Goal: Task Accomplishment & Management: Manage account settings

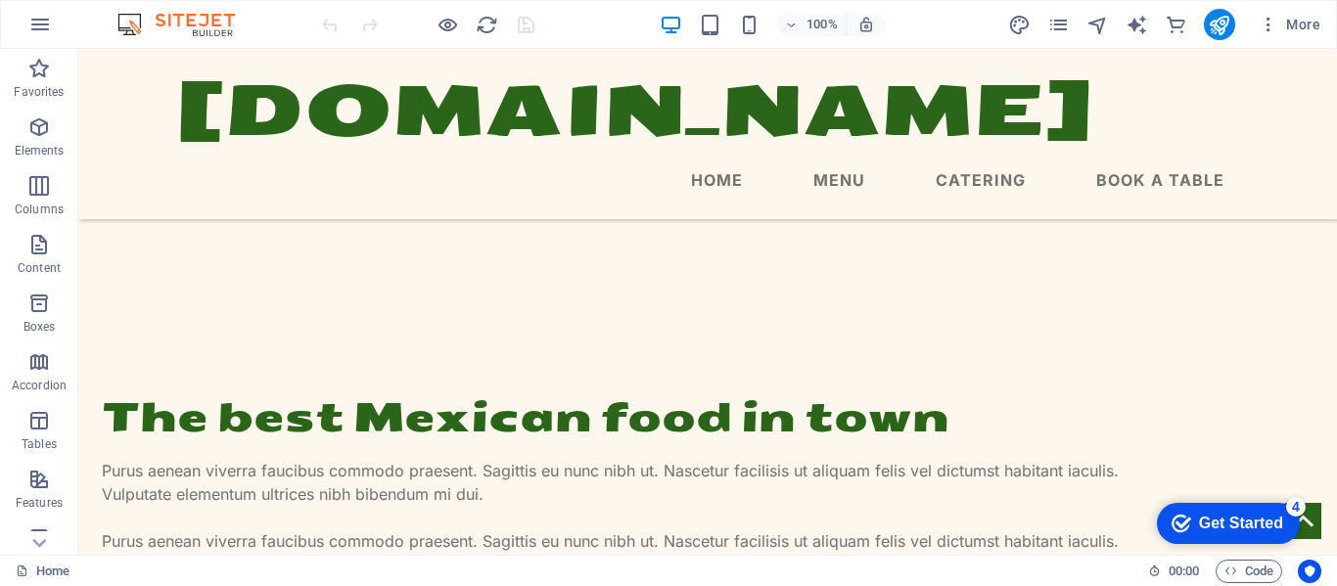
scroll to position [609, 0]
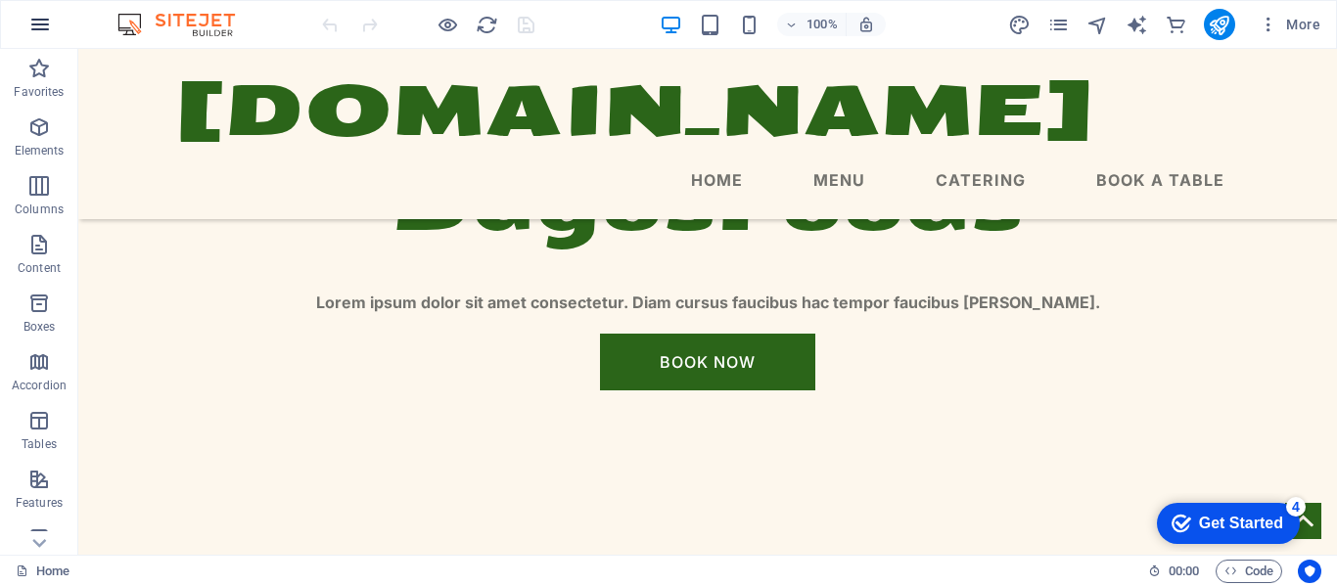
click at [46, 23] on icon "button" at bounding box center [39, 24] width 23 height 23
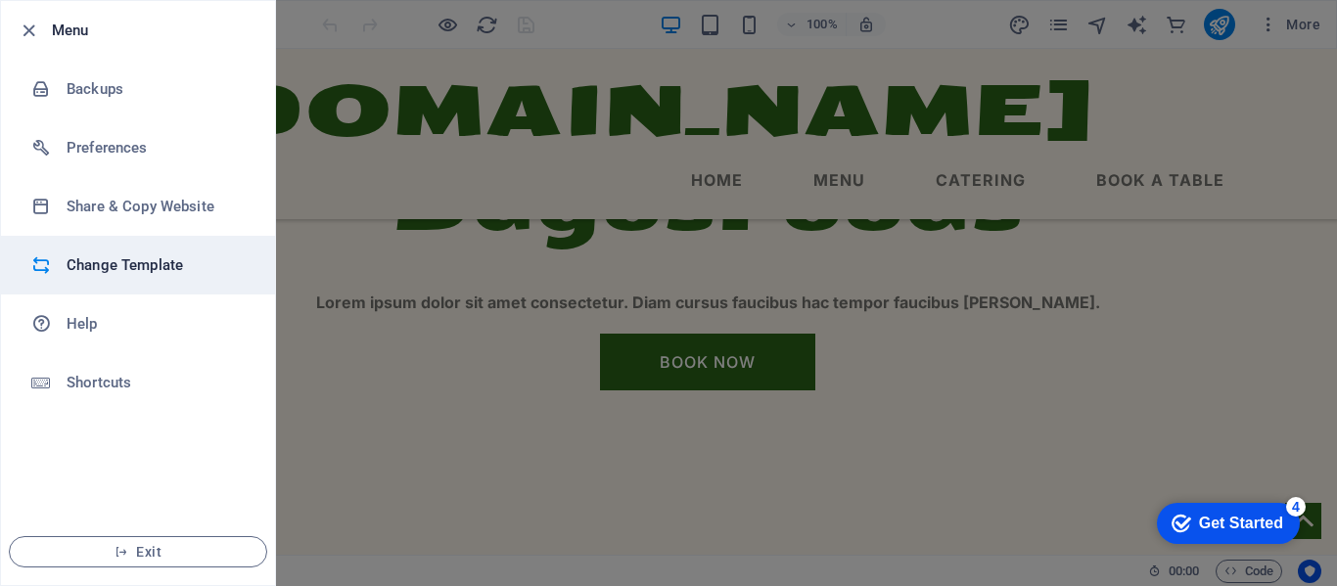
click at [139, 268] on h6 "Change Template" at bounding box center [157, 264] width 181 height 23
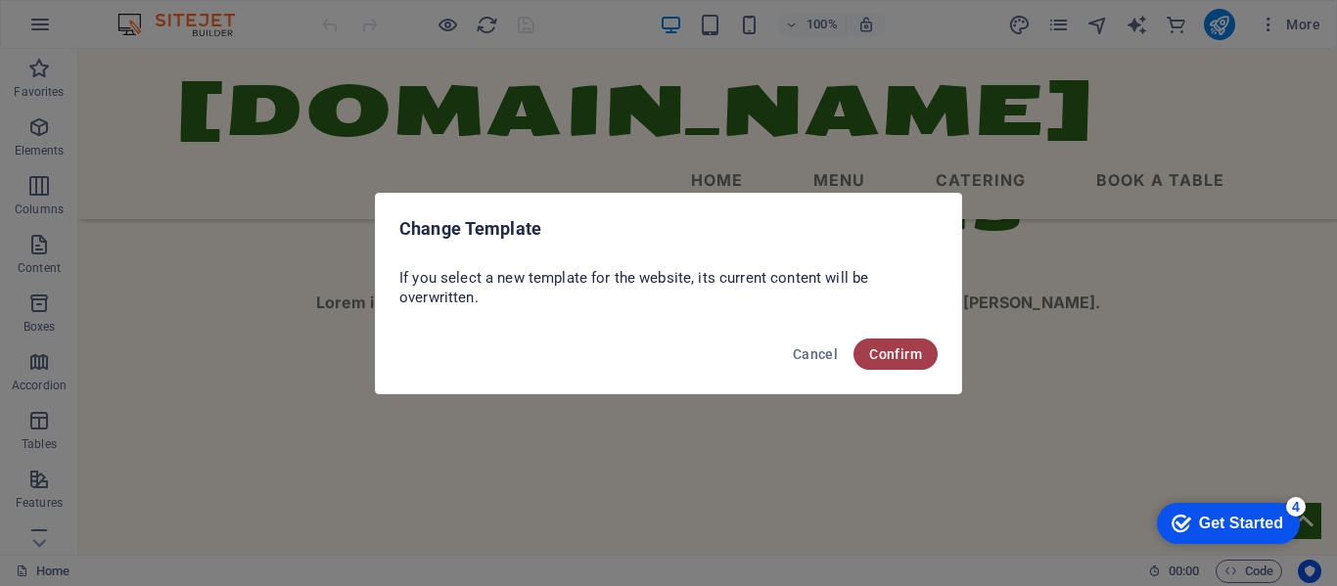
click at [896, 349] on span "Confirm" at bounding box center [895, 354] width 53 height 16
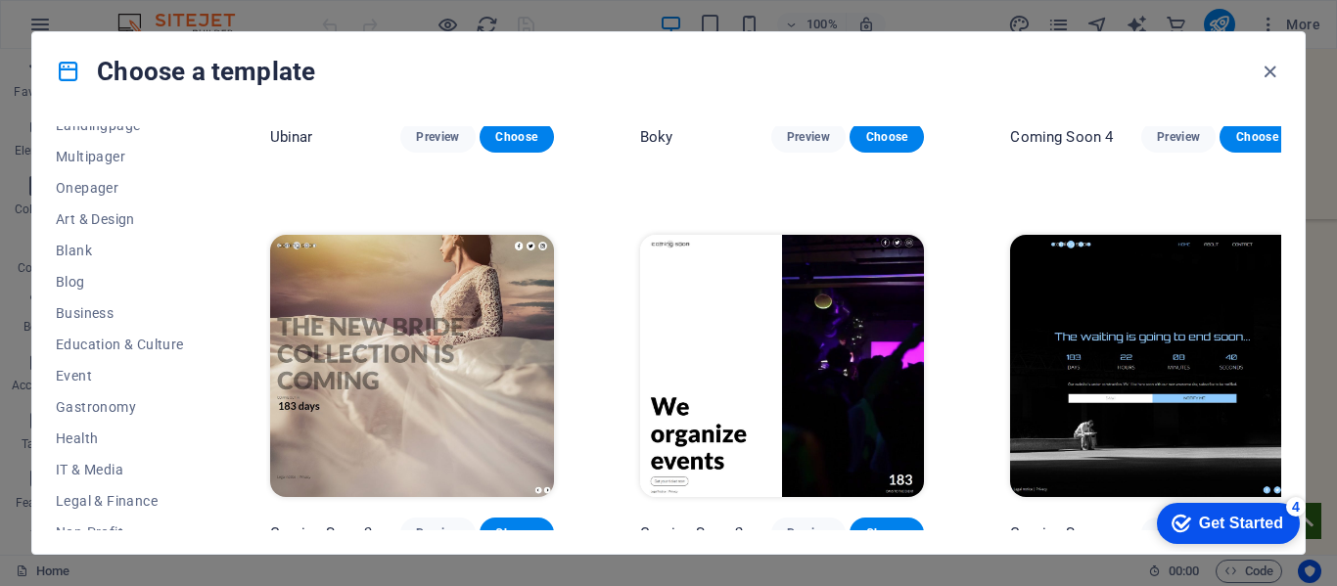
scroll to position [122, 0]
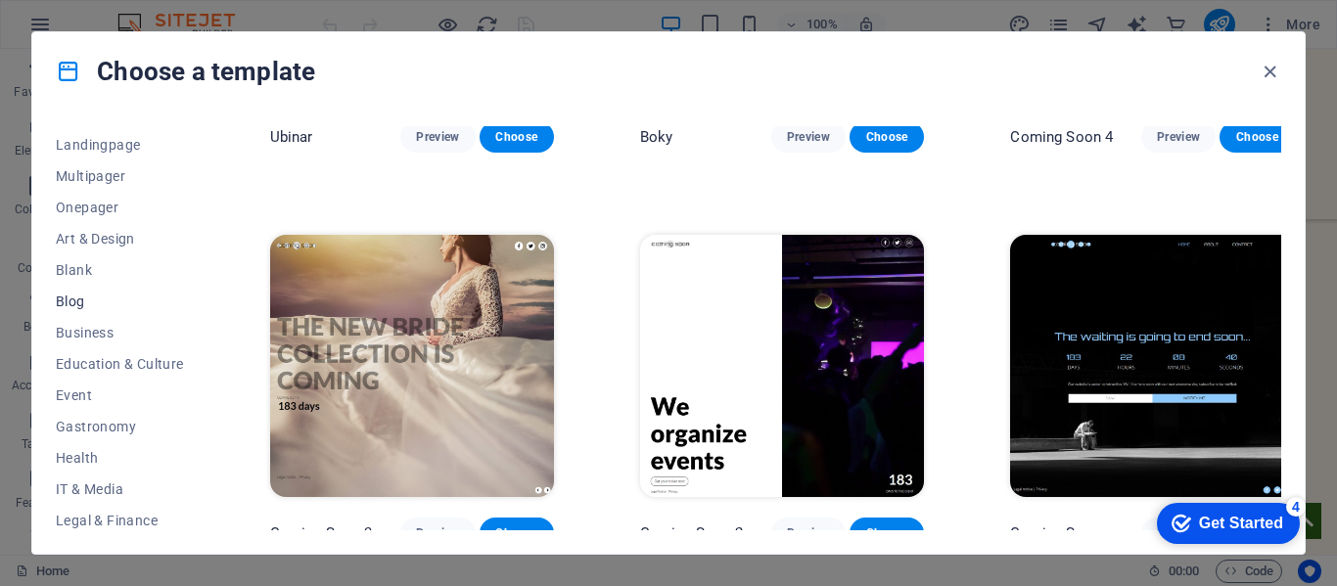
click at [82, 301] on span "Blog" at bounding box center [120, 302] width 128 height 16
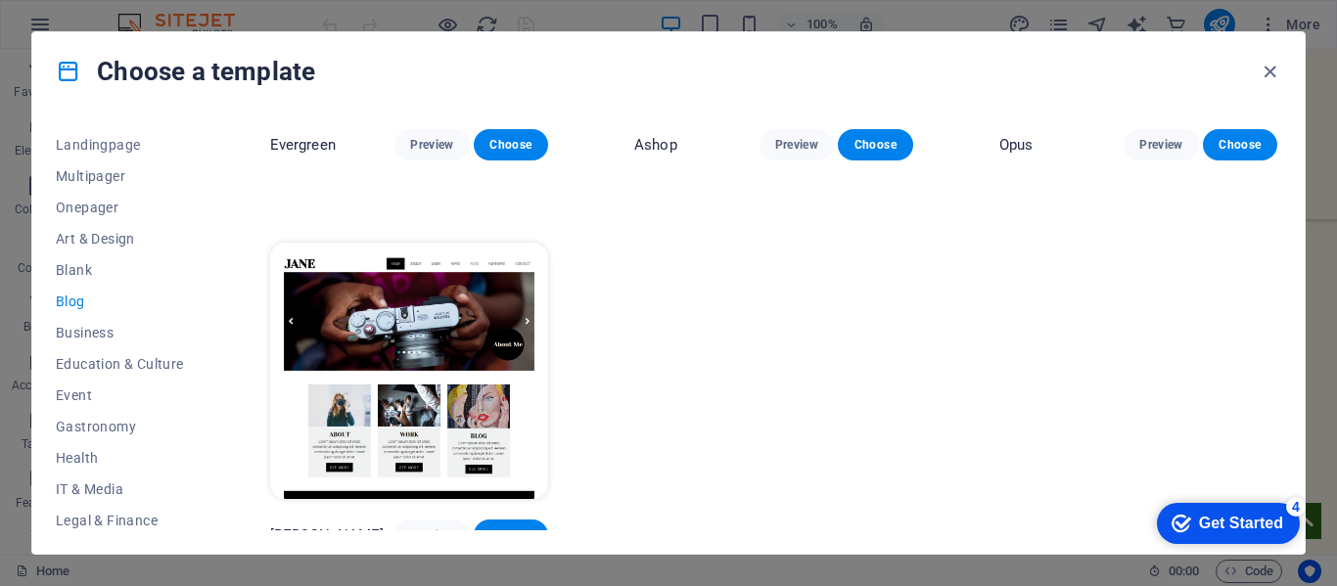
click at [76, 300] on span "Blog" at bounding box center [120, 302] width 128 height 16
click at [77, 363] on span "Education & Culture" at bounding box center [120, 364] width 128 height 16
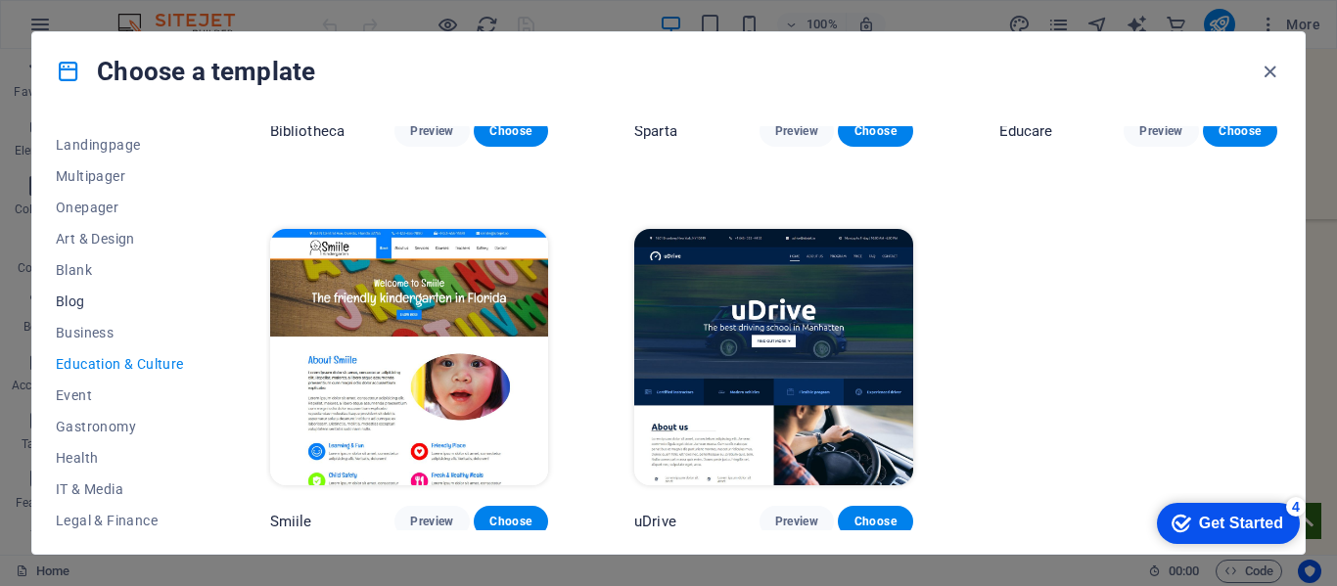
click at [73, 302] on span "Blog" at bounding box center [120, 302] width 128 height 16
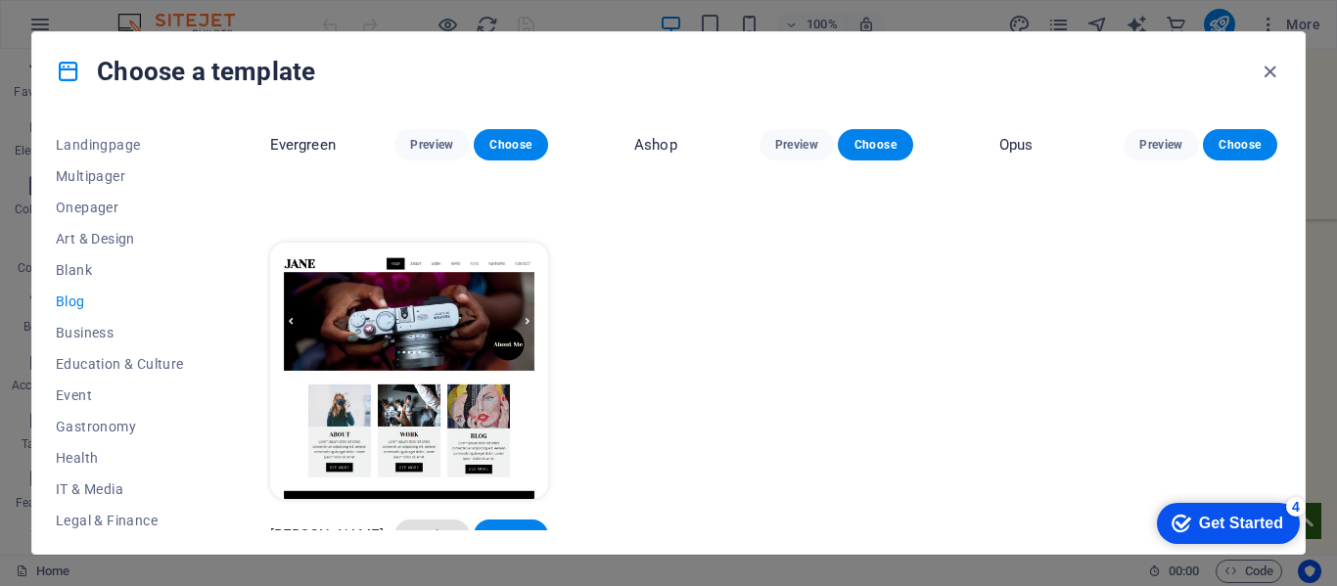
click at [423, 528] on span "Preview" at bounding box center [431, 536] width 43 height 16
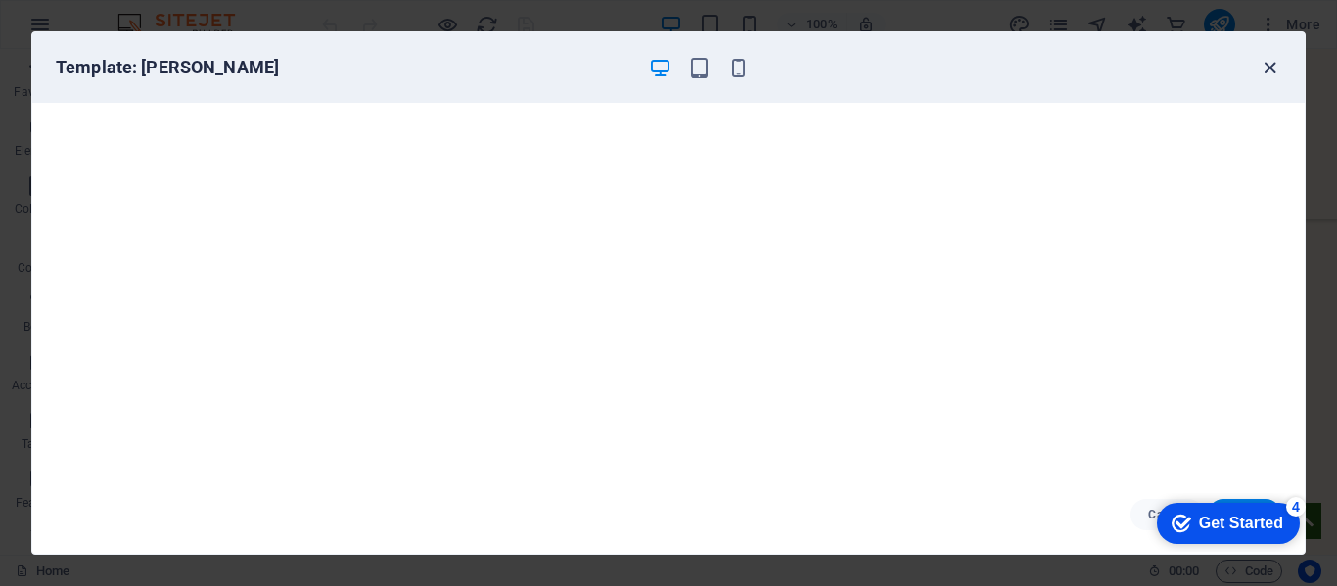
click at [1273, 64] on icon "button" at bounding box center [1270, 68] width 23 height 23
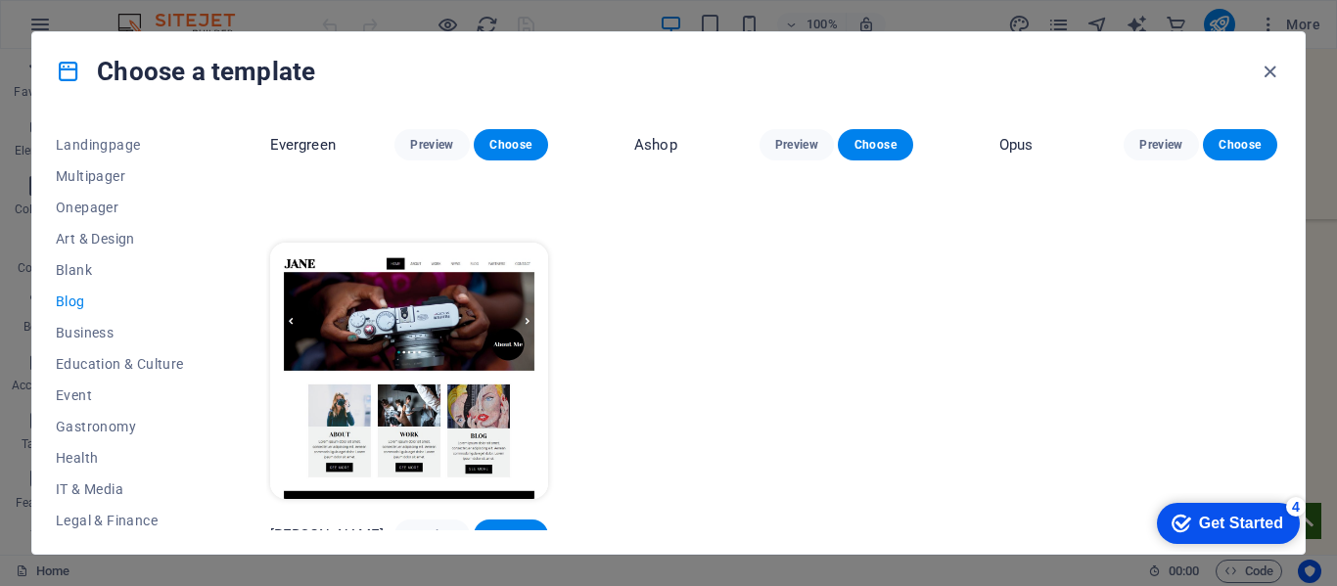
drag, startPoint x: 1278, startPoint y: 494, endPoint x: 1277, endPoint y: 458, distance: 36.2
click at [1277, 493] on html "checkmark Get Started 4 First Steps in the Editor Let's guide you through the t…" at bounding box center [1224, 522] width 166 height 59
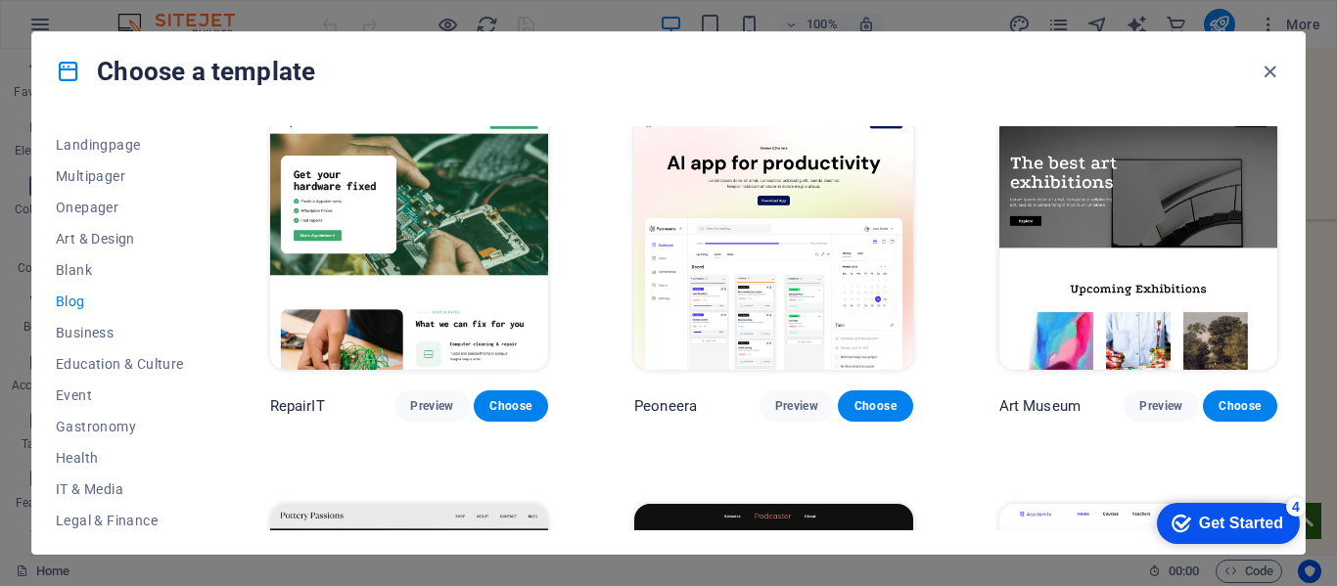
scroll to position [0, 0]
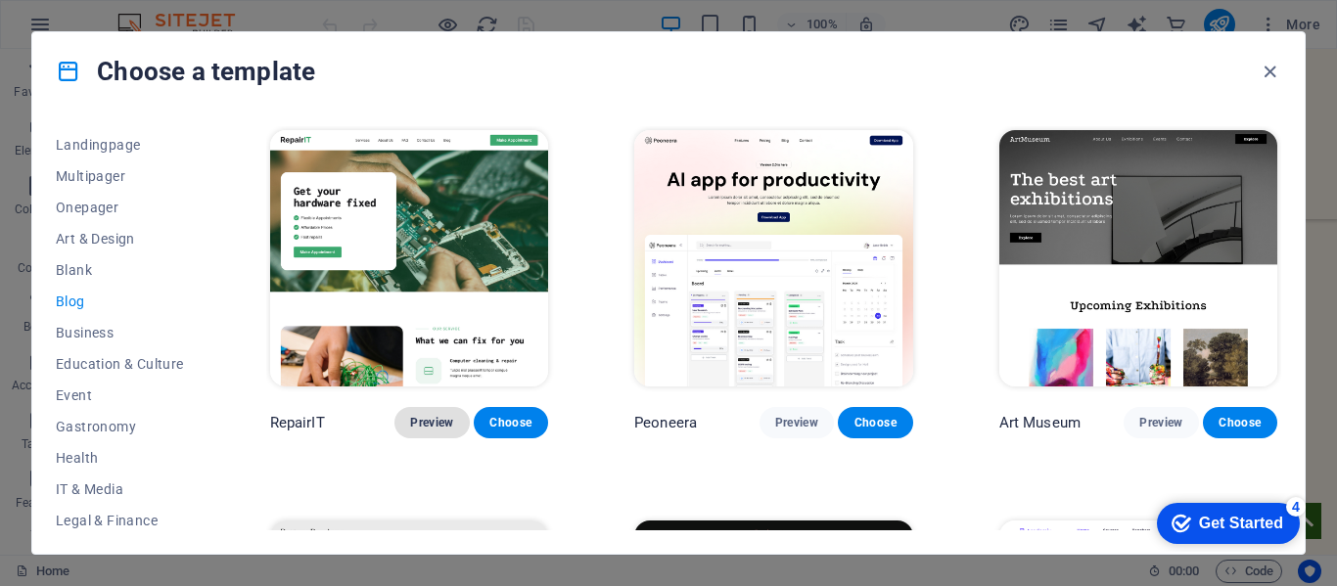
click at [443, 416] on span "Preview" at bounding box center [431, 423] width 43 height 16
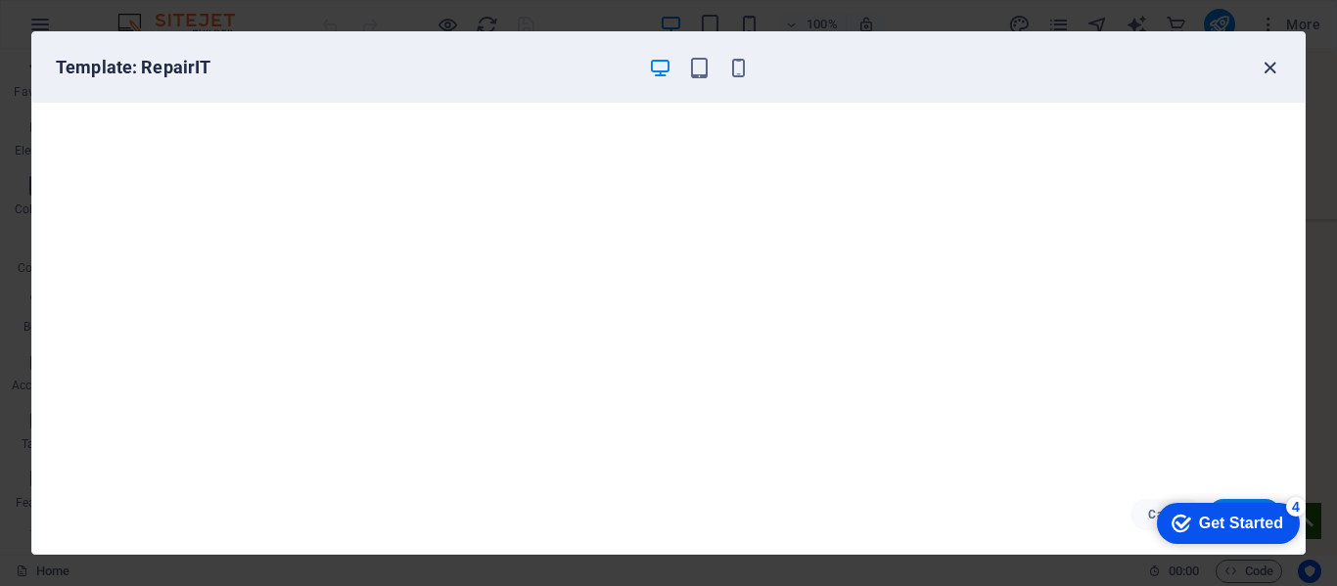
click at [1267, 71] on icon "button" at bounding box center [1270, 68] width 23 height 23
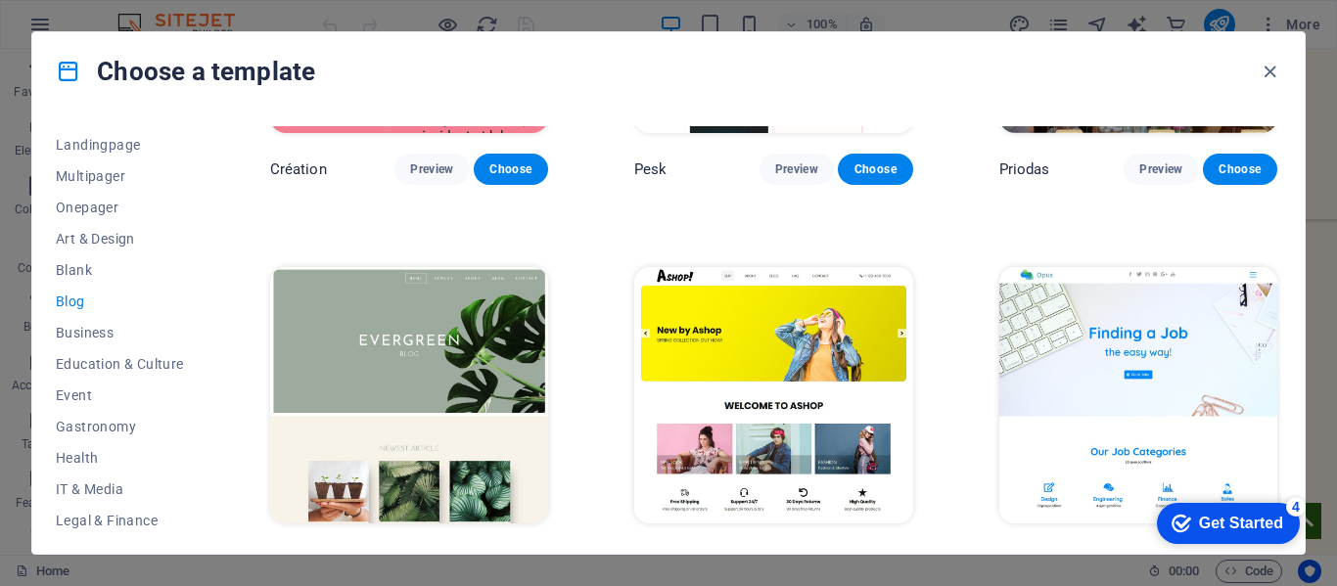
scroll to position [2589, 0]
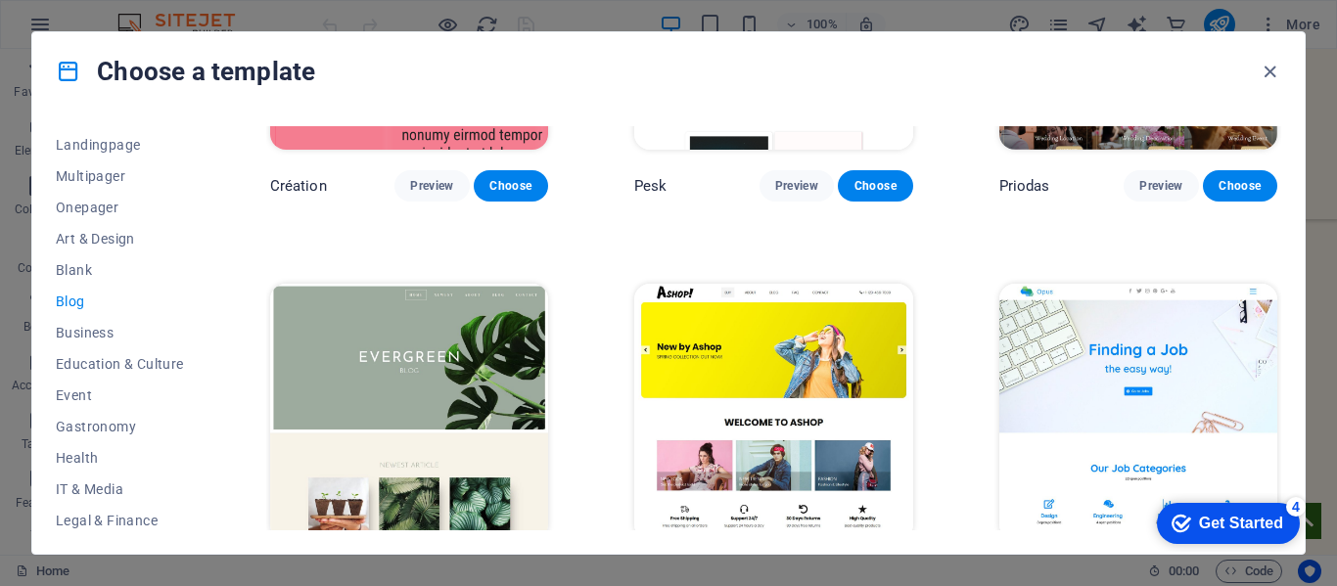
click at [443, 450] on img at bounding box center [409, 412] width 278 height 256
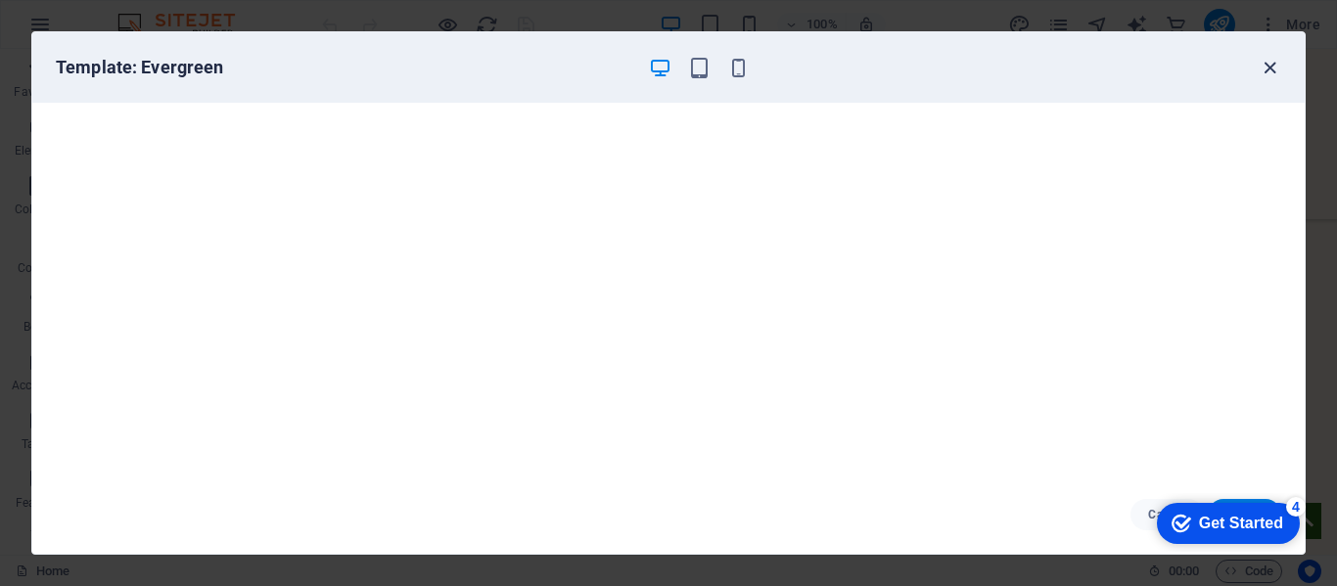
click at [1270, 67] on icon "button" at bounding box center [1270, 68] width 23 height 23
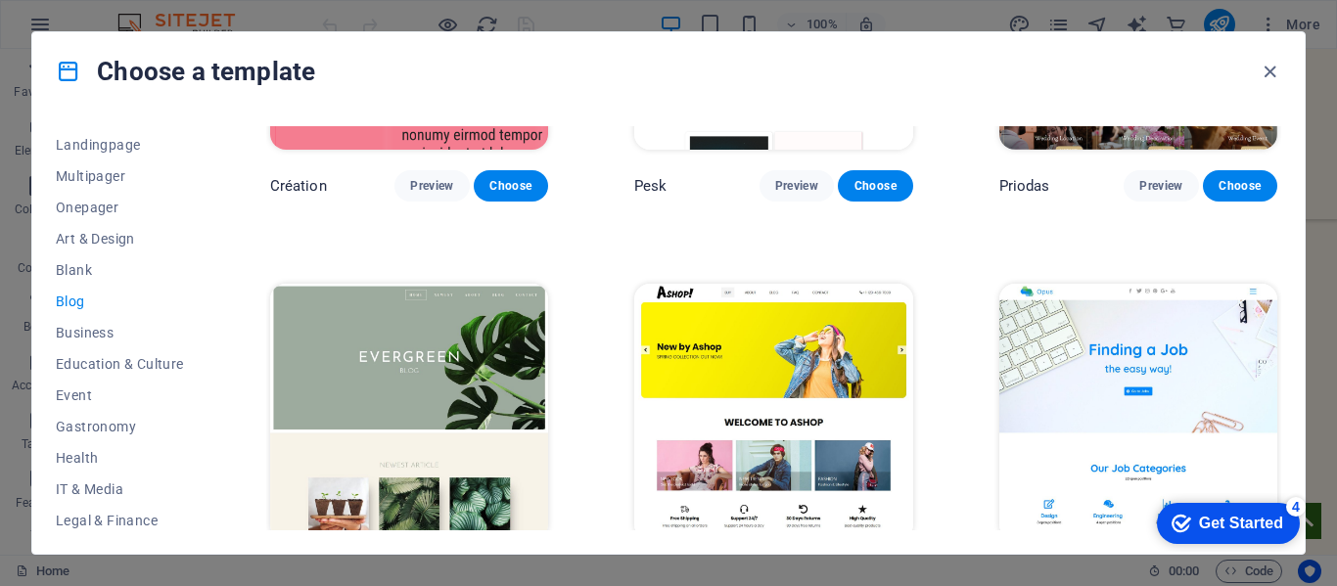
click at [475, 348] on img at bounding box center [409, 412] width 278 height 256
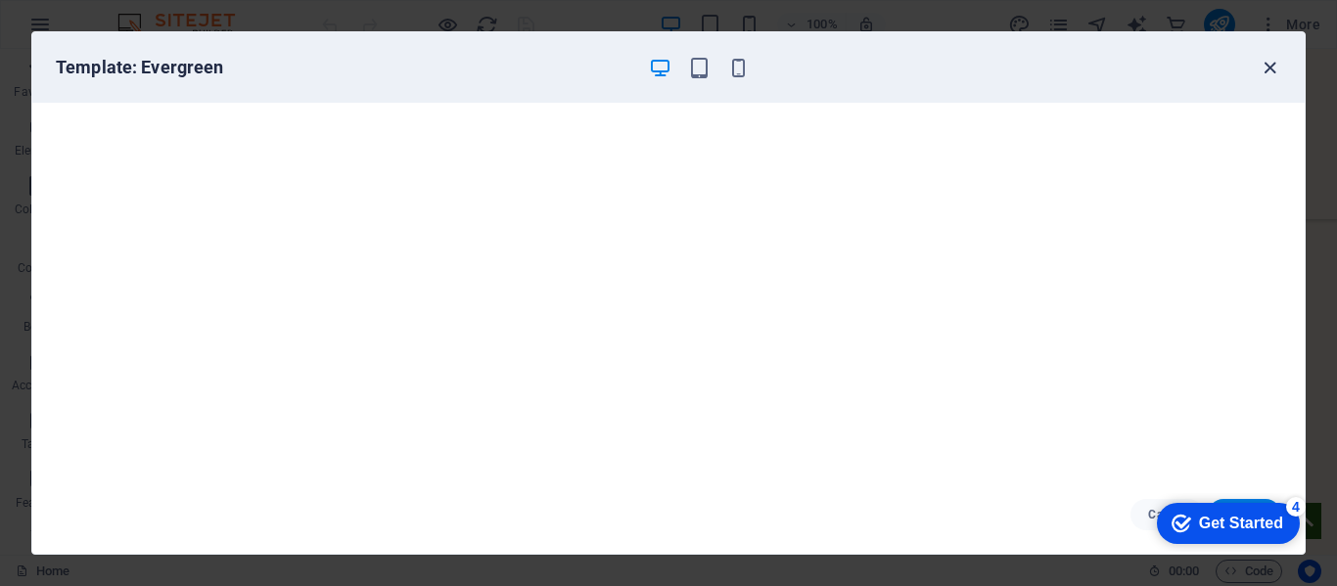
click at [1268, 69] on icon "button" at bounding box center [1270, 68] width 23 height 23
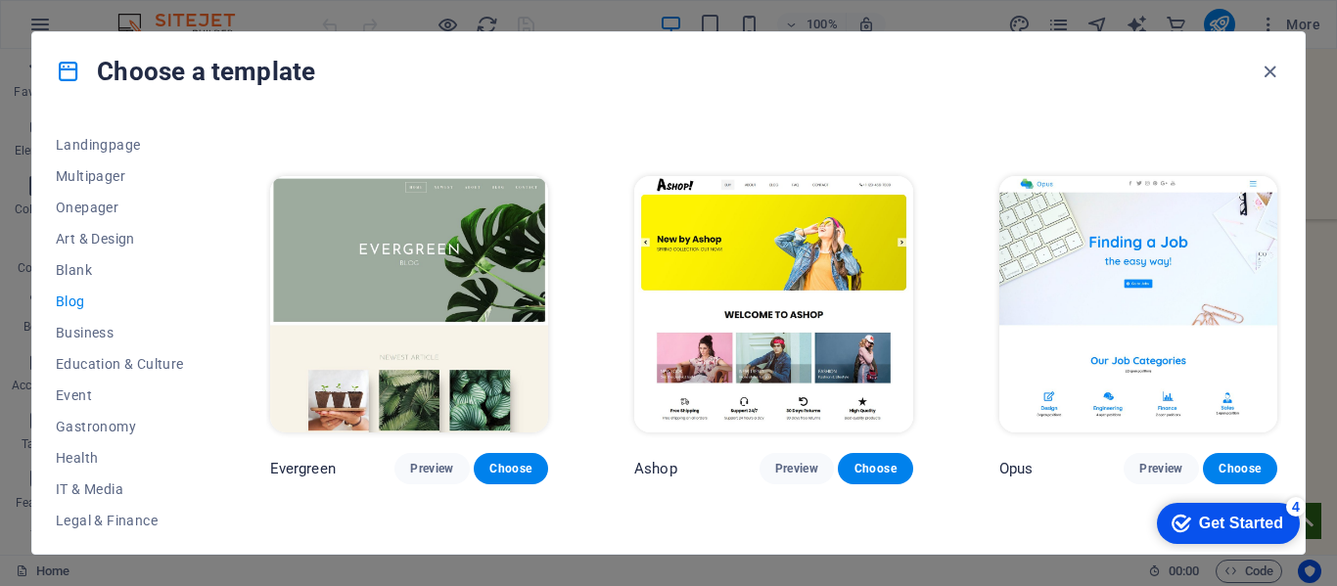
scroll to position [2705, 0]
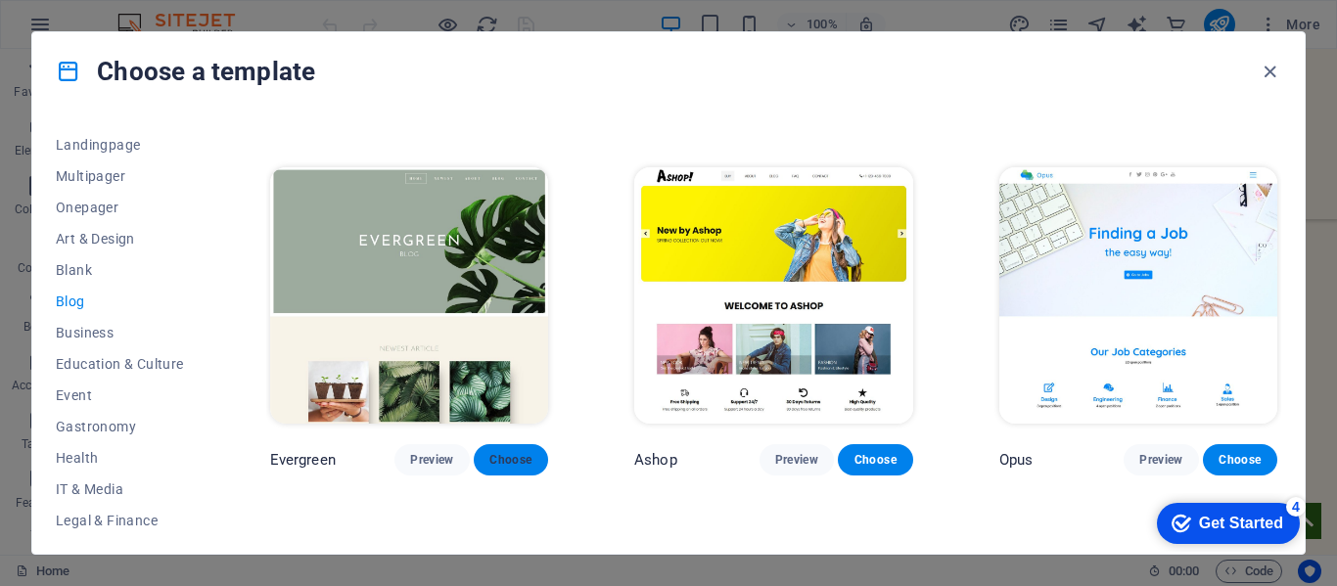
click at [521, 452] on span "Choose" at bounding box center [510, 460] width 43 height 16
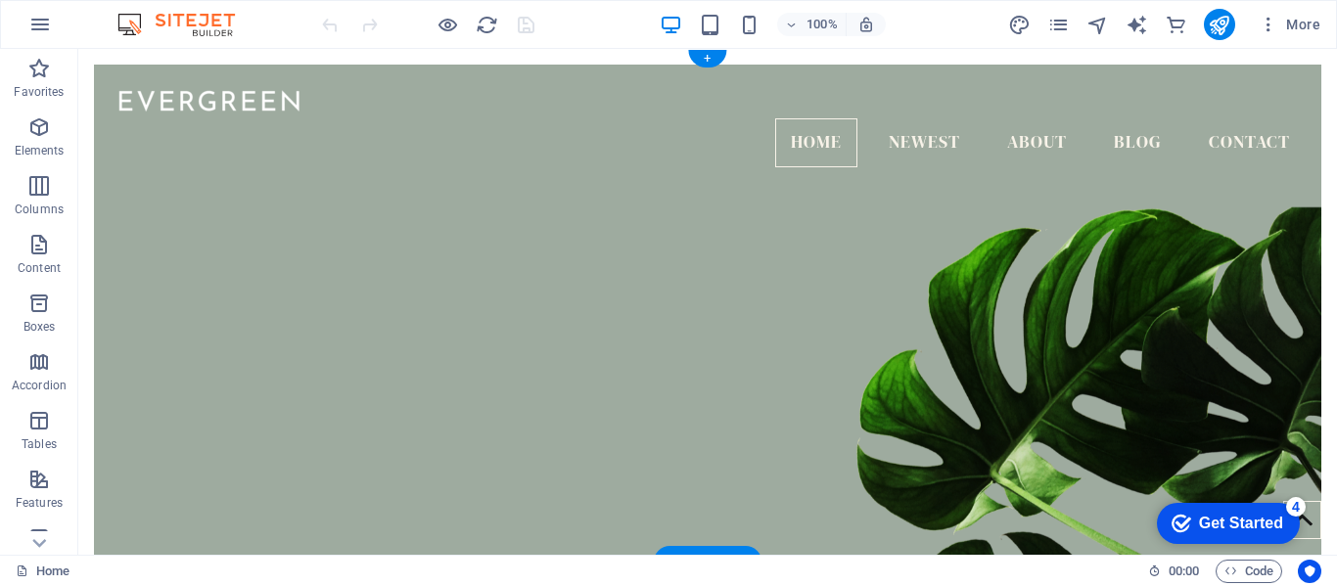
click at [1153, 209] on figure at bounding box center [707, 422] width 1227 height 492
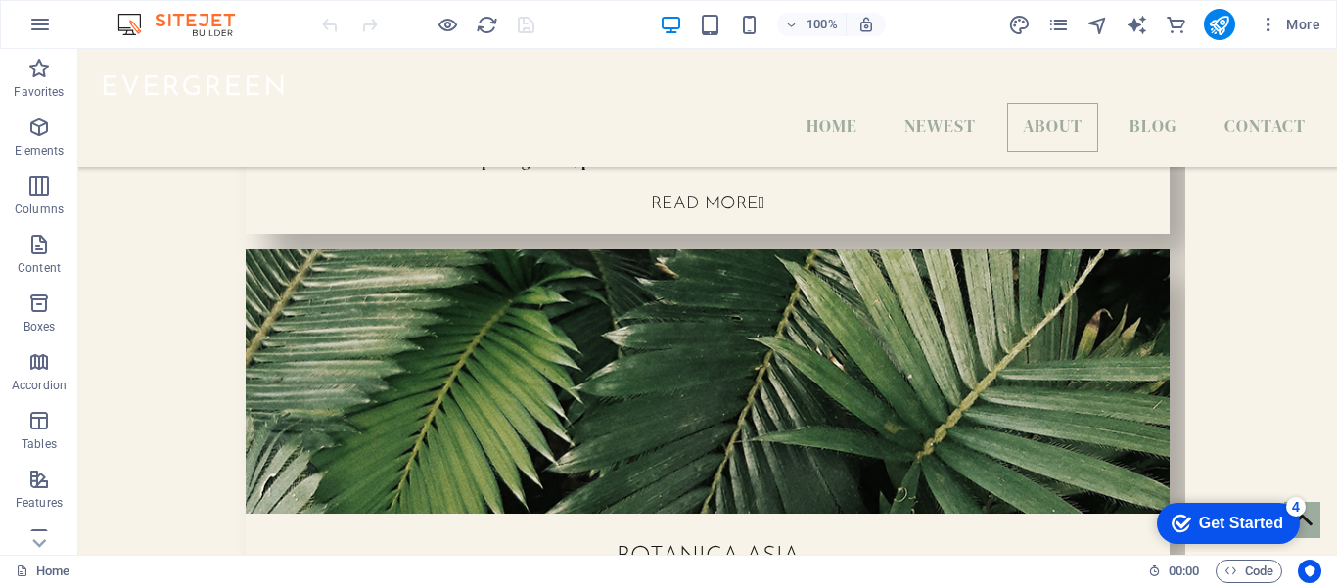
scroll to position [1457, 0]
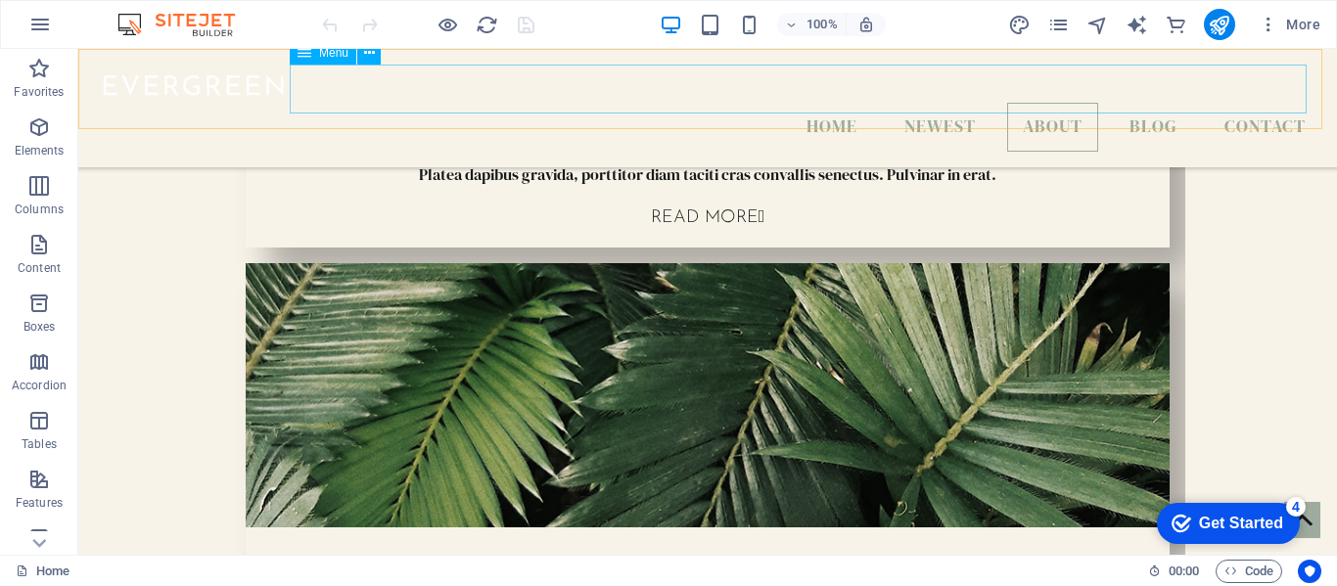
click at [933, 103] on nav "Home Newest About Blog Contact" at bounding box center [707, 127] width 1227 height 49
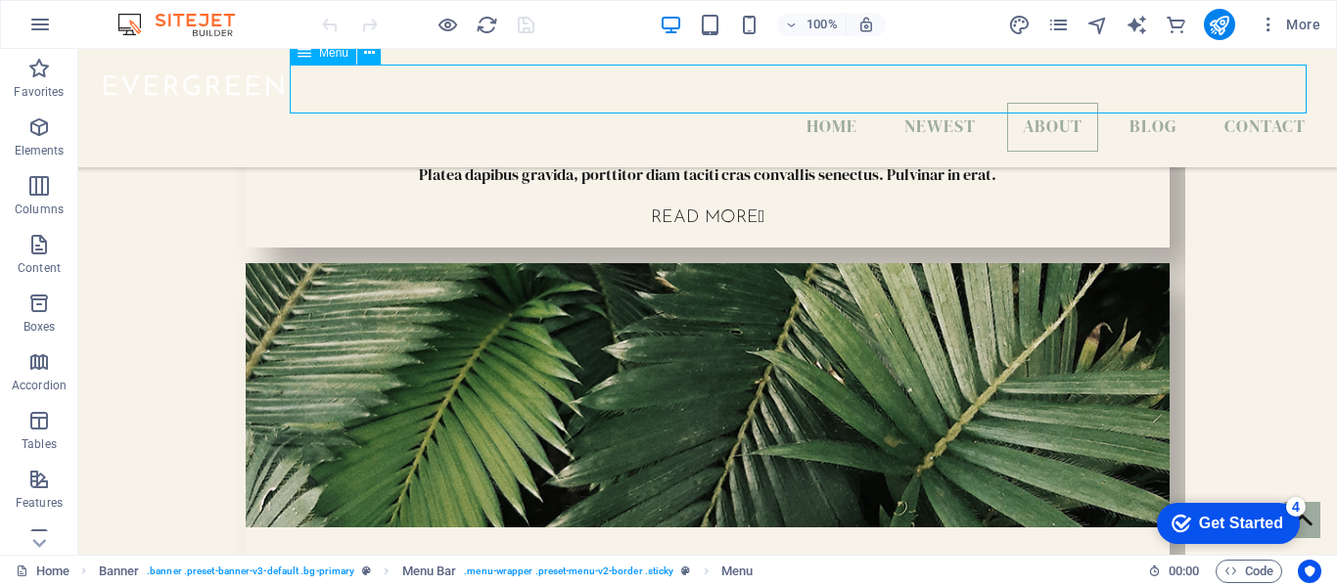
click at [933, 103] on nav "Home Newest About Blog Contact" at bounding box center [707, 127] width 1227 height 49
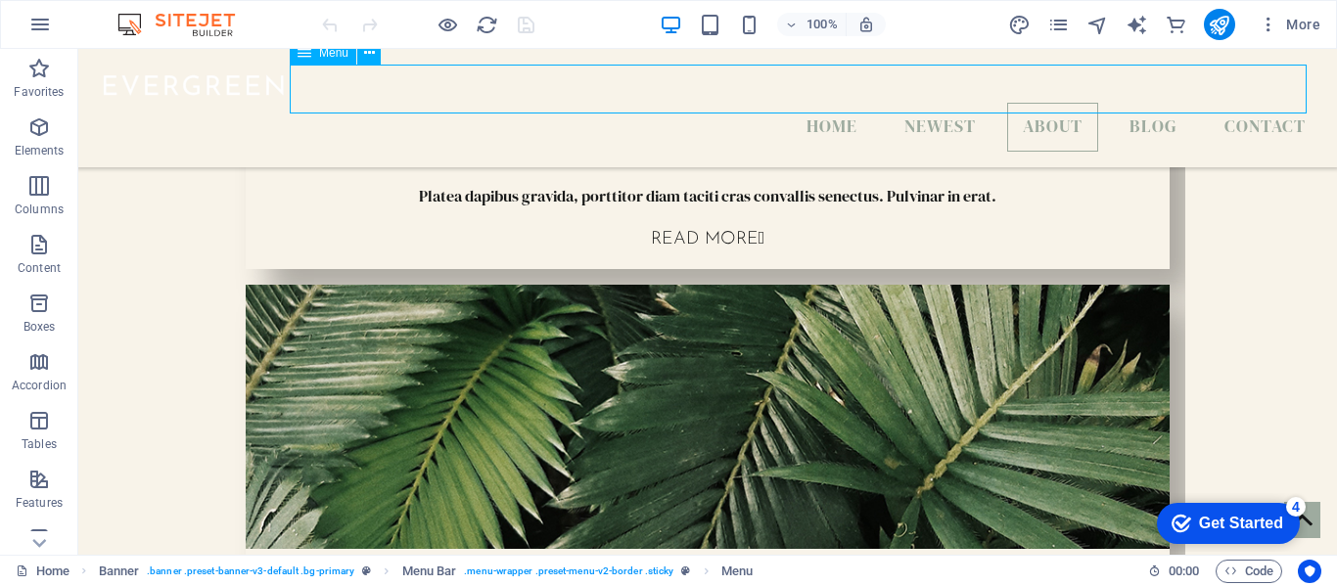
select select
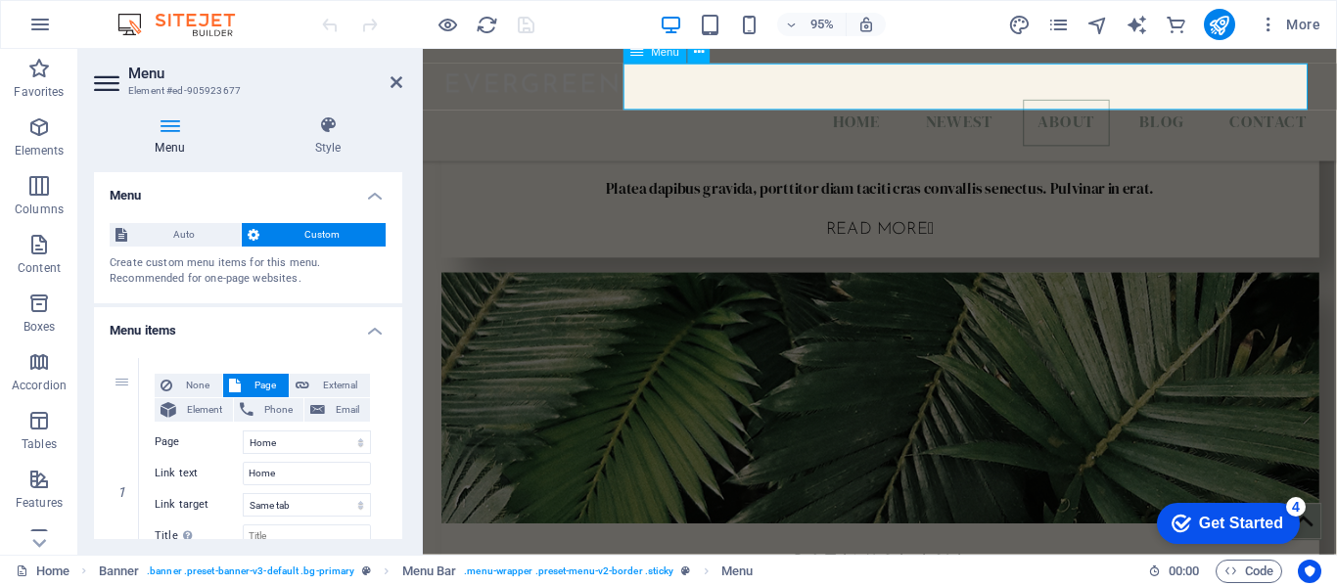
scroll to position [1476, 0]
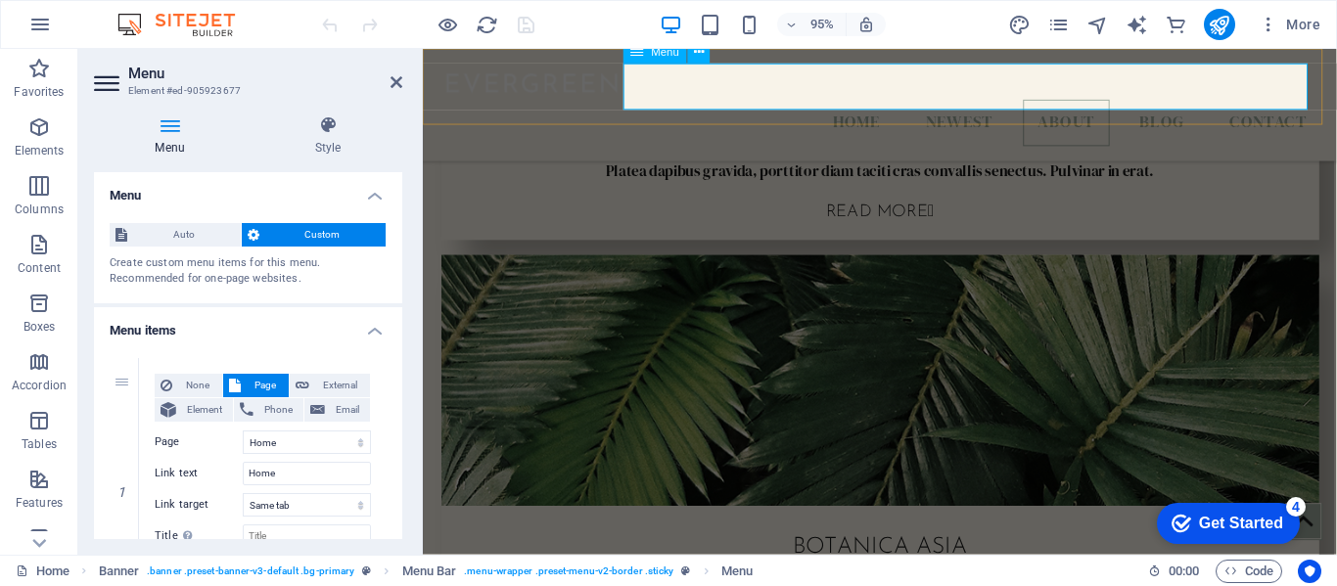
click at [1201, 103] on nav "Home Newest About Blog Contact" at bounding box center [903, 127] width 931 height 49
click at [397, 89] on icon at bounding box center [396, 82] width 12 height 16
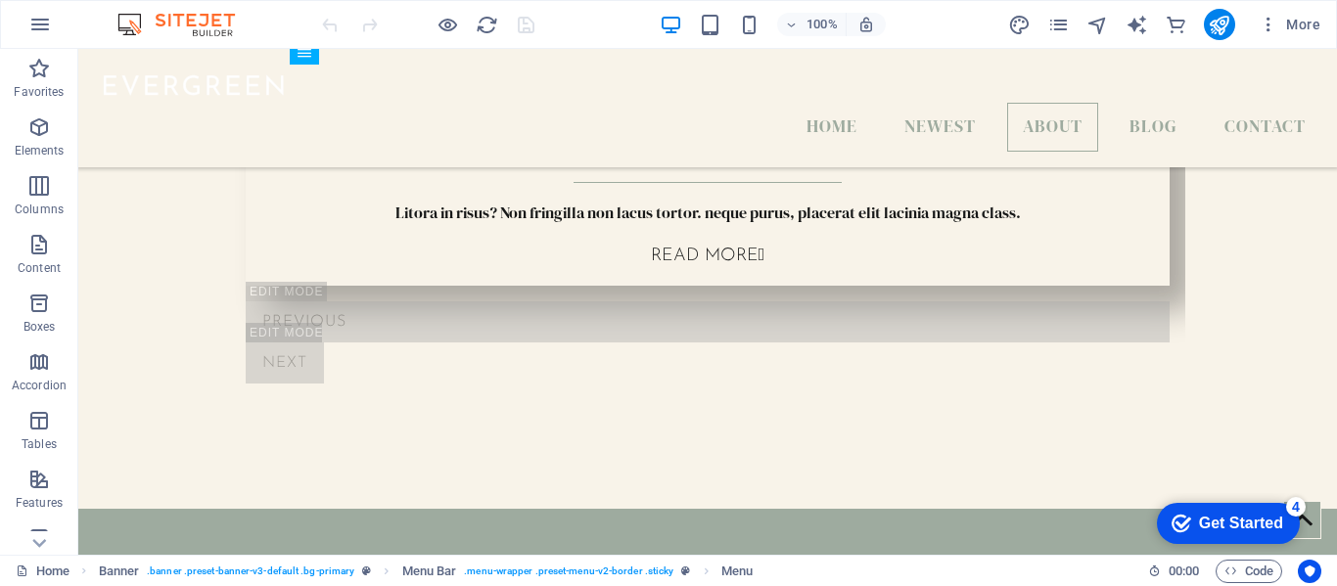
scroll to position [1900, 0]
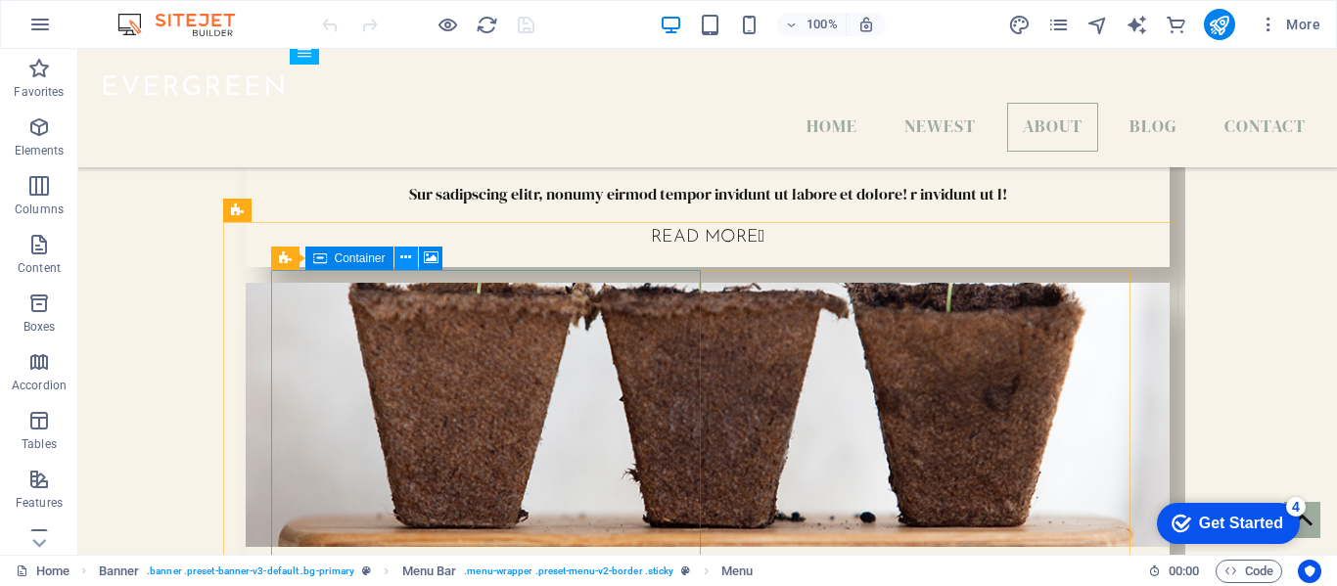
click at [411, 268] on icon at bounding box center [405, 258] width 11 height 21
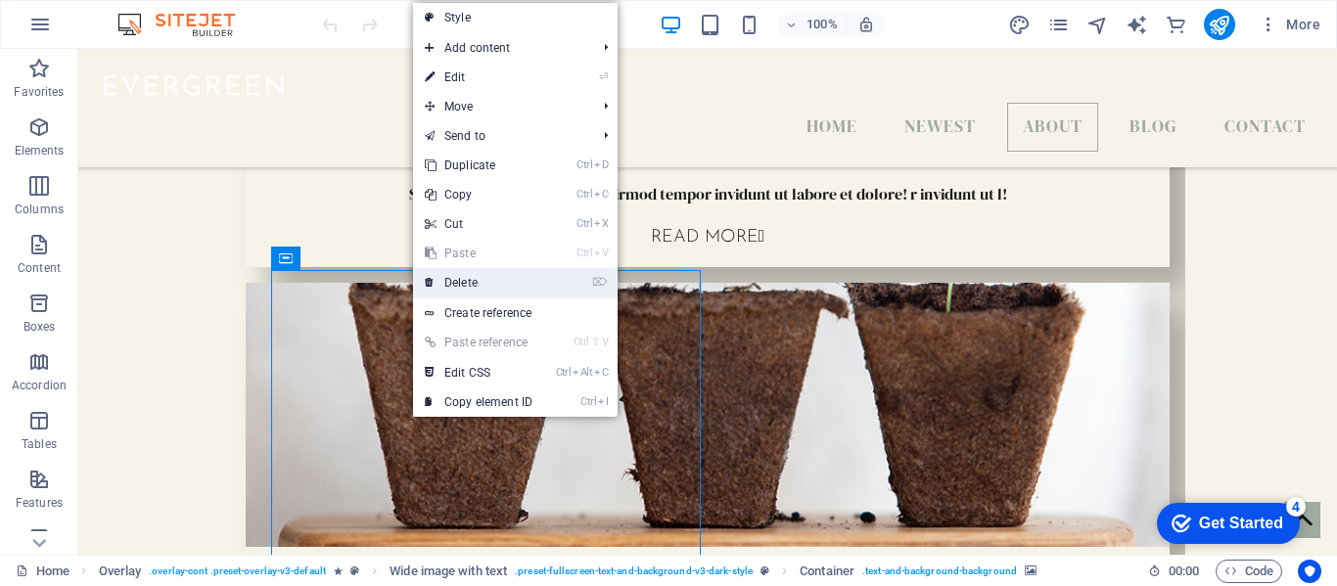
click at [475, 287] on link "⌦ Delete" at bounding box center [478, 282] width 131 height 29
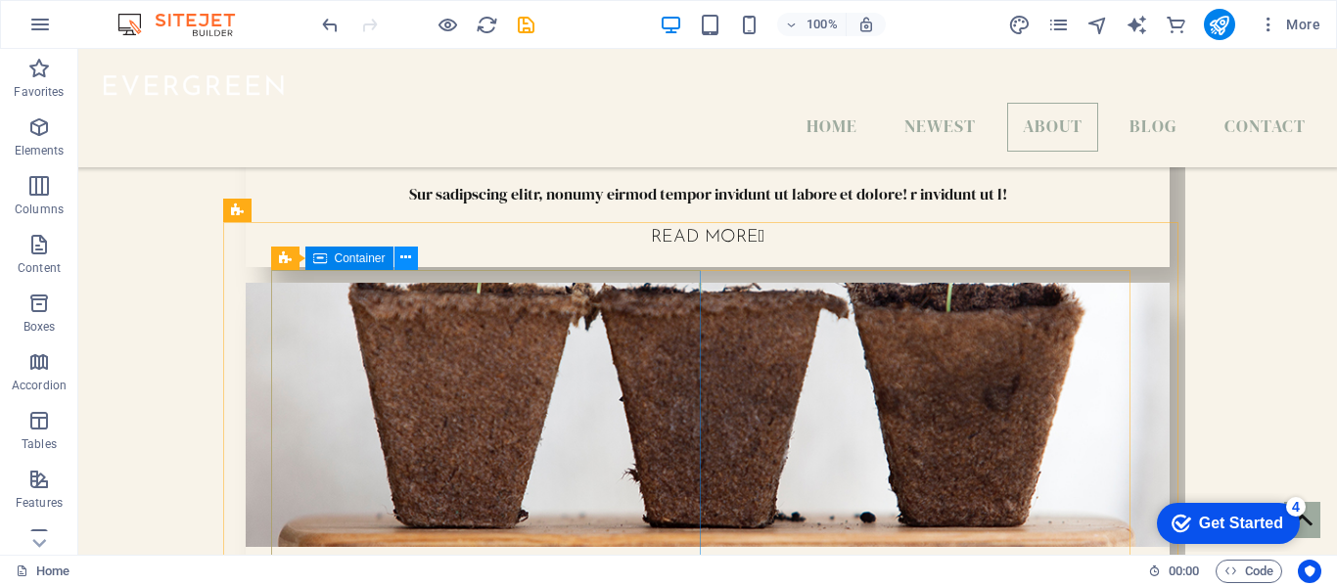
click at [414, 254] on button at bounding box center [405, 258] width 23 height 23
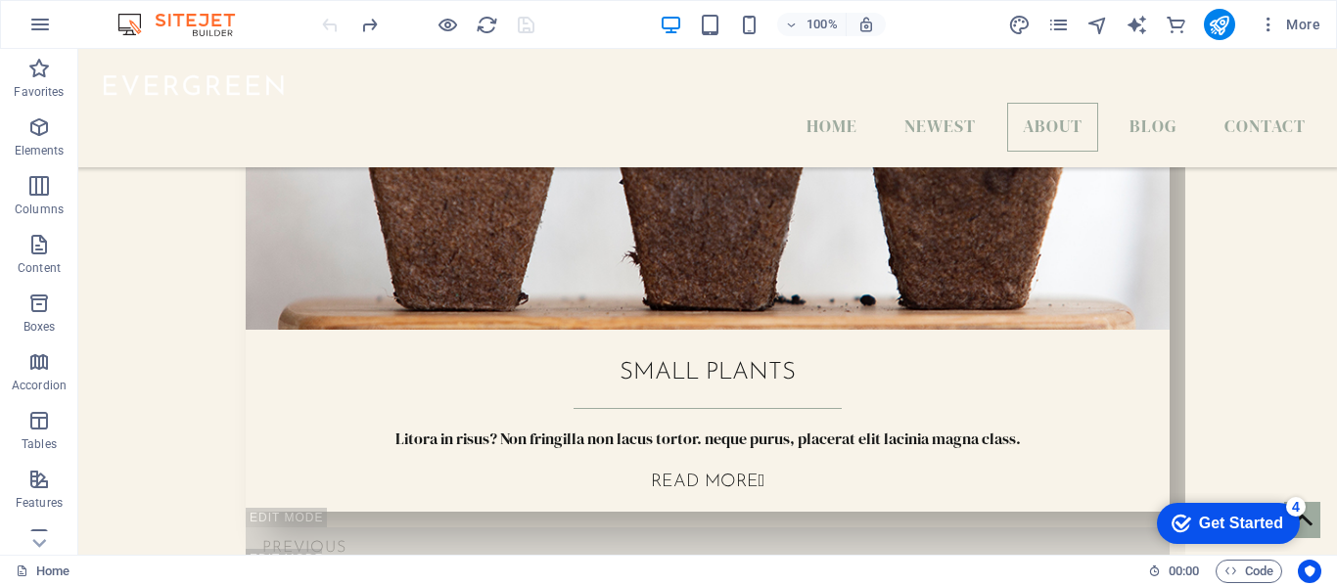
scroll to position [2135, 0]
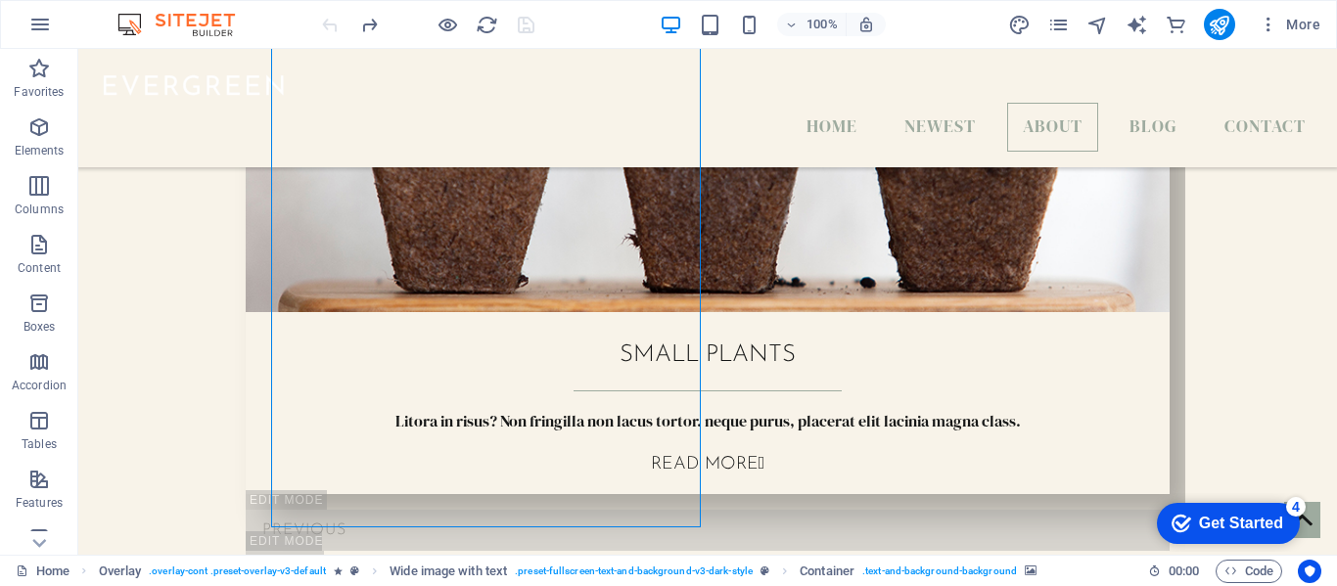
select select "px"
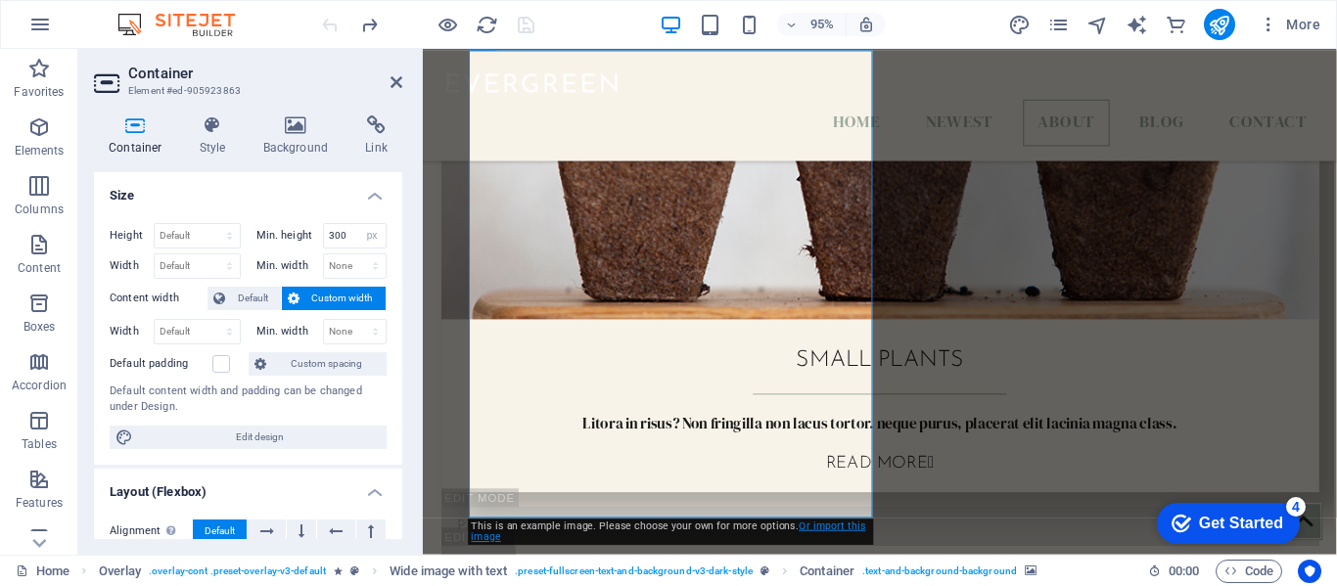
click at [838, 527] on link "Or import this image" at bounding box center [669, 532] width 394 height 23
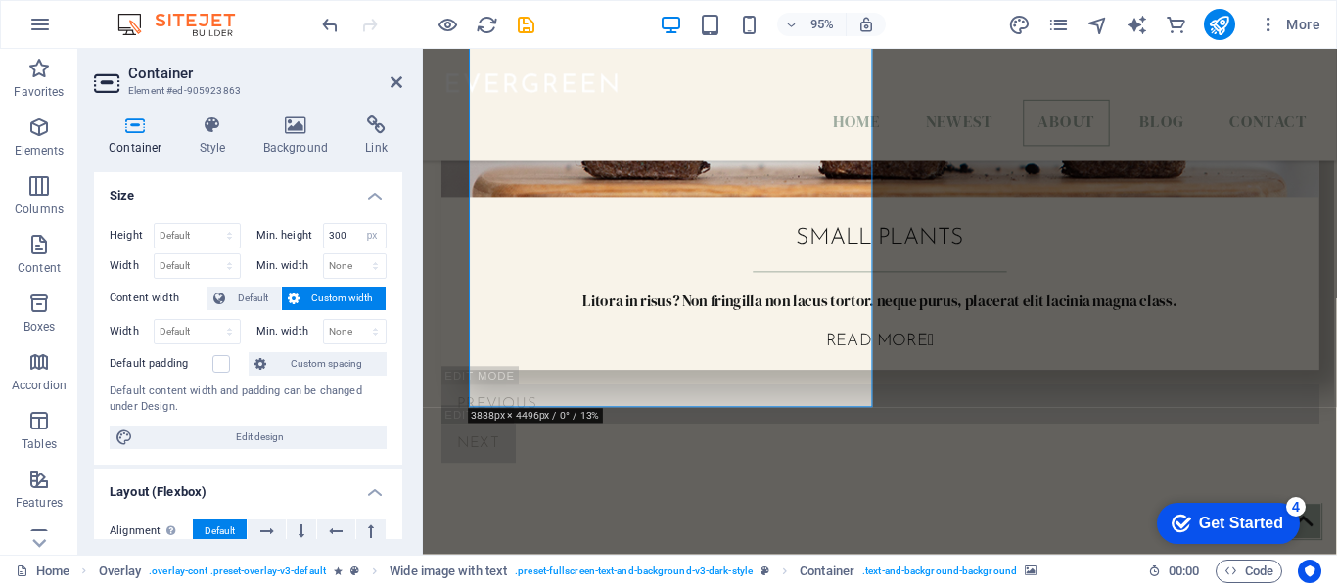
scroll to position [2291, 0]
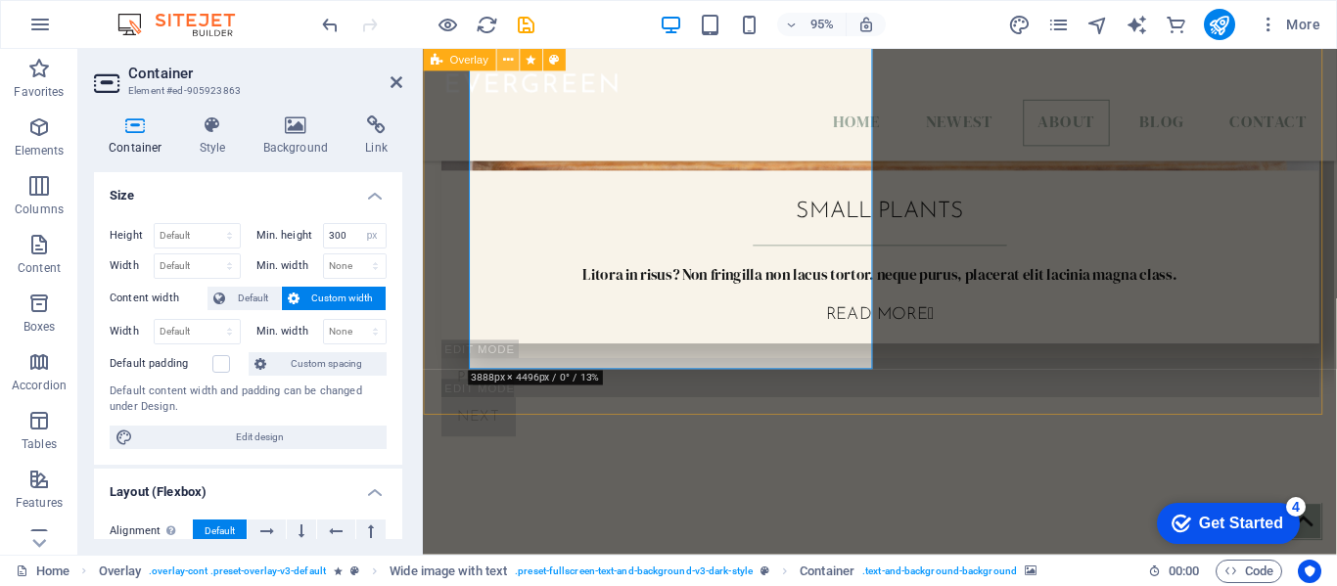
click at [504, 60] on icon at bounding box center [508, 60] width 10 height 20
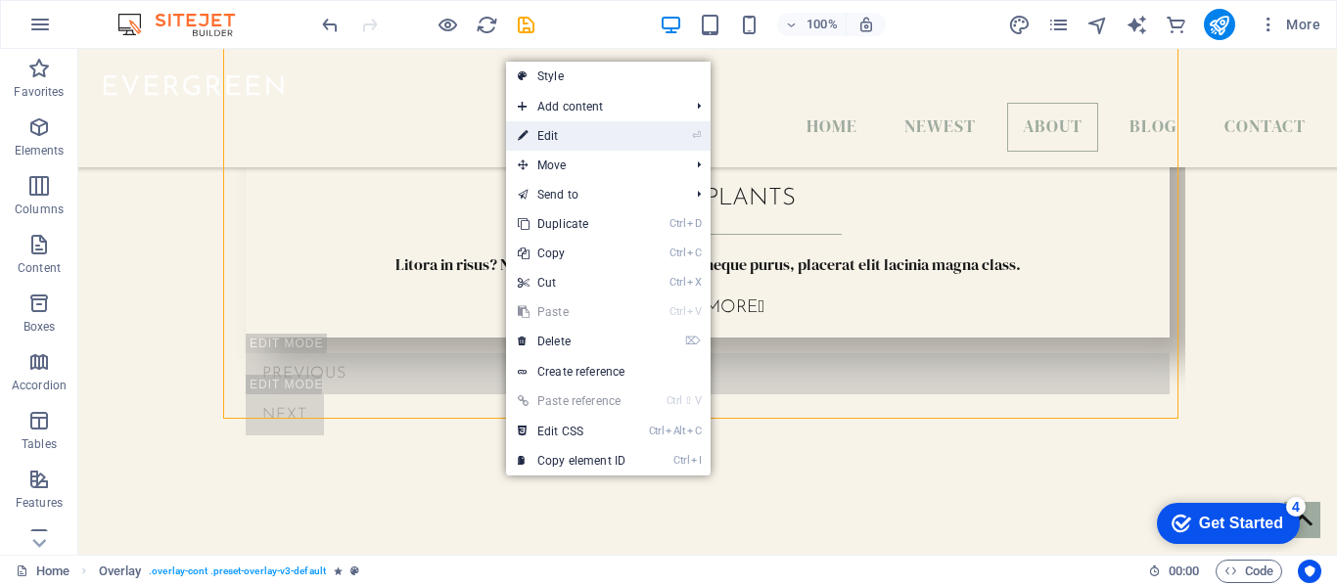
click at [543, 130] on link "⏎ Edit" at bounding box center [571, 135] width 131 height 29
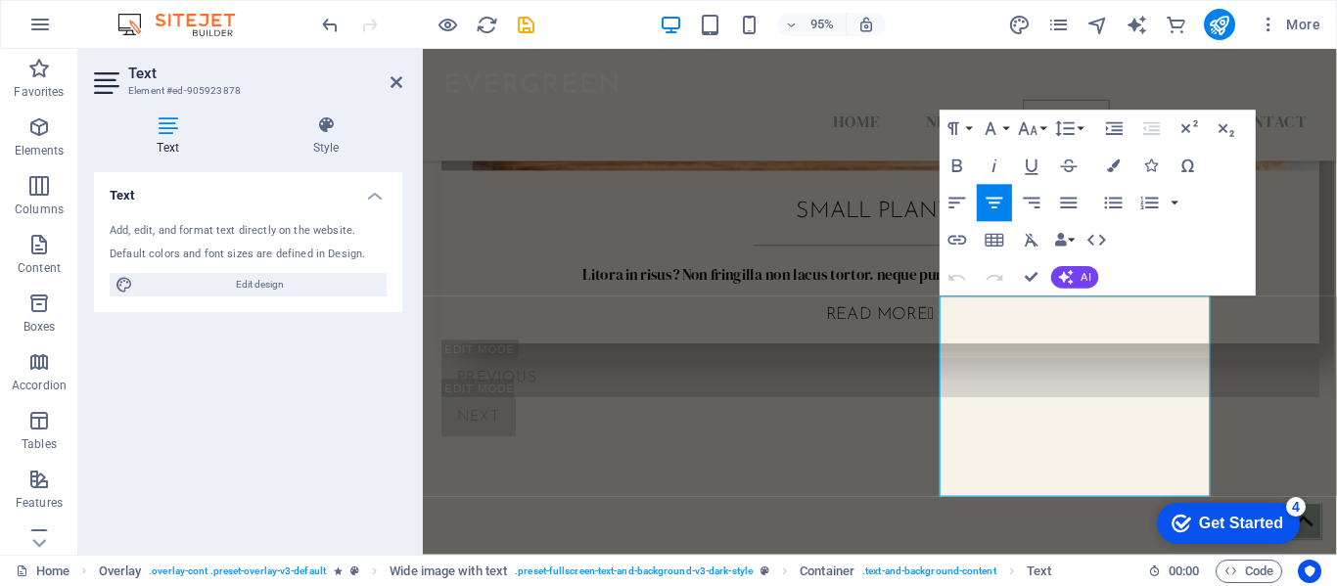
scroll to position [2003, 0]
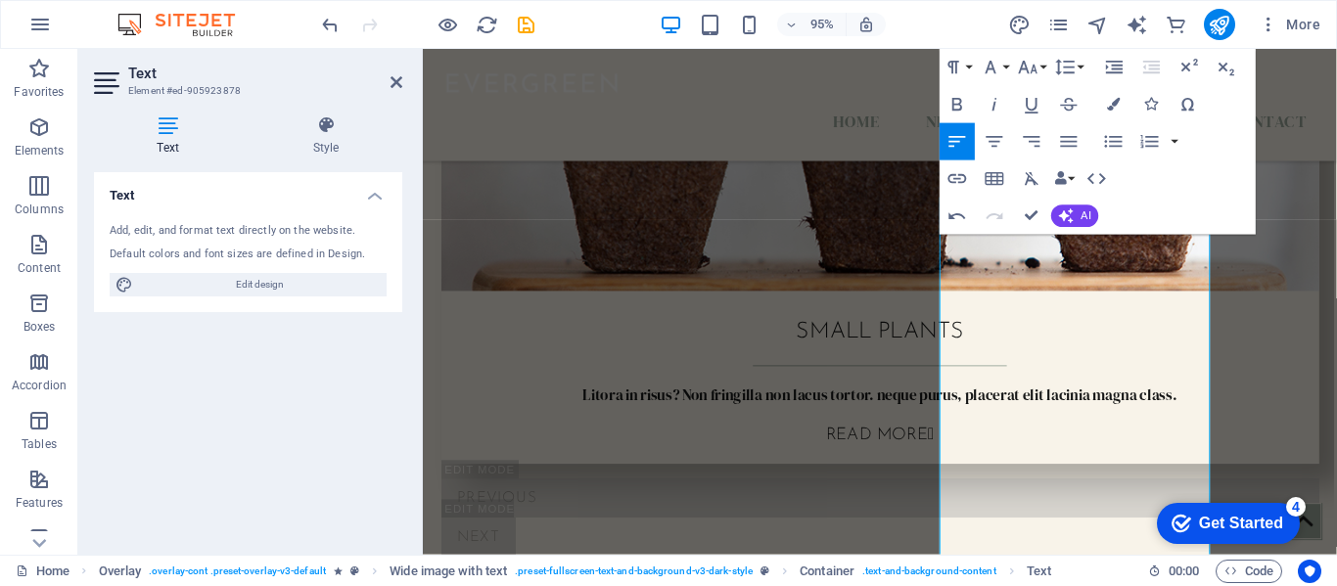
scroll to position [1977, 0]
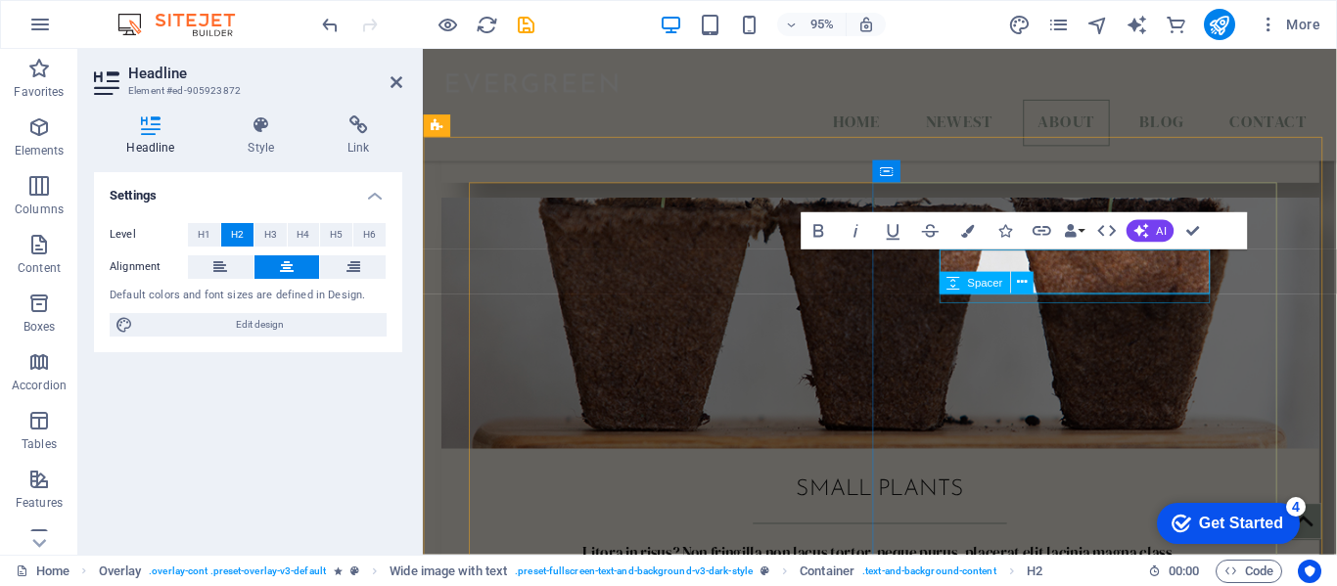
scroll to position [1996, 0]
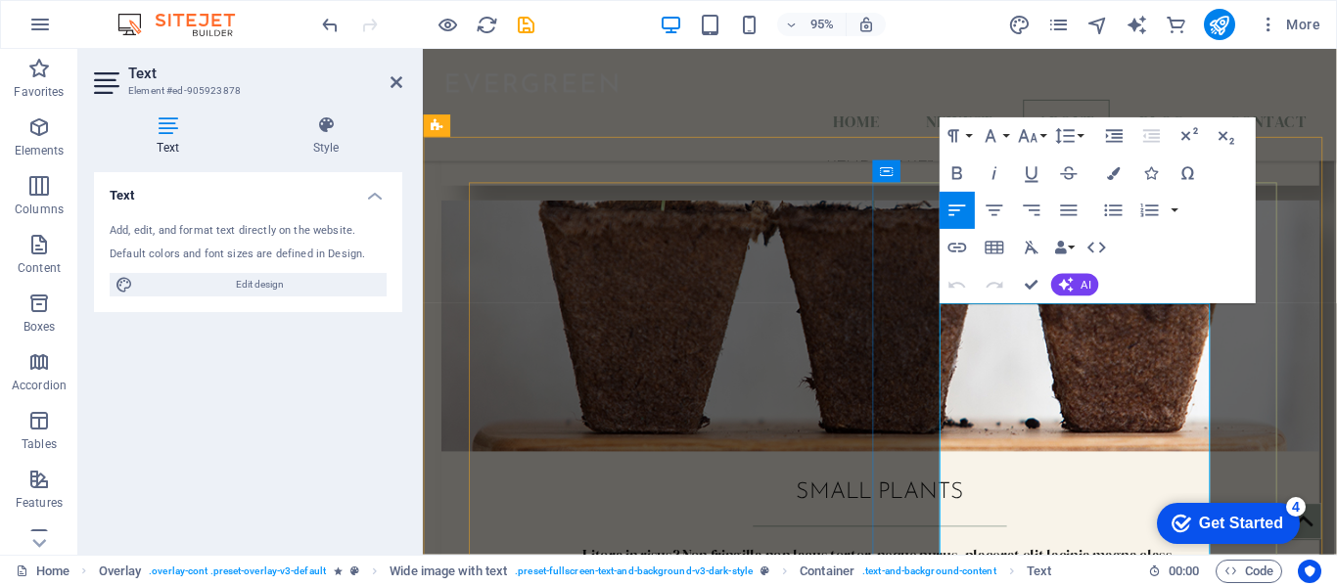
drag, startPoint x: 1143, startPoint y: 346, endPoint x: 974, endPoint y: 340, distance: 169.5
copy h2 "Banana Flour"
click at [1004, 138] on button "Font Family" at bounding box center [994, 135] width 35 height 37
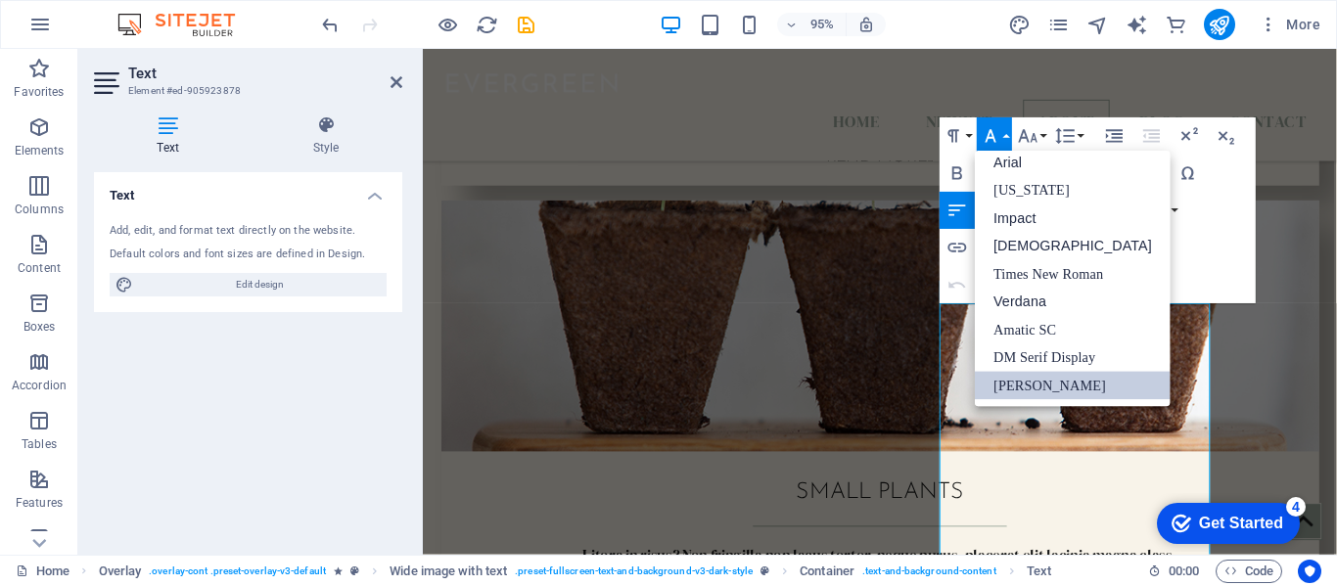
scroll to position [11, 0]
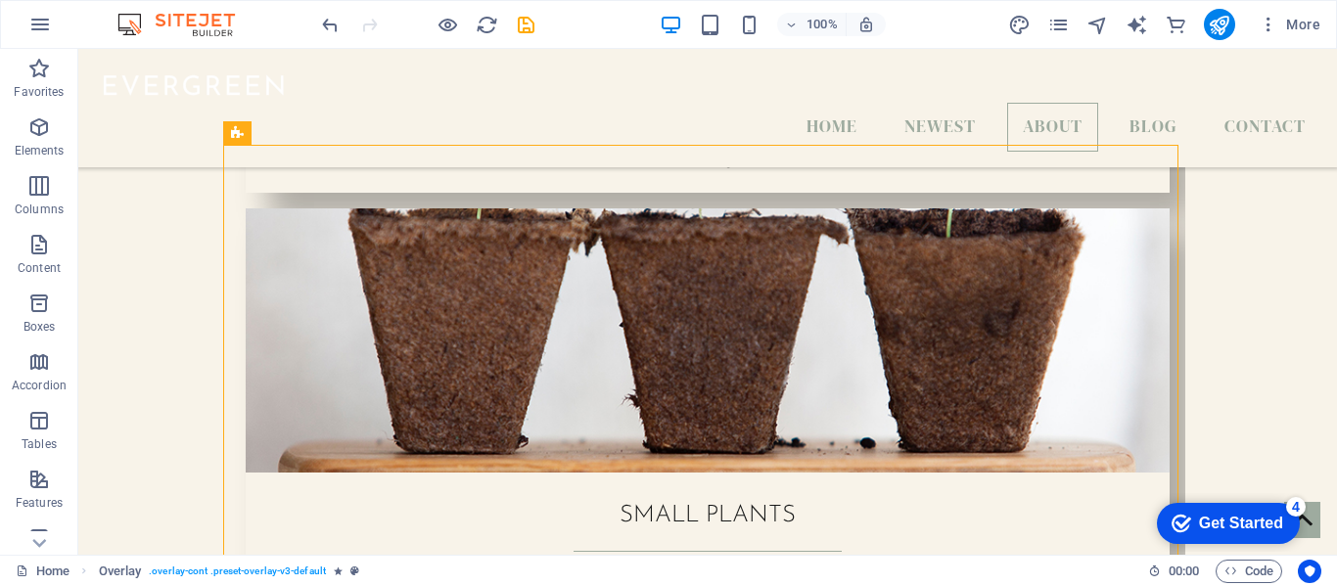
scroll to position [1977, 0]
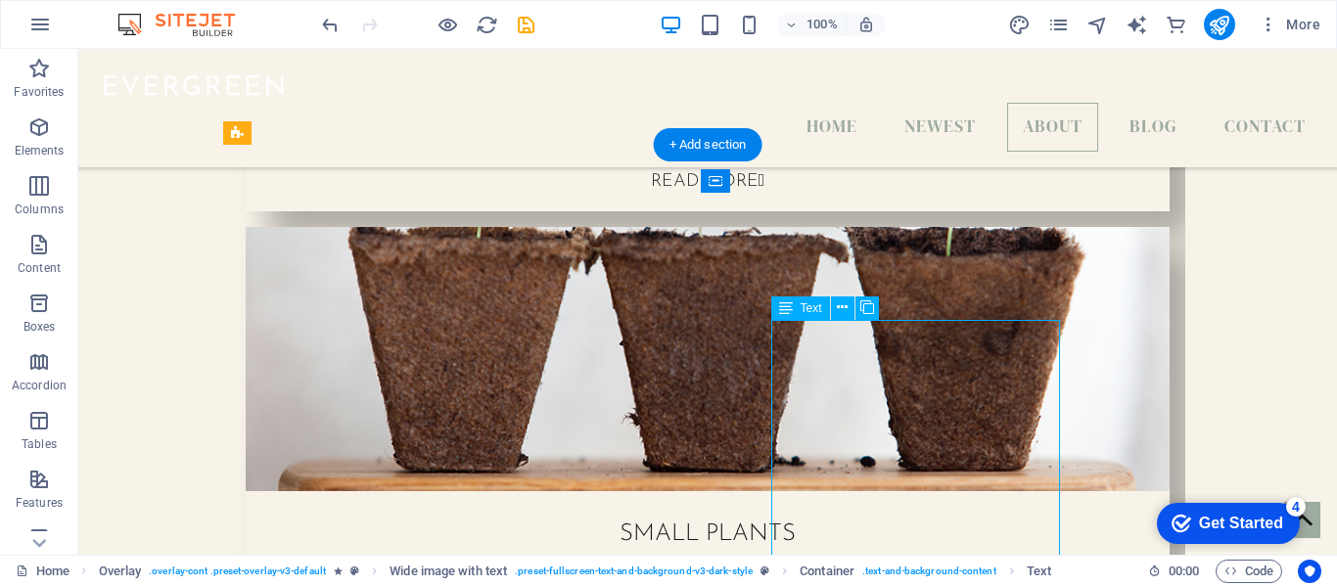
scroll to position [1996, 0]
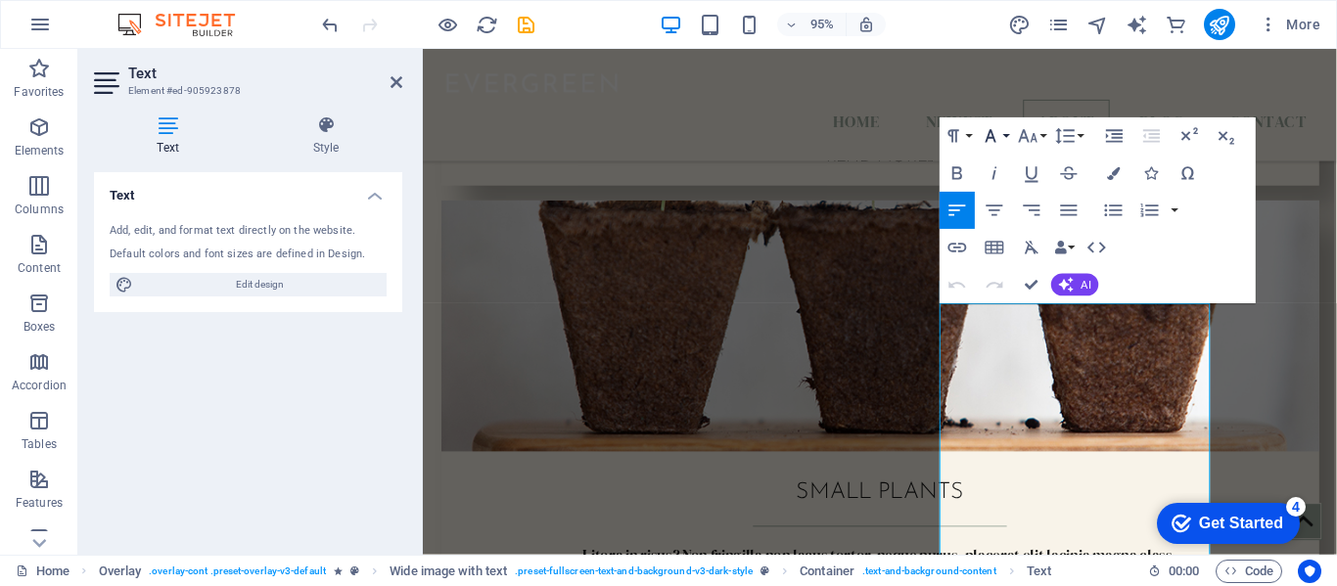
click at [1003, 147] on button "Font Family" at bounding box center [994, 135] width 35 height 37
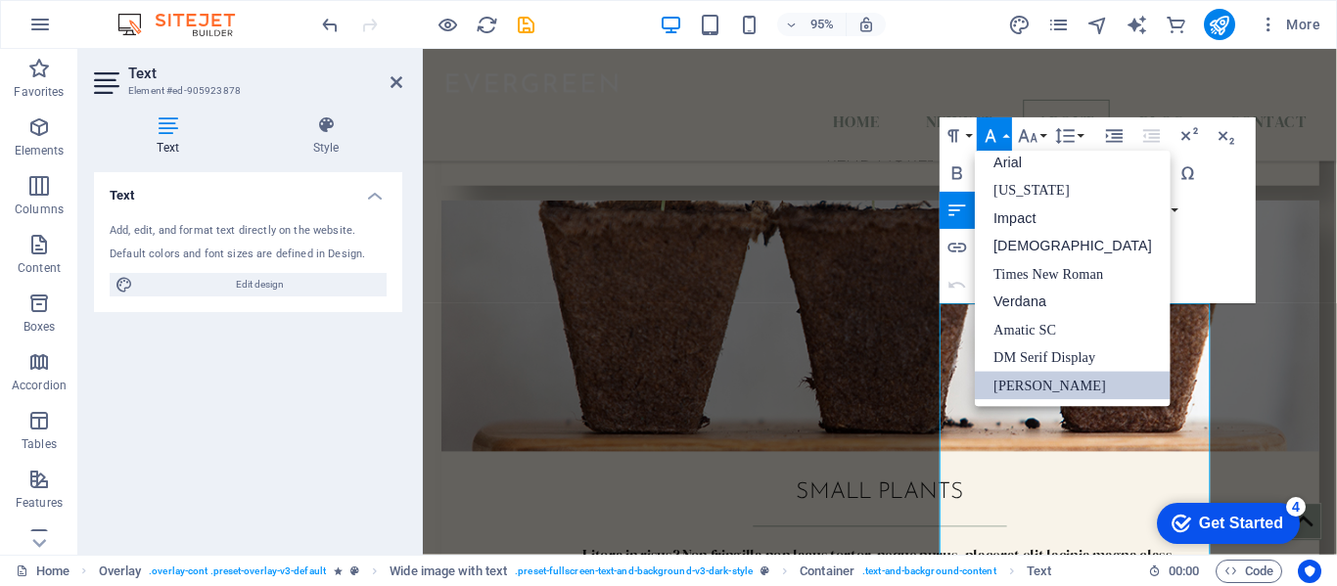
scroll to position [11, 0]
click at [1041, 141] on button "Font Size" at bounding box center [1031, 135] width 35 height 37
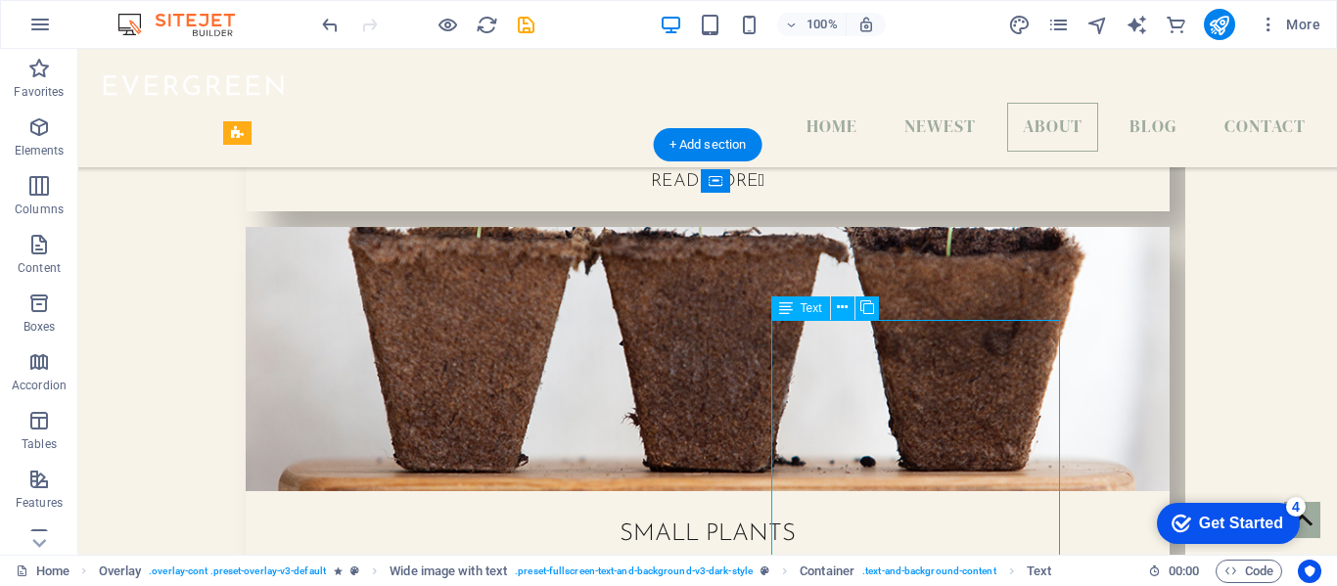
scroll to position [1996, 0]
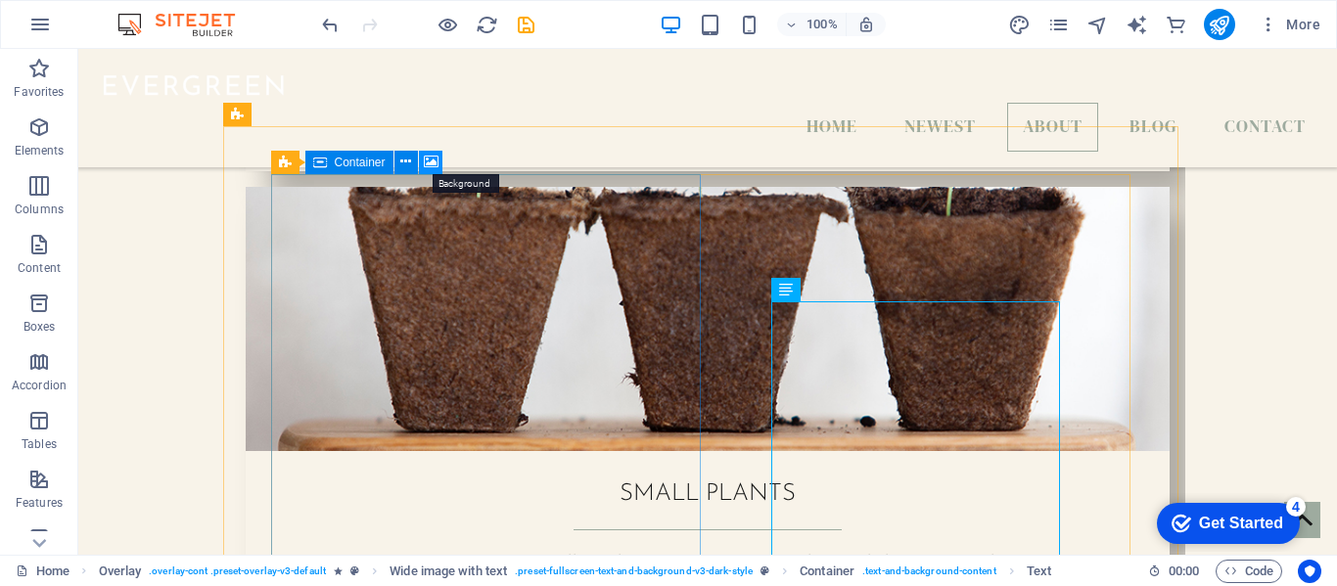
click at [431, 165] on icon at bounding box center [431, 162] width 15 height 21
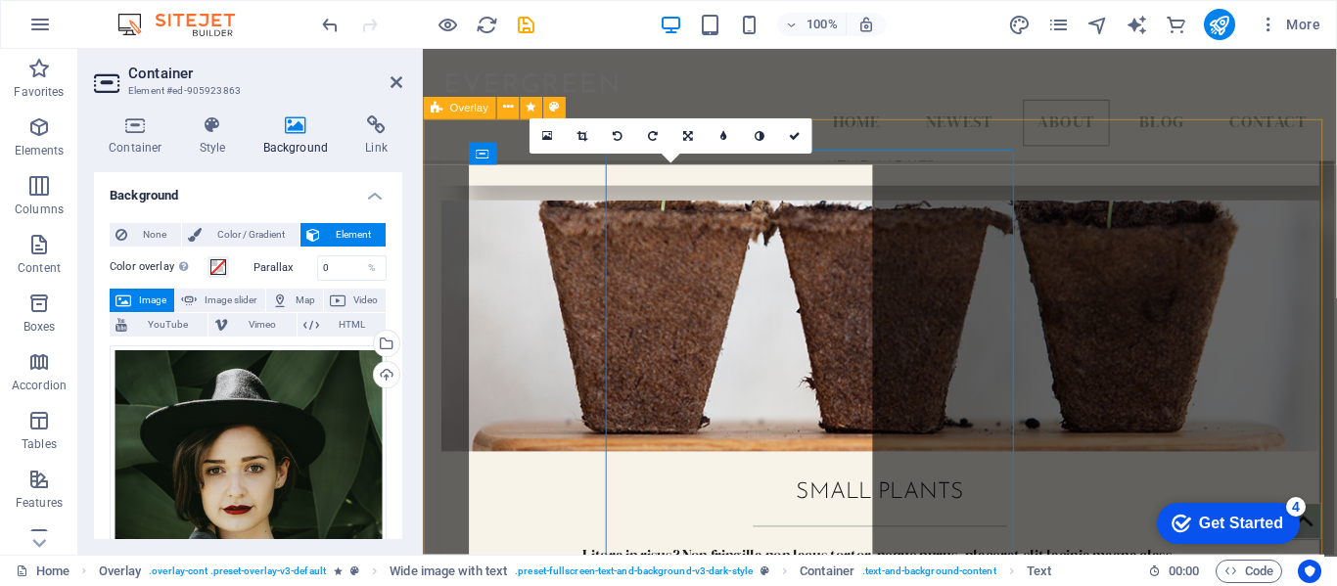
scroll to position [2014, 0]
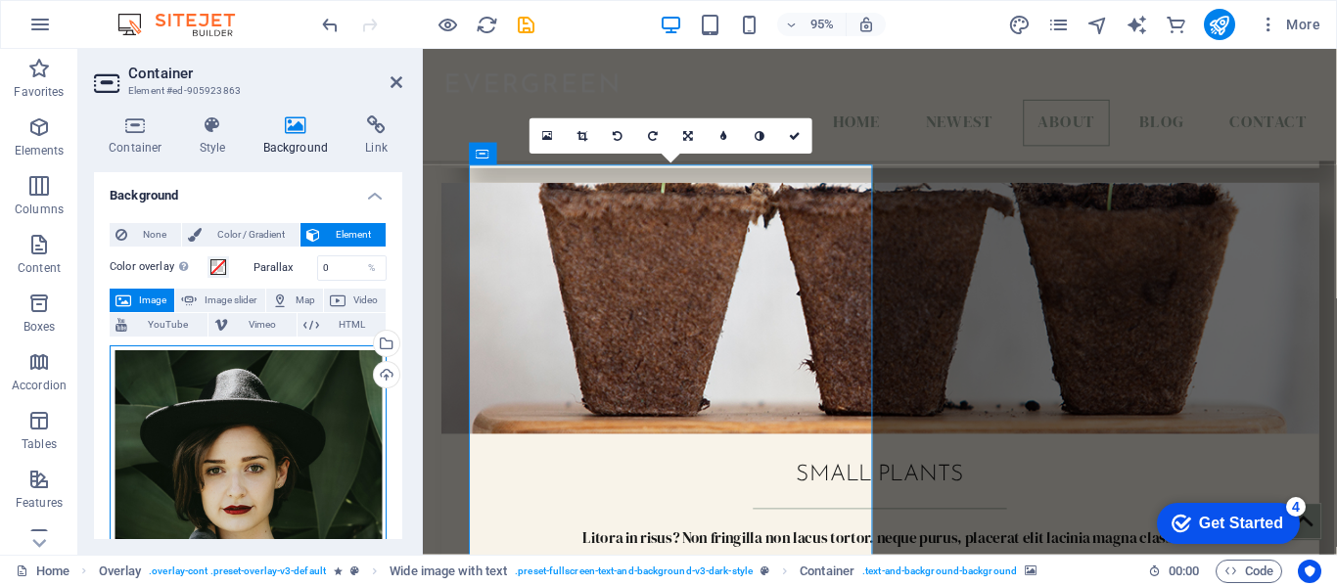
click at [209, 372] on div "Drag files here, click to choose files or select files from Files or our free s…" at bounding box center [248, 483] width 277 height 277
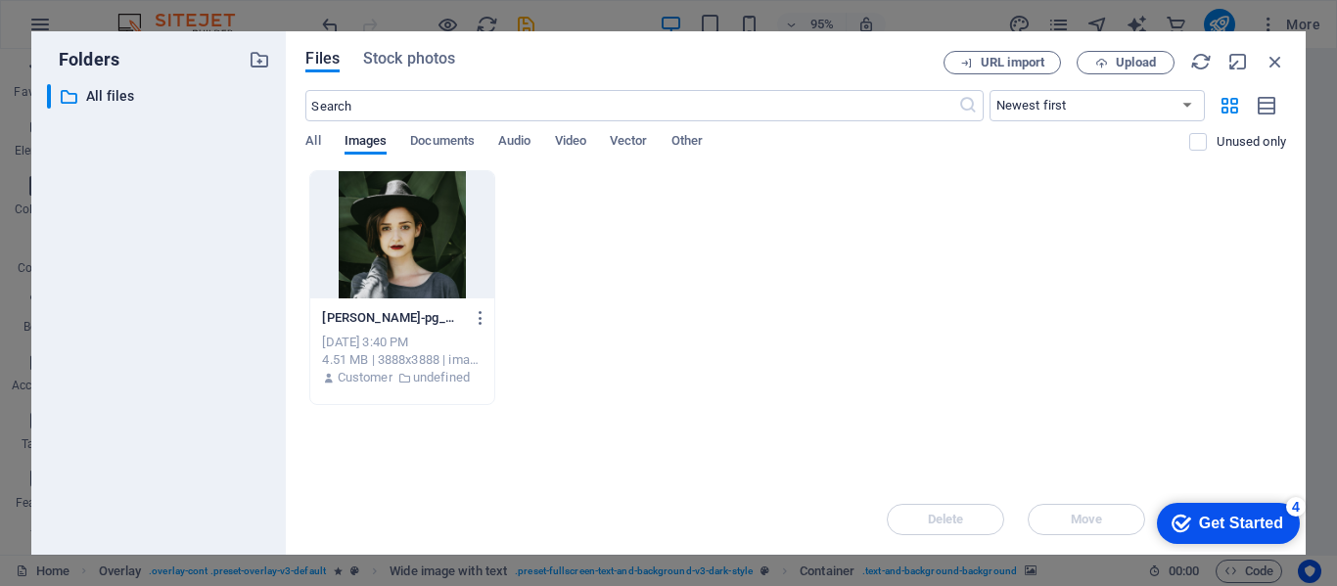
click at [209, 372] on div "​ All files All files" at bounding box center [158, 311] width 223 height 455
click at [409, 266] on div at bounding box center [401, 234] width 183 height 127
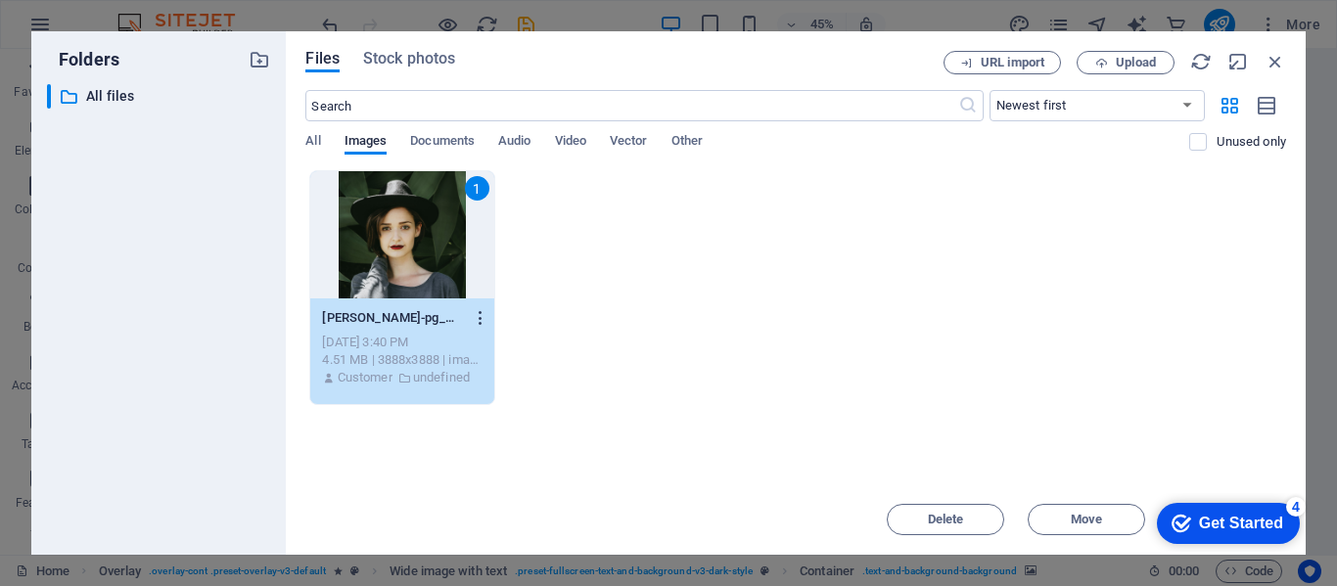
click at [481, 315] on icon "button" at bounding box center [481, 318] width 19 height 18
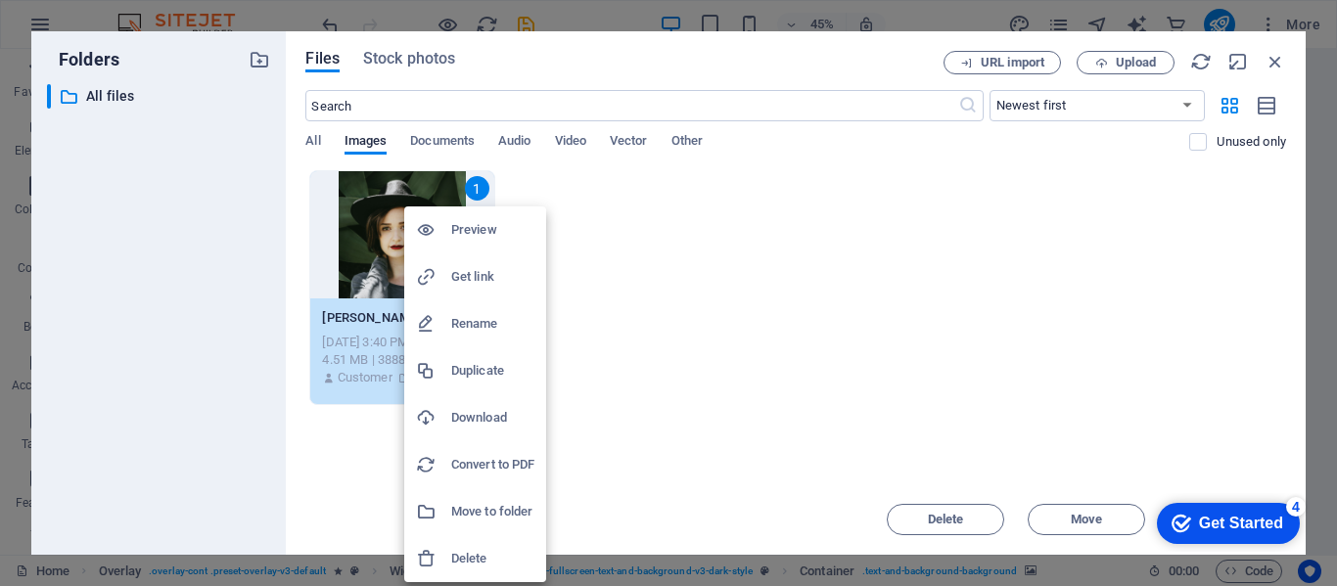
click at [468, 560] on h6 "Delete" at bounding box center [492, 558] width 83 height 23
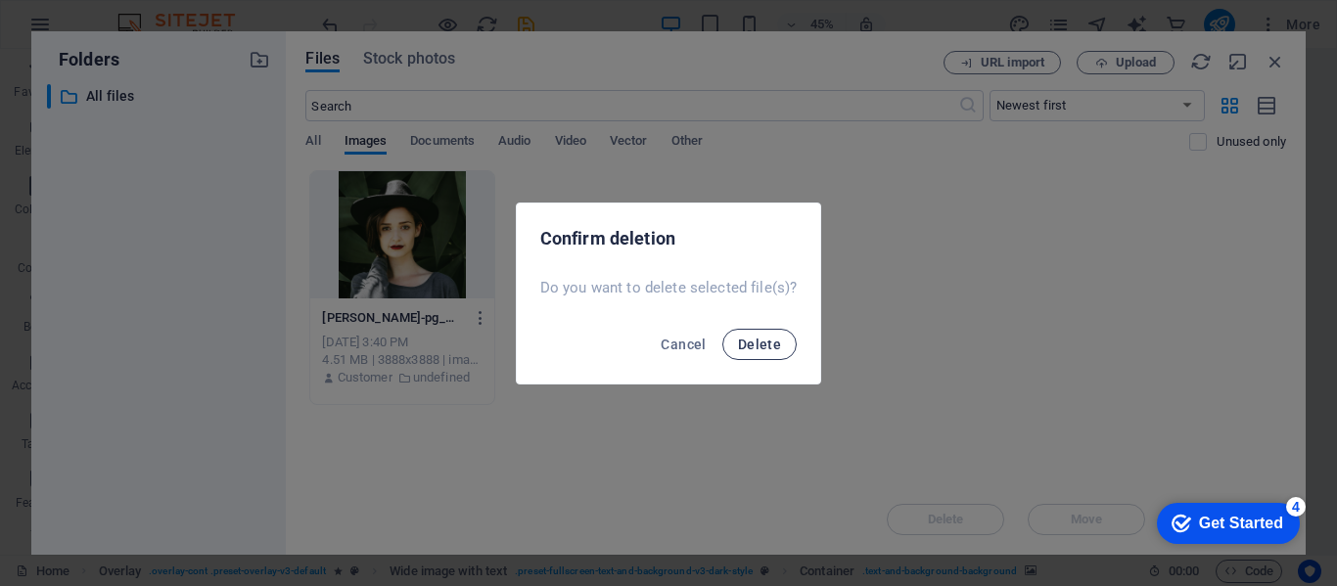
click at [748, 344] on span "Delete" at bounding box center [759, 345] width 43 height 16
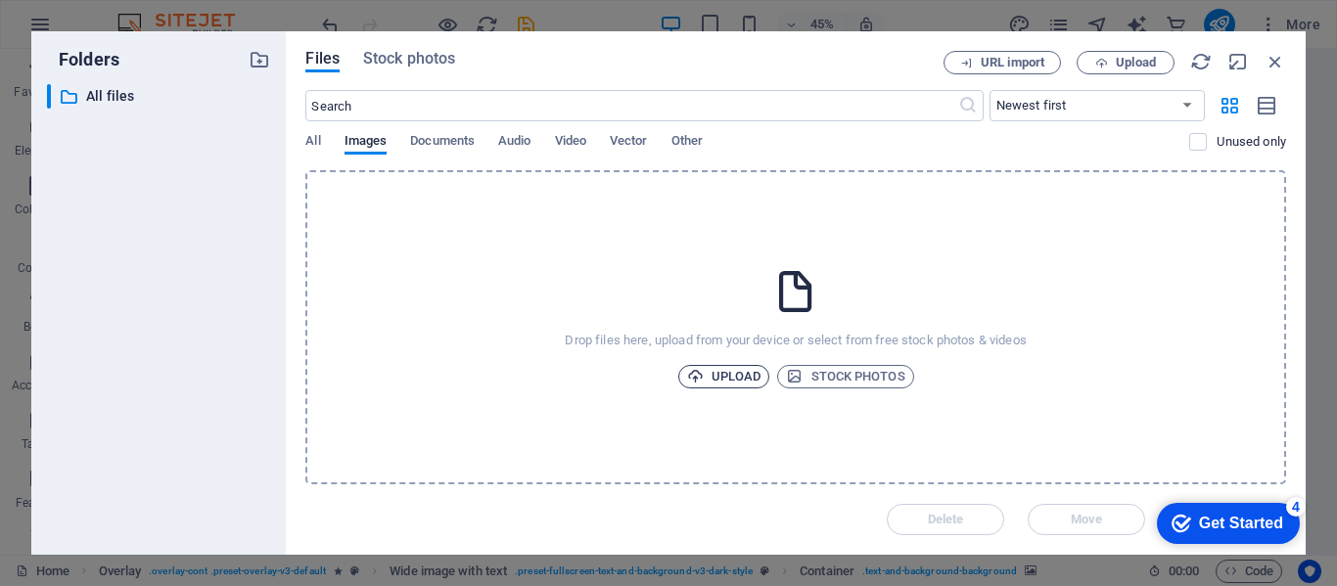
click at [729, 384] on span "Upload" at bounding box center [724, 376] width 74 height 23
click at [710, 378] on span "Upload" at bounding box center [724, 376] width 74 height 23
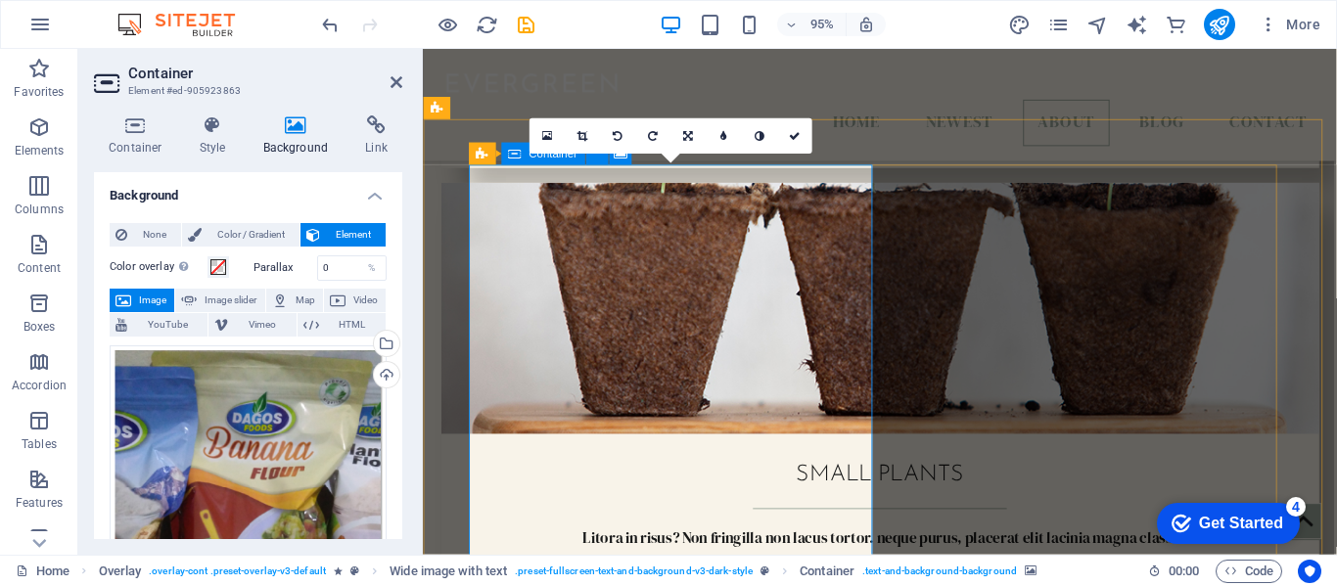
click at [797, 137] on icon at bounding box center [795, 136] width 12 height 11
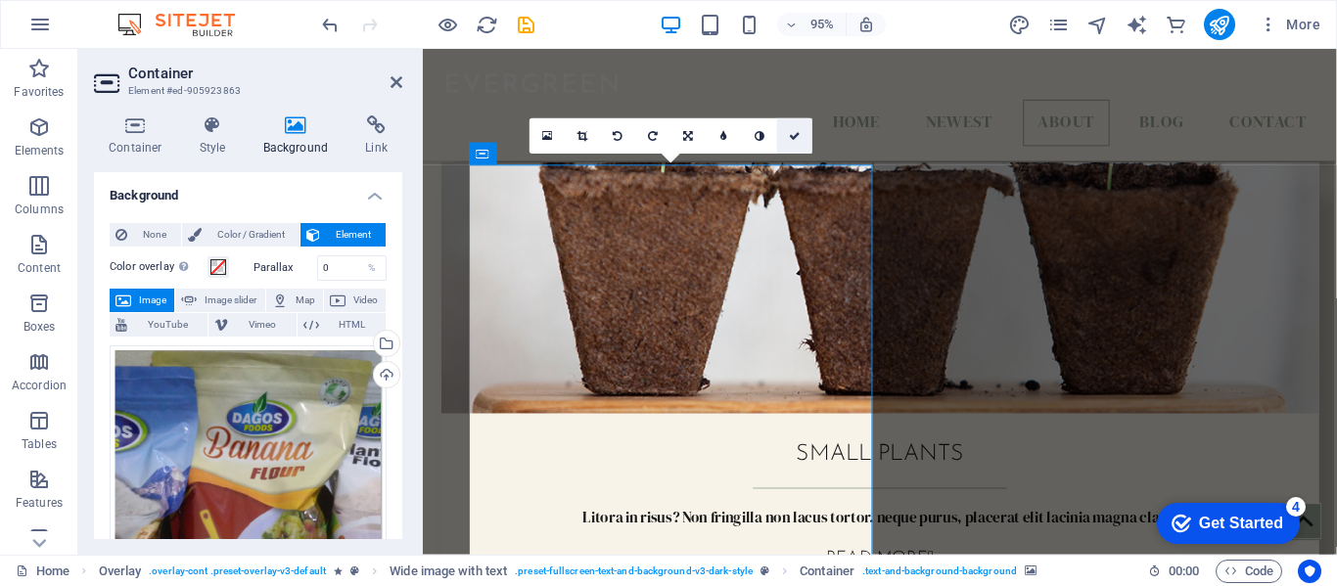
scroll to position [1996, 0]
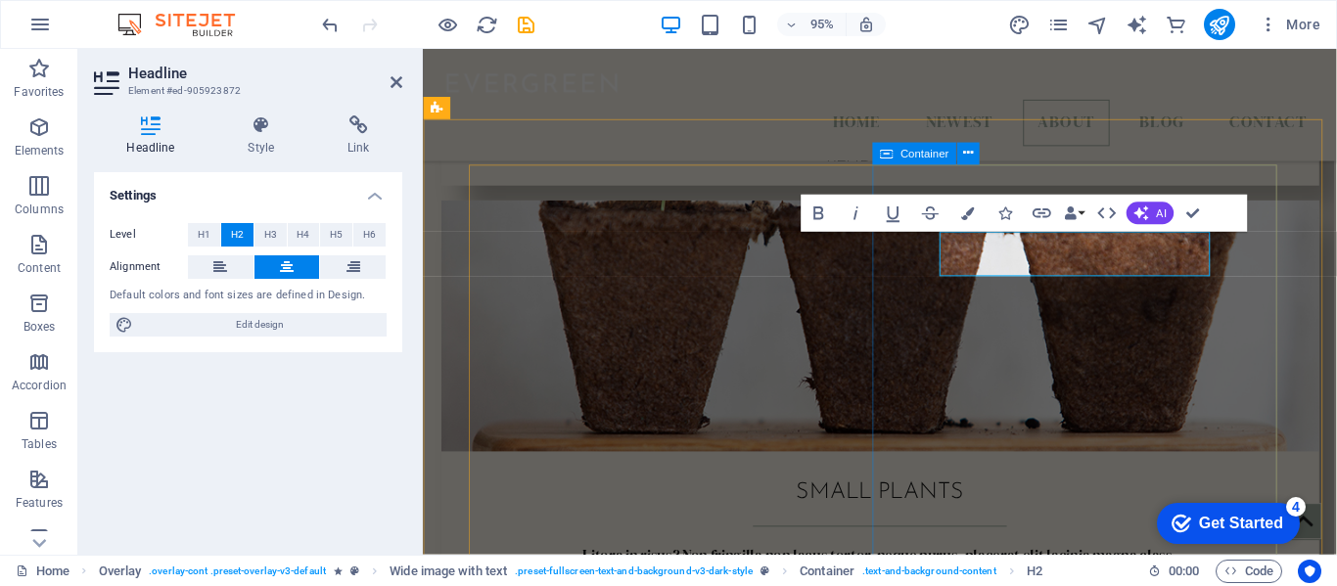
scroll to position [2014, 0]
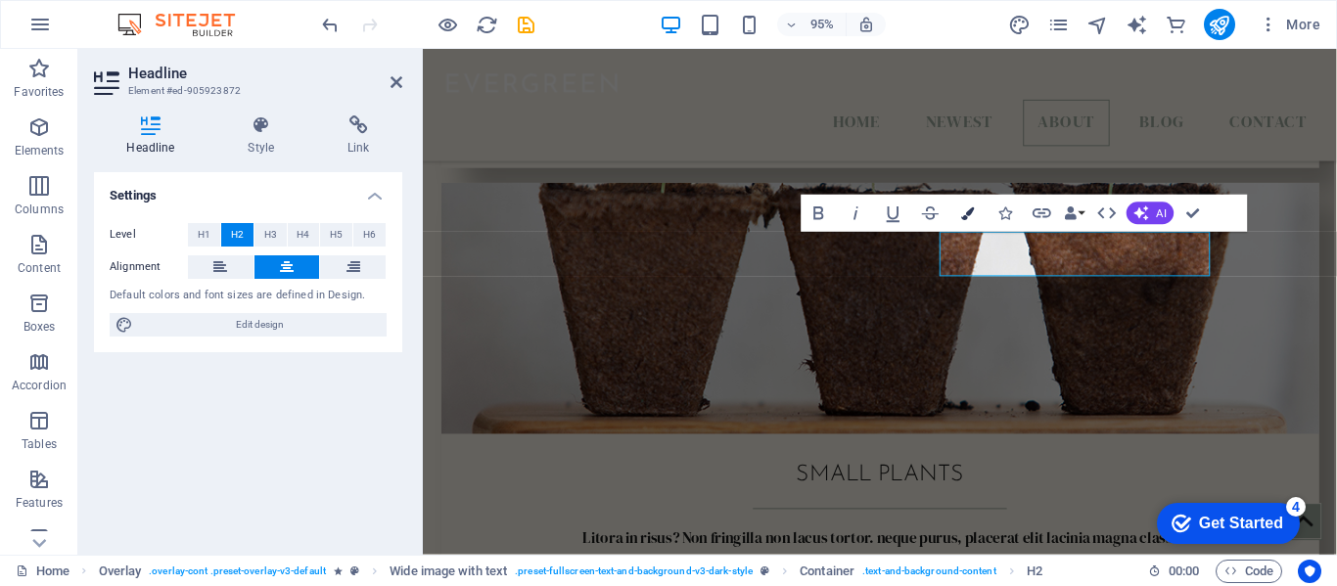
click at [977, 219] on button "Colors" at bounding box center [967, 213] width 35 height 37
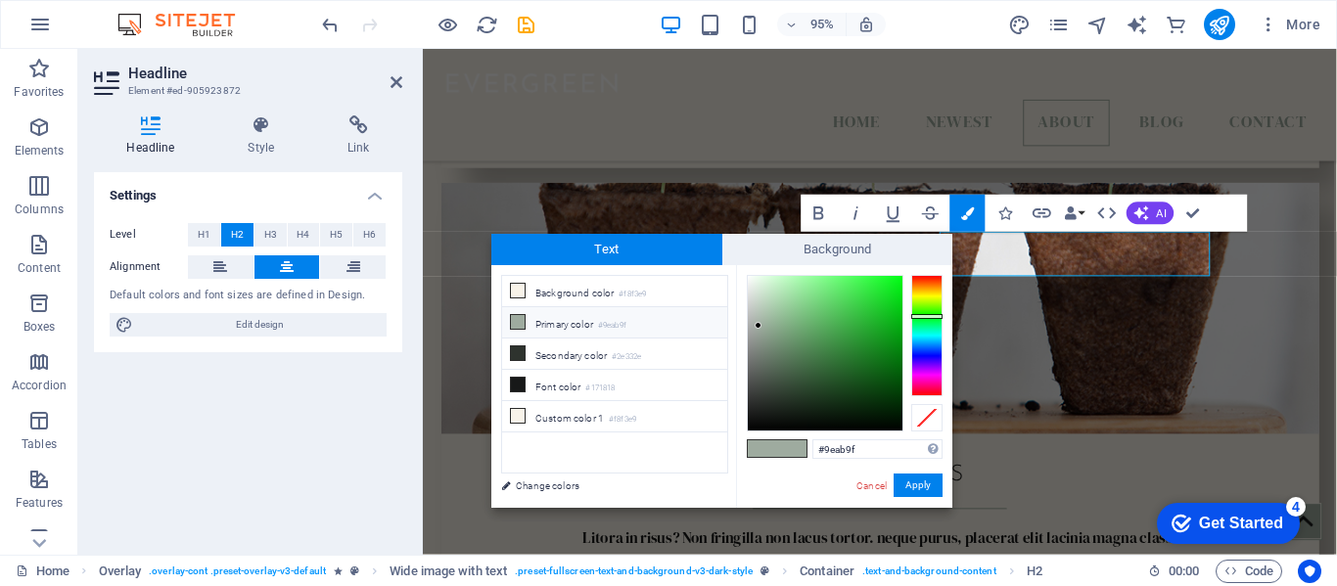
type input "#f1f7f1"
click at [751, 280] on div at bounding box center [825, 353] width 155 height 155
click at [916, 486] on button "Apply" at bounding box center [918, 485] width 49 height 23
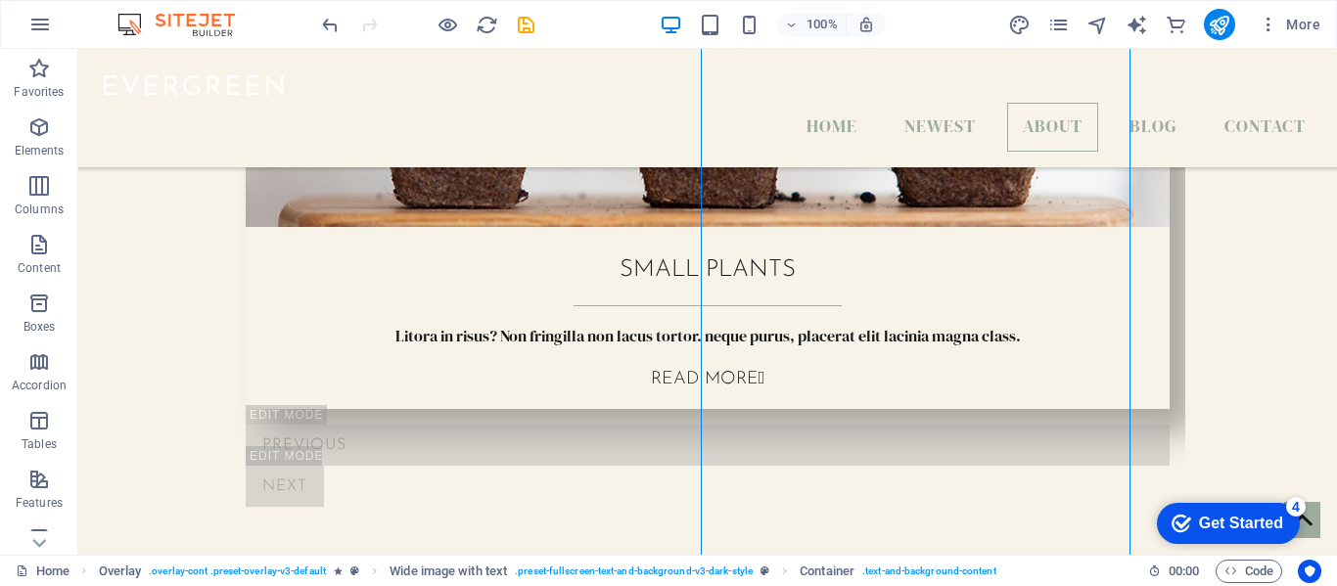
scroll to position [2230, 0]
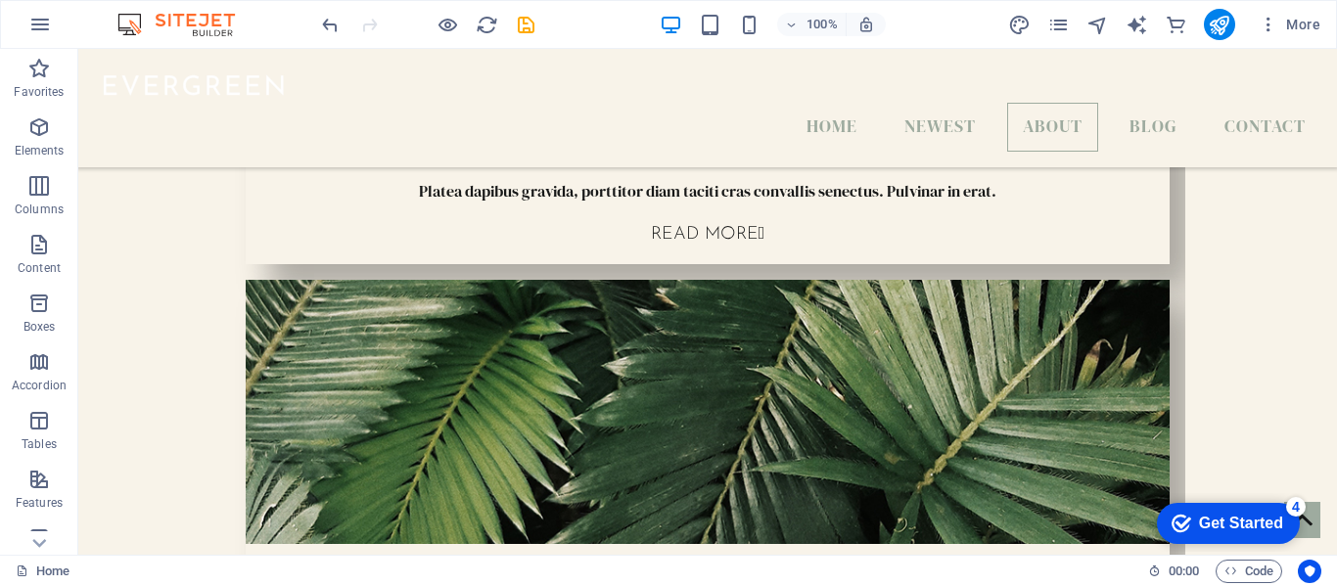
scroll to position [1413, 0]
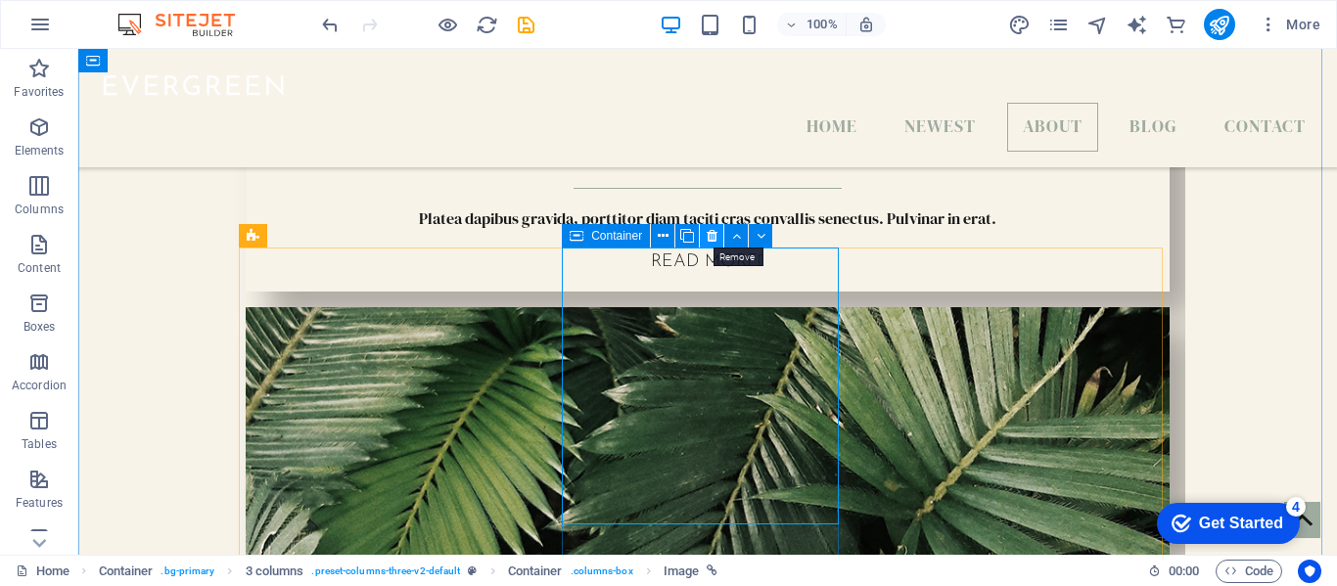
click at [713, 238] on icon at bounding box center [712, 236] width 11 height 21
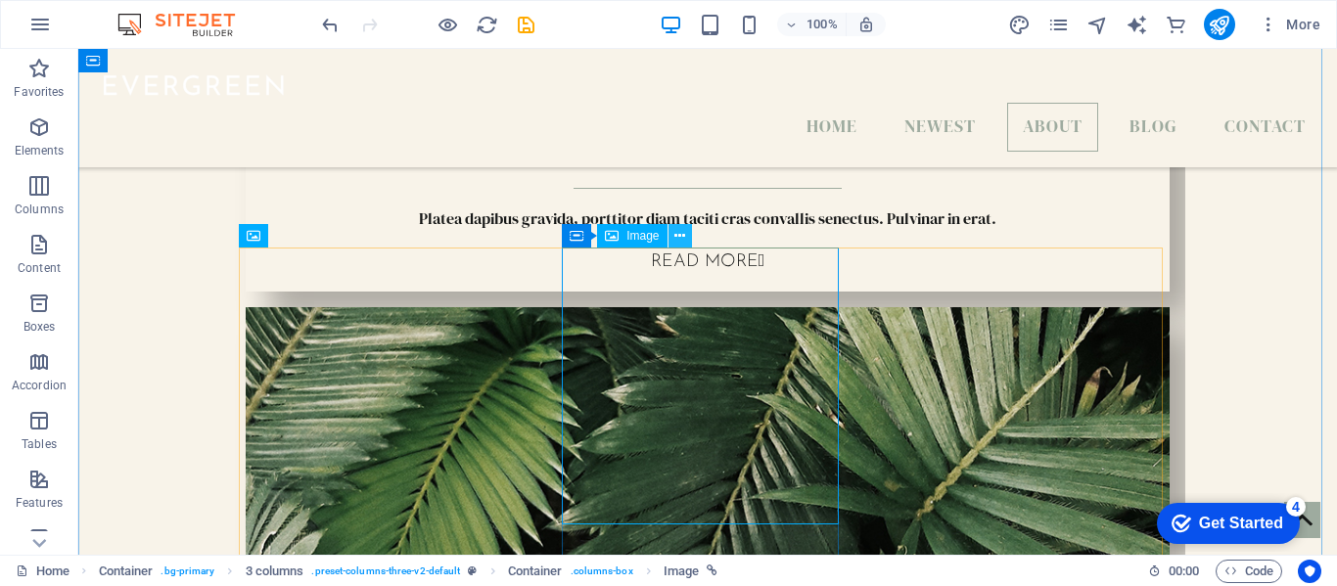
click at [677, 238] on icon at bounding box center [679, 236] width 11 height 21
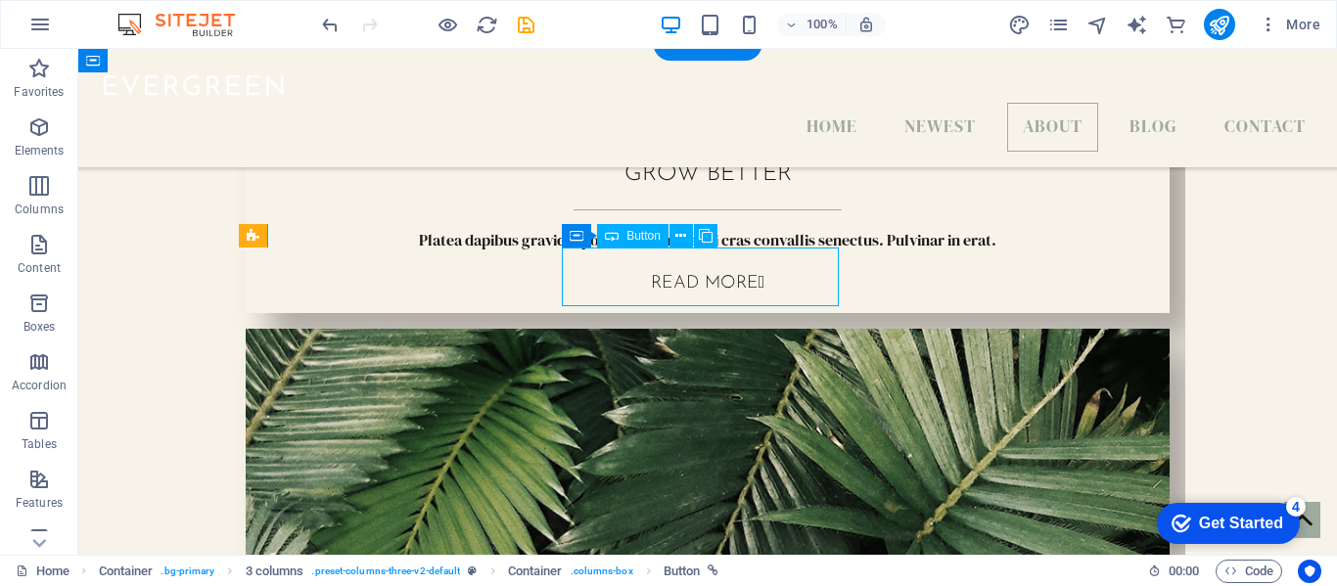
select select "%"
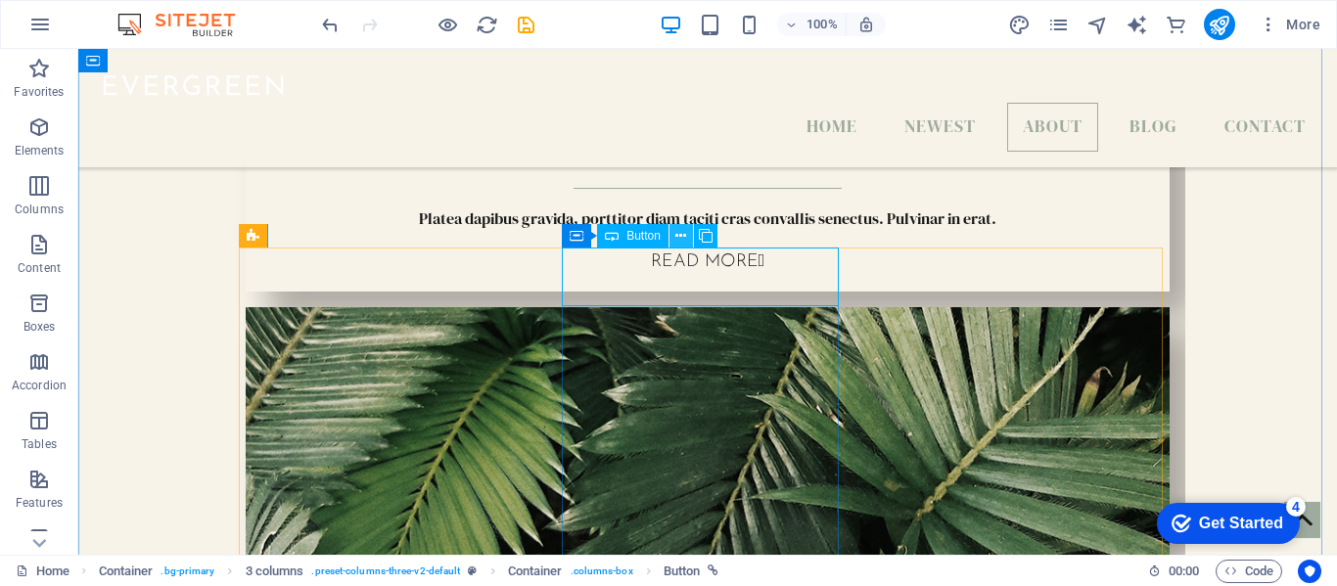
click at [683, 240] on icon at bounding box center [680, 236] width 11 height 21
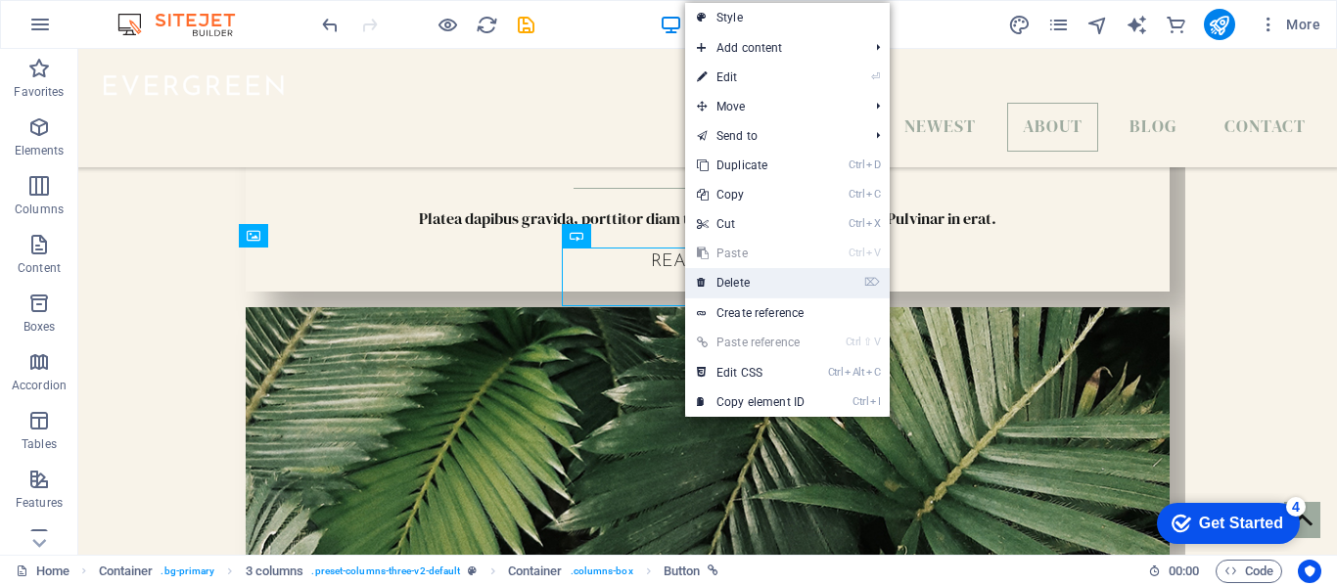
click at [725, 277] on link "⌦ Delete" at bounding box center [750, 282] width 131 height 29
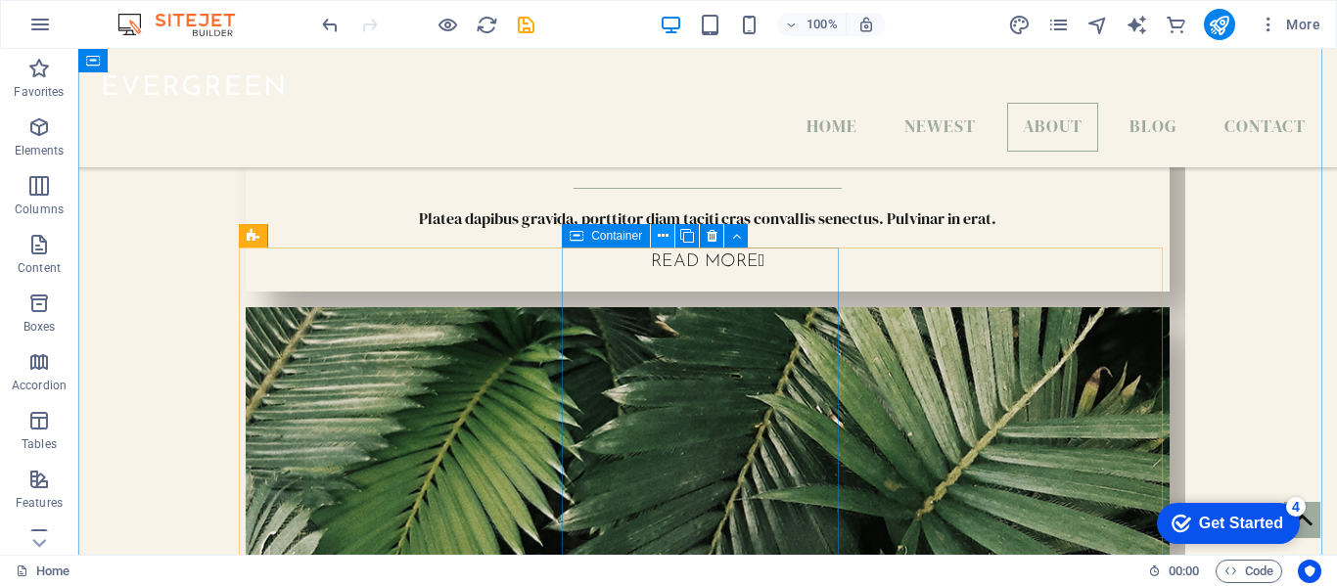
click at [661, 238] on icon at bounding box center [663, 236] width 11 height 21
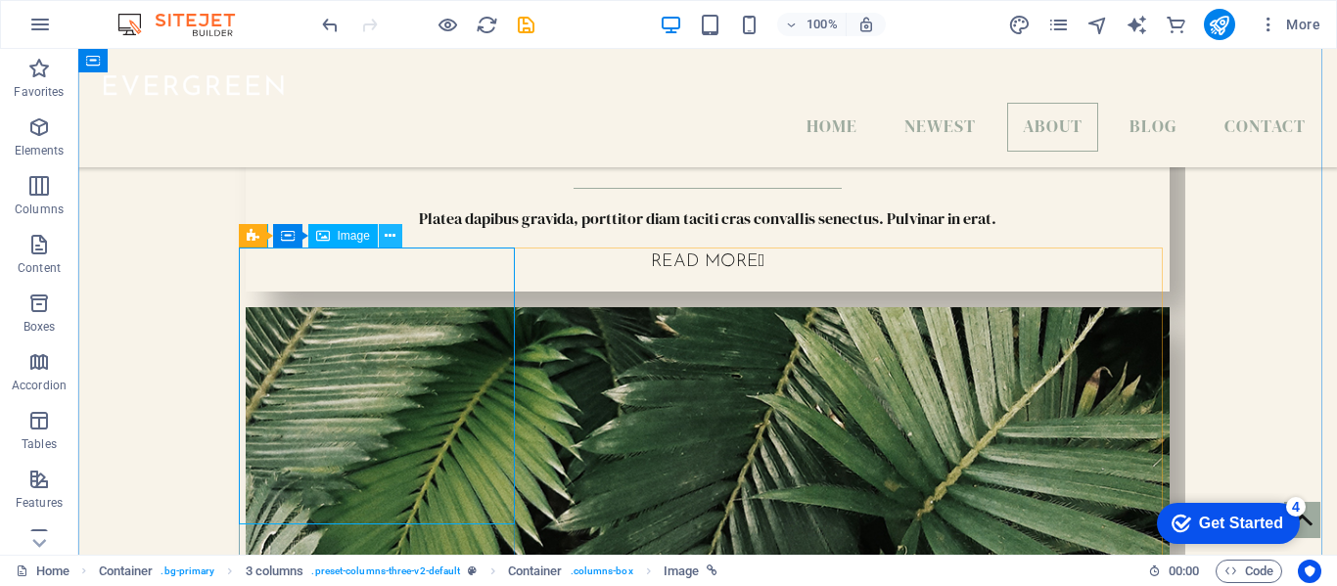
click at [394, 237] on icon at bounding box center [390, 236] width 11 height 21
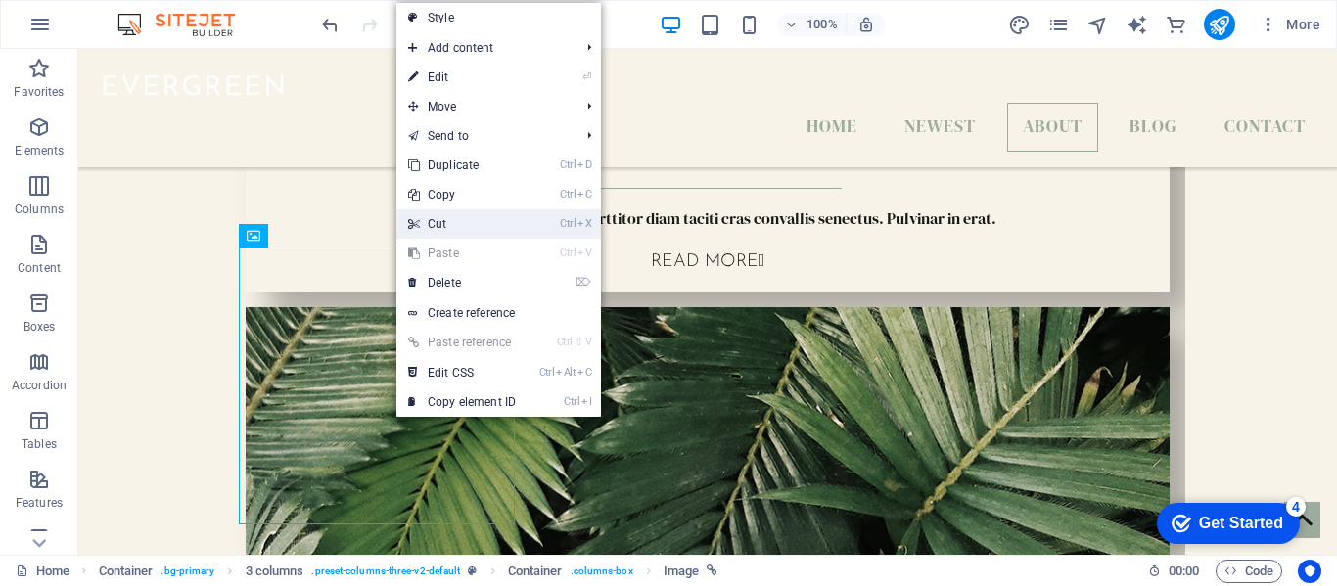
click at [434, 231] on link "Ctrl X Cut" at bounding box center [461, 223] width 131 height 29
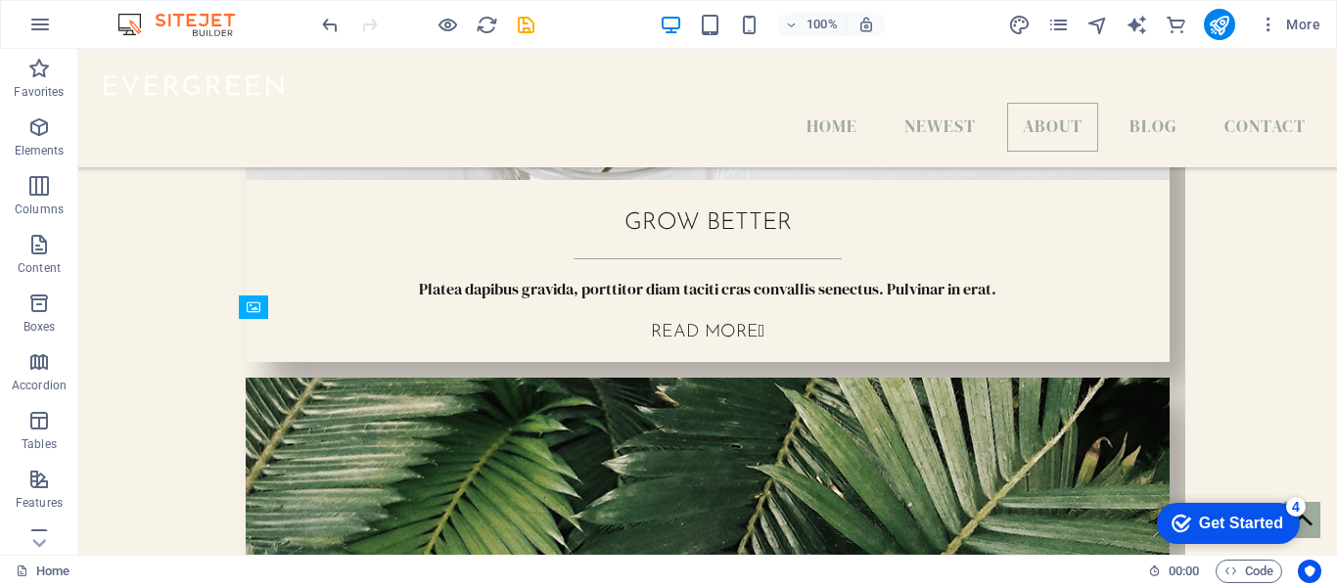
scroll to position [1369, 0]
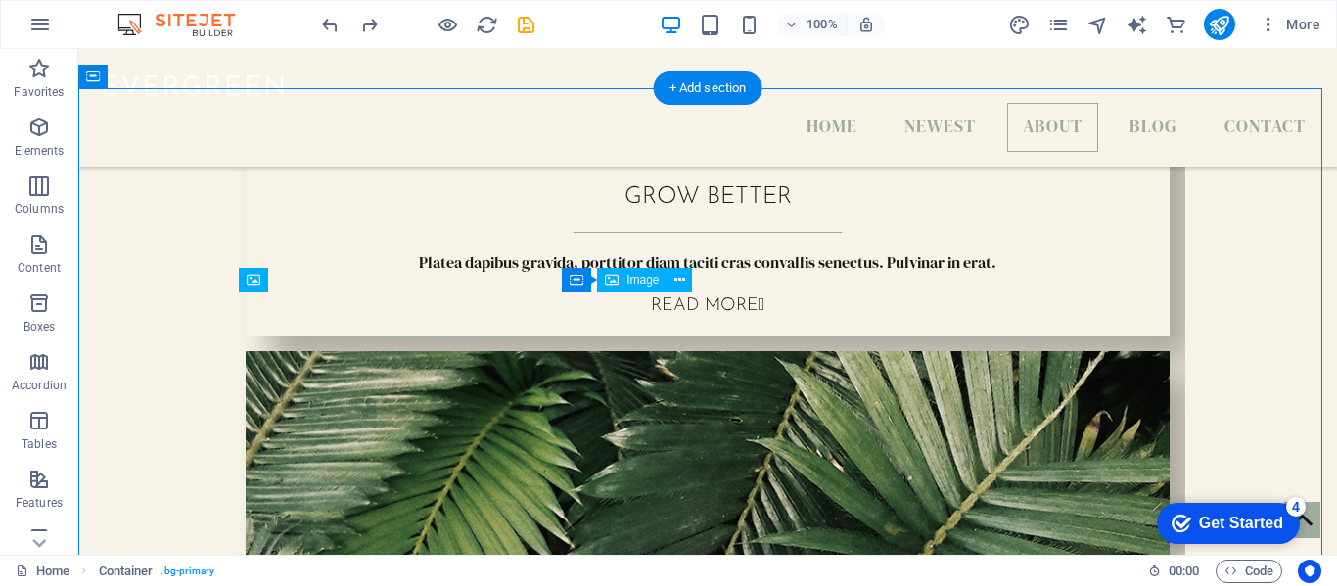
drag, startPoint x: 637, startPoint y: 337, endPoint x: 709, endPoint y: 331, distance: 71.7
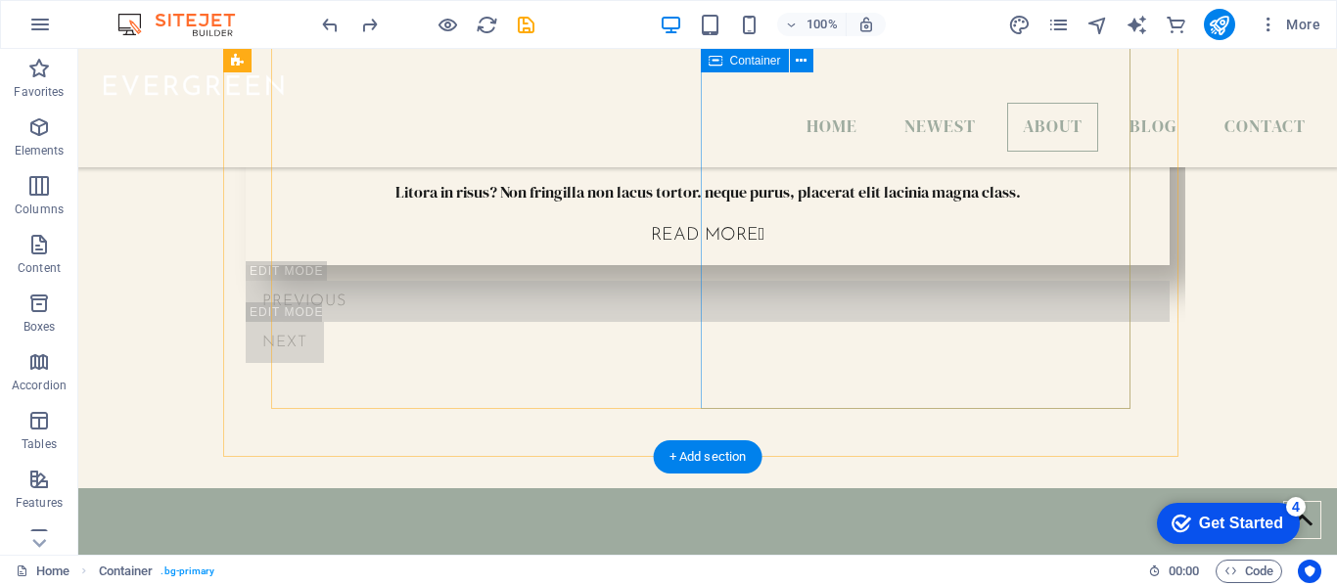
scroll to position [2398, 0]
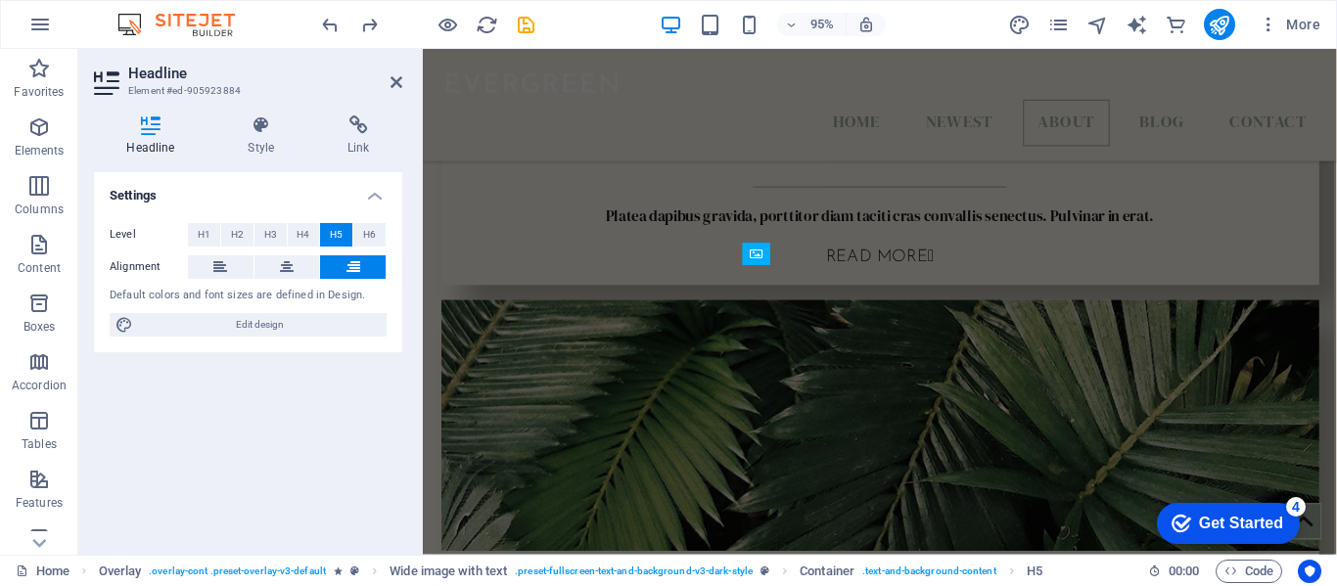
scroll to position [1456, 0]
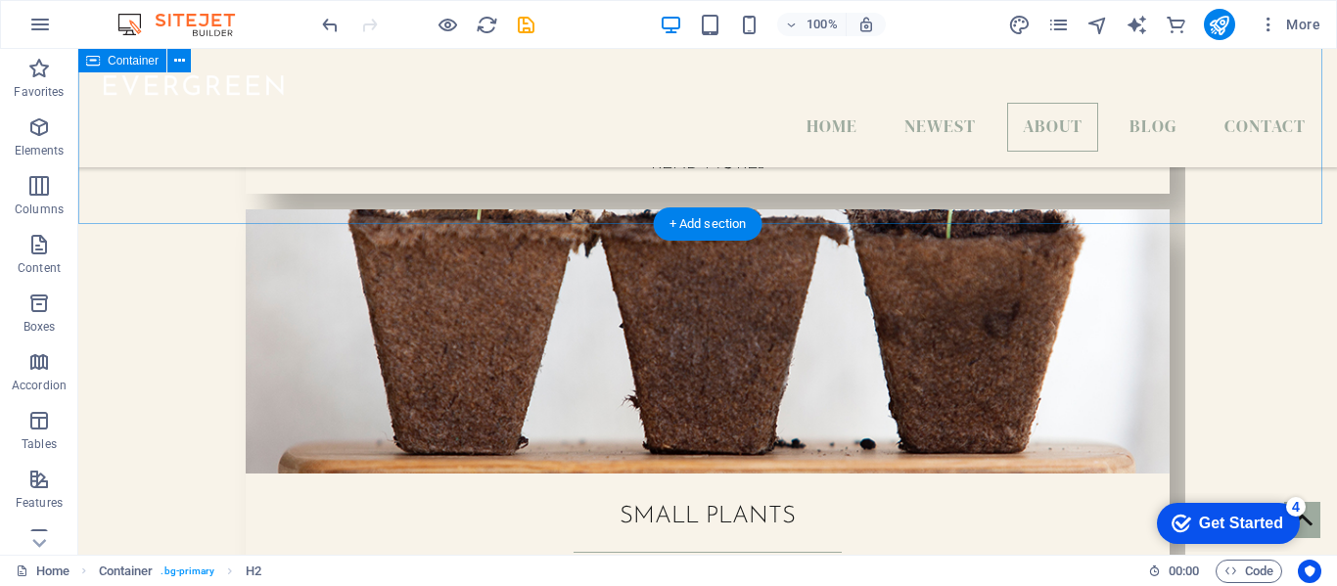
scroll to position [1305, 0]
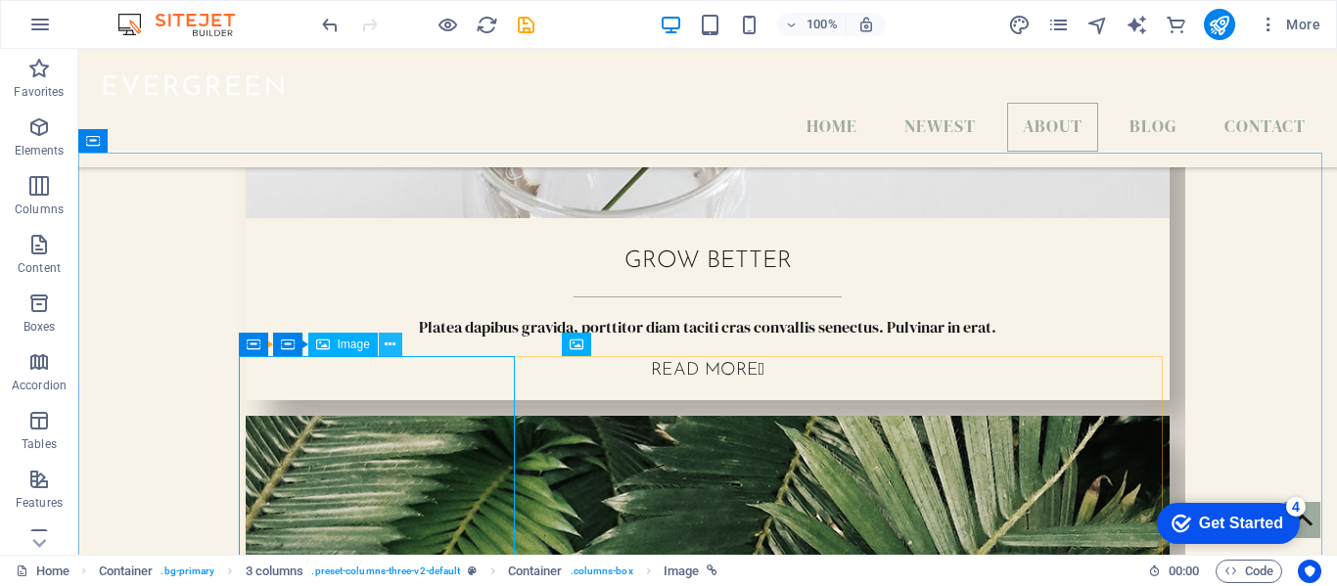
click at [393, 342] on icon at bounding box center [390, 345] width 11 height 21
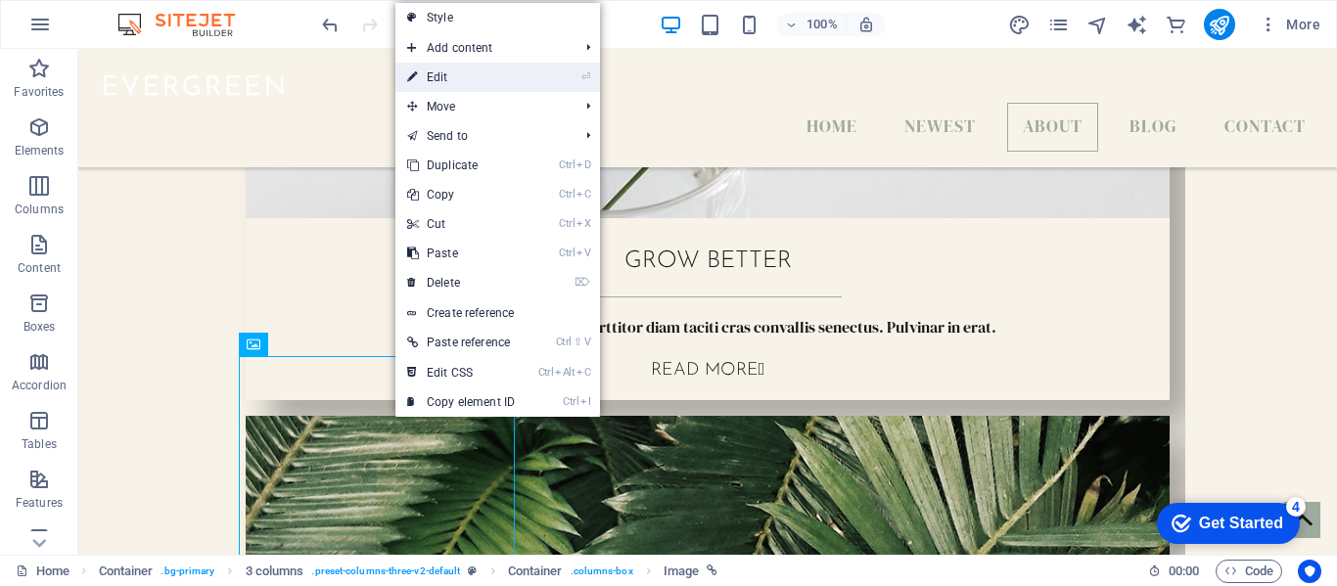
click at [439, 80] on link "⏎ Edit" at bounding box center [460, 77] width 131 height 29
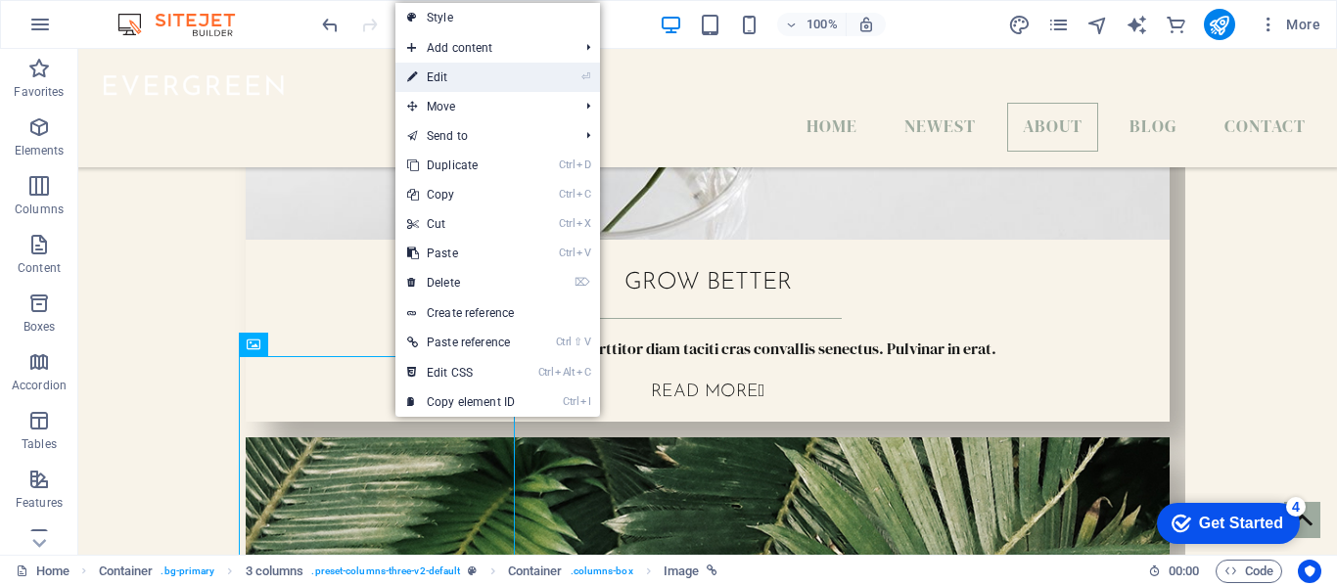
select select "%"
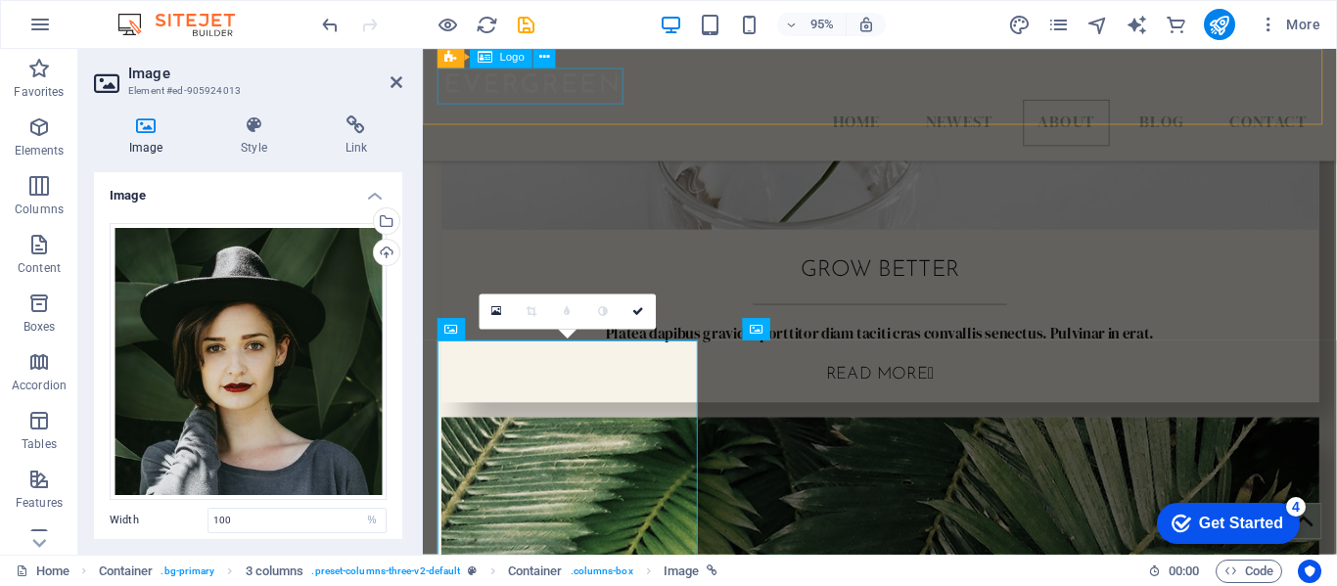
scroll to position [1323, 0]
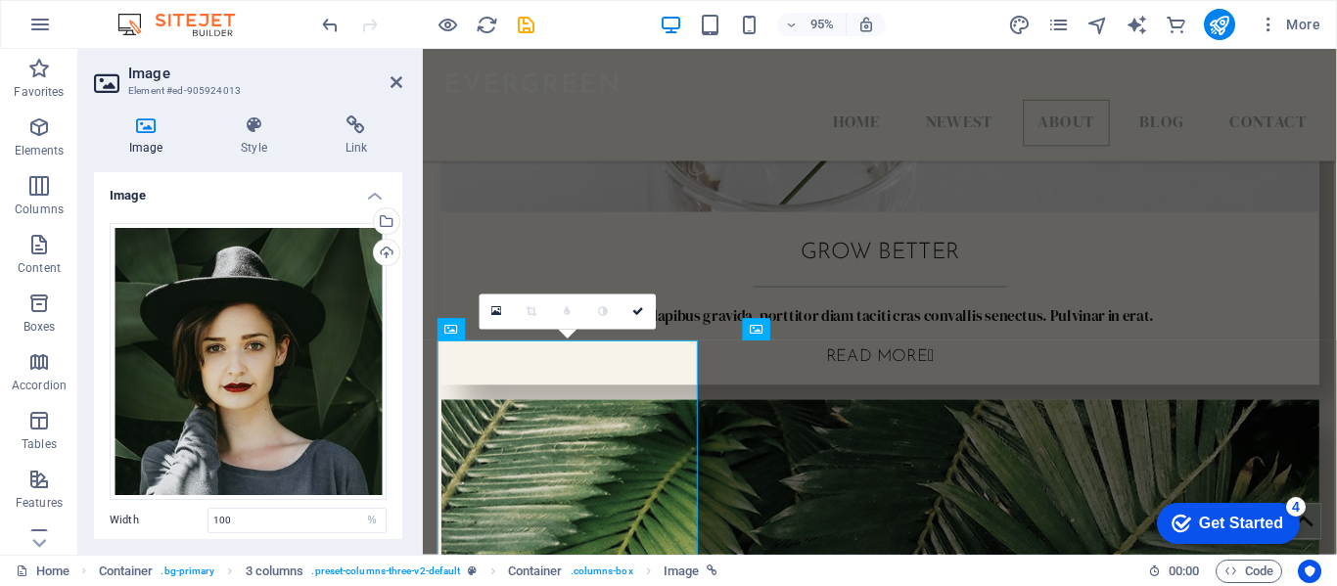
click at [402, 465] on div "Image Style Link Image Drag files here, click to choose files or select files f…" at bounding box center [248, 327] width 340 height 455
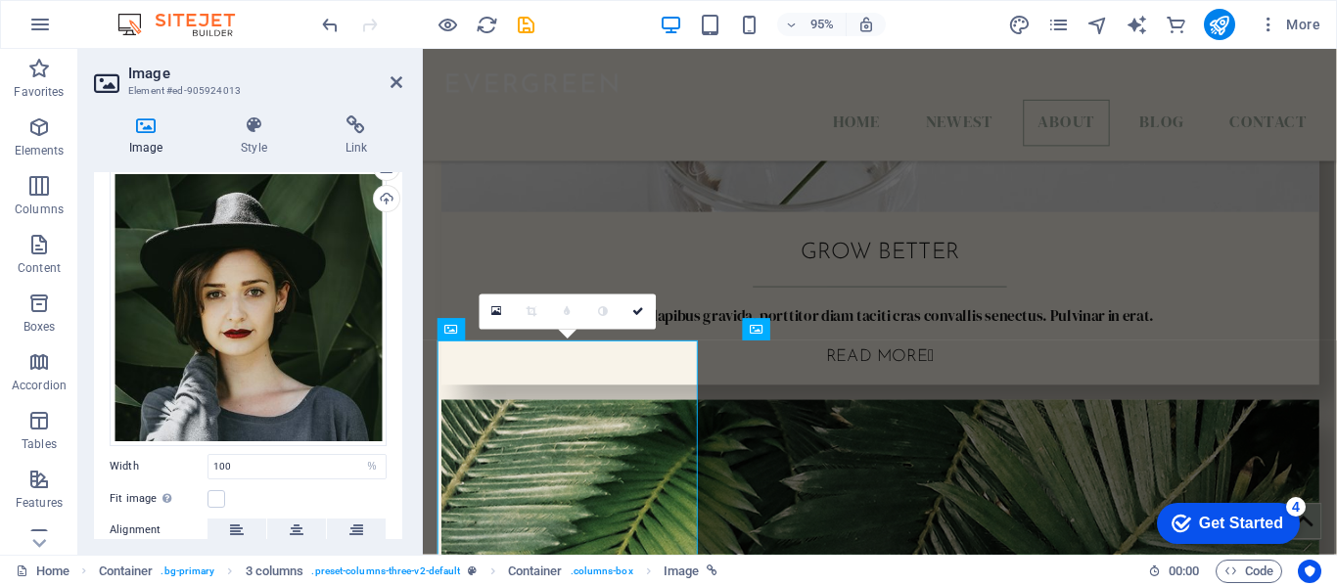
scroll to position [0, 0]
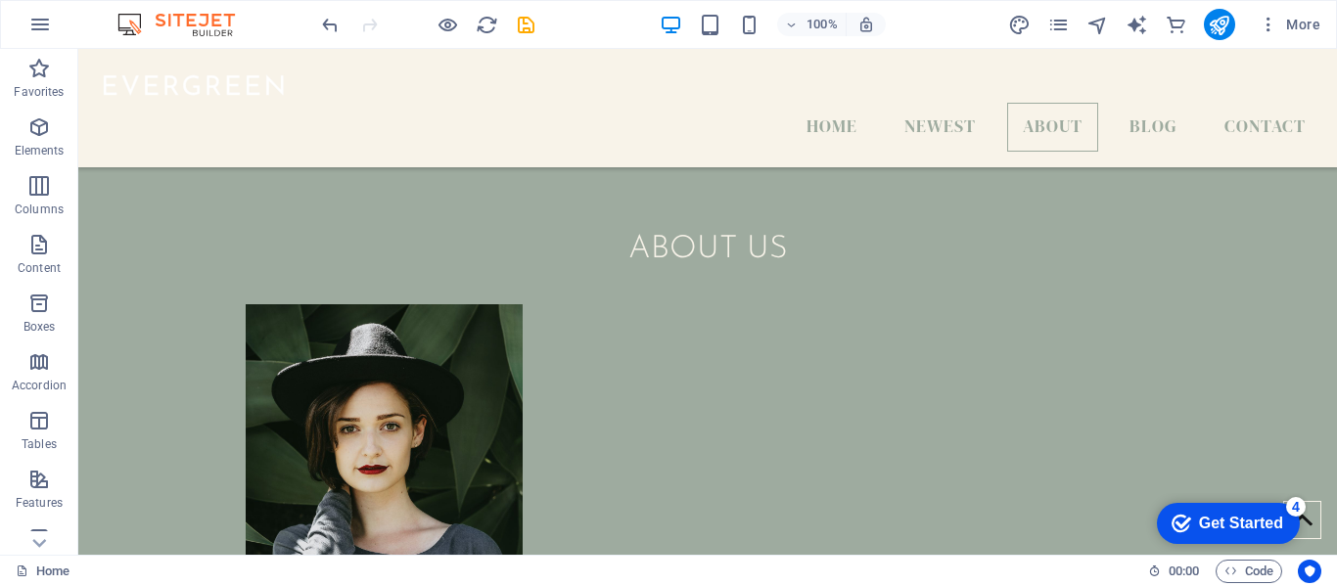
scroll to position [2806, 0]
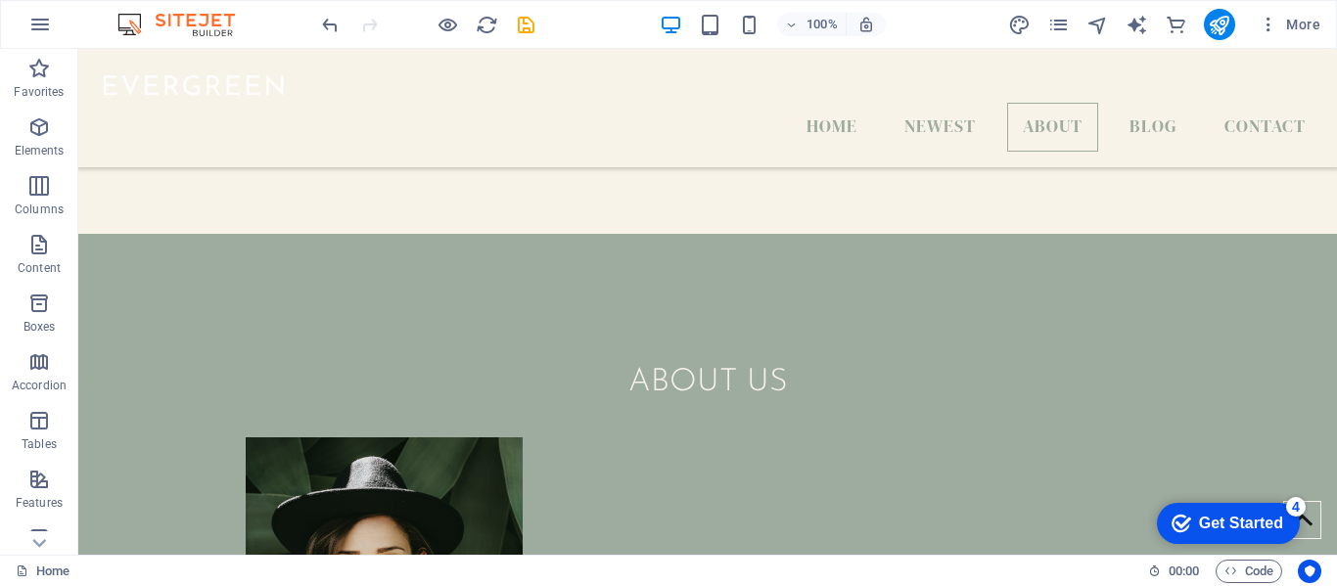
scroll to position [2644, 0]
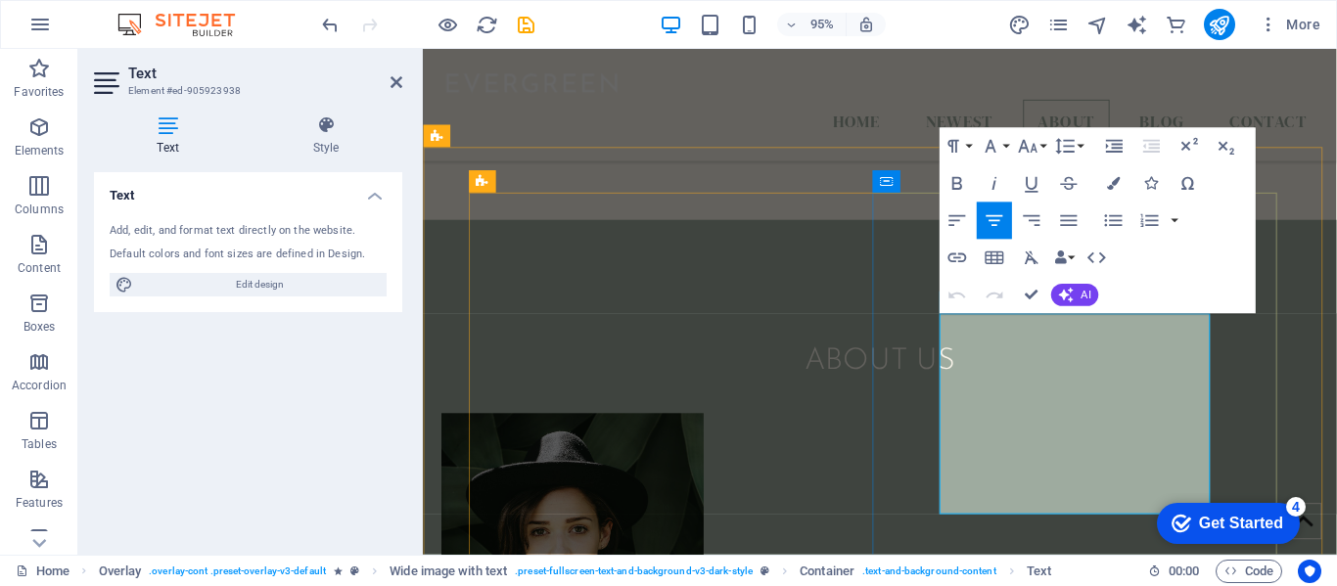
scroll to position [2660, 0]
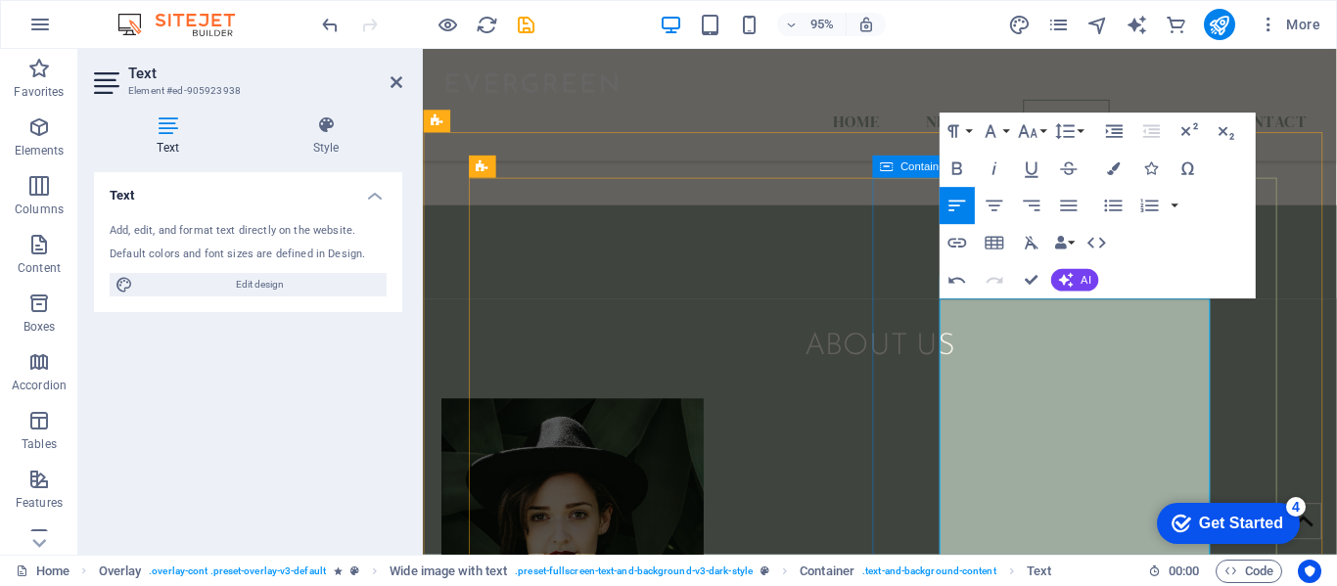
drag, startPoint x: 1165, startPoint y: 340, endPoint x: 964, endPoint y: 346, distance: 200.7
click at [1110, 165] on icon "button" at bounding box center [1113, 168] width 13 height 13
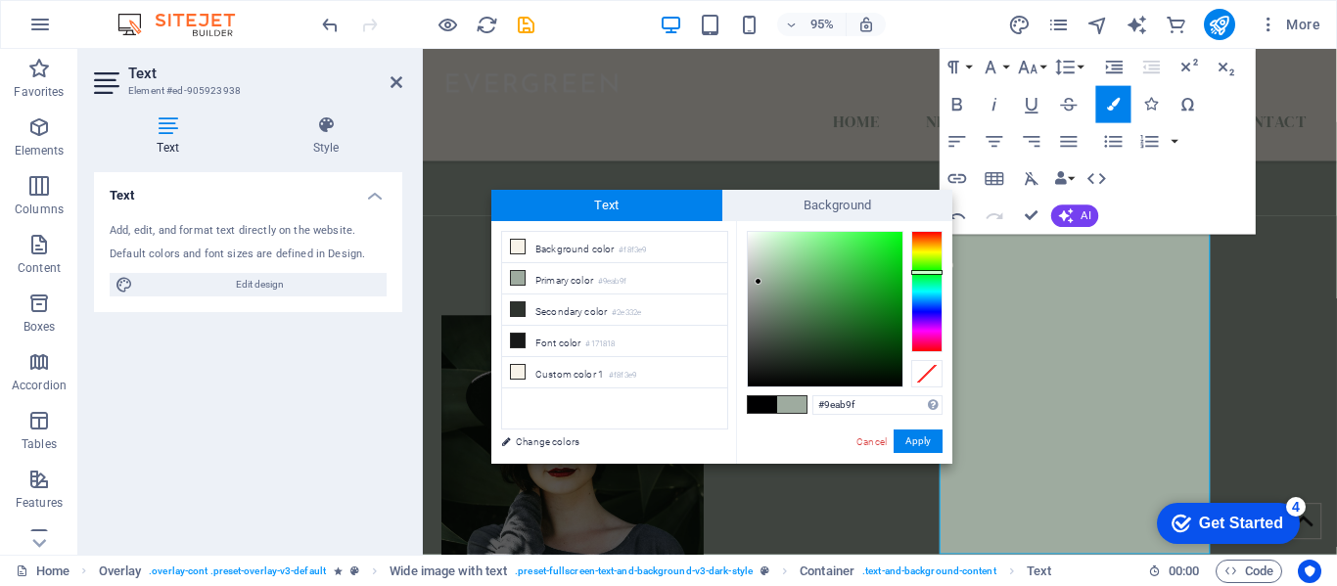
type input "#f5f8f5"
click at [749, 235] on div at bounding box center [825, 309] width 155 height 155
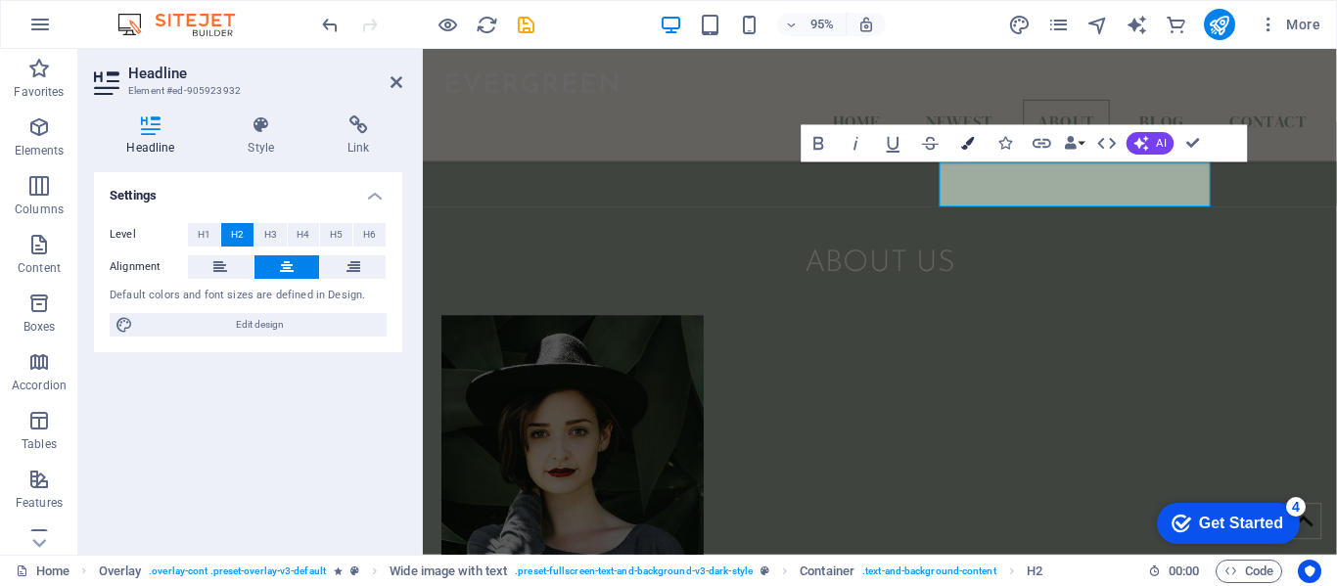
click at [974, 149] on button "Colors" at bounding box center [967, 143] width 35 height 37
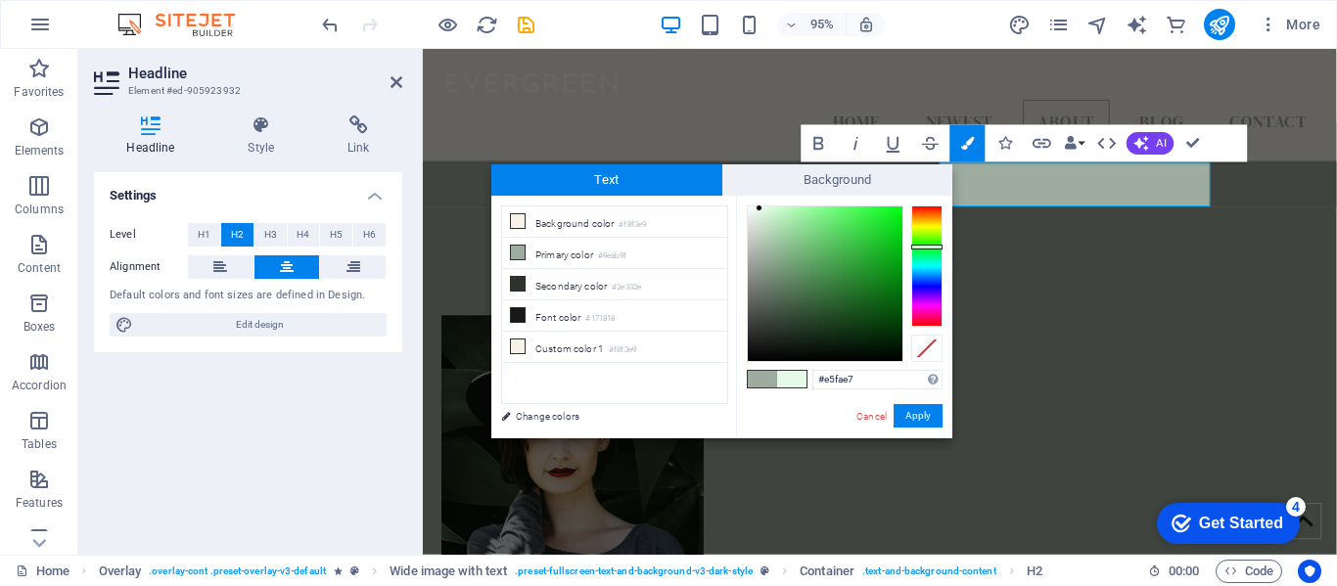
click at [759, 208] on div at bounding box center [825, 284] width 155 height 155
type input "#ddfce0"
click at [765, 207] on div at bounding box center [825, 284] width 155 height 155
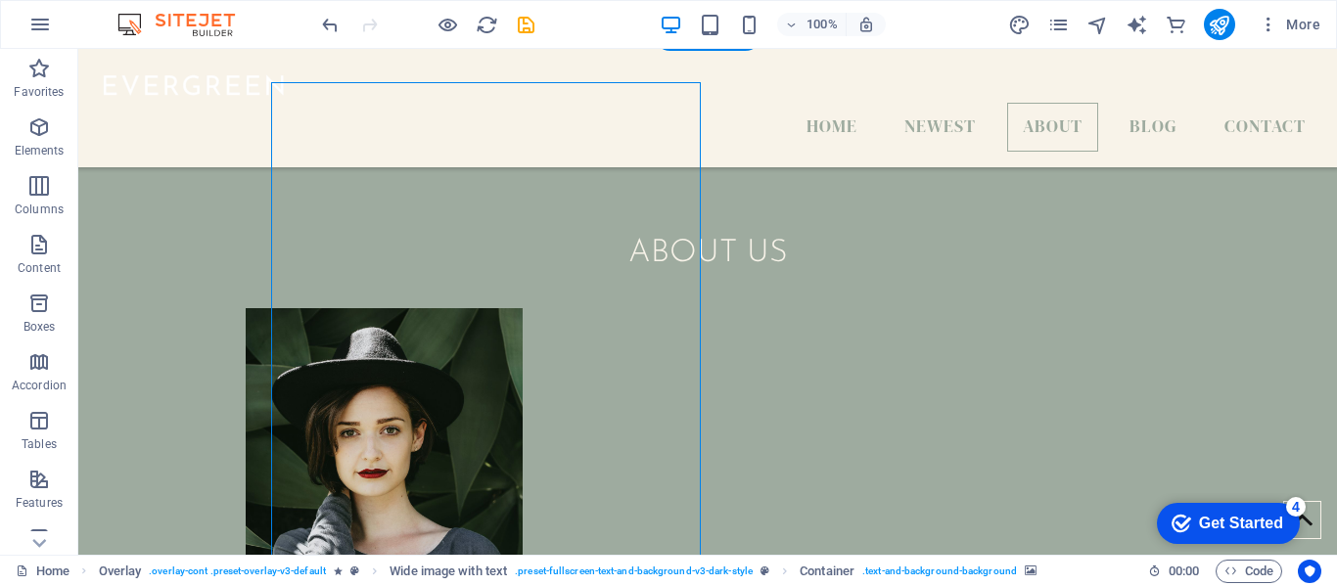
select select "px"
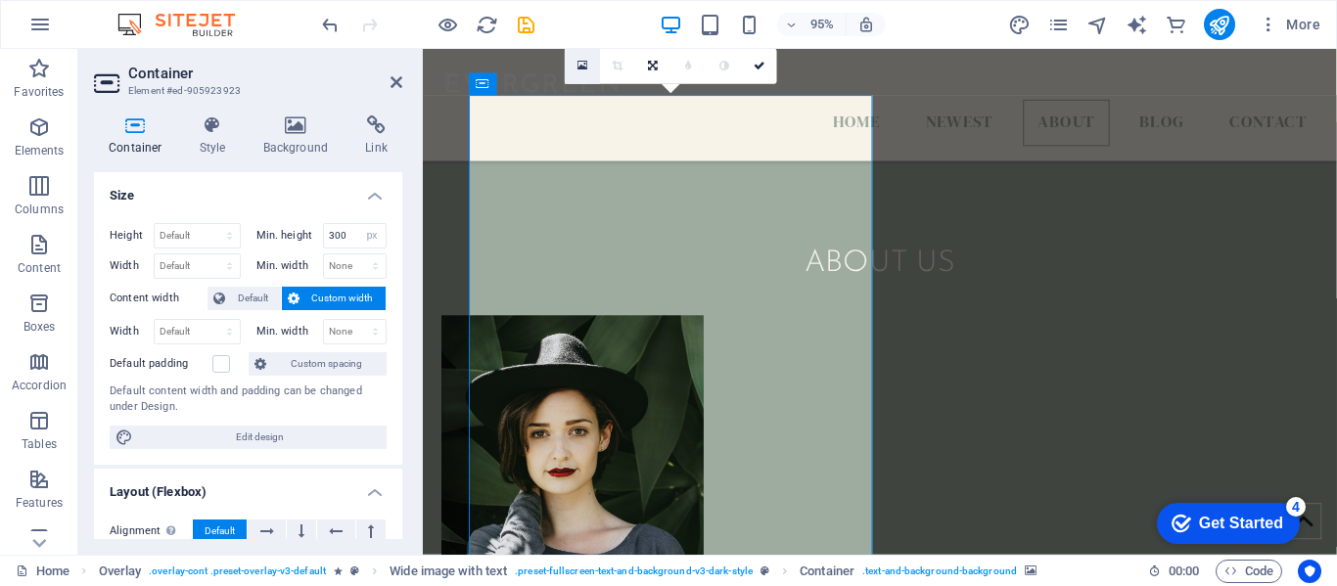
click at [581, 61] on icon at bounding box center [582, 66] width 11 height 13
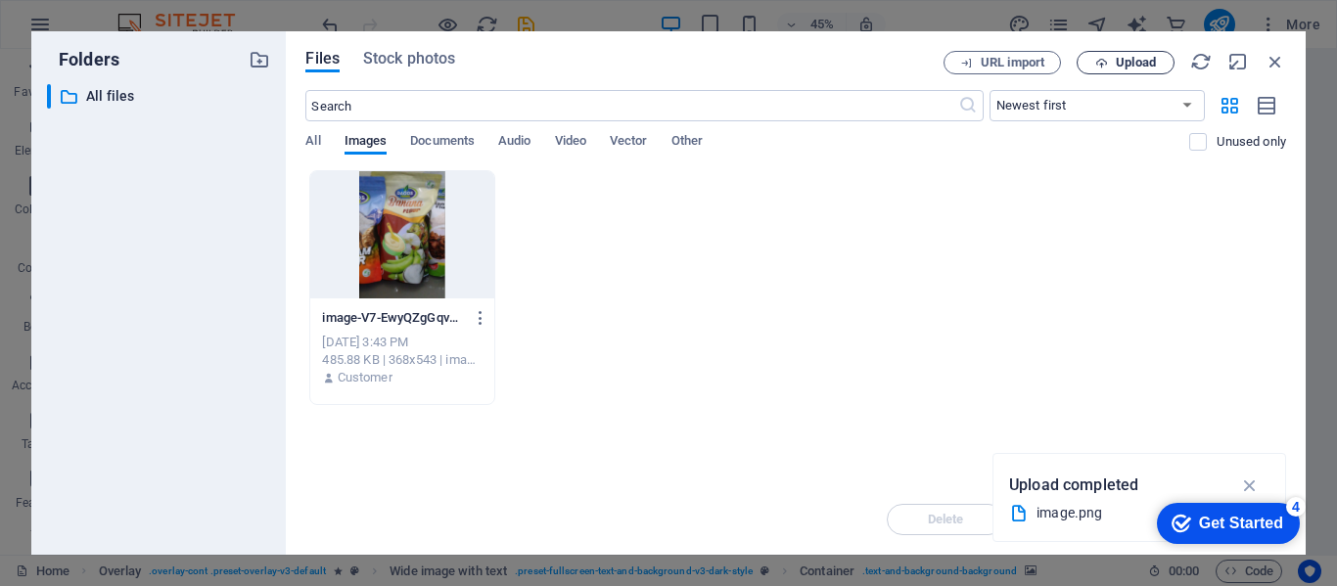
click at [1103, 60] on icon "button" at bounding box center [1101, 63] width 13 height 13
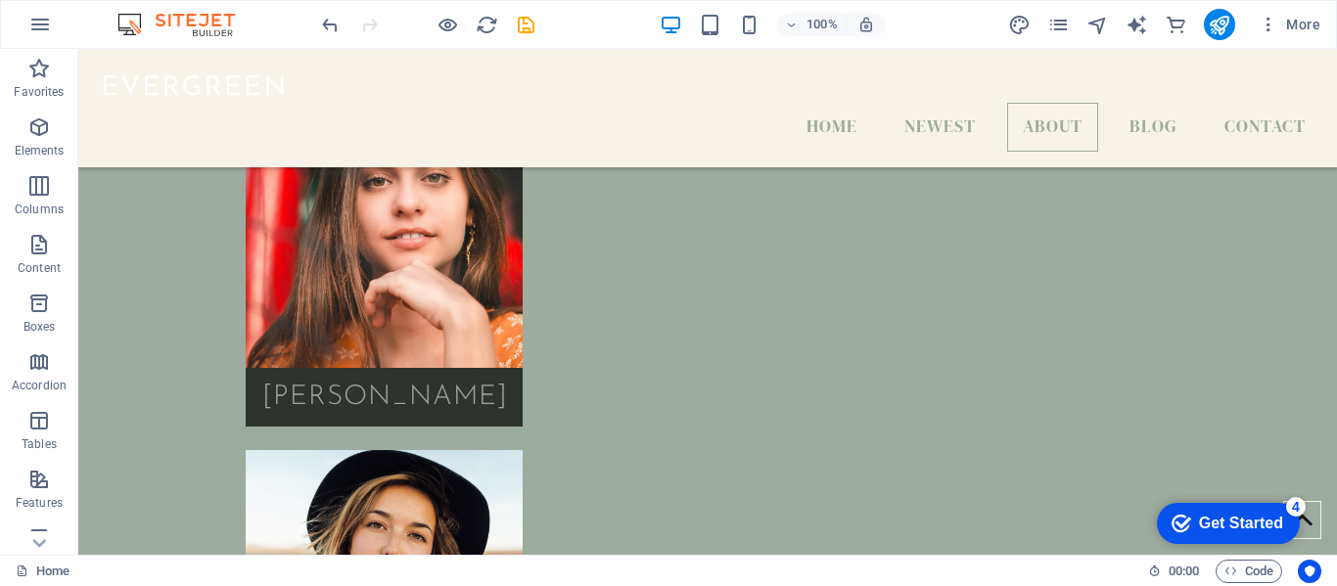
scroll to position [3337, 0]
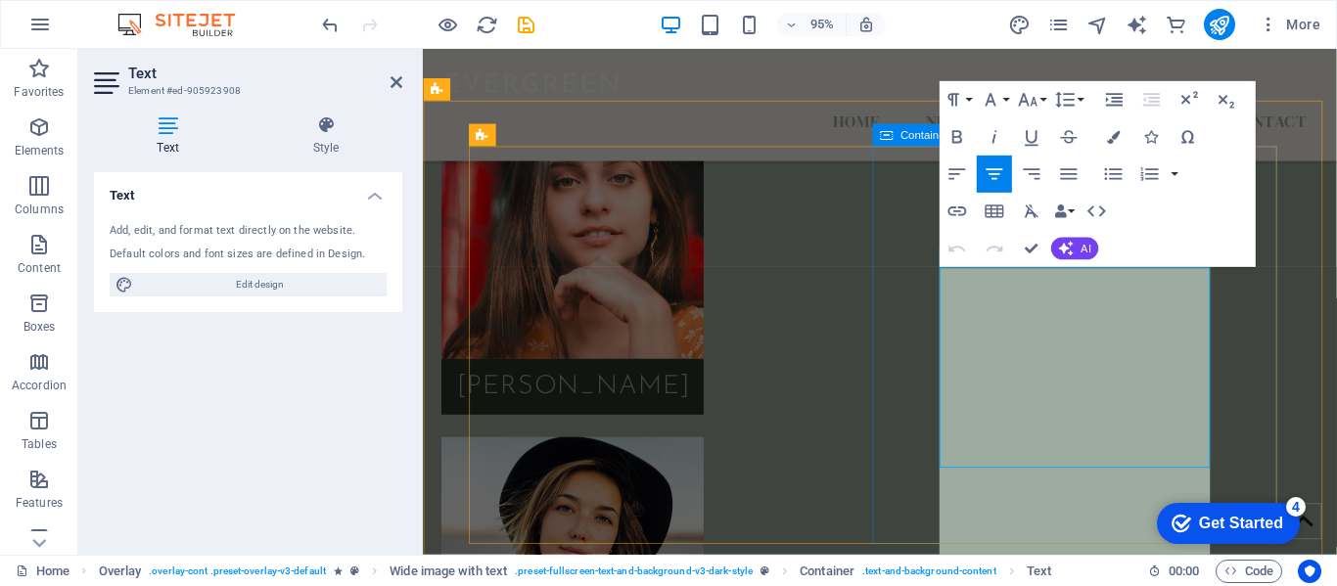
scroll to position [3353, 0]
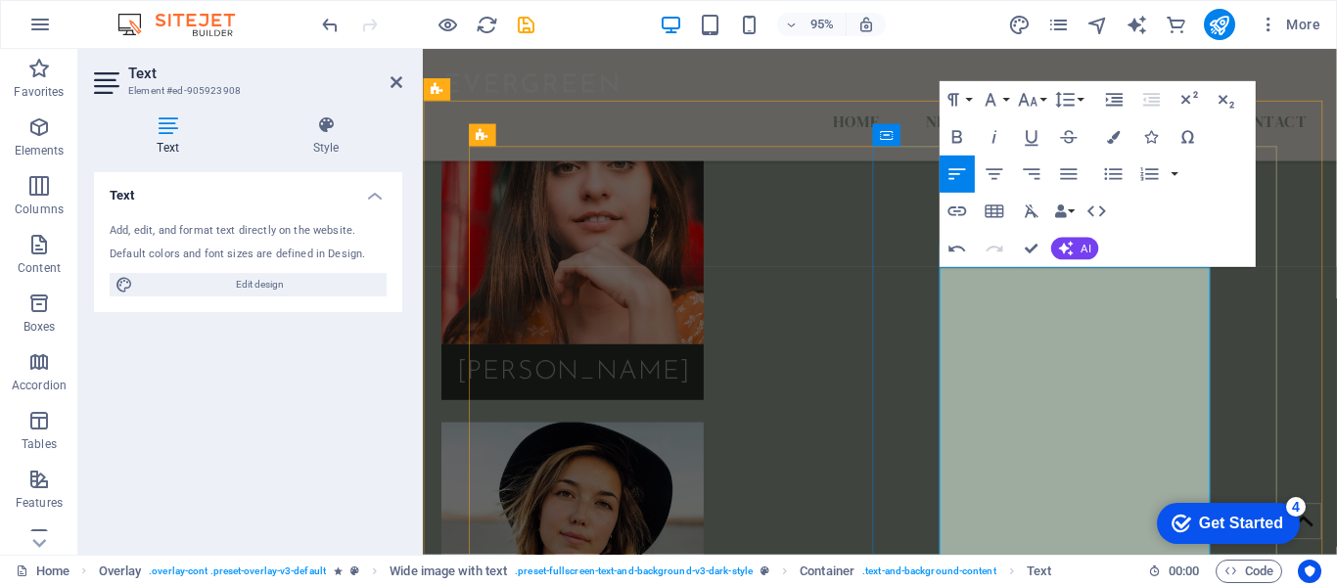
drag, startPoint x: 1171, startPoint y: 309, endPoint x: 975, endPoint y: 306, distance: 196.7
copy h2 "Cocoyam Flour"
click at [1111, 143] on icon "button" at bounding box center [1113, 137] width 13 height 13
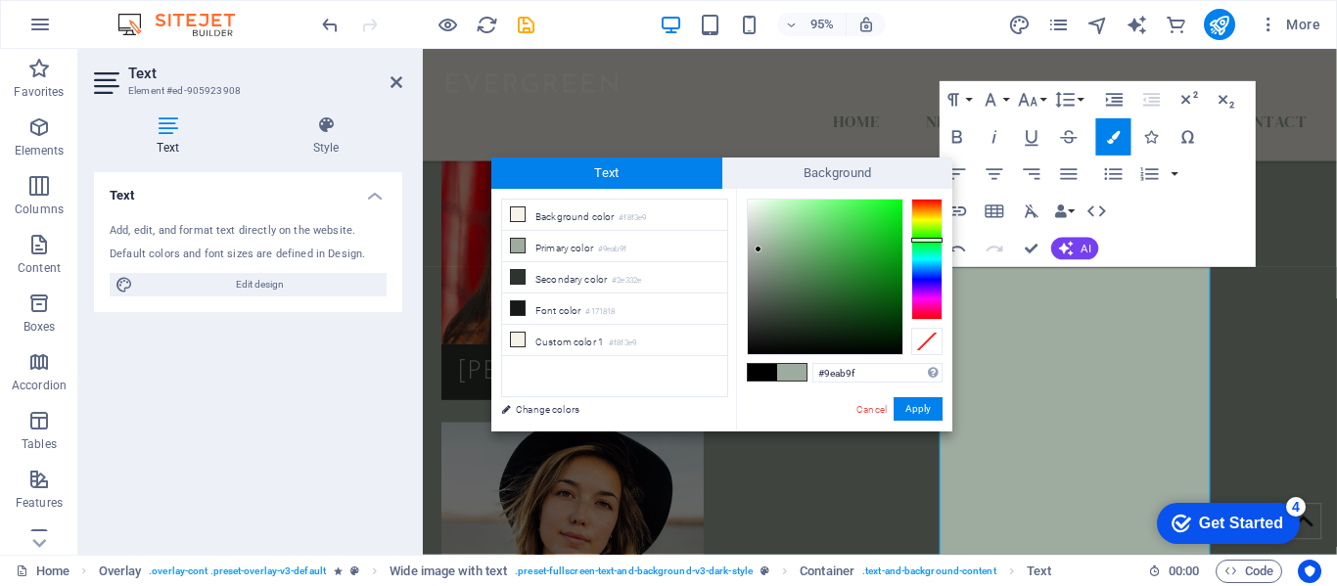
type input "#e3f2e4"
click at [757, 207] on div at bounding box center [825, 277] width 155 height 155
click at [916, 404] on button "Apply" at bounding box center [918, 408] width 49 height 23
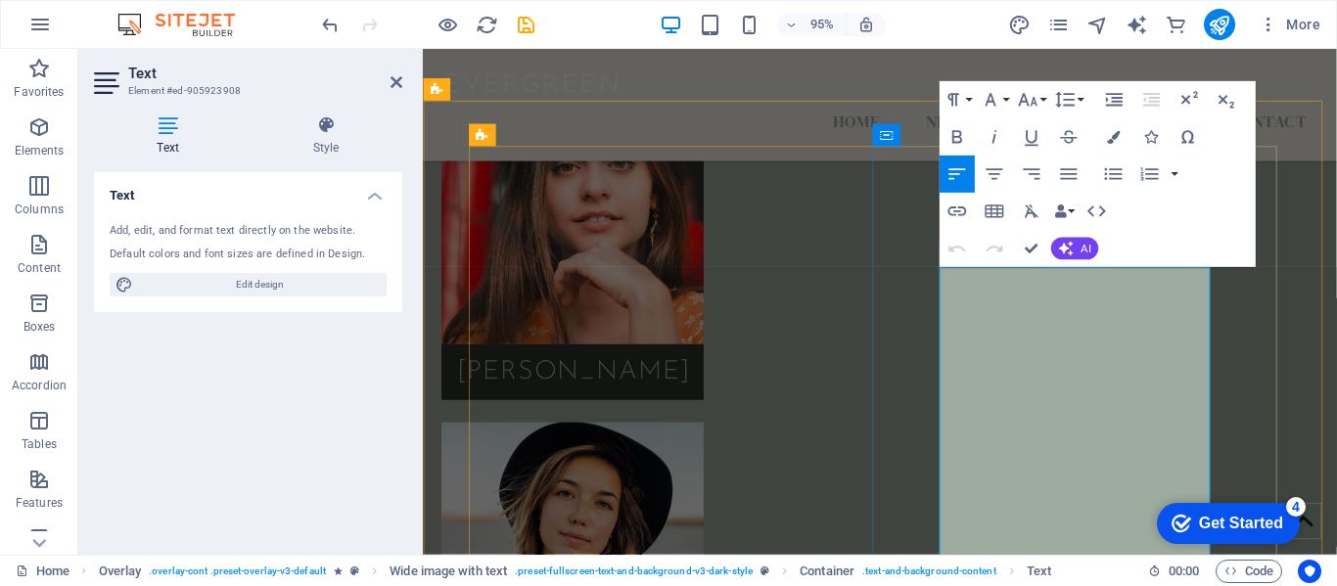
drag, startPoint x: 1168, startPoint y: 310, endPoint x: 942, endPoint y: 309, distance: 225.1
click at [1101, 132] on button "Colors" at bounding box center [1113, 136] width 35 height 37
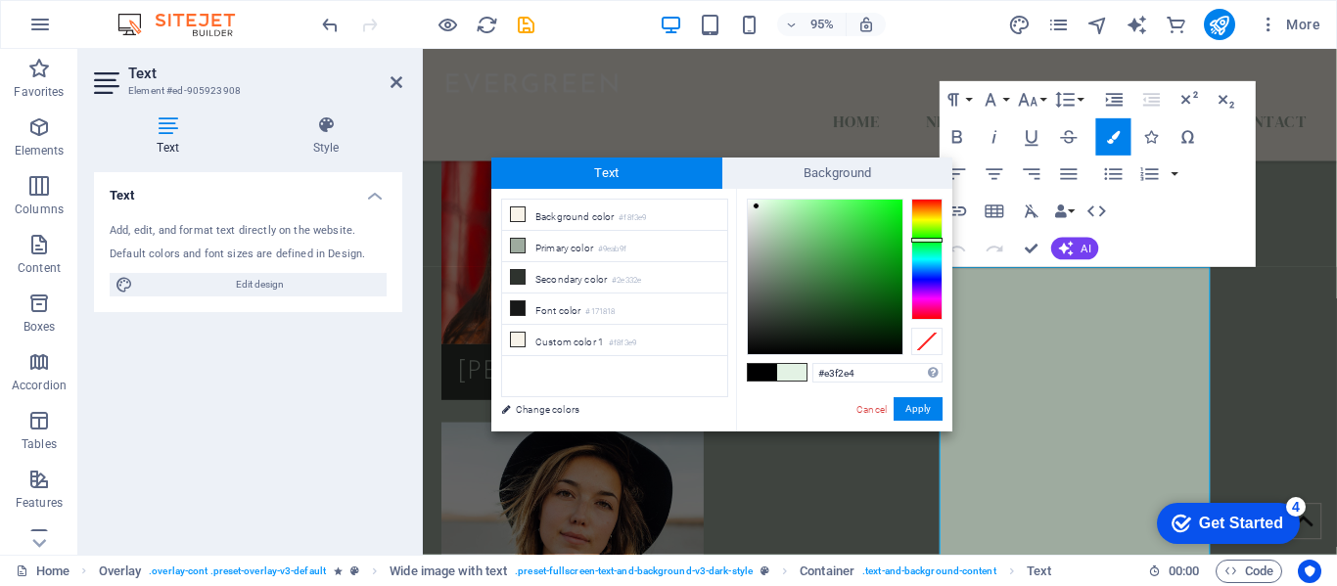
type input "#125917"
click at [870, 299] on div at bounding box center [825, 277] width 155 height 155
click at [925, 414] on button "Apply" at bounding box center [918, 408] width 49 height 23
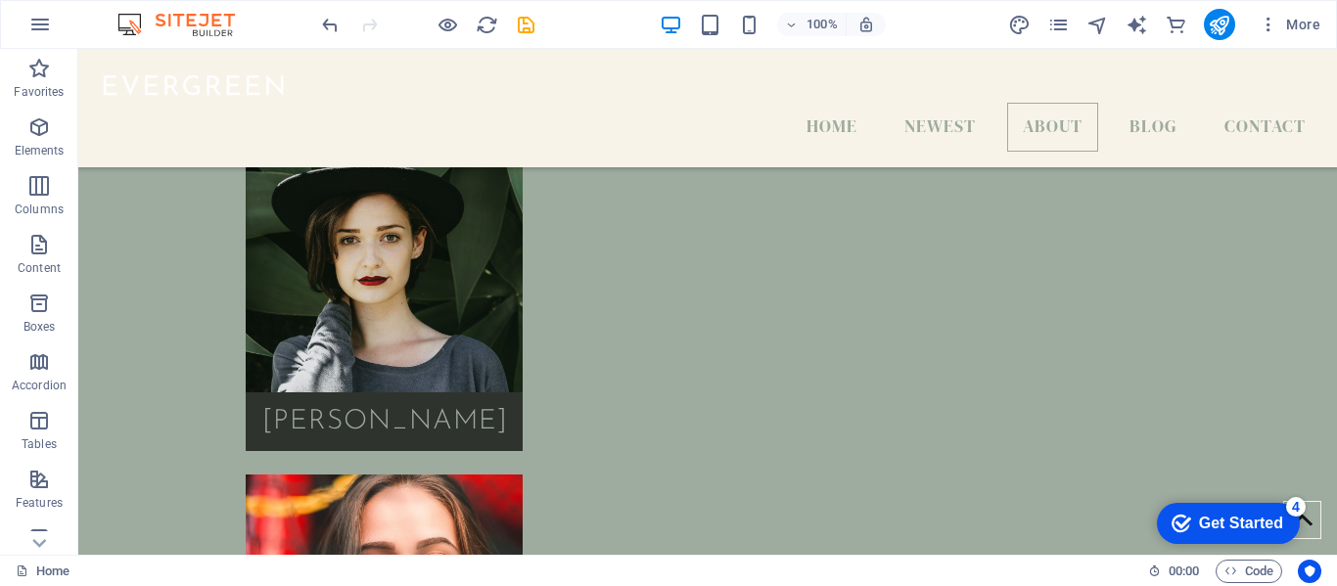
scroll to position [3092, 0]
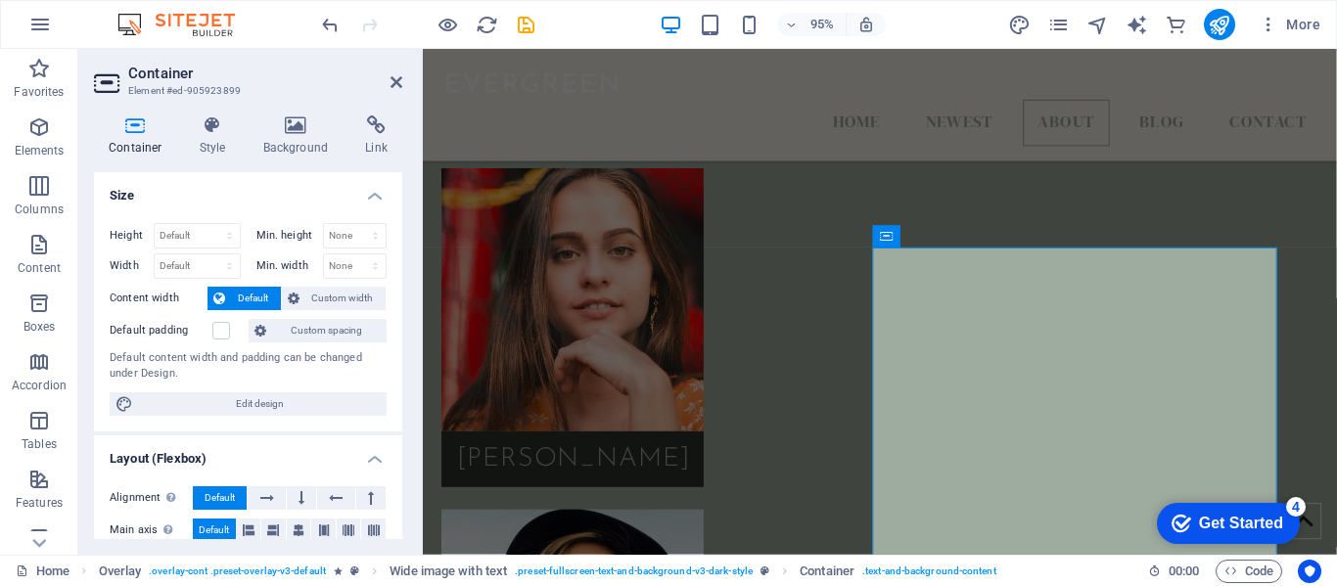
scroll to position [3246, 0]
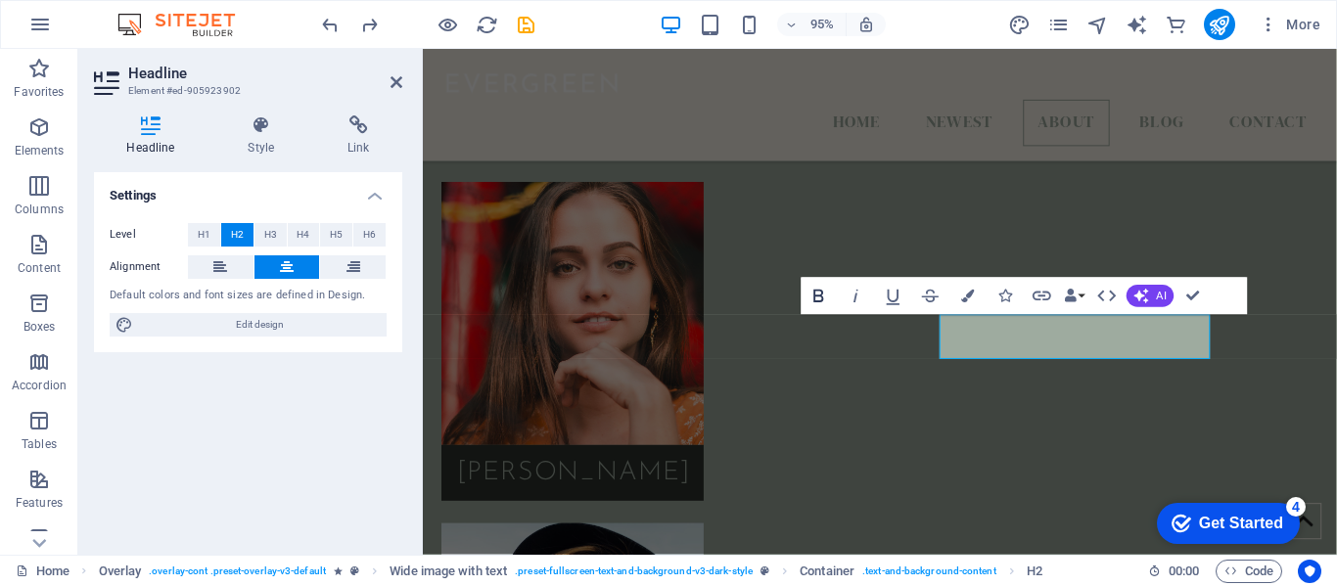
click at [809, 295] on icon "button" at bounding box center [818, 296] width 23 height 23
click at [815, 292] on icon "button" at bounding box center [819, 296] width 10 height 13
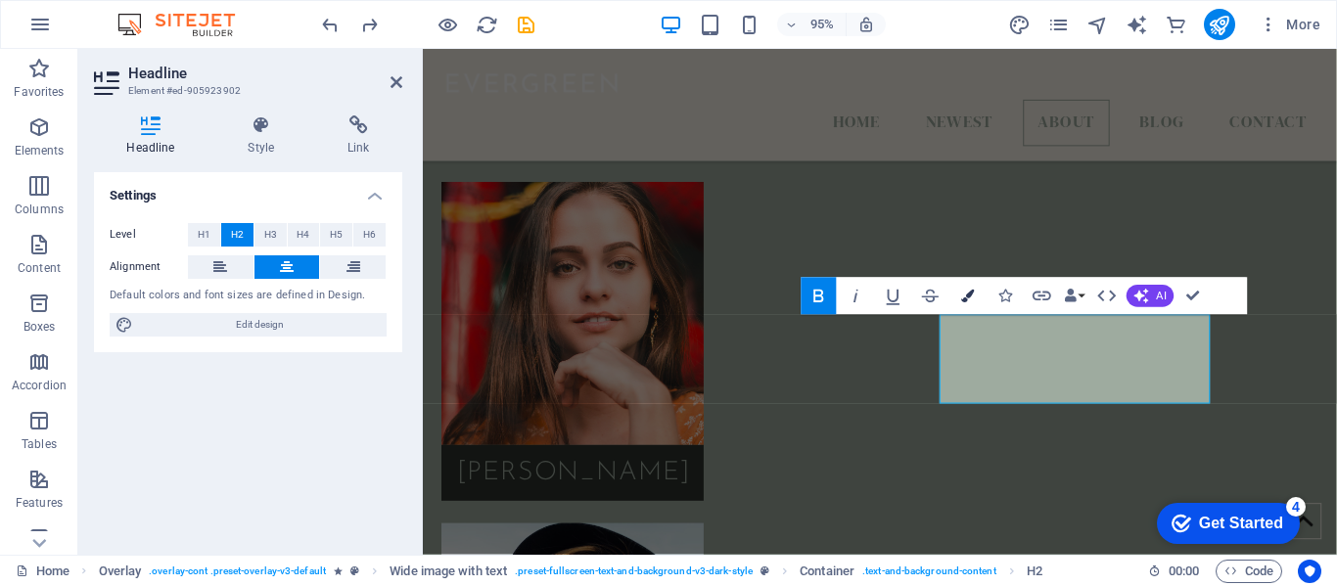
click at [969, 302] on button "Colors" at bounding box center [967, 296] width 35 height 37
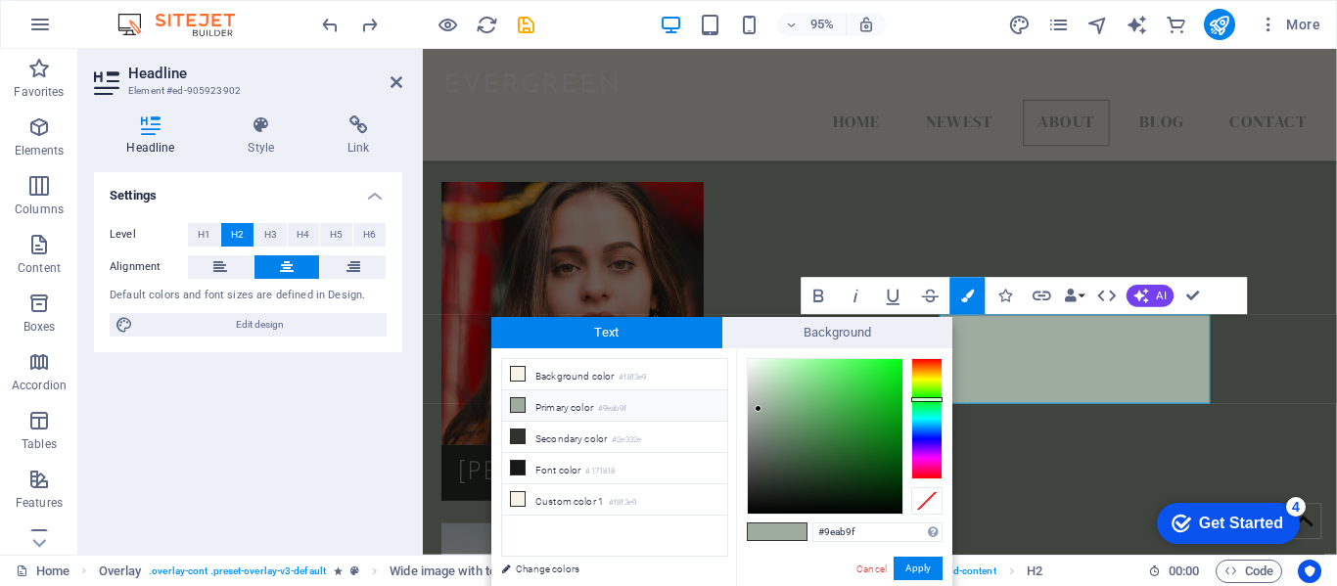
type input "#e8f8ea"
click at [757, 362] on div at bounding box center [825, 436] width 155 height 155
click at [914, 566] on button "Apply" at bounding box center [918, 568] width 49 height 23
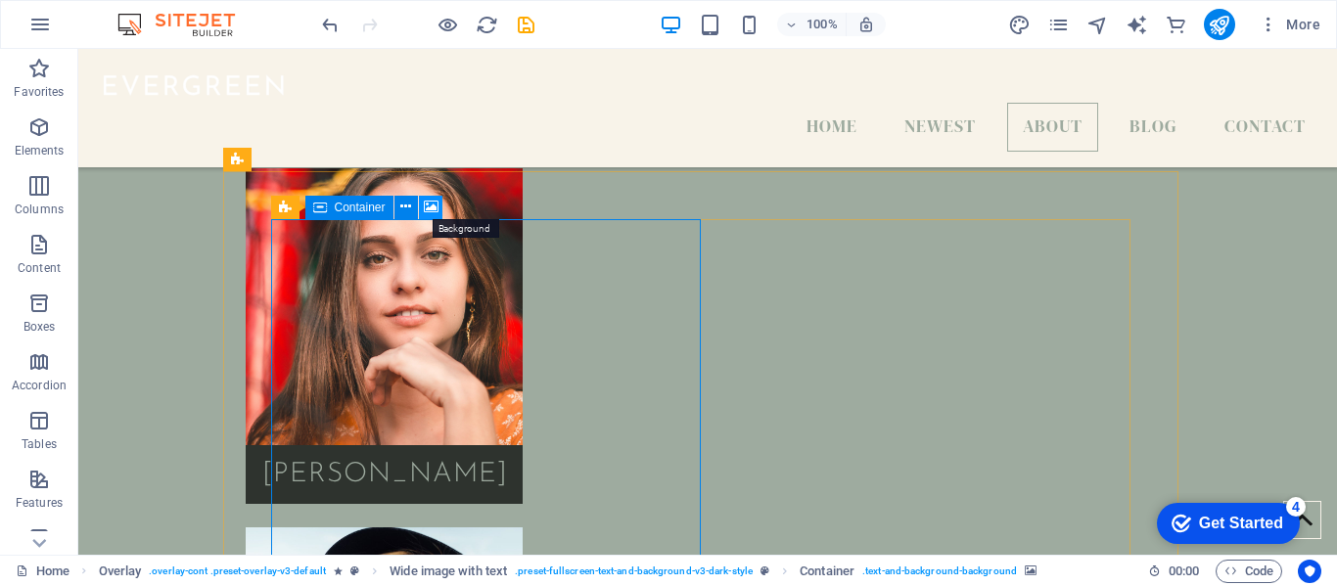
click at [434, 201] on icon at bounding box center [431, 207] width 15 height 21
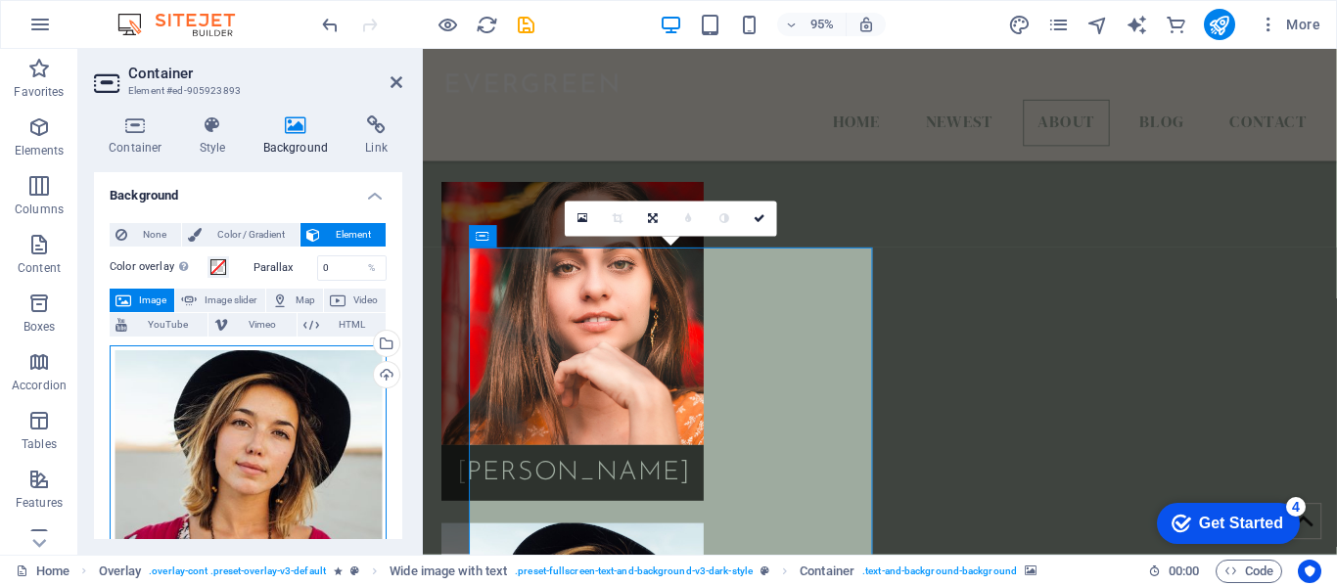
click at [296, 394] on div "Drag files here, click to choose files or select files from Files or our free s…" at bounding box center [248, 483] width 277 height 277
click at [296, 394] on body "dagosfoods.com Home Favorites Elements Columns Content Boxes Accordion Tables F…" at bounding box center [668, 293] width 1337 height 586
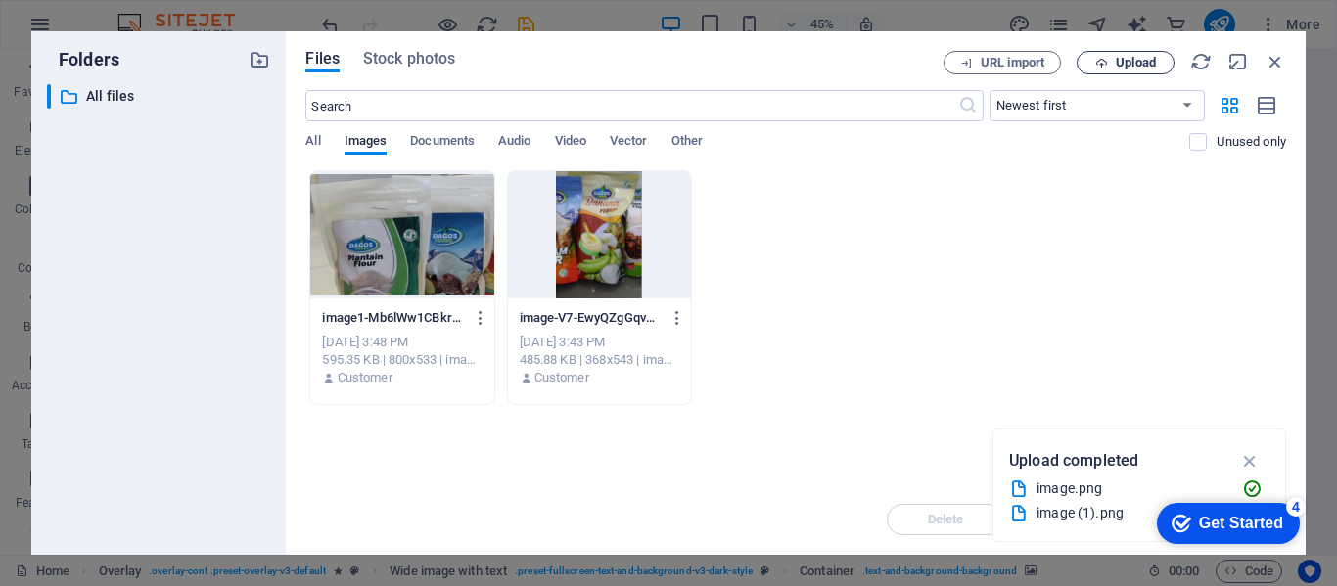
click at [1110, 57] on span "Upload" at bounding box center [1125, 63] width 80 height 13
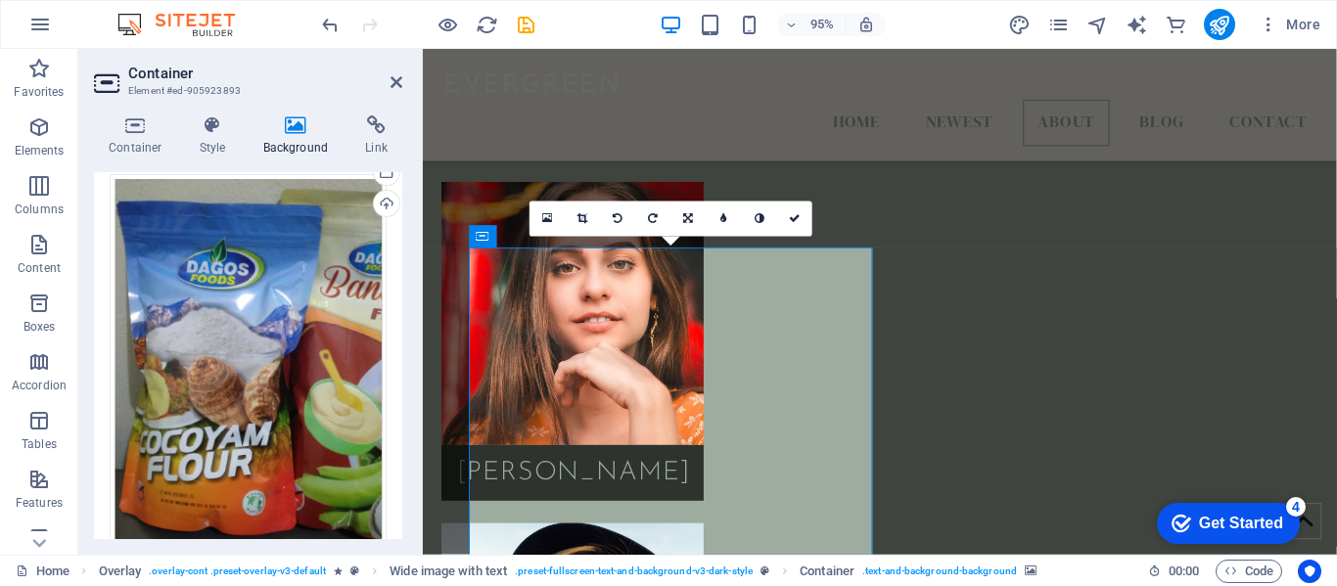
scroll to position [0, 0]
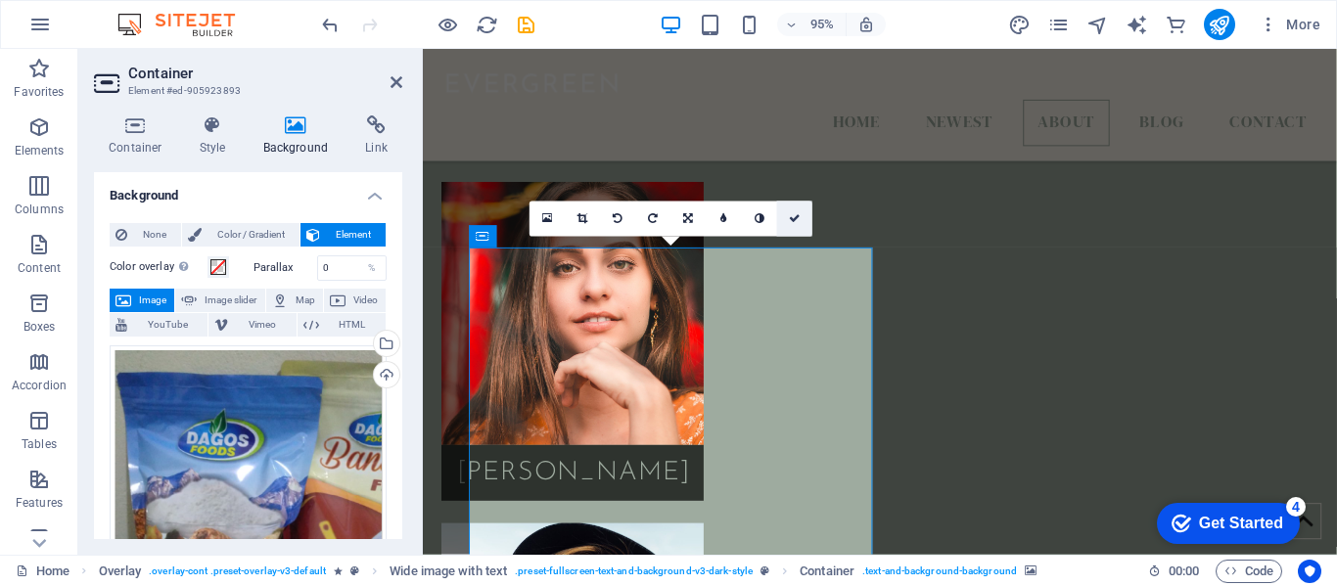
click at [791, 219] on icon at bounding box center [795, 218] width 12 height 11
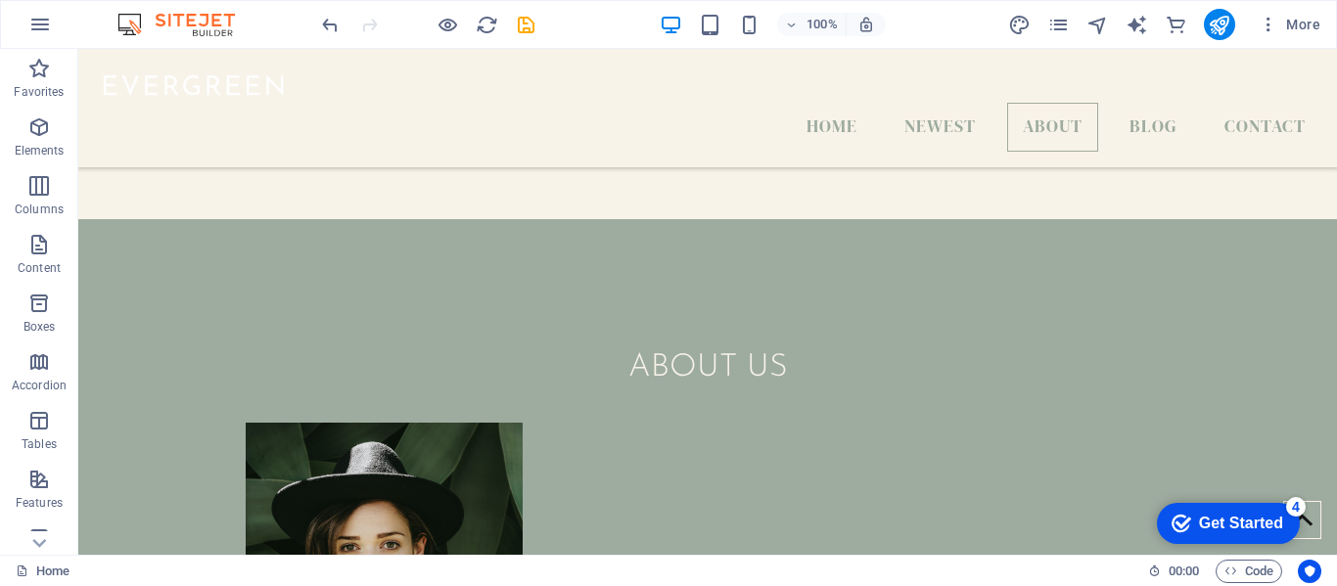
scroll to position [2634, 0]
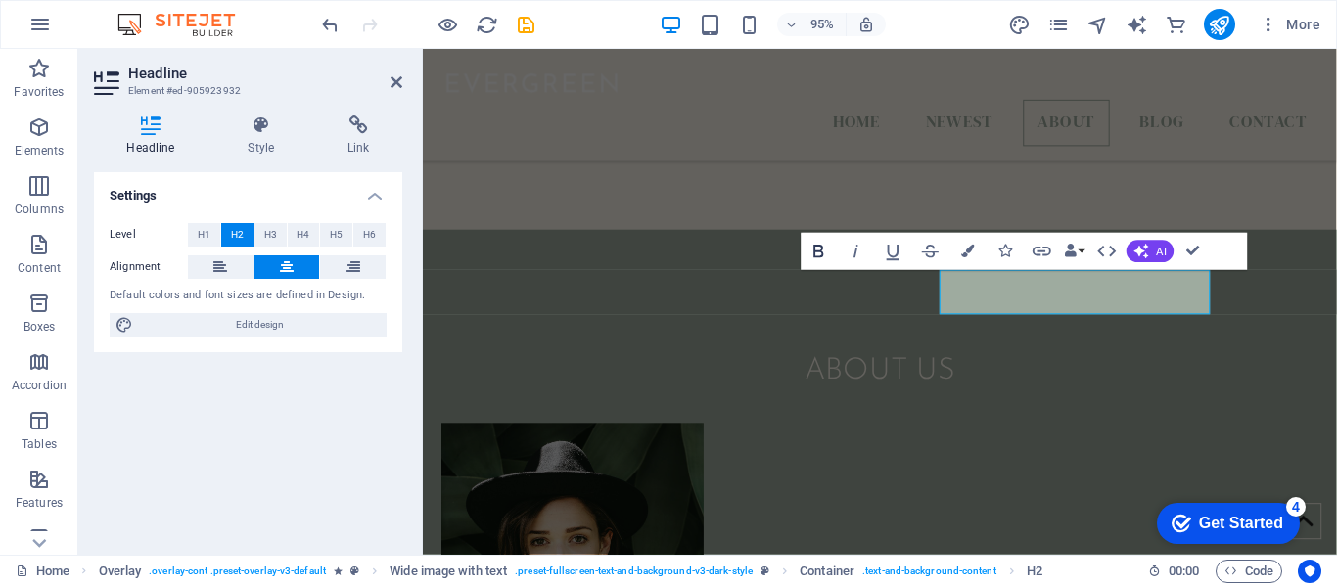
click at [819, 253] on icon "button" at bounding box center [818, 252] width 23 height 23
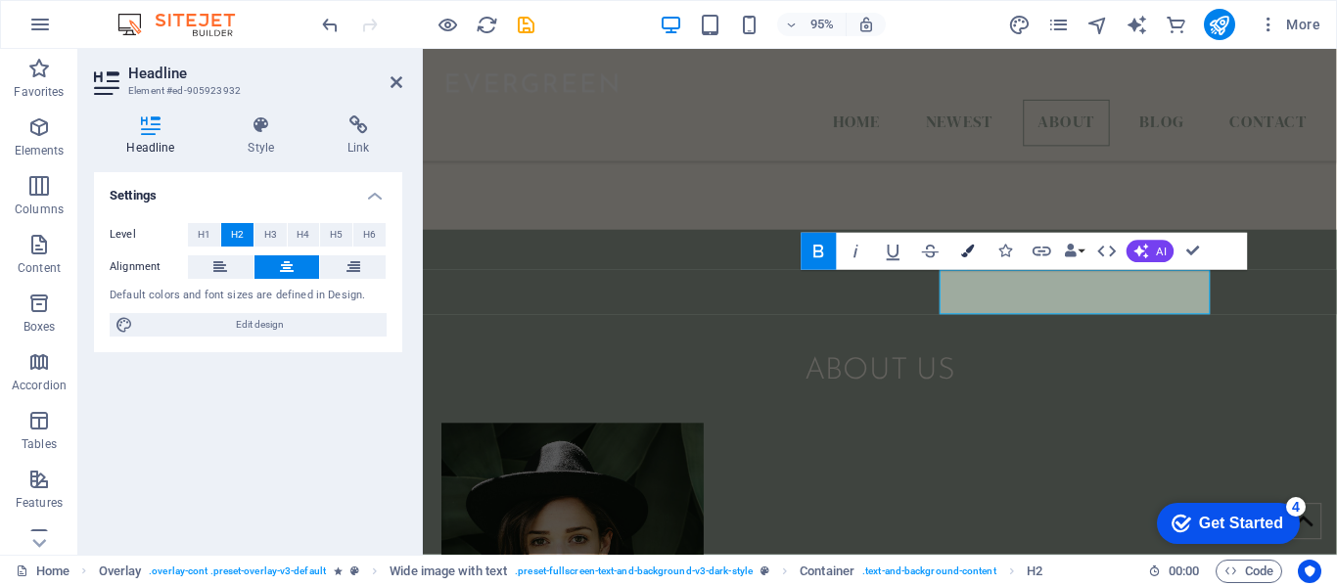
click at [971, 253] on icon "button" at bounding box center [967, 251] width 13 height 13
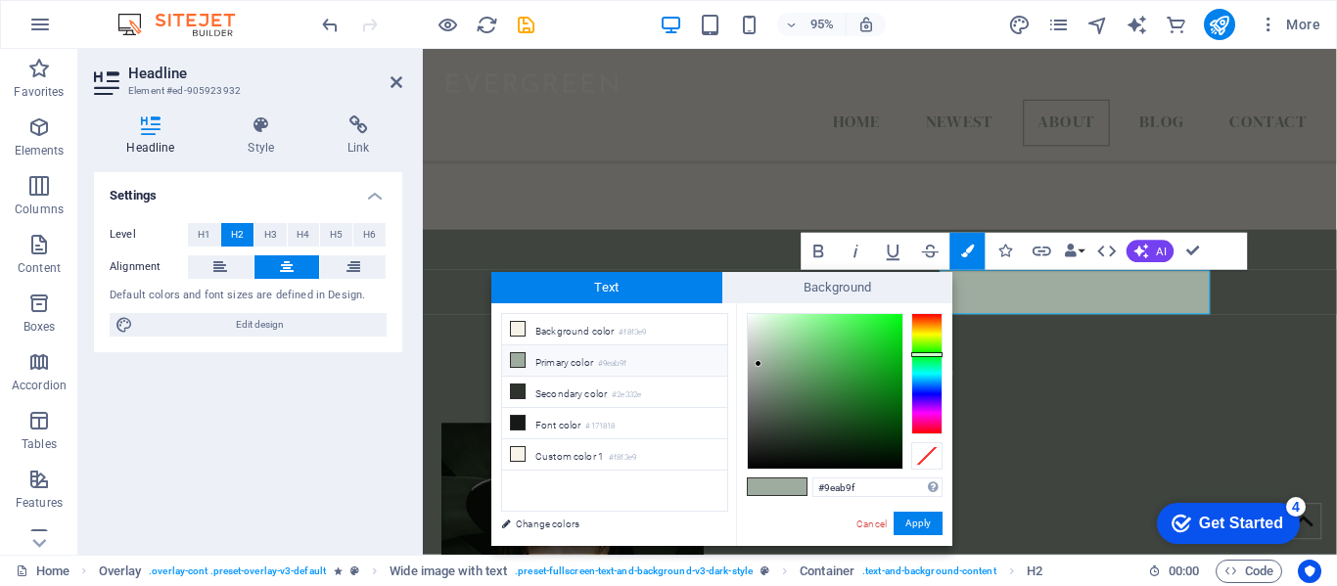
type input "#f2fff3"
click at [755, 313] on div at bounding box center [825, 391] width 157 height 157
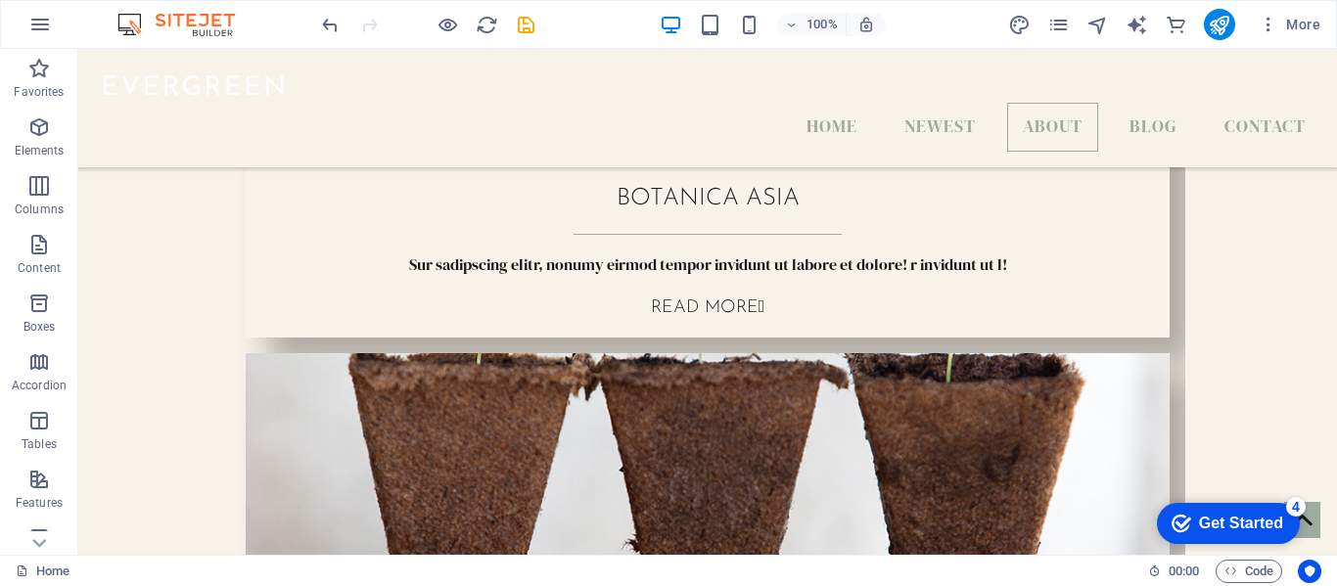
scroll to position [1858, 0]
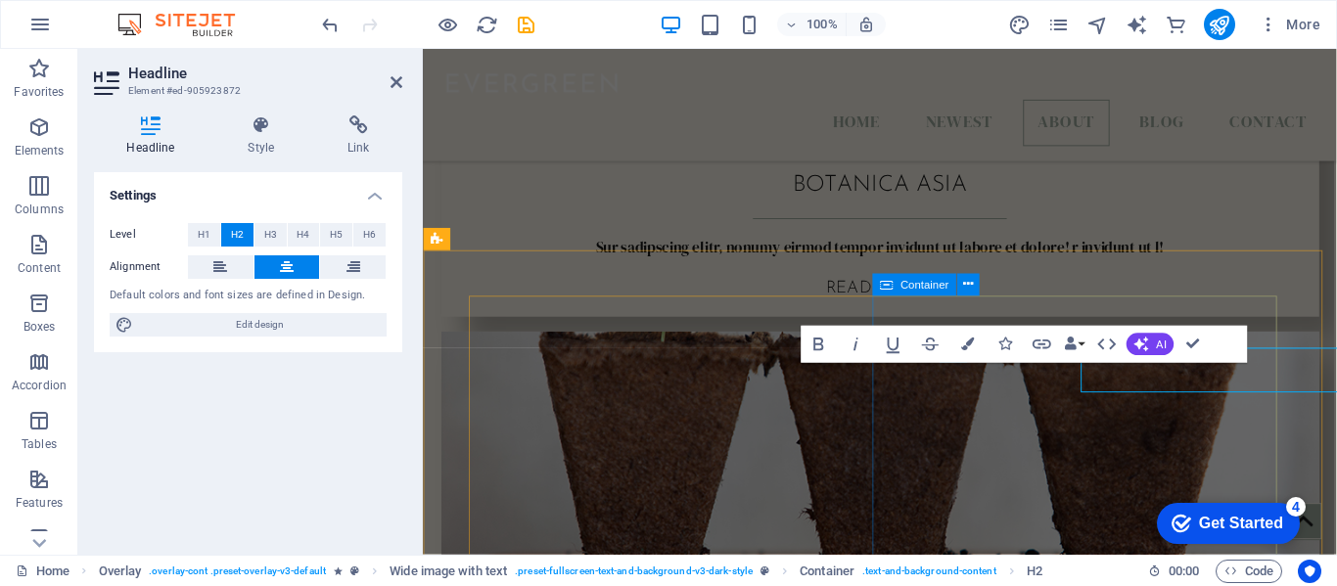
scroll to position [1876, 0]
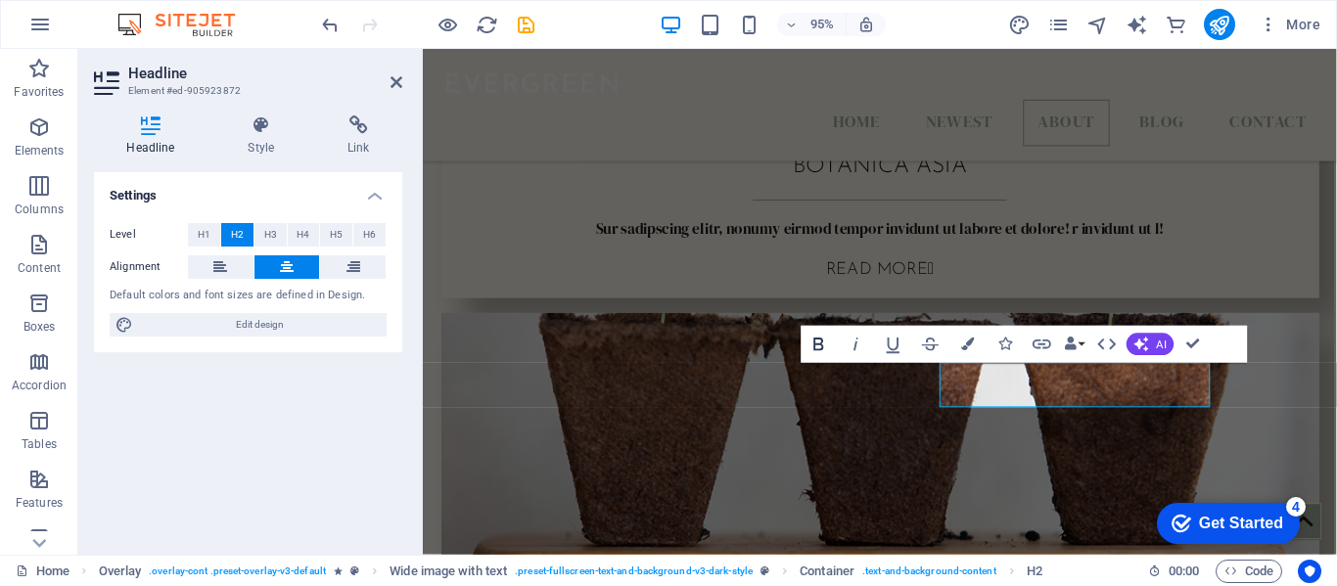
click at [817, 350] on icon "button" at bounding box center [819, 344] width 10 height 13
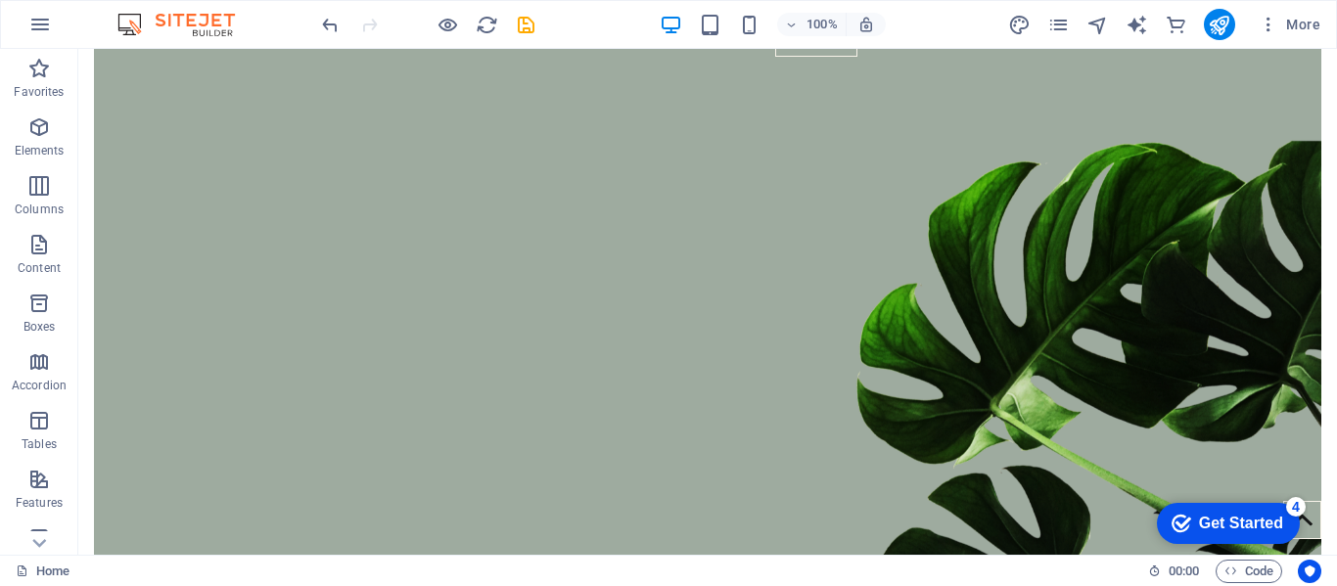
scroll to position [0, 0]
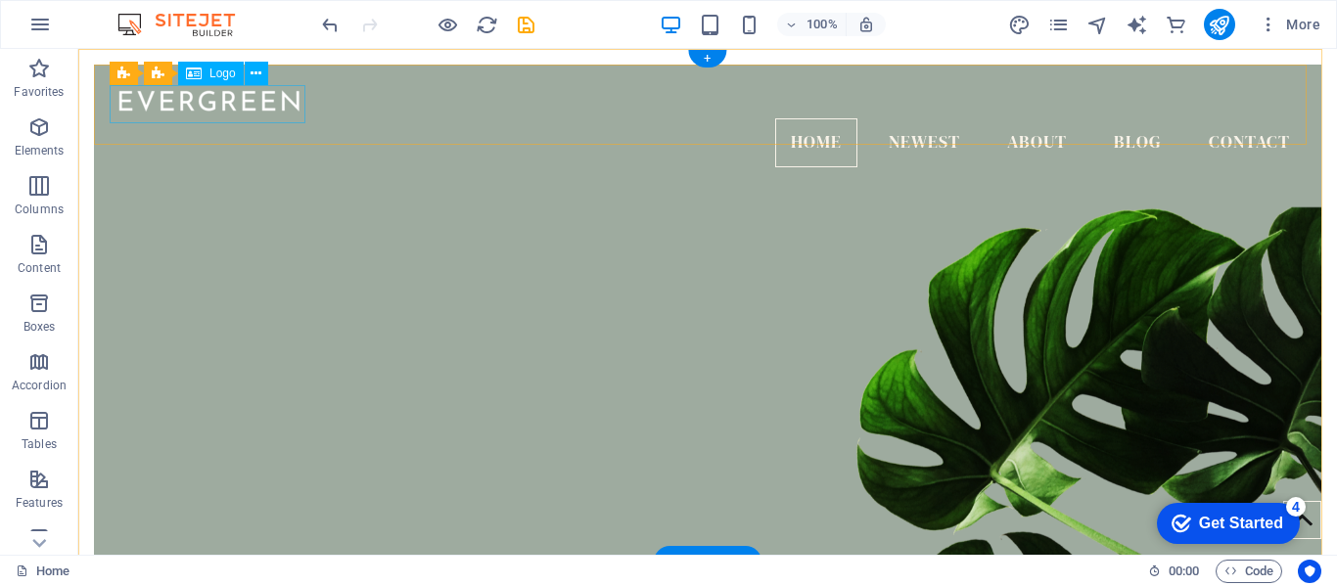
click at [228, 115] on div at bounding box center [708, 99] width 1196 height 38
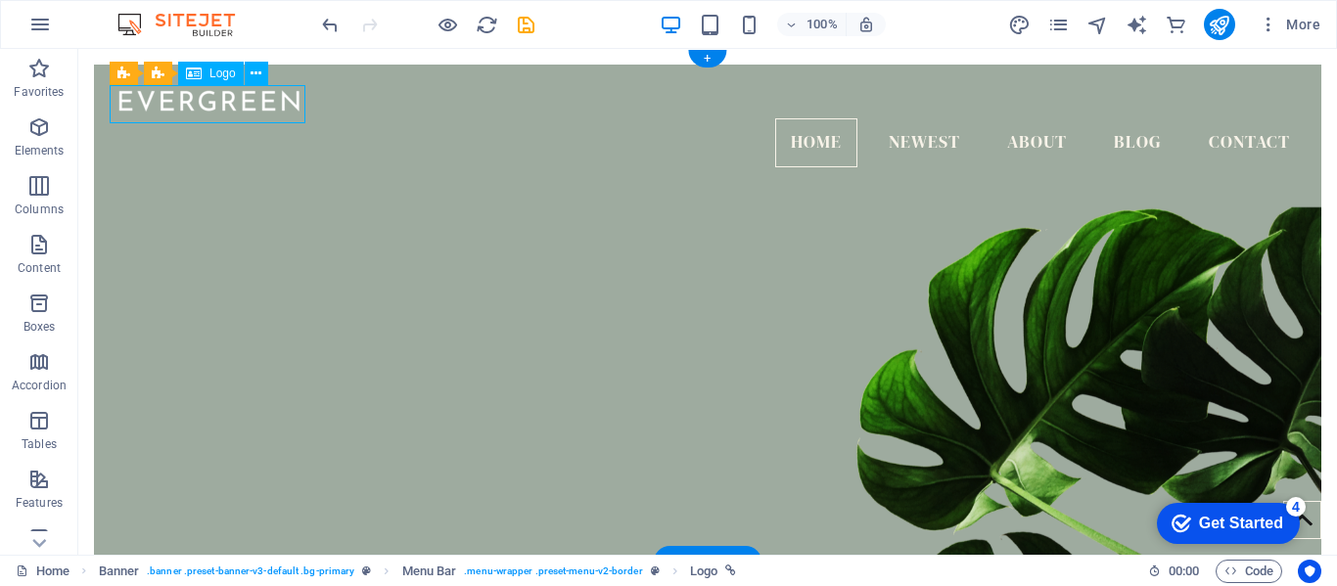
click at [228, 115] on div at bounding box center [708, 99] width 1196 height 38
click at [228, 115] on div "H2 Banner Banner Container Container Menu Menu Bar Container Image Spacer Conta…" at bounding box center [707, 302] width 1259 height 506
select select "px"
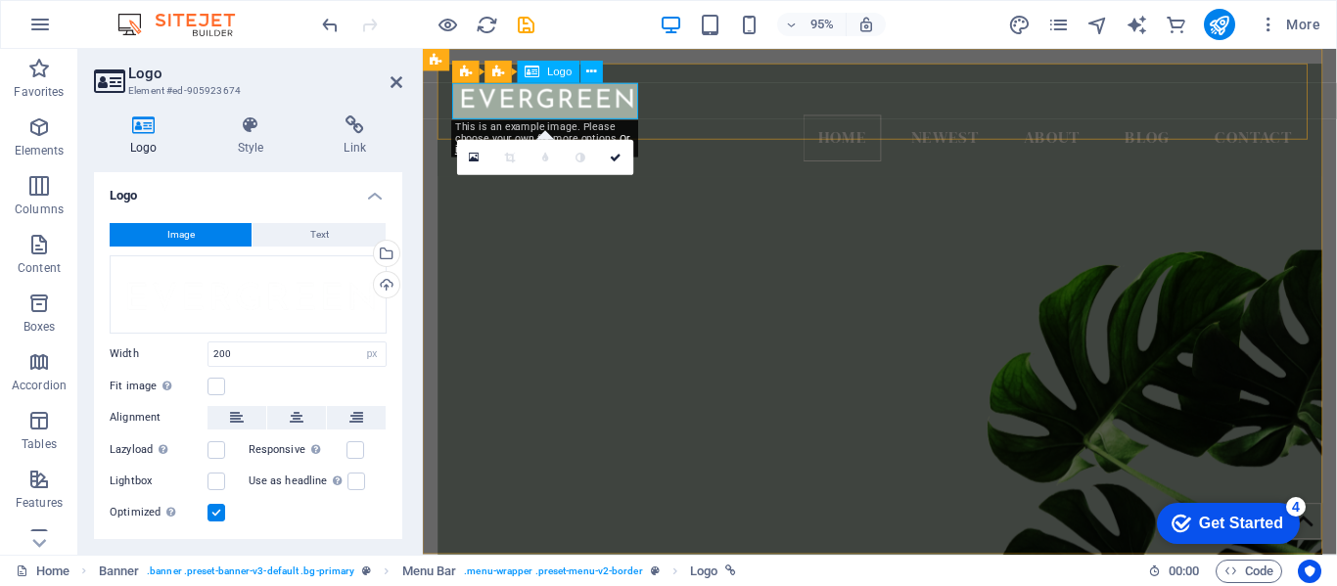
click at [525, 102] on div at bounding box center [903, 99] width 899 height 38
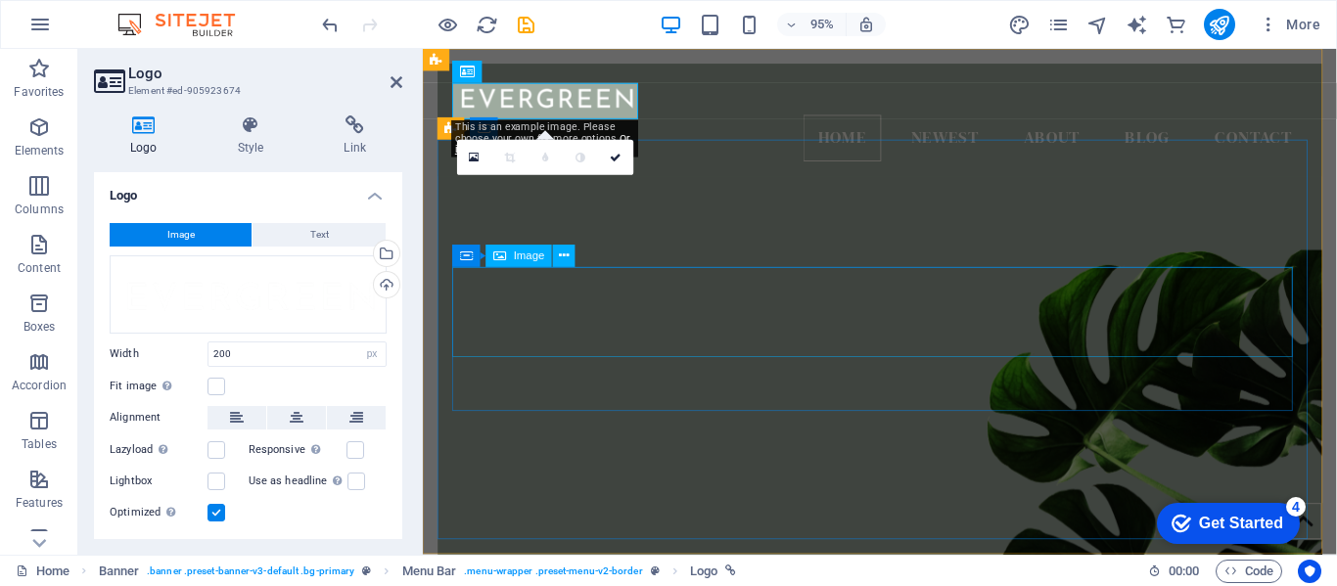
select select "px"
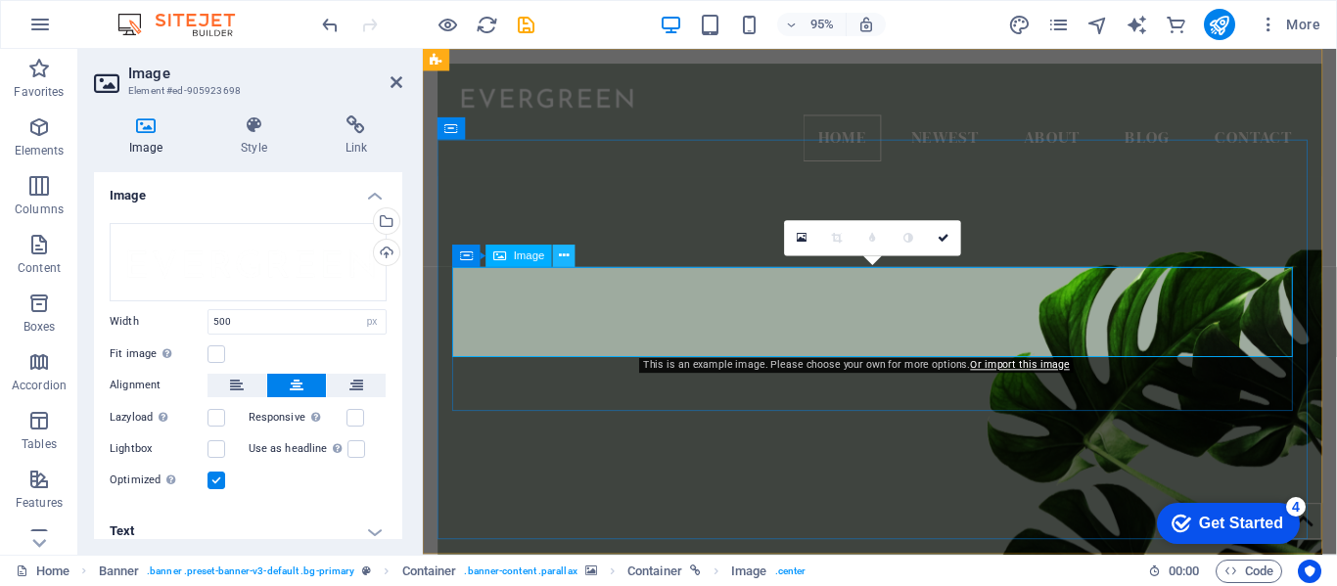
click at [557, 258] on button at bounding box center [564, 257] width 23 height 23
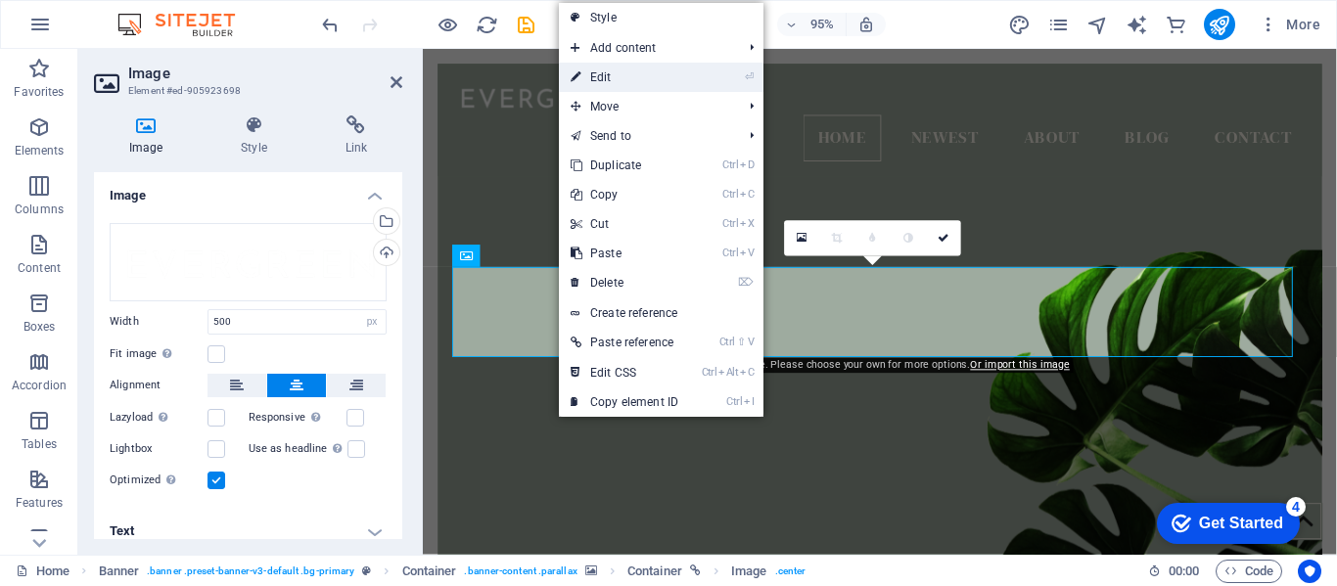
click at [609, 74] on link "⏎ Edit" at bounding box center [624, 77] width 131 height 29
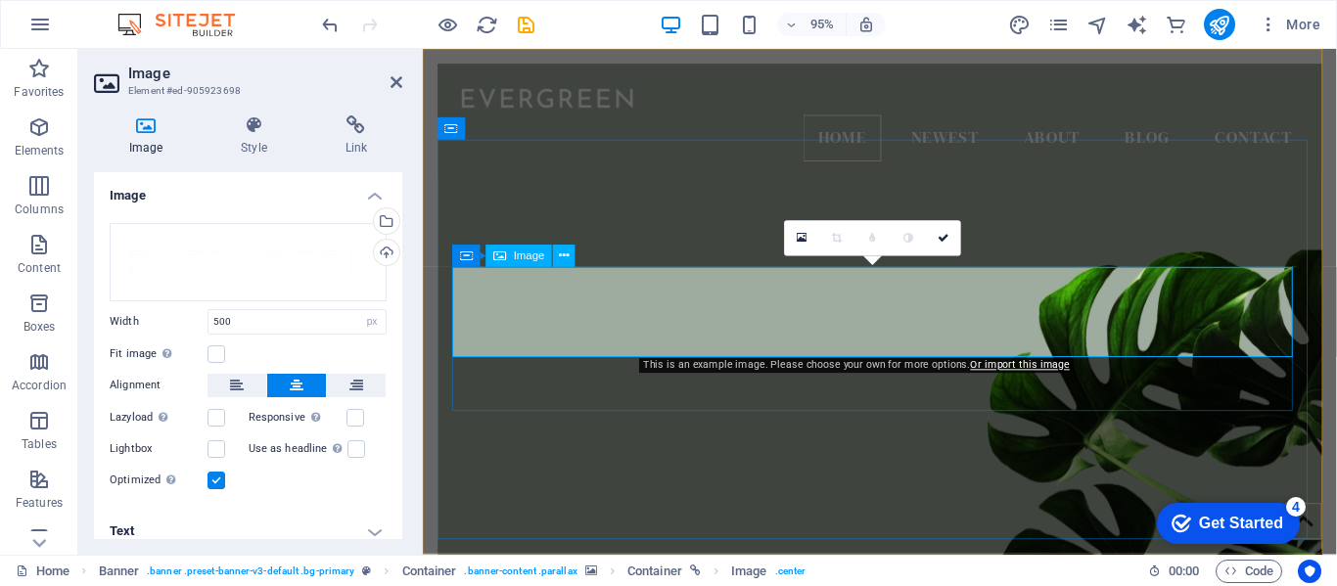
click at [163, 528] on h4 "Text" at bounding box center [248, 531] width 308 height 47
click at [163, 528] on h4 "Text" at bounding box center [248, 525] width 308 height 35
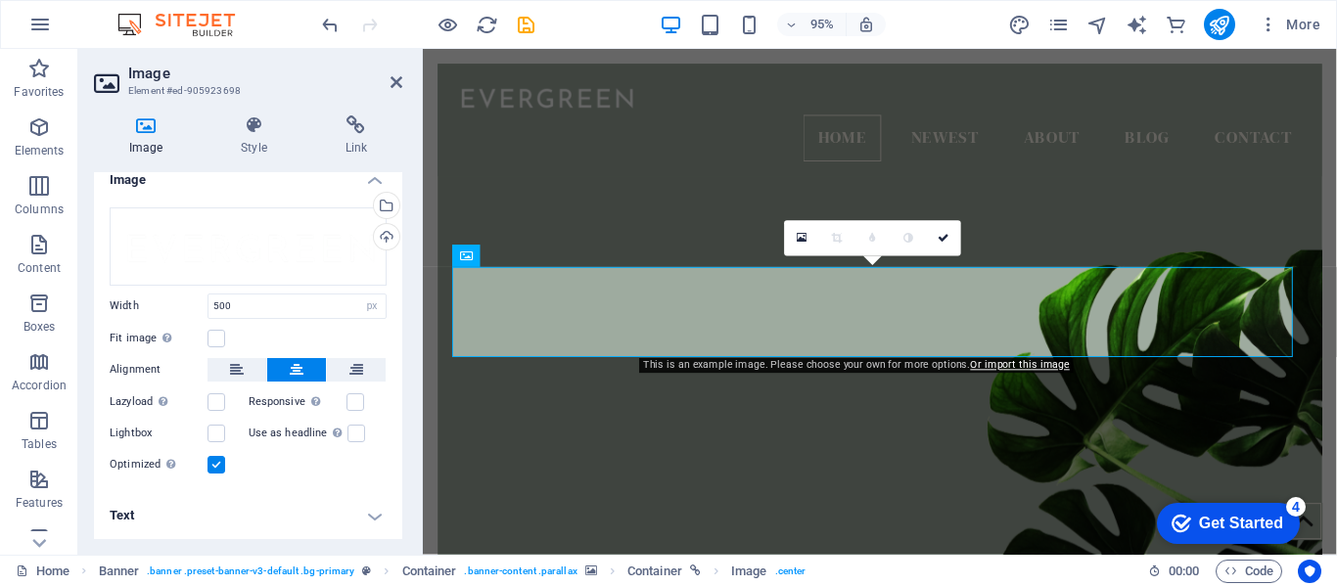
click at [362, 507] on h4 "Text" at bounding box center [248, 515] width 308 height 47
click at [127, 501] on h4 "Text" at bounding box center [248, 509] width 308 height 35
click at [290, 247] on div "Drag files here, click to choose files or select files from Files or our free s…" at bounding box center [248, 246] width 277 height 78
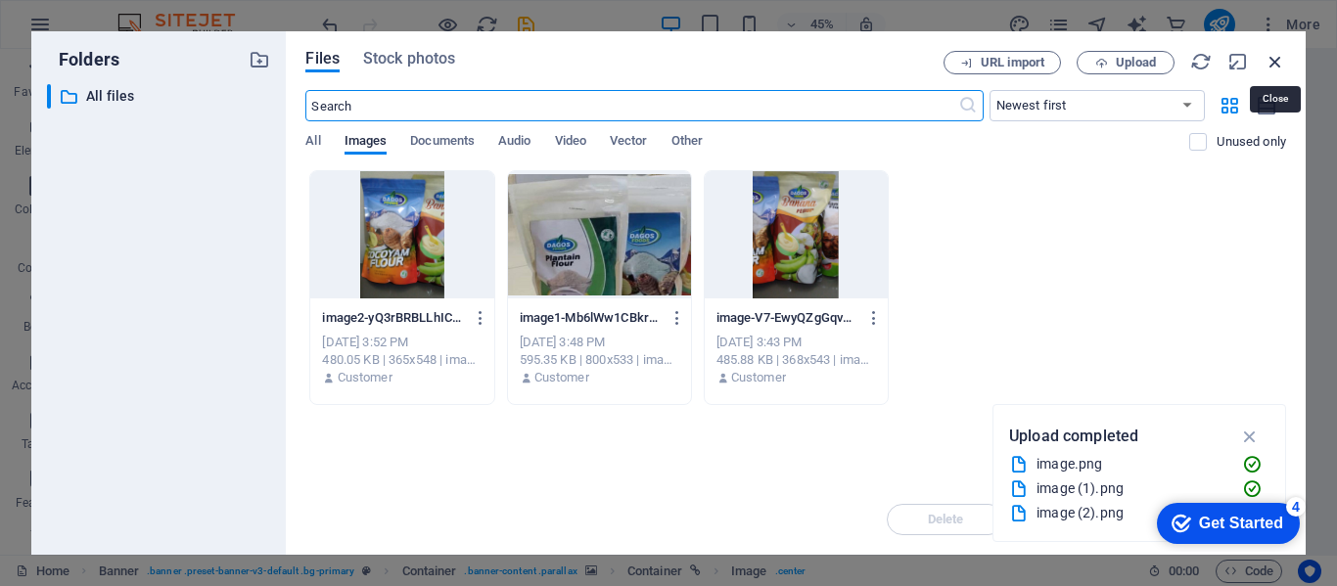
click at [1272, 56] on icon "button" at bounding box center [1275, 62] width 22 height 22
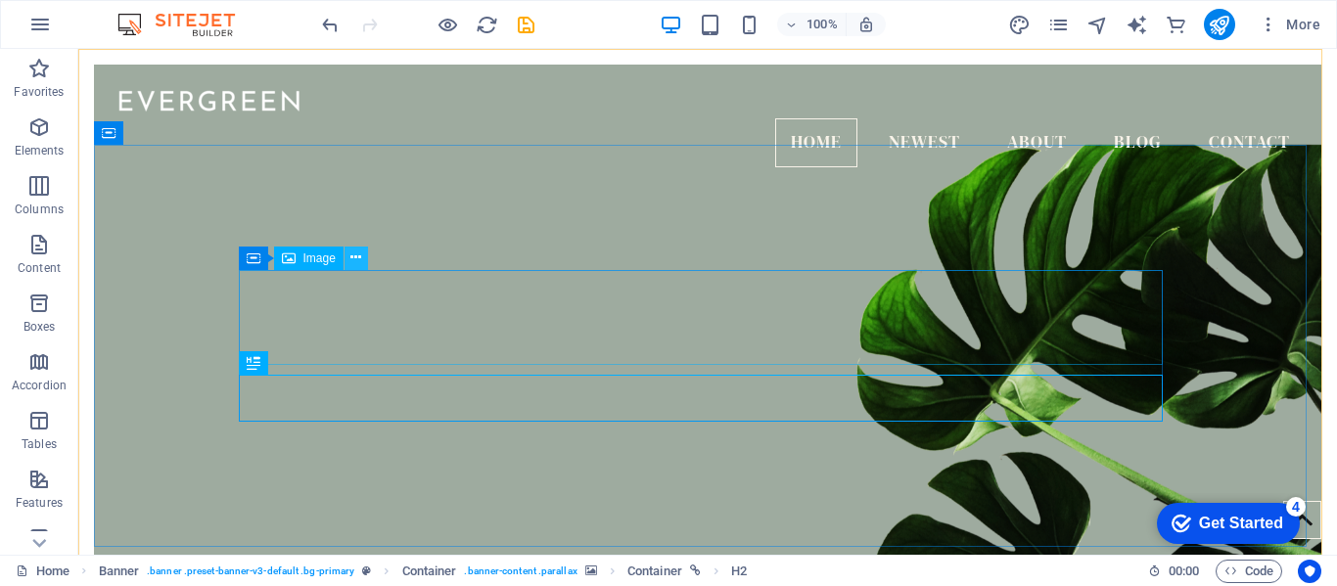
click at [352, 259] on icon at bounding box center [355, 258] width 11 height 21
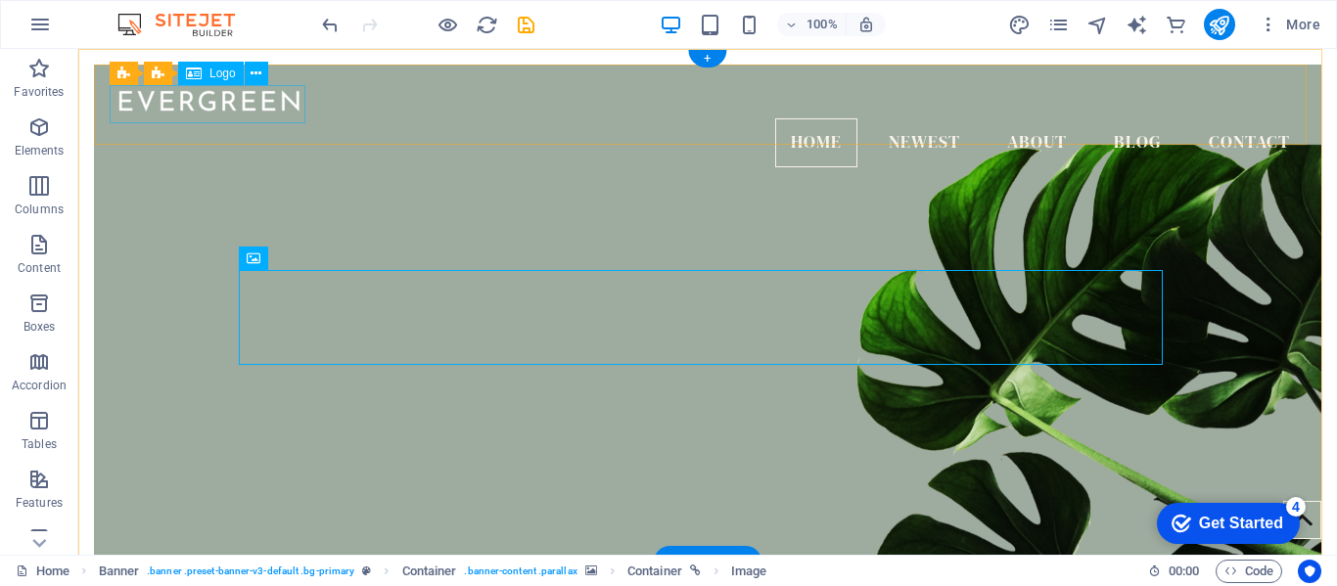
click at [254, 104] on div at bounding box center [708, 99] width 1196 height 38
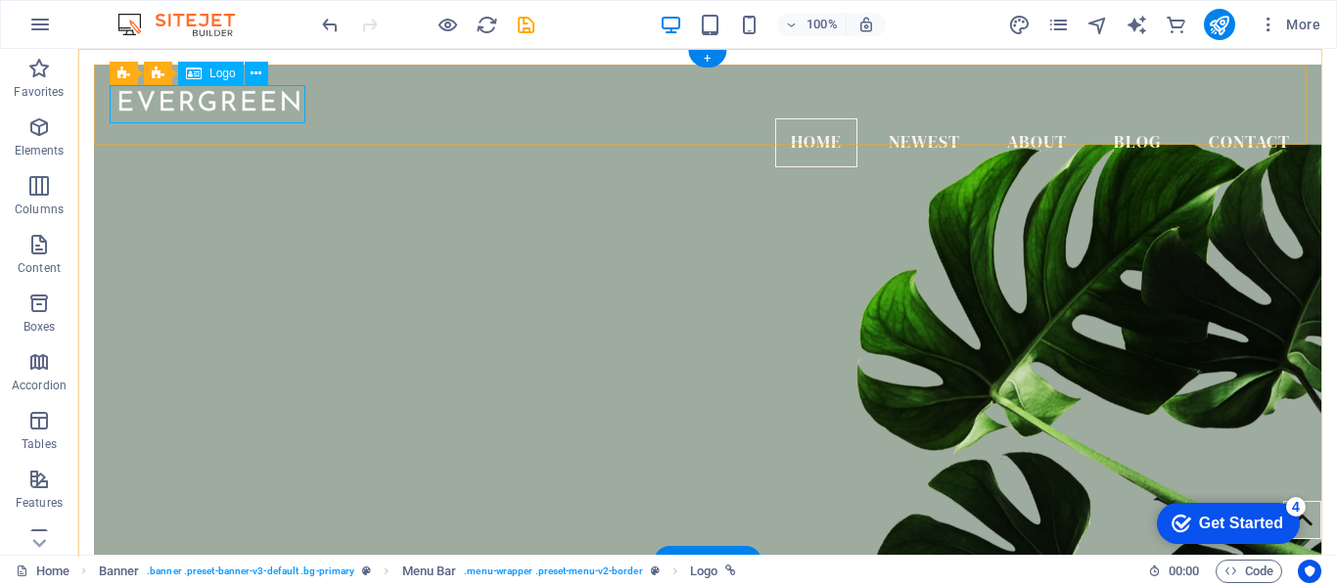
click at [263, 103] on div at bounding box center [708, 99] width 1196 height 38
select select "px"
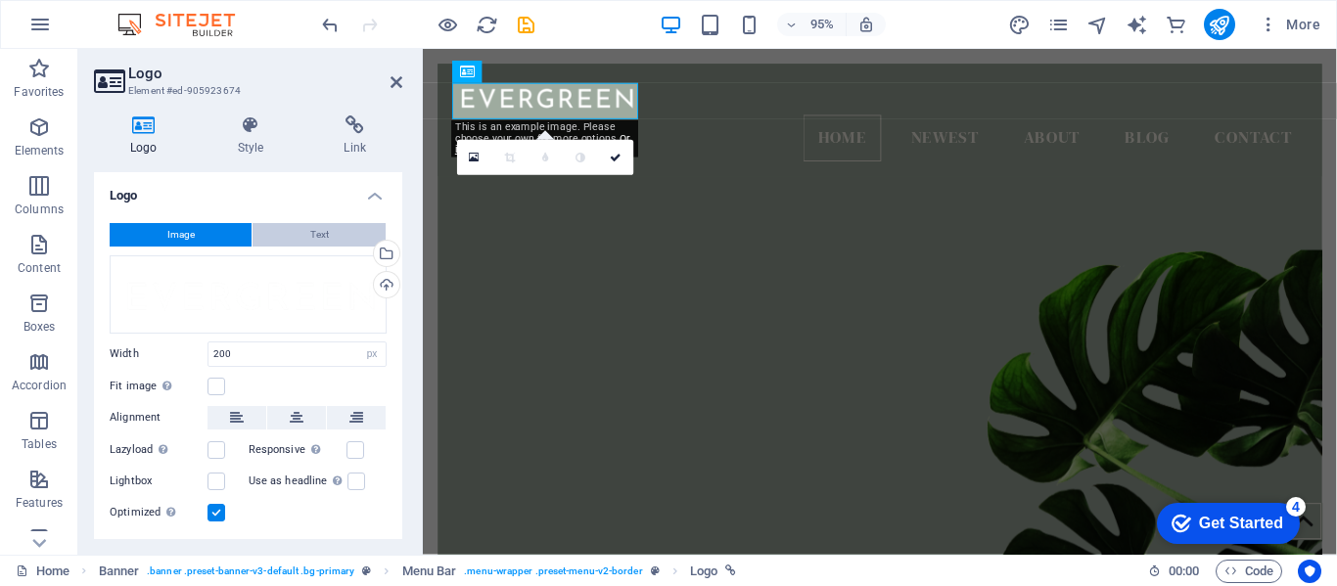
click at [328, 227] on button "Text" at bounding box center [318, 234] width 133 height 23
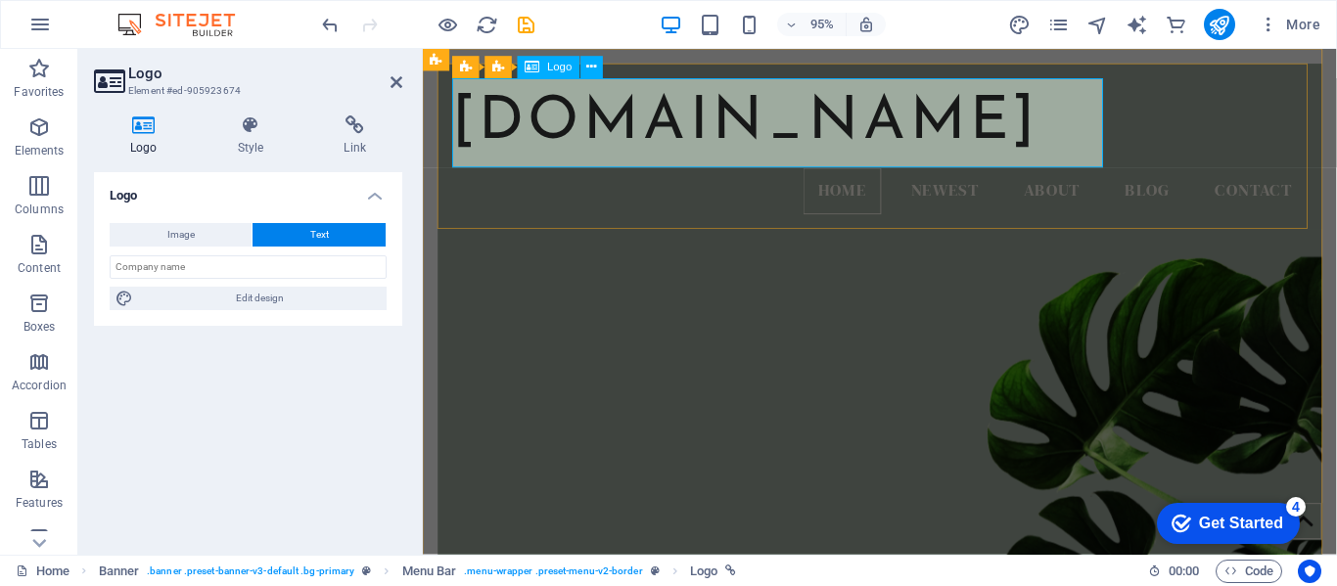
click at [693, 142] on div "[DOMAIN_NAME]" at bounding box center [903, 127] width 899 height 94
click at [712, 221] on nav "Home Newest About Blog Contact" at bounding box center [903, 198] width 899 height 49
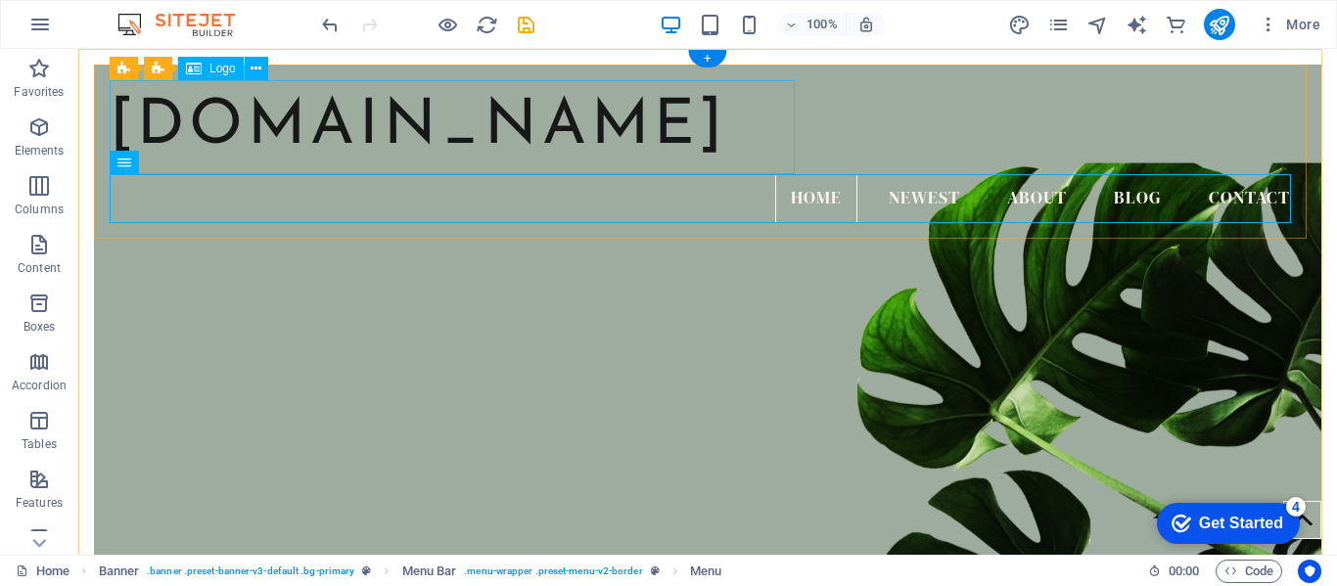
click at [578, 144] on div "[DOMAIN_NAME]" at bounding box center [708, 127] width 1196 height 94
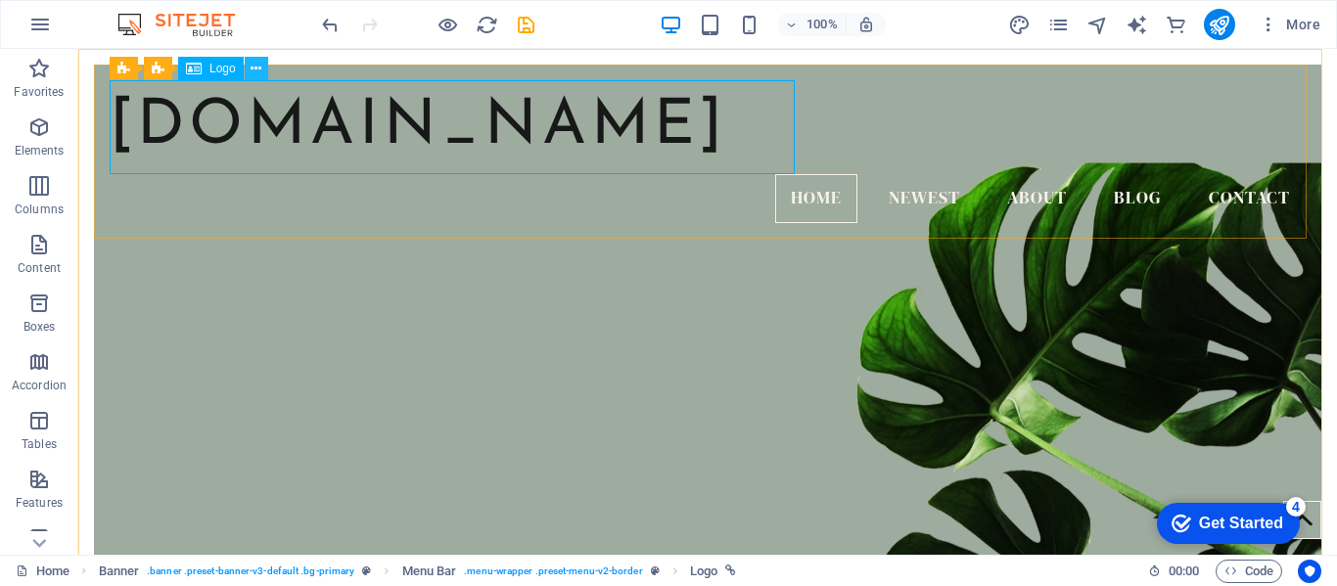
click at [255, 70] on icon at bounding box center [256, 69] width 11 height 21
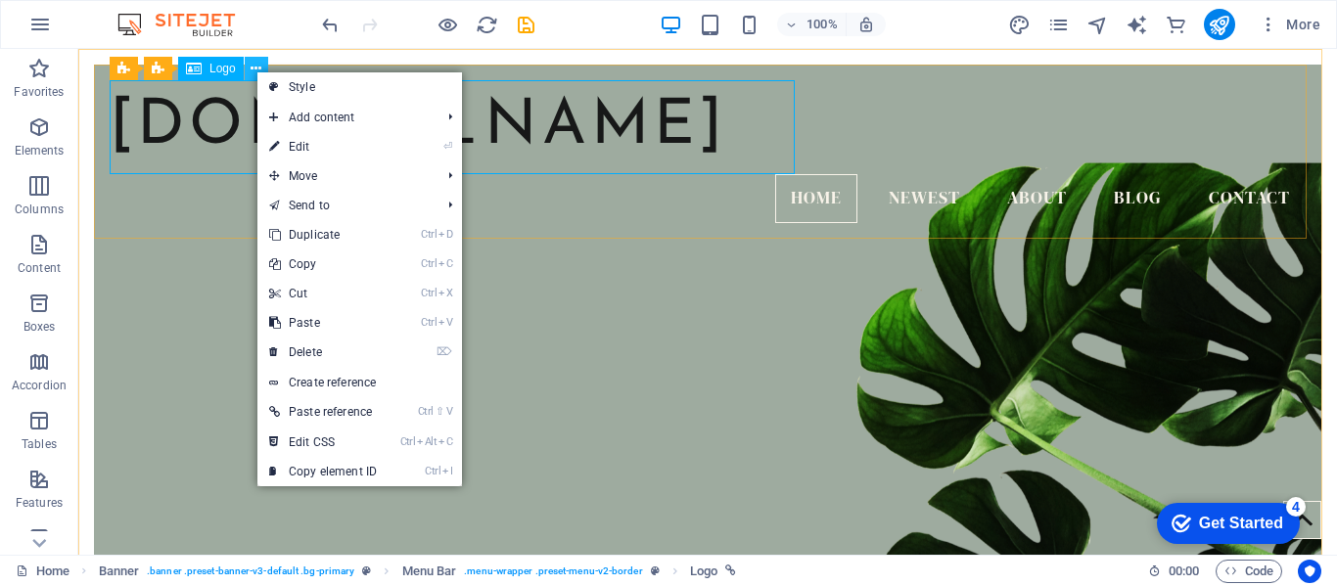
click at [255, 70] on icon at bounding box center [256, 69] width 11 height 21
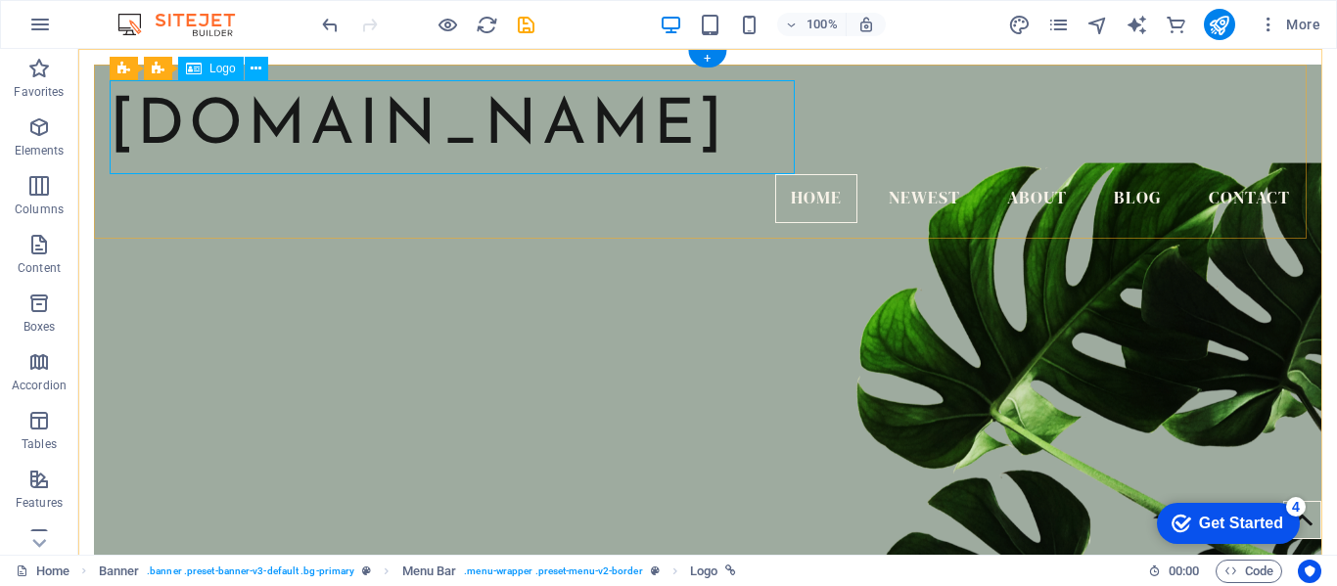
click at [162, 94] on div "[DOMAIN_NAME]" at bounding box center [708, 127] width 1196 height 94
click at [261, 89] on div "[DOMAIN_NAME]" at bounding box center [708, 127] width 1196 height 94
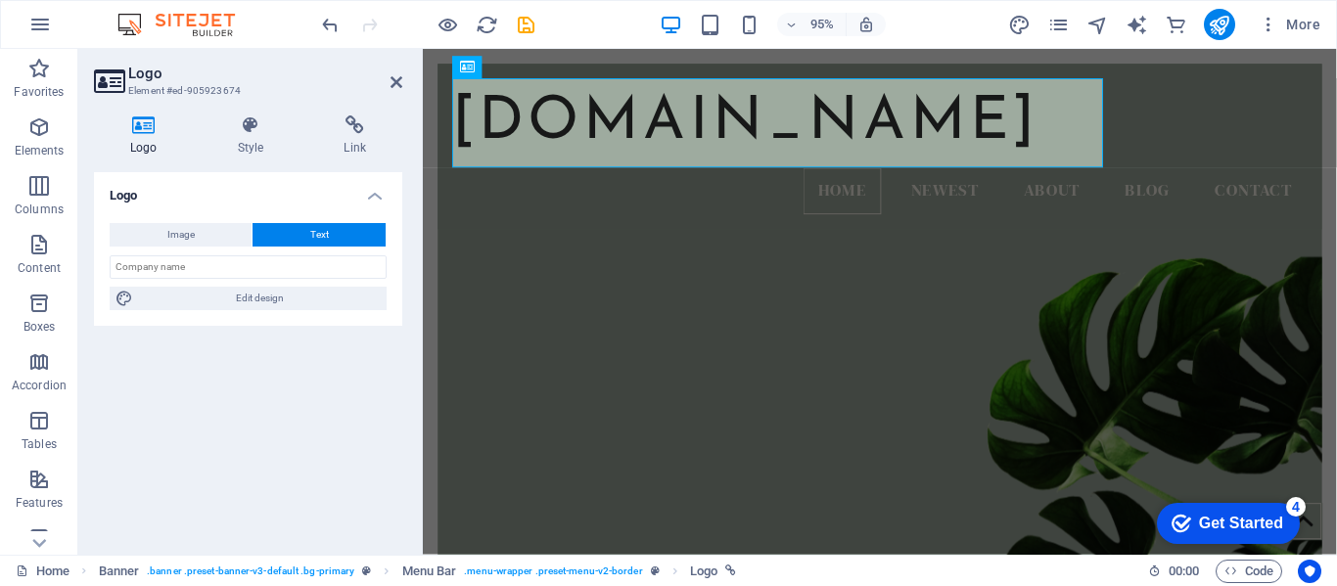
click at [261, 89] on h3 "Element #ed-905923674" at bounding box center [245, 91] width 235 height 18
click at [323, 234] on span "Text" at bounding box center [319, 234] width 19 height 23
click at [259, 141] on h4 "Style" at bounding box center [255, 135] width 107 height 41
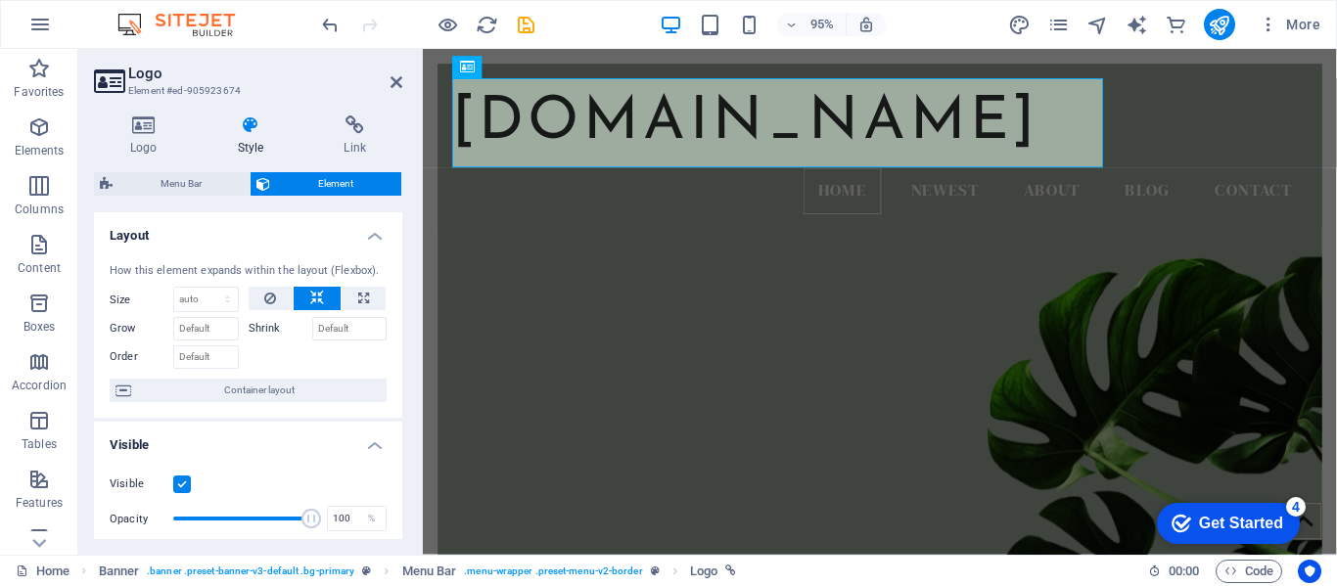
drag, startPoint x: 397, startPoint y: 306, endPoint x: 406, endPoint y: 397, distance: 91.4
click at [406, 397] on div "Logo Style Link Logo Image Text Drag files here, click to choose files or selec…" at bounding box center [248, 327] width 340 height 455
drag, startPoint x: 397, startPoint y: 336, endPoint x: 404, endPoint y: 412, distance: 76.6
click at [404, 412] on div "Logo Style Link Logo Image Text Drag files here, click to choose files or selec…" at bounding box center [248, 327] width 340 height 455
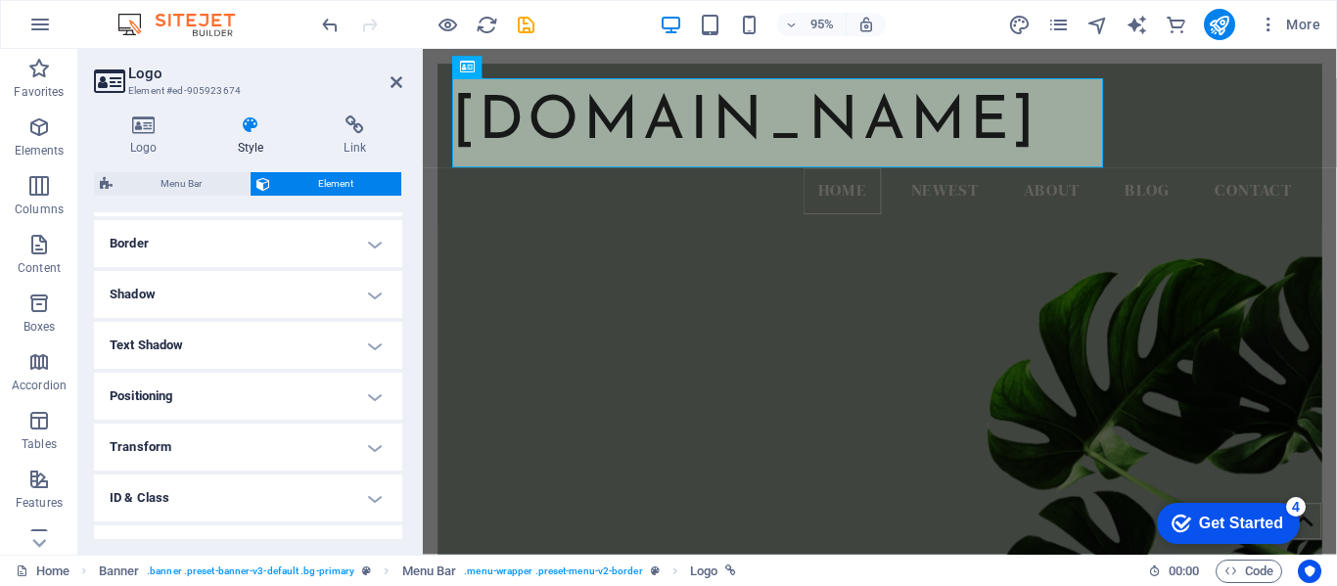
scroll to position [422, 0]
click at [255, 344] on h4 "Text Shadow" at bounding box center [248, 339] width 308 height 47
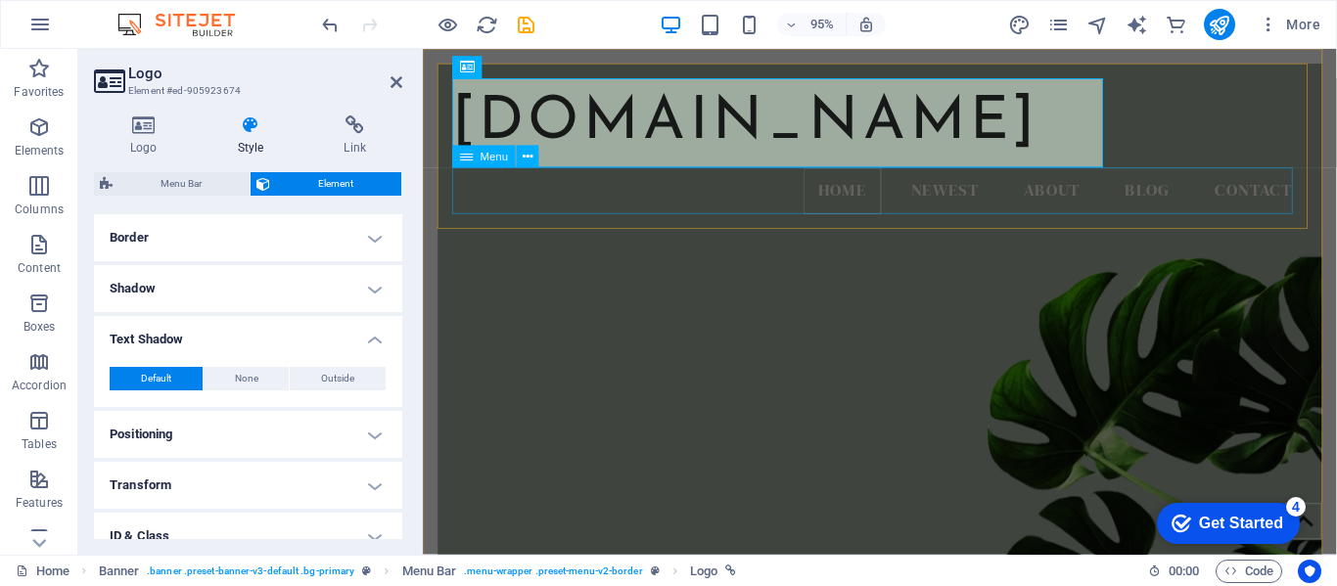
drag, startPoint x: 812, startPoint y: 547, endPoint x: 898, endPoint y: 214, distance: 343.7
click at [898, 214] on nav "Home Newest About Blog Contact" at bounding box center [903, 198] width 899 height 49
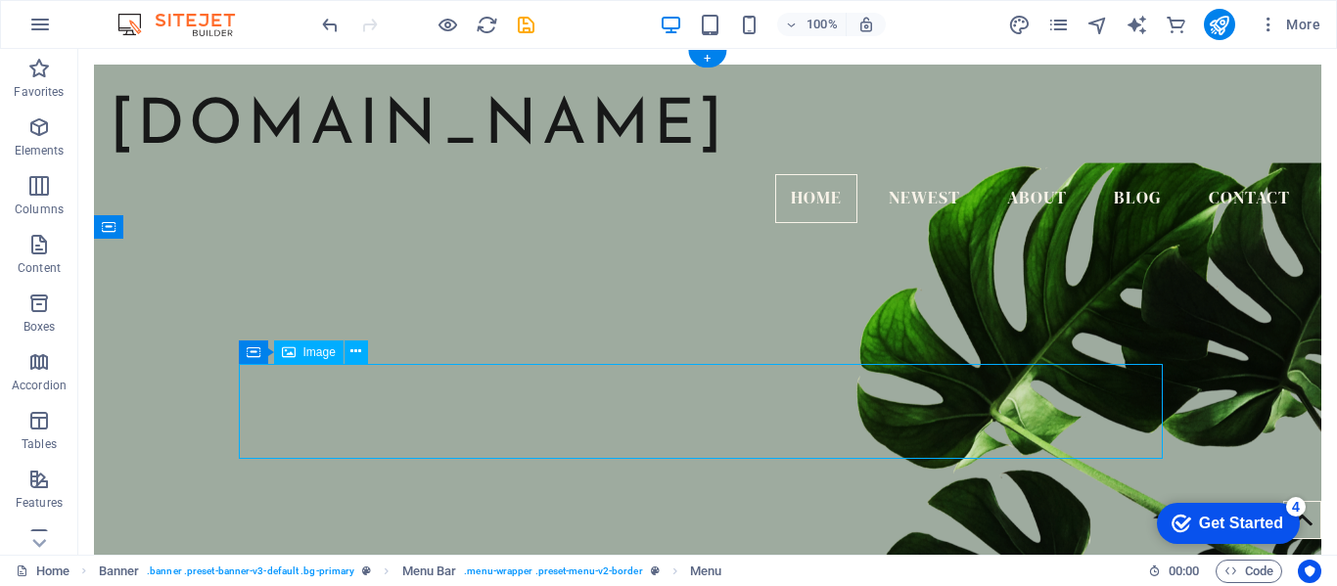
select select "px"
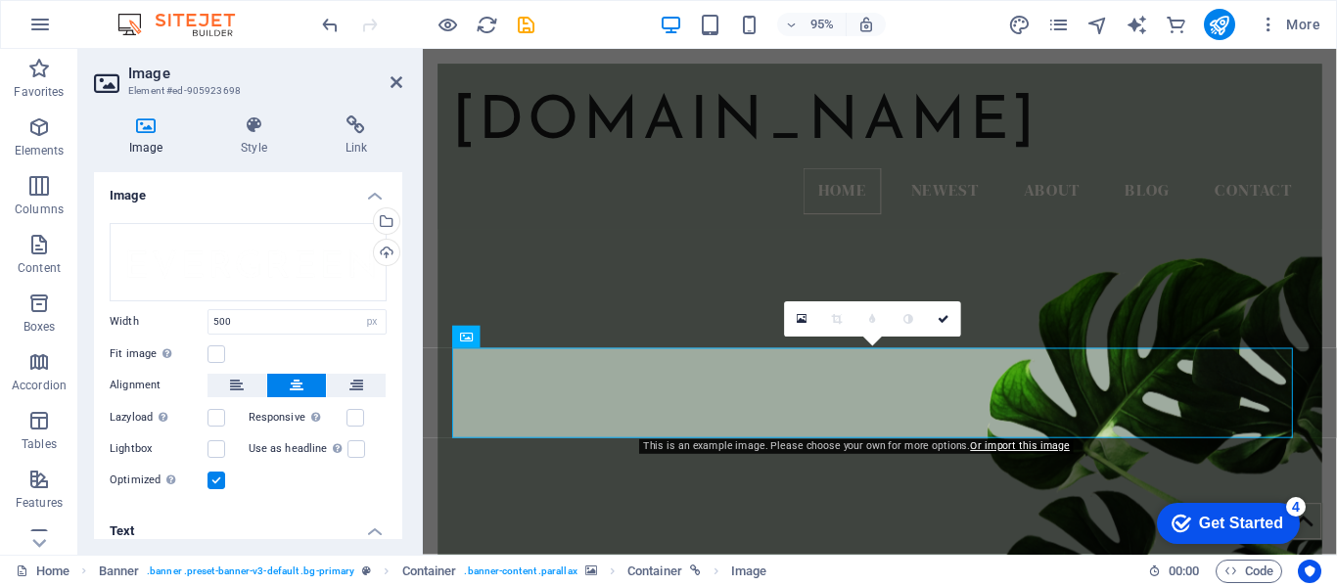
drag, startPoint x: 397, startPoint y: 371, endPoint x: 415, endPoint y: 485, distance: 115.9
click at [415, 485] on div "Image Style Link Image Drag files here, click to choose files or select files f…" at bounding box center [248, 327] width 340 height 455
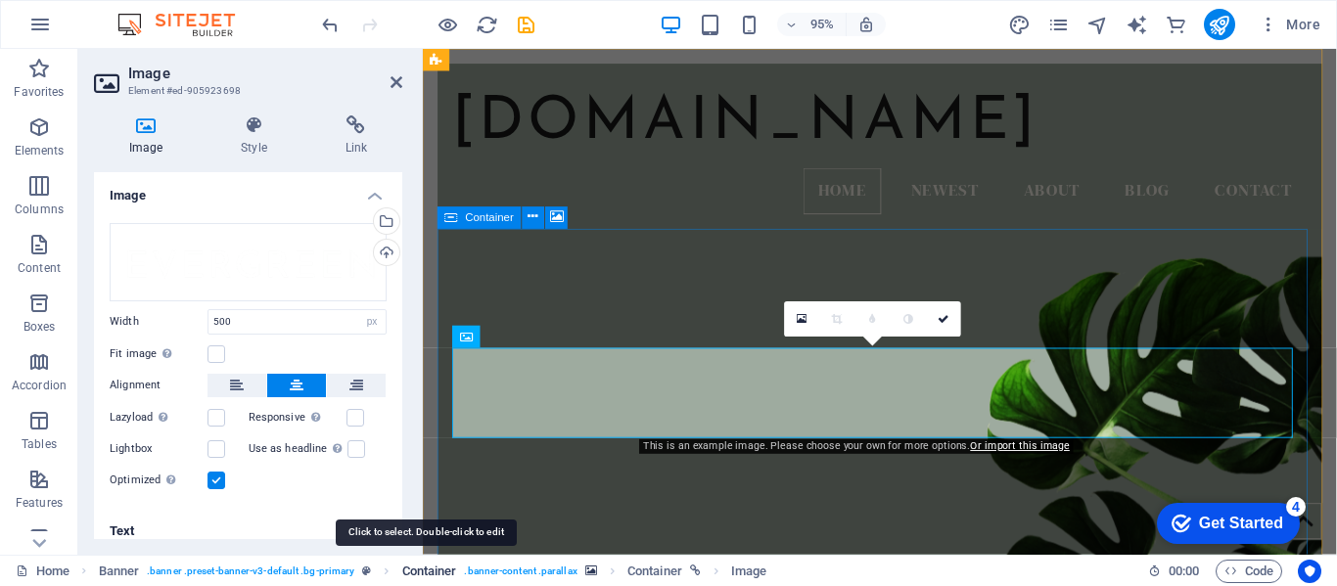
drag, startPoint x: 403, startPoint y: 385, endPoint x: 416, endPoint y: 577, distance: 193.2
click at [416, 555] on section "Favorites Elements Columns Content Boxes Accordion Tables Features Images Slide…" at bounding box center [668, 302] width 1337 height 506
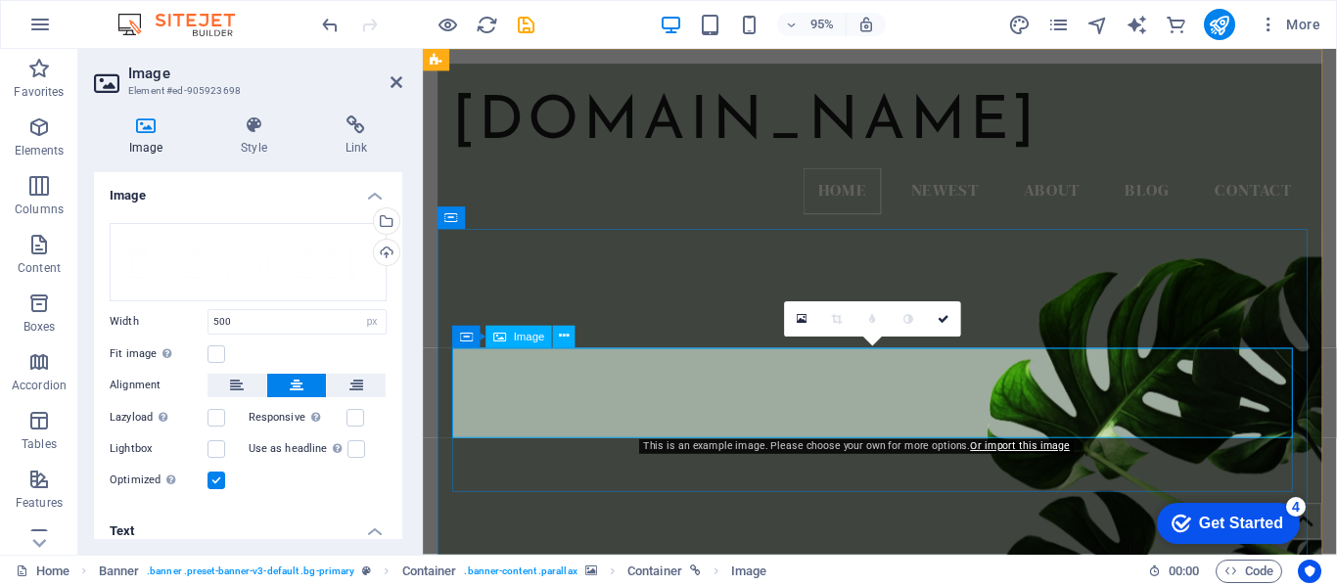
click at [803, 311] on link at bounding box center [802, 318] width 35 height 35
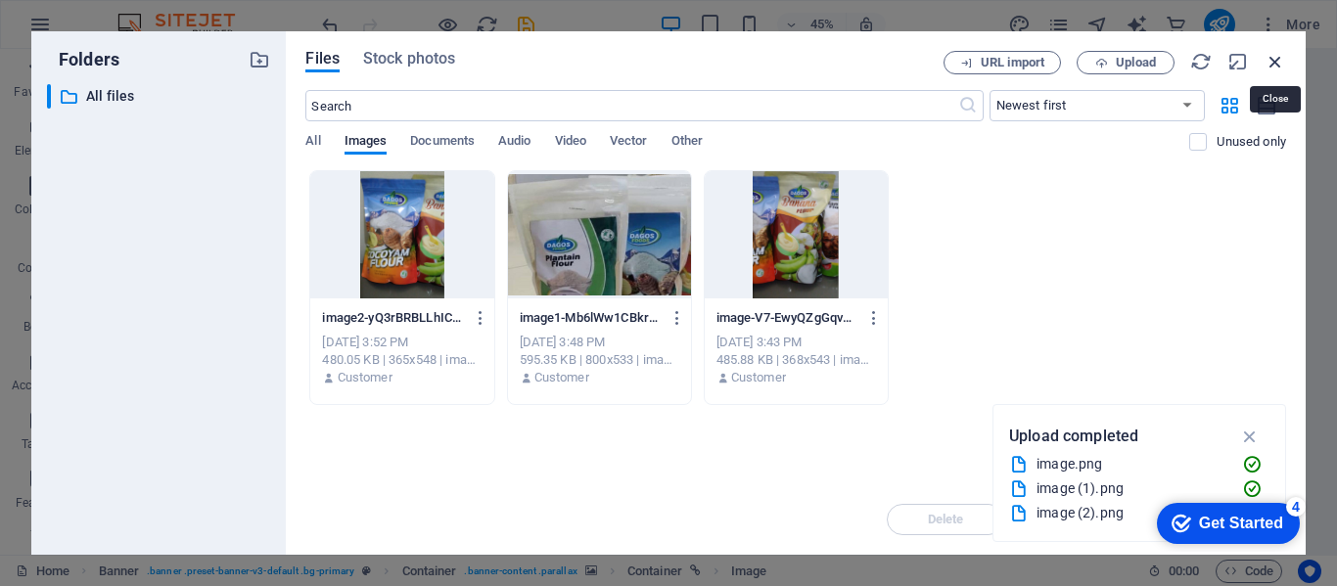
click at [1282, 56] on icon "button" at bounding box center [1275, 62] width 22 height 22
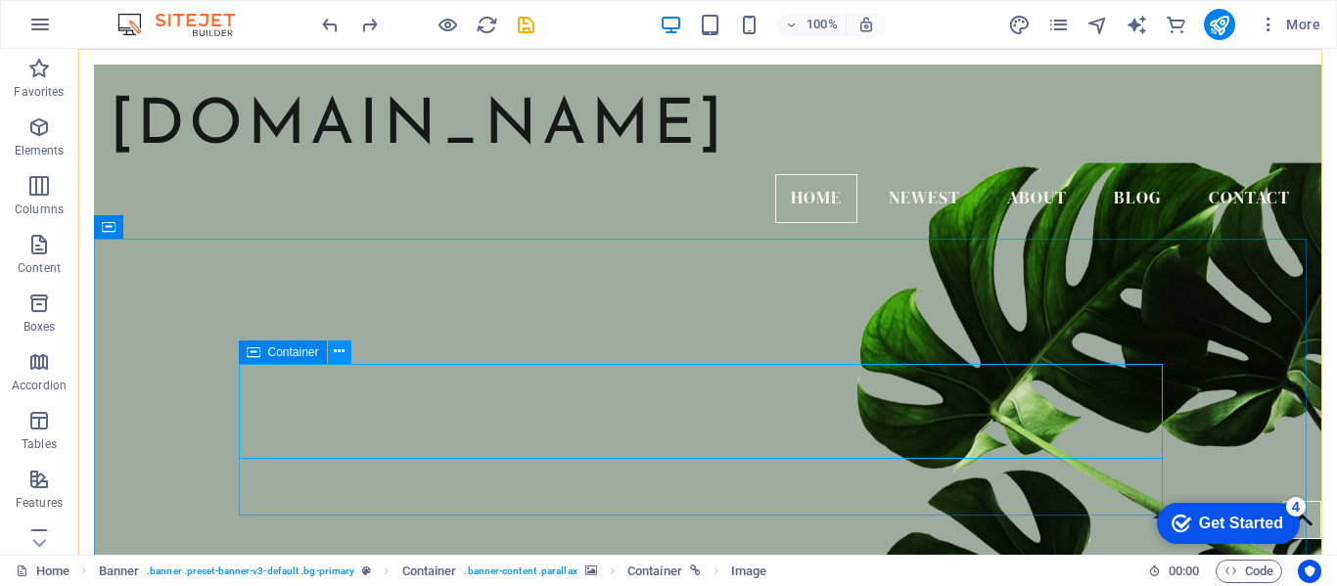
click at [341, 354] on icon at bounding box center [339, 352] width 11 height 21
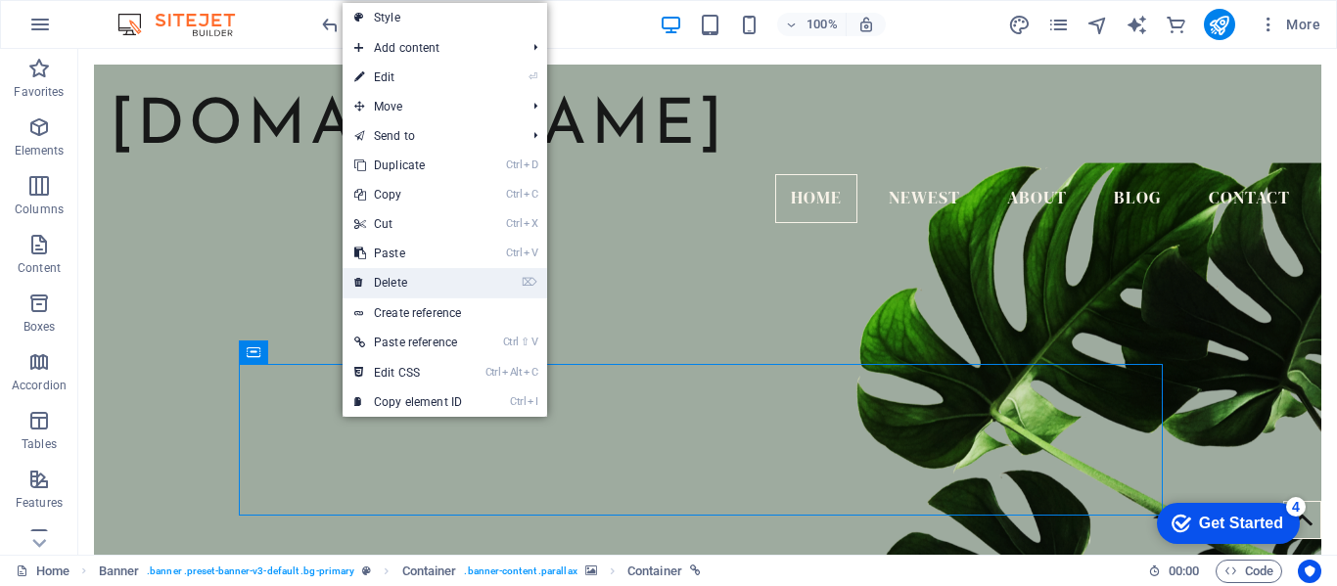
click at [400, 276] on link "⌦ Delete" at bounding box center [408, 282] width 131 height 29
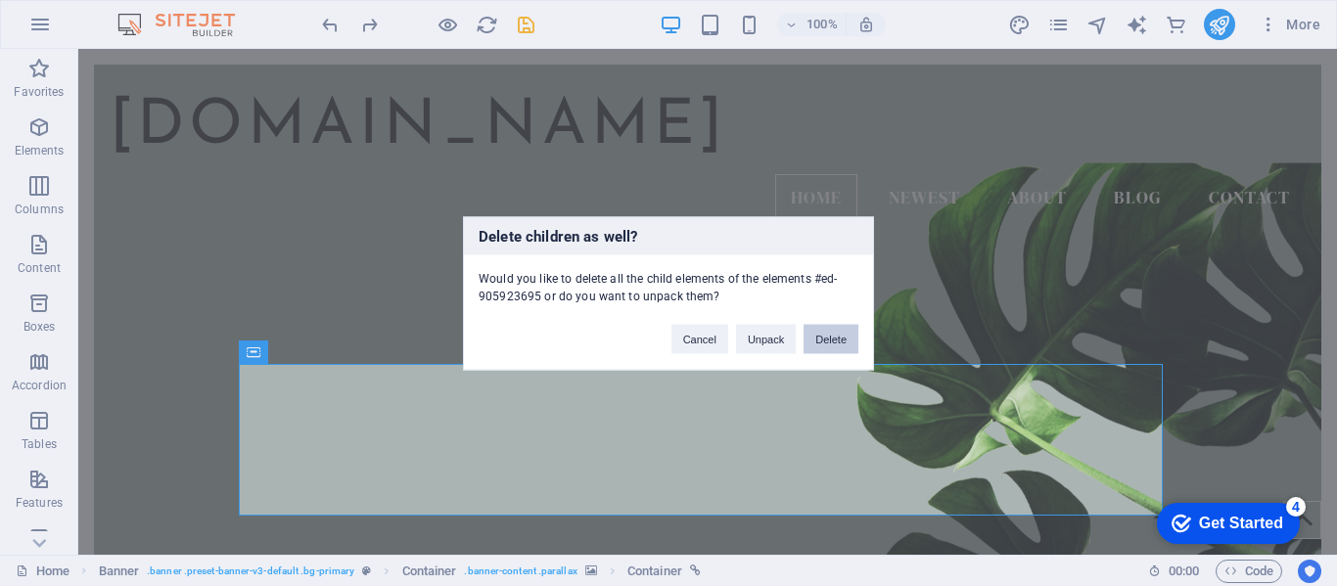
click at [827, 329] on button "Delete" at bounding box center [830, 338] width 55 height 29
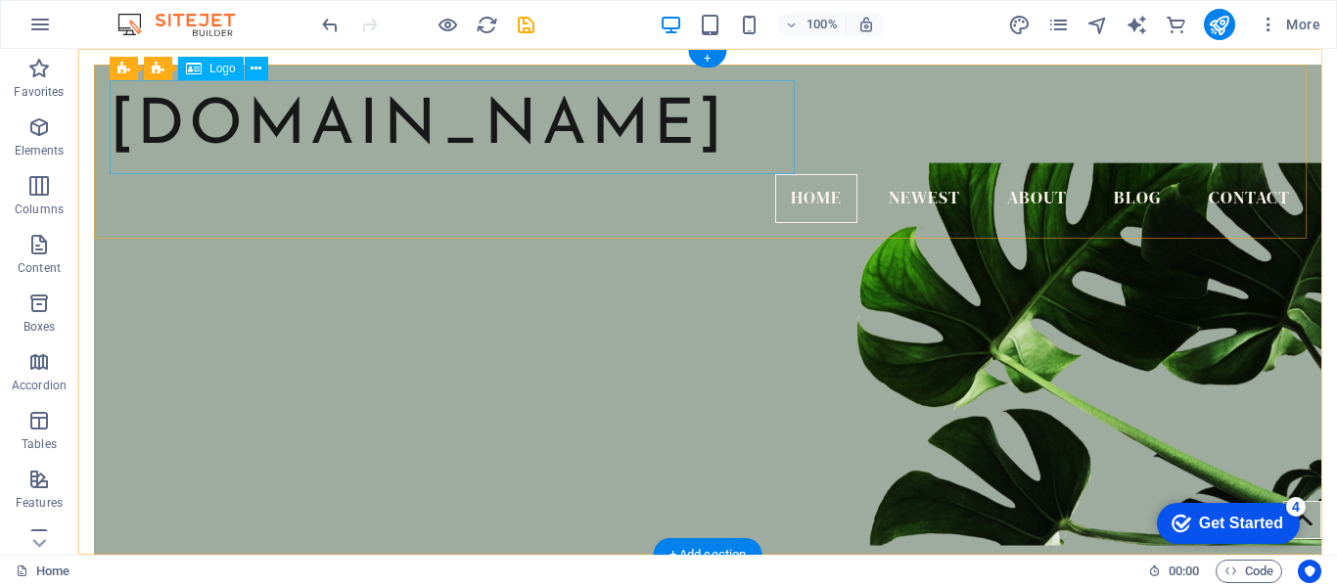
click at [574, 117] on div "[DOMAIN_NAME]" at bounding box center [708, 127] width 1196 height 94
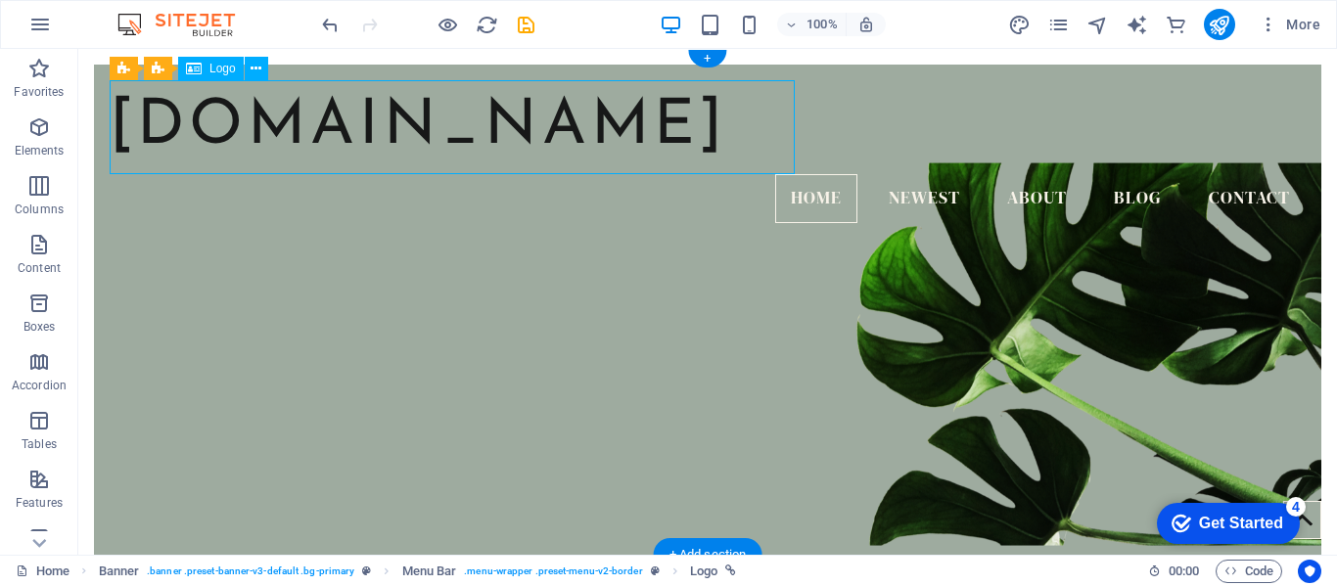
click at [574, 117] on div "[DOMAIN_NAME]" at bounding box center [708, 127] width 1196 height 94
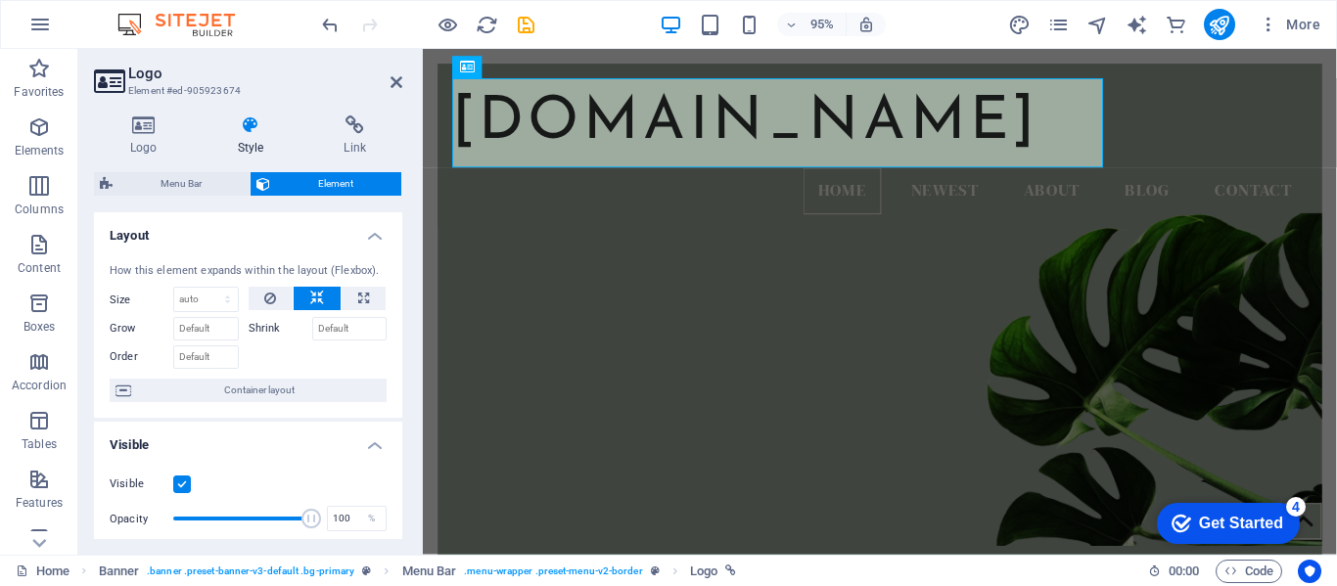
click at [240, 140] on h4 "Style" at bounding box center [255, 135] width 107 height 41
click at [247, 138] on h4 "Style" at bounding box center [255, 135] width 107 height 41
click at [219, 302] on select "Default auto px % 1/1 1/2 1/3 1/4 1/5 1/6 1/7 1/8 1/9 1/10" at bounding box center [206, 299] width 64 height 23
select select "1/8"
click at [207, 288] on select "Default auto px % 1/1 1/2 1/3 1/4 1/5 1/6 1/7 1/8 1/9 1/10" at bounding box center [206, 299] width 64 height 23
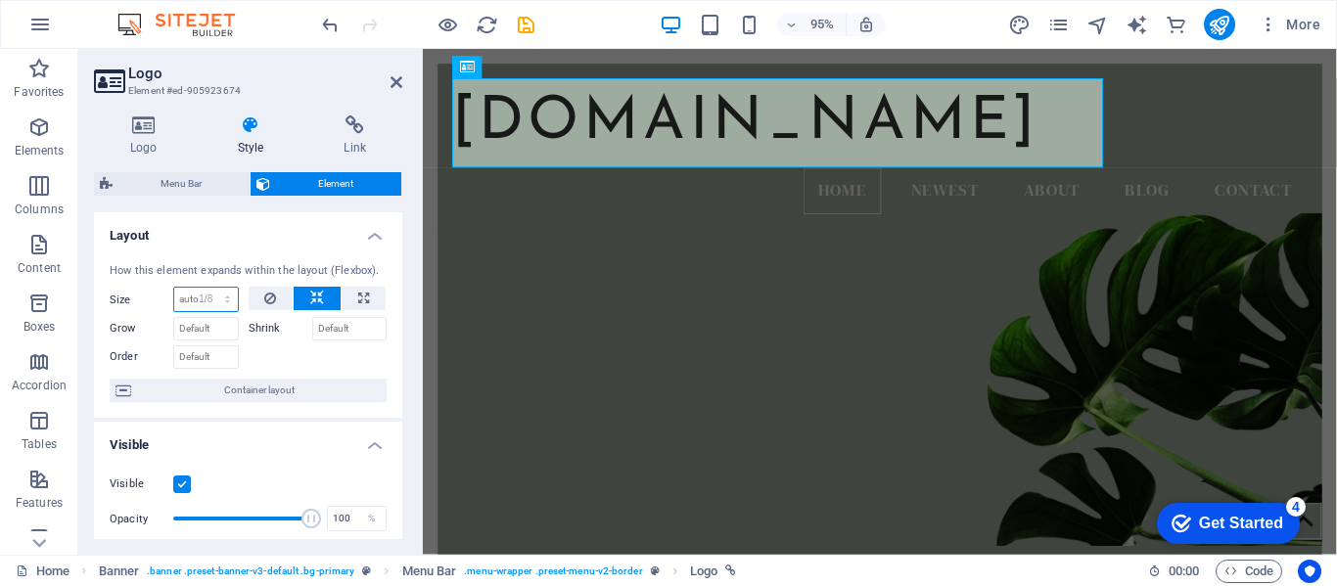
type input "12.5"
select select "%"
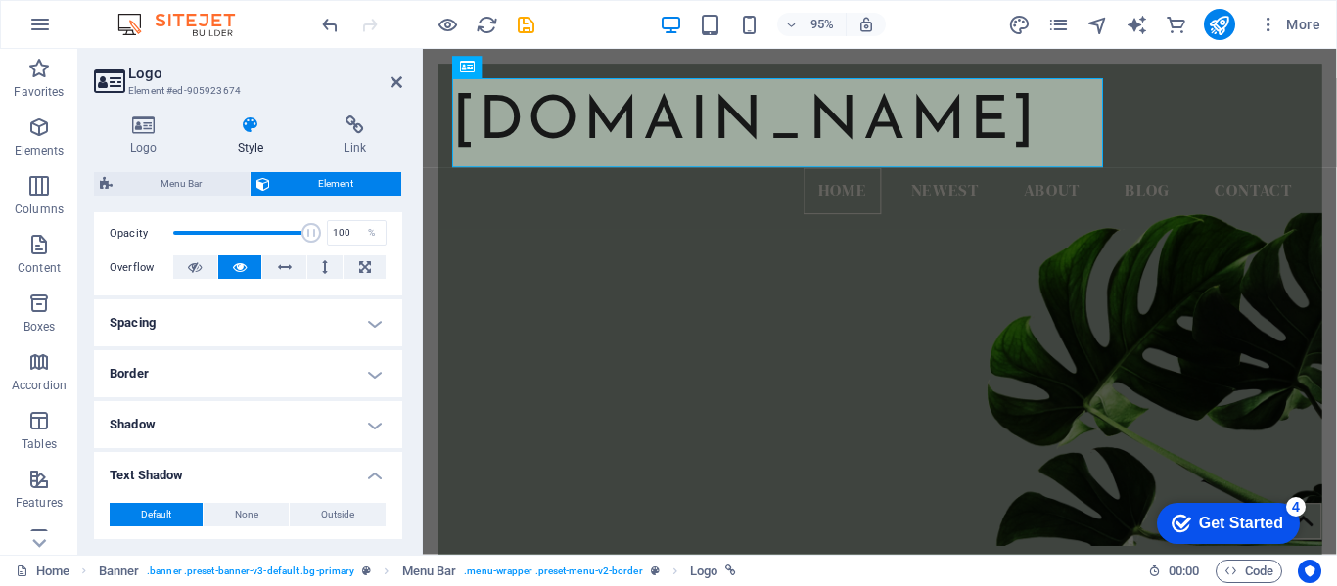
scroll to position [544, 0]
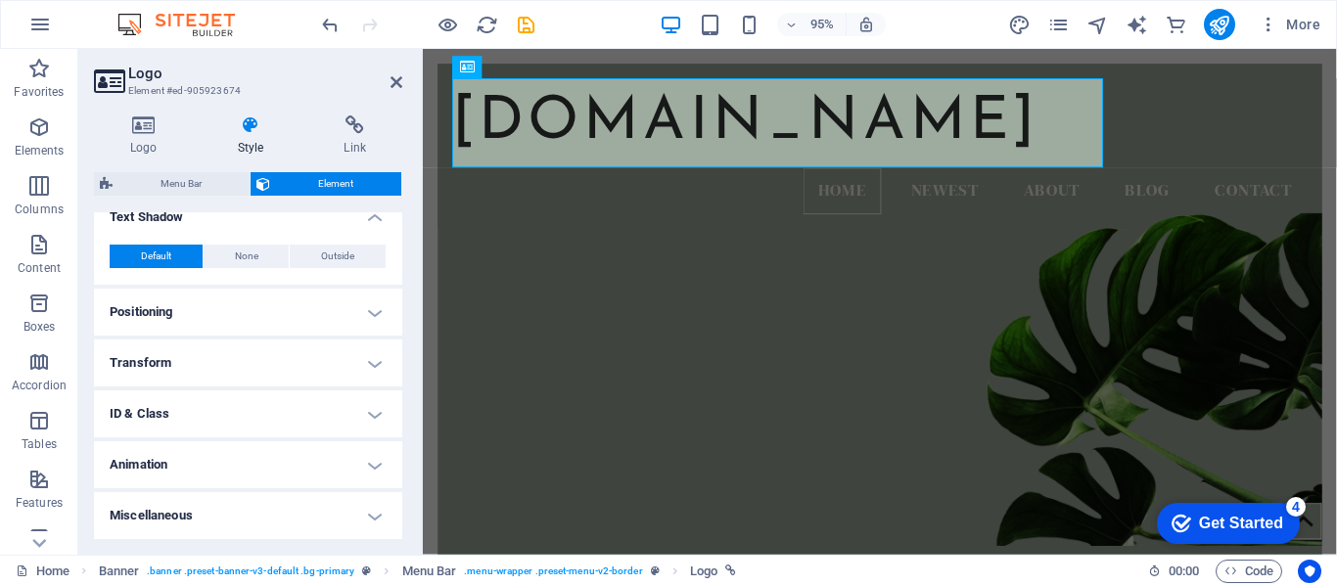
click at [250, 478] on h4 "Animation" at bounding box center [248, 464] width 308 height 47
click at [364, 524] on select "Don't animate Show / Hide Slide up/down Zoom in/out Slide left to right Slide r…" at bounding box center [248, 524] width 277 height 23
select select "shrink"
click at [110, 513] on select "Don't animate Show / Hide Slide up/down Zoom in/out Slide left to right Slide r…" at bounding box center [248, 524] width 277 height 23
select select "scroll"
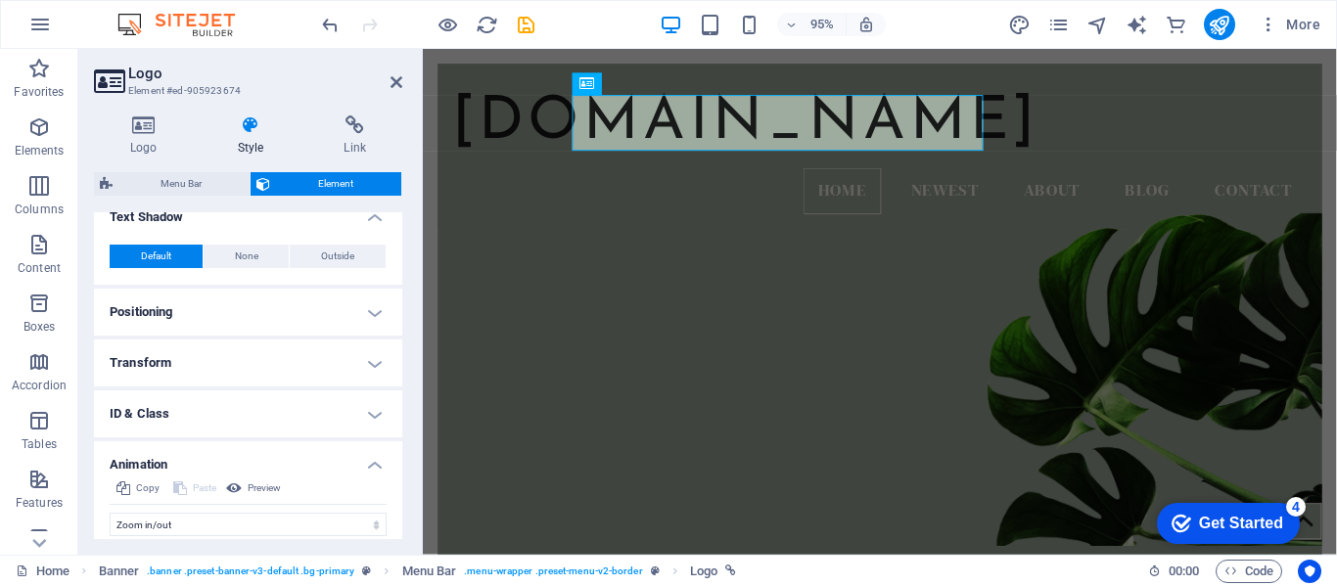
click at [270, 326] on h4 "Positioning" at bounding box center [248, 312] width 308 height 47
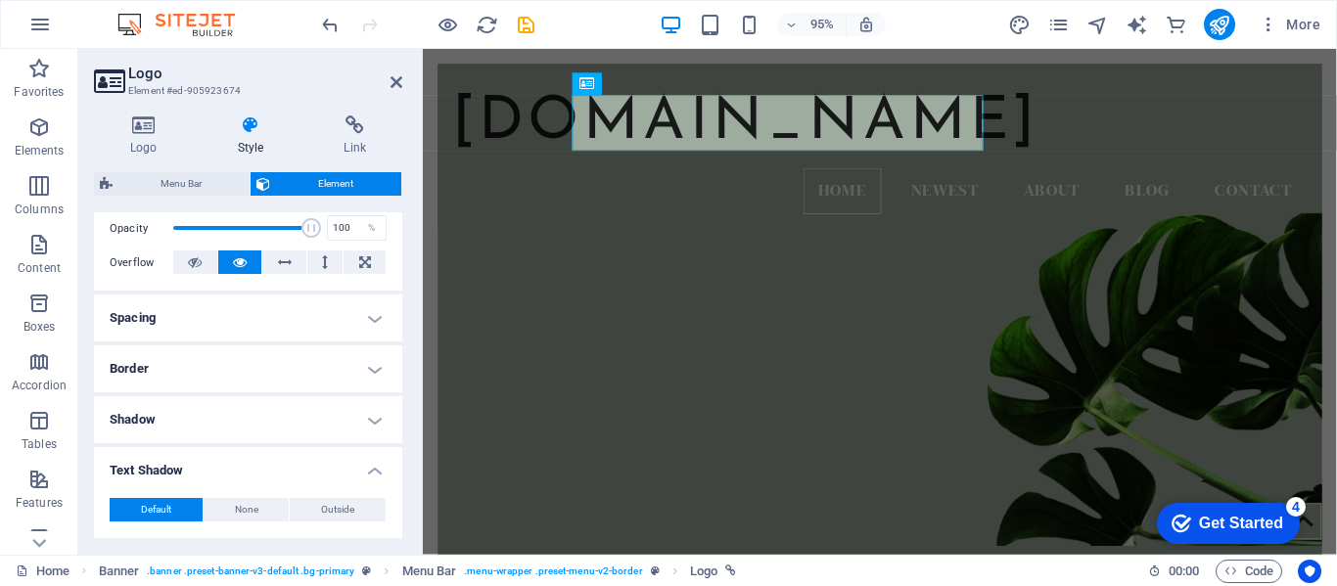
scroll to position [277, 0]
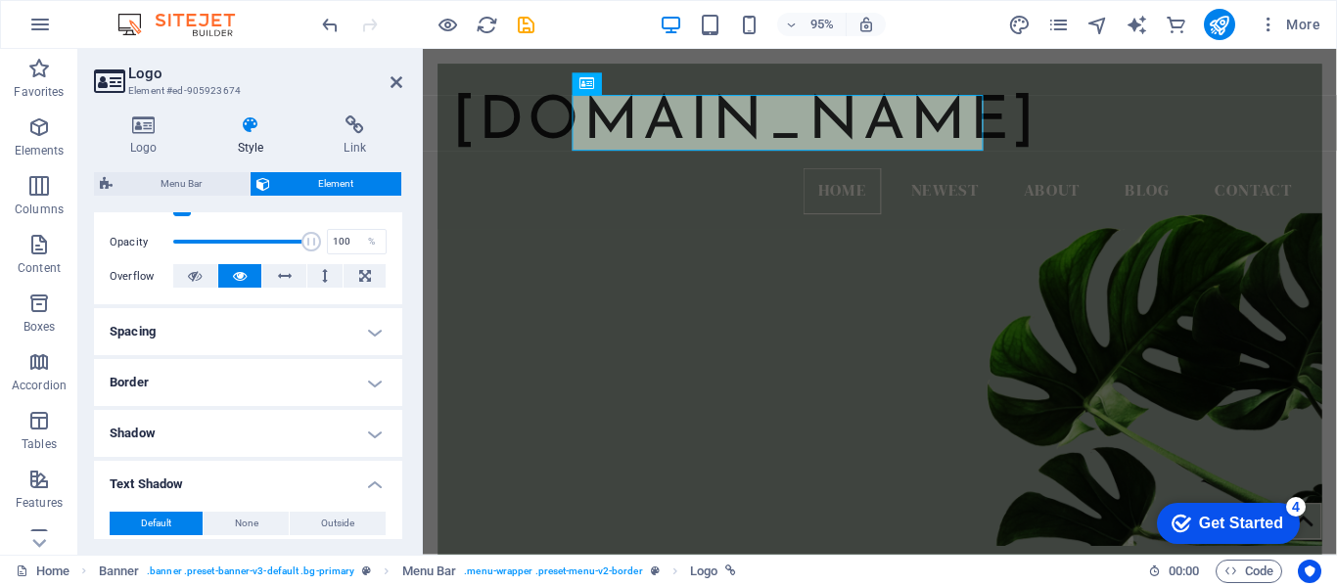
click at [246, 489] on h4 "Text Shadow" at bounding box center [248, 478] width 308 height 35
click at [347, 489] on h4 "Text Shadow" at bounding box center [248, 484] width 308 height 47
click at [349, 514] on span "Outside" at bounding box center [337, 523] width 33 height 23
type input "2"
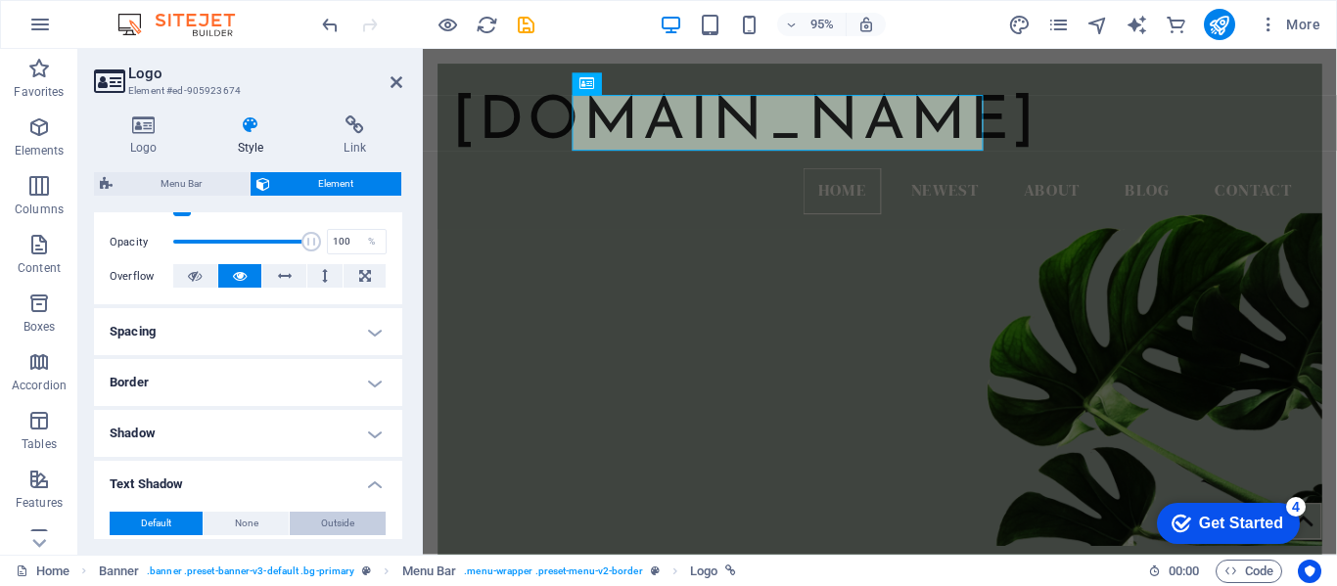
type input "4"
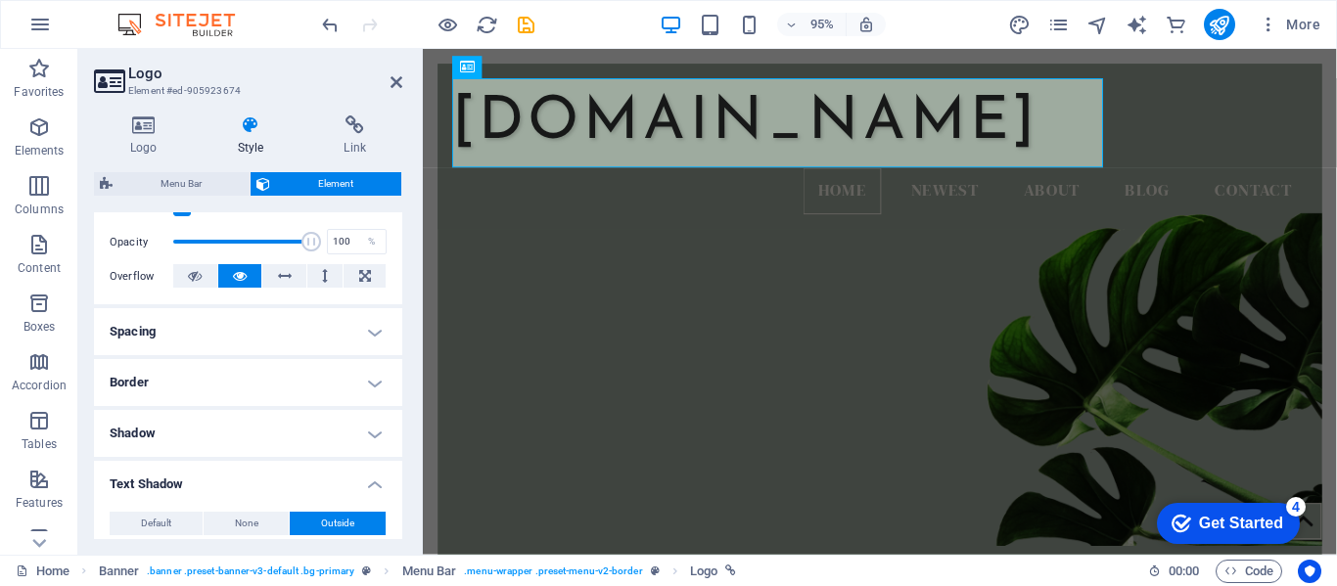
click at [349, 514] on span "Outside" at bounding box center [337, 523] width 33 height 23
click at [257, 519] on button "None" at bounding box center [247, 523] width 86 height 23
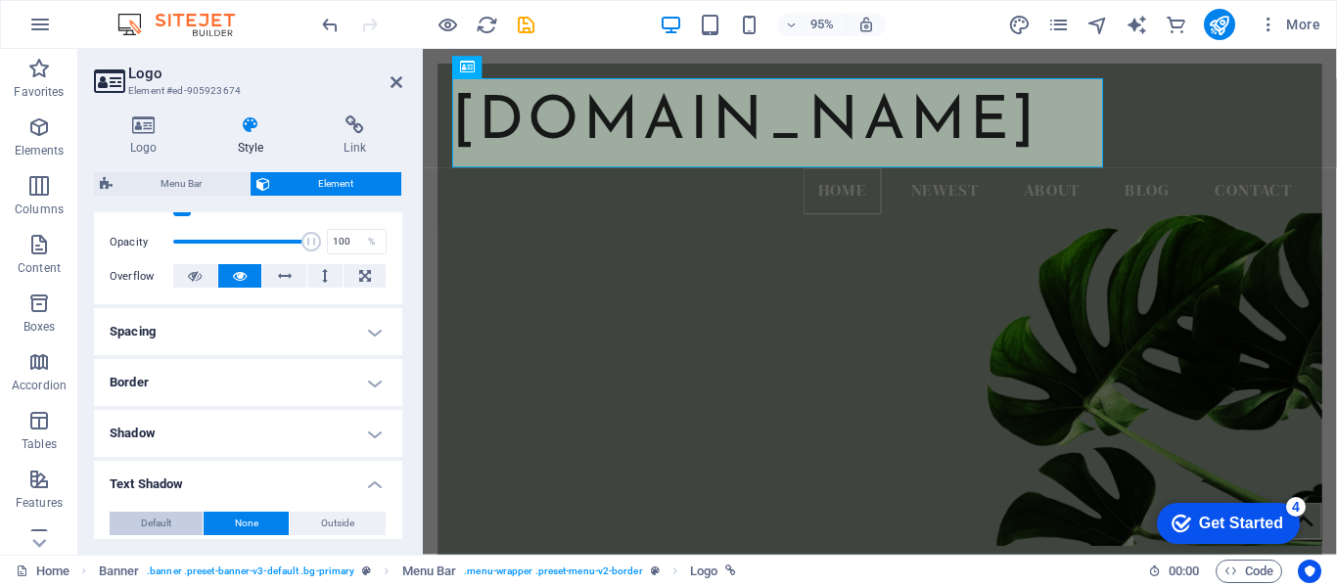
click at [185, 520] on button "Default" at bounding box center [156, 523] width 93 height 23
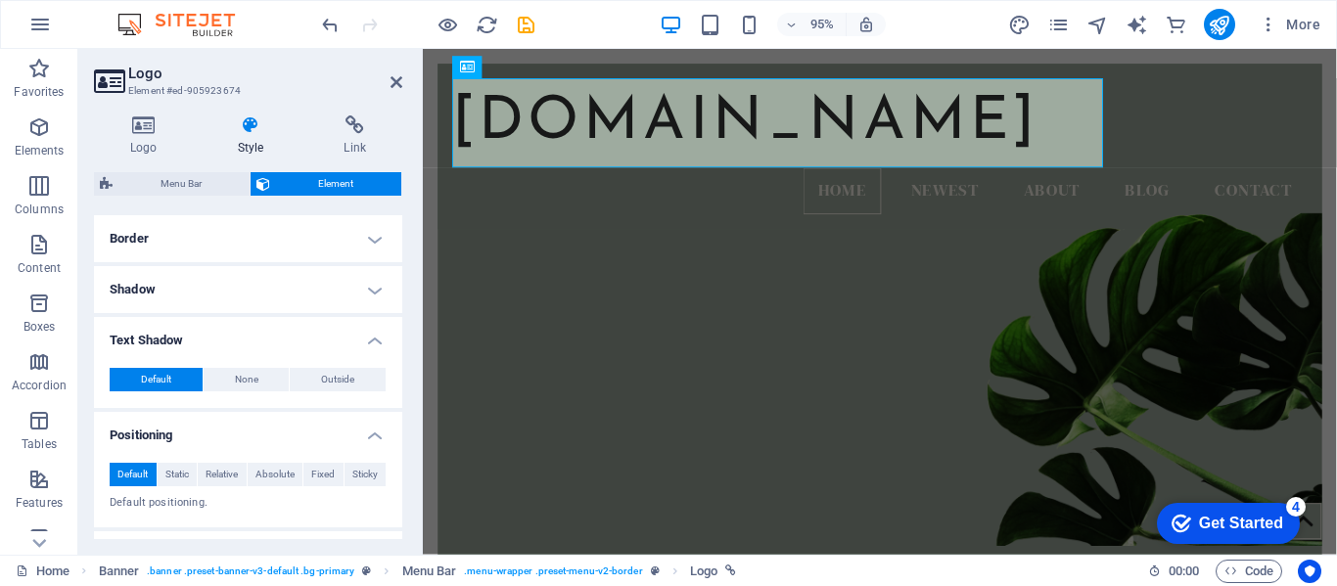
scroll to position [425, 0]
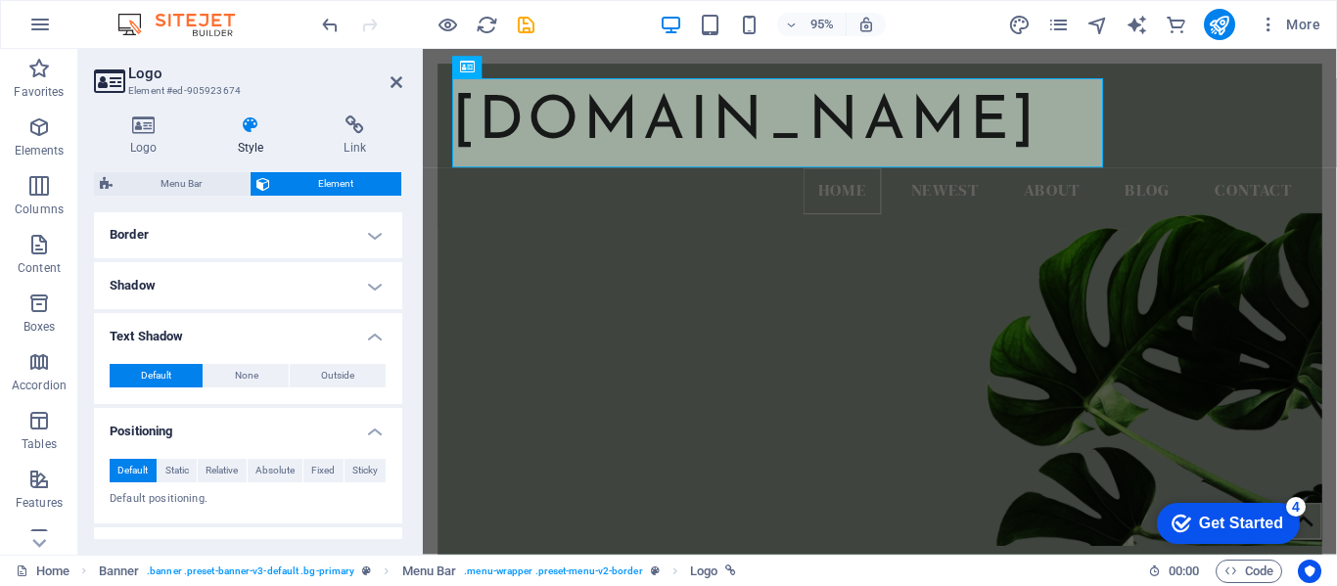
click at [609, 387] on figure at bounding box center [903, 366] width 931 height 409
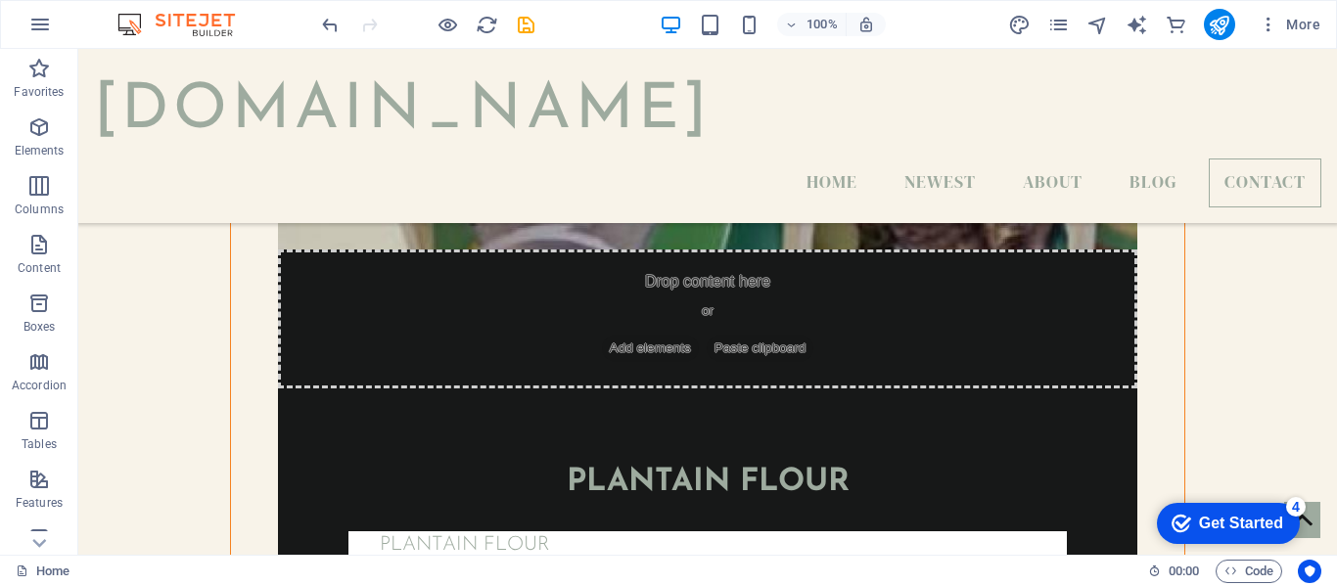
scroll to position [6160, 0]
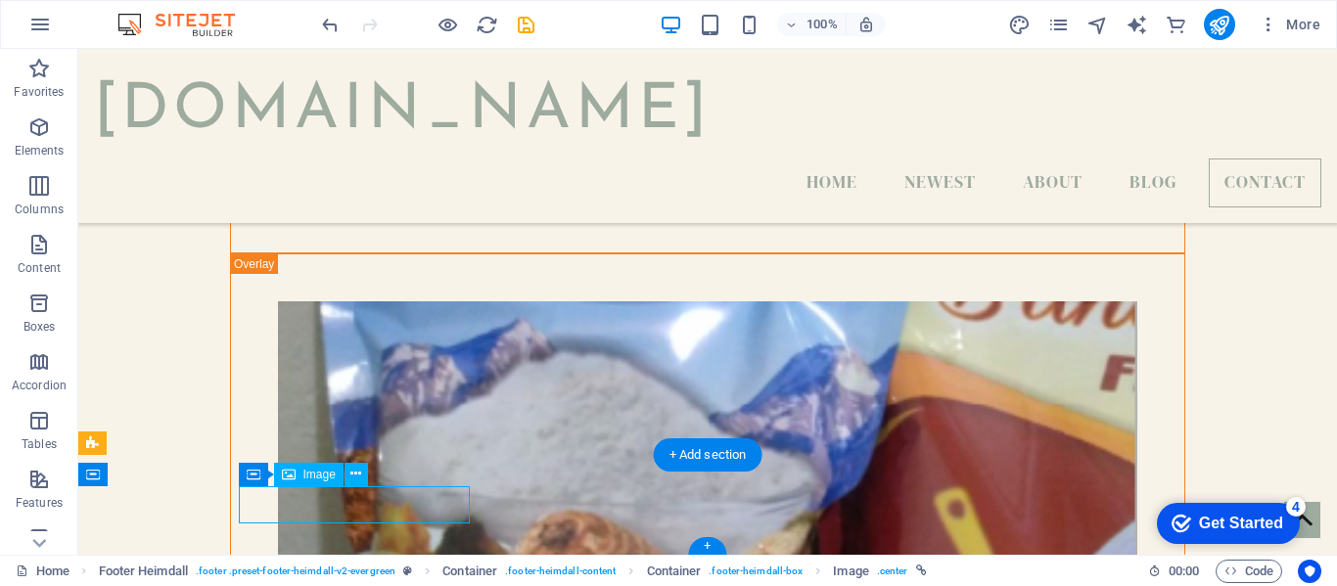
select select "px"
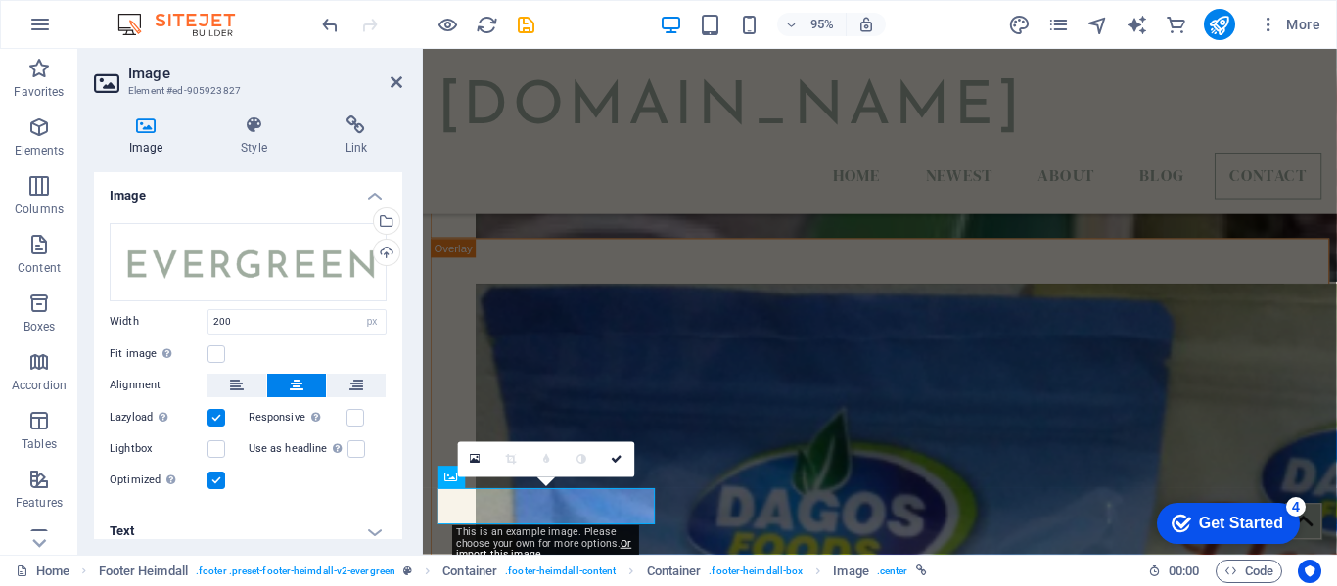
scroll to position [6369, 0]
click at [403, 534] on div "Image Style Link Image Drag files here, click to choose files or select files f…" at bounding box center [248, 327] width 340 height 455
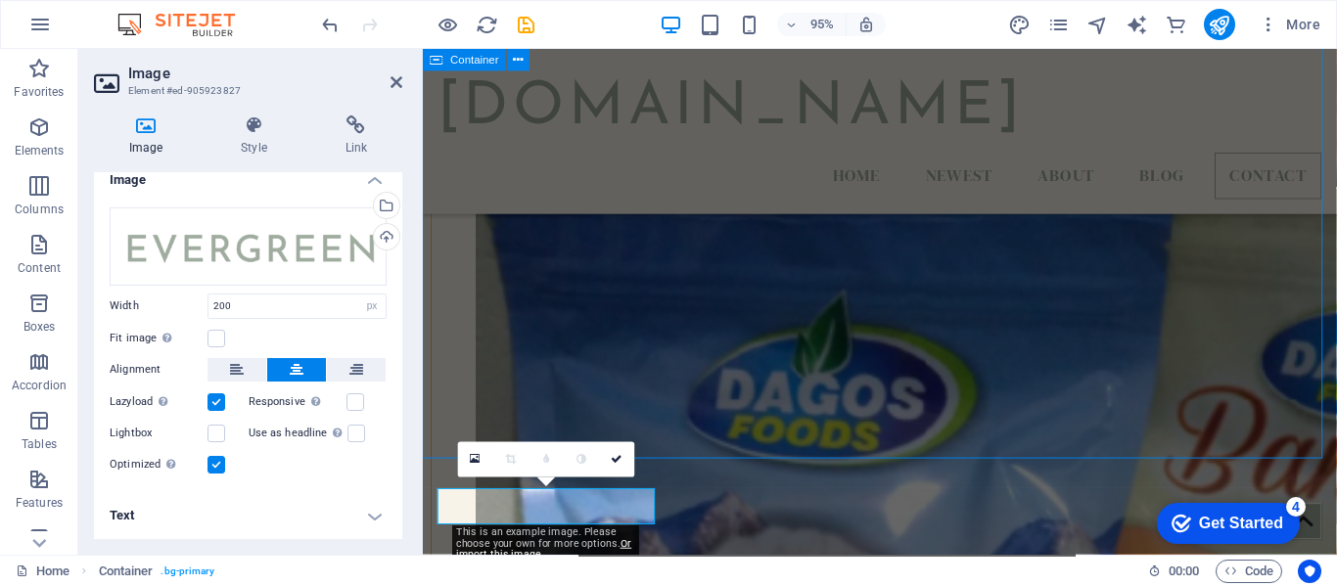
scroll to position [6160, 0]
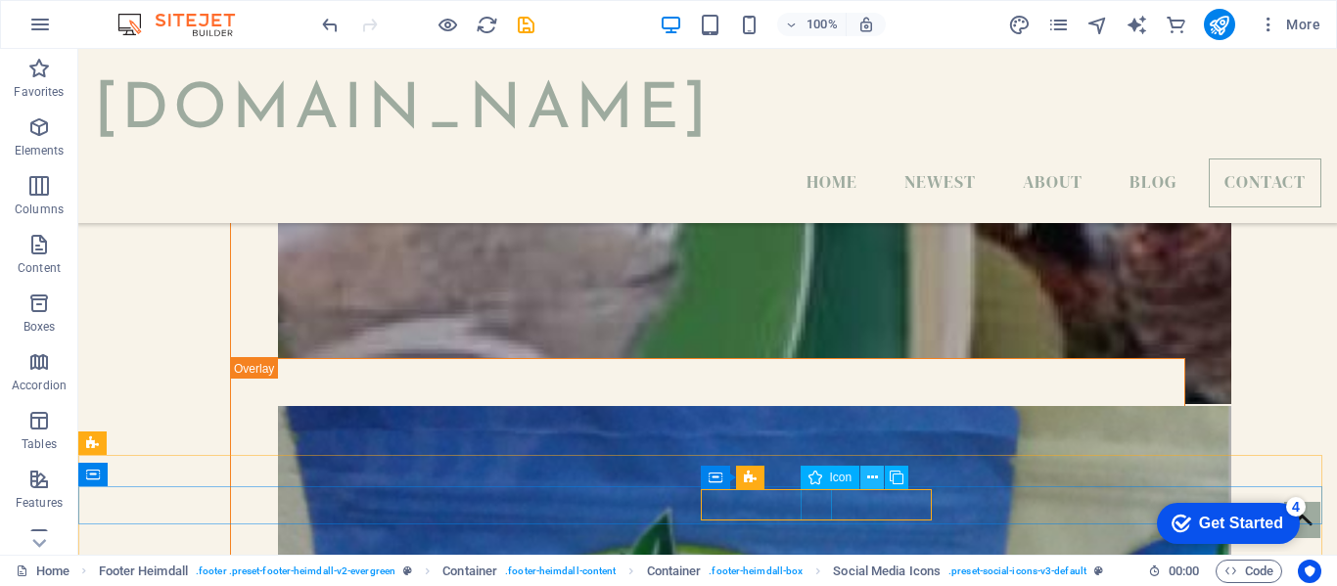
click at [873, 478] on icon at bounding box center [872, 478] width 11 height 21
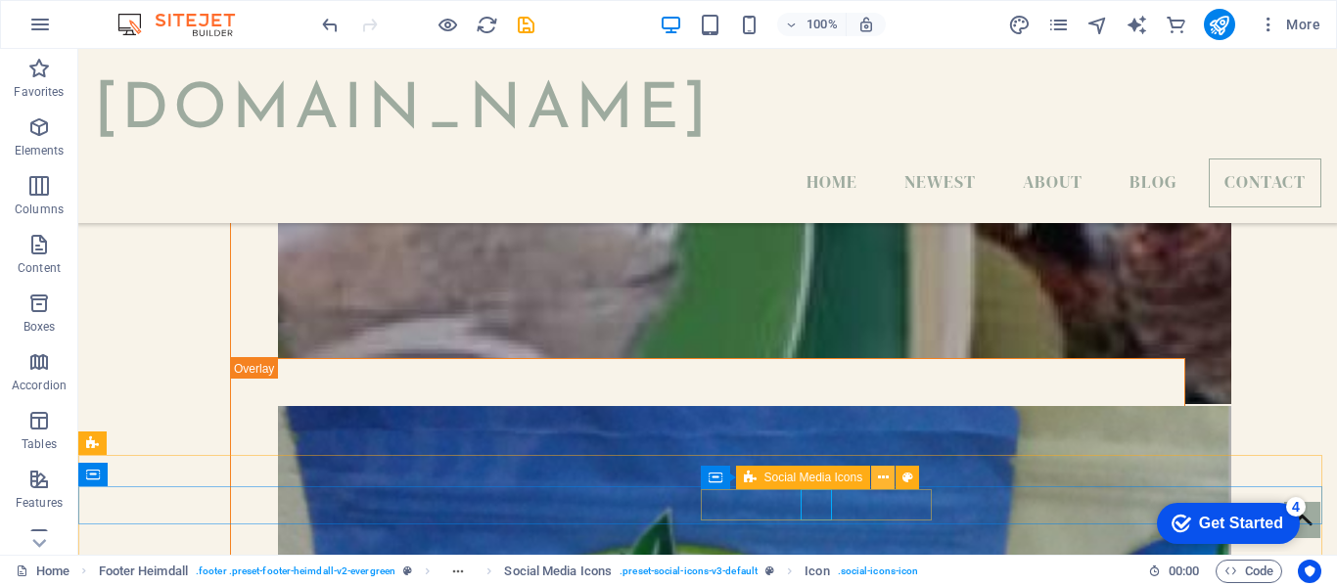
click at [885, 474] on icon at bounding box center [883, 478] width 11 height 21
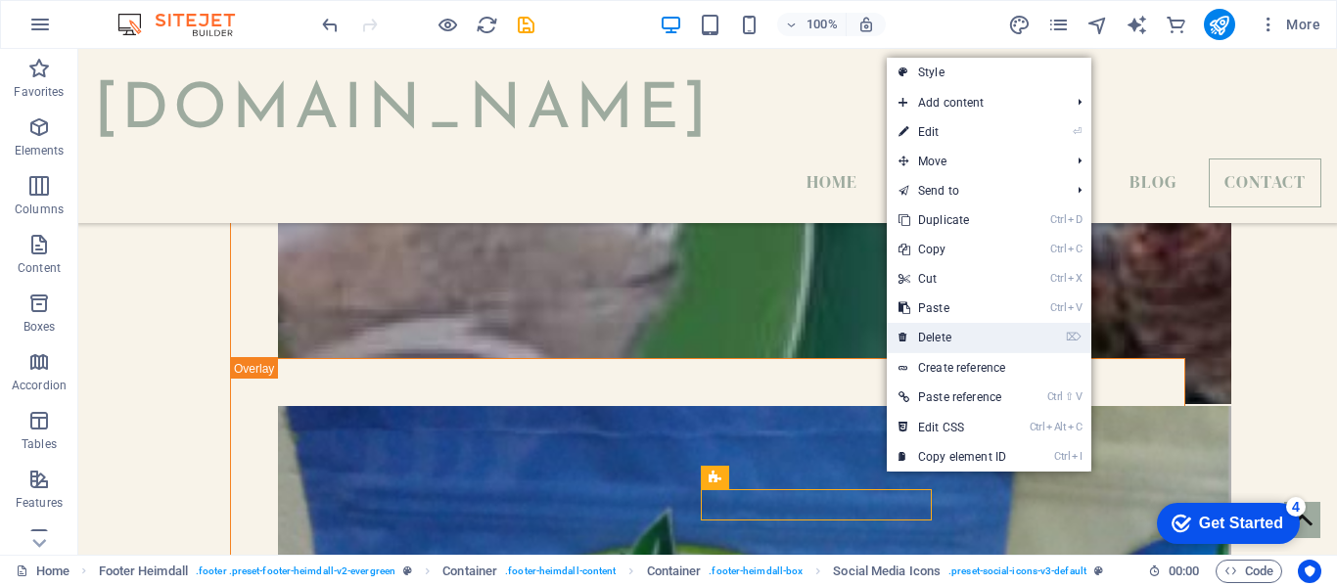
click at [932, 341] on link "⌦ Delete" at bounding box center [952, 337] width 131 height 29
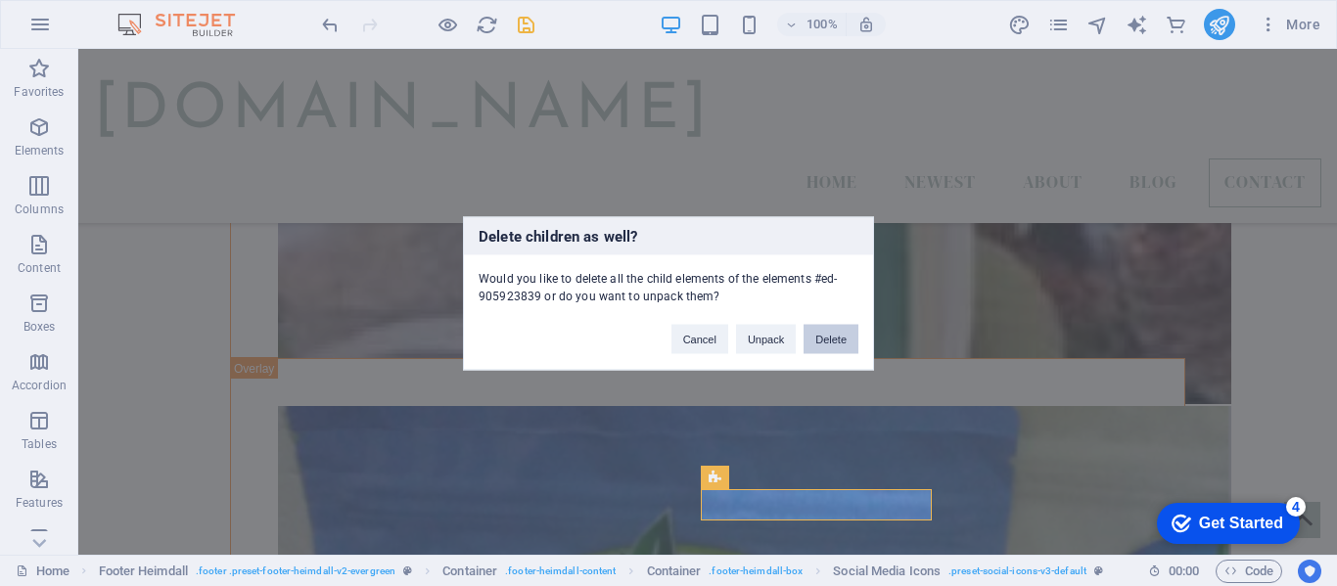
click at [822, 345] on button "Delete" at bounding box center [830, 338] width 55 height 29
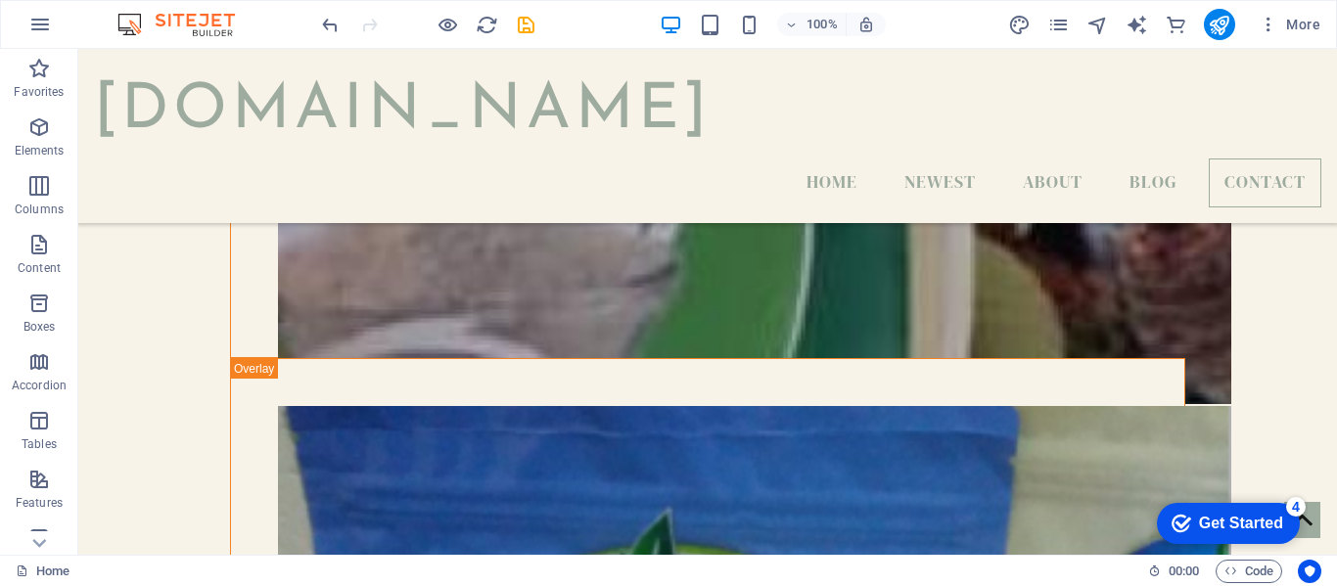
scroll to position [6297, 0]
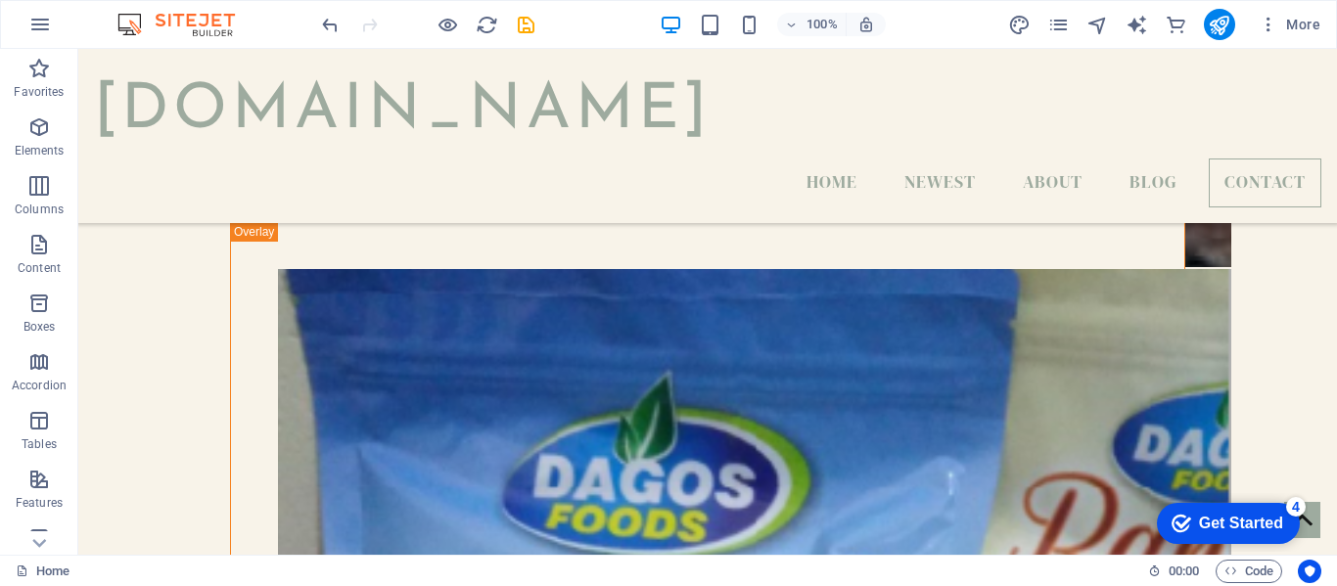
drag, startPoint x: 1333, startPoint y: 515, endPoint x: 1414, endPoint y: 622, distance: 134.9
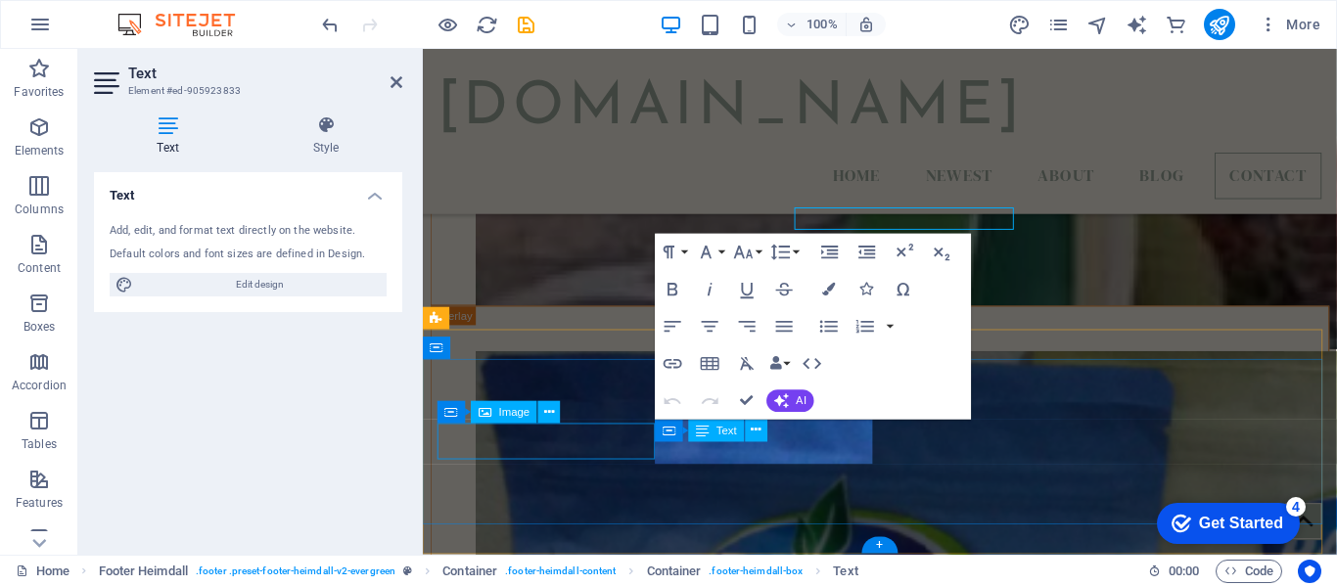
scroll to position [6505, 0]
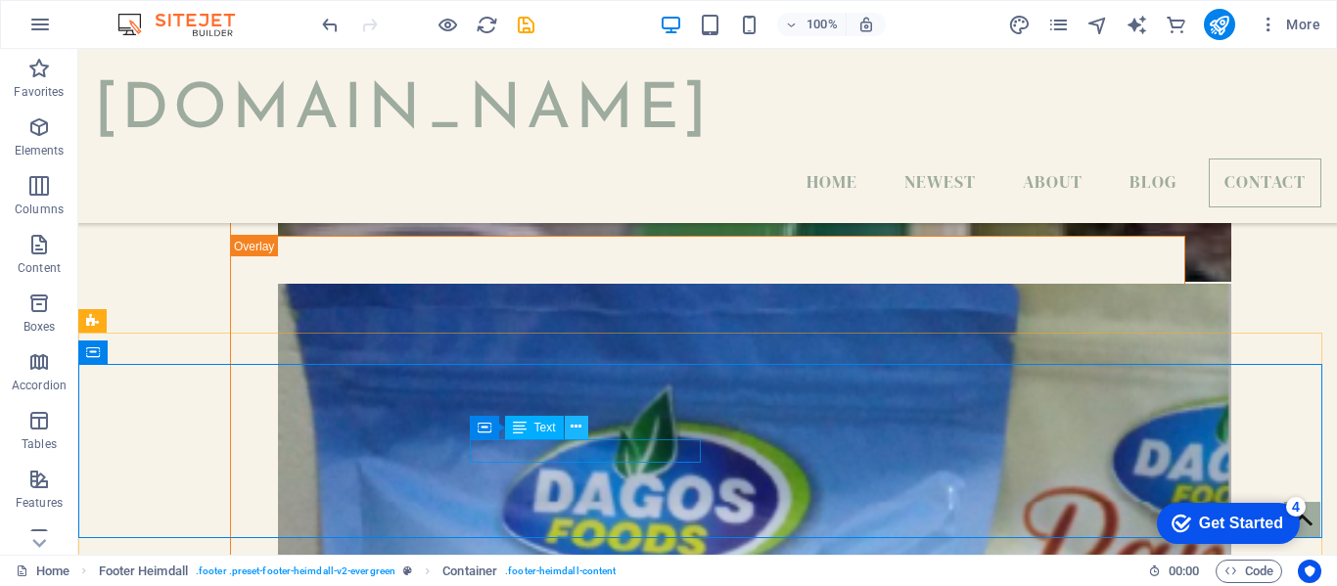
click at [587, 436] on button at bounding box center [576, 427] width 23 height 23
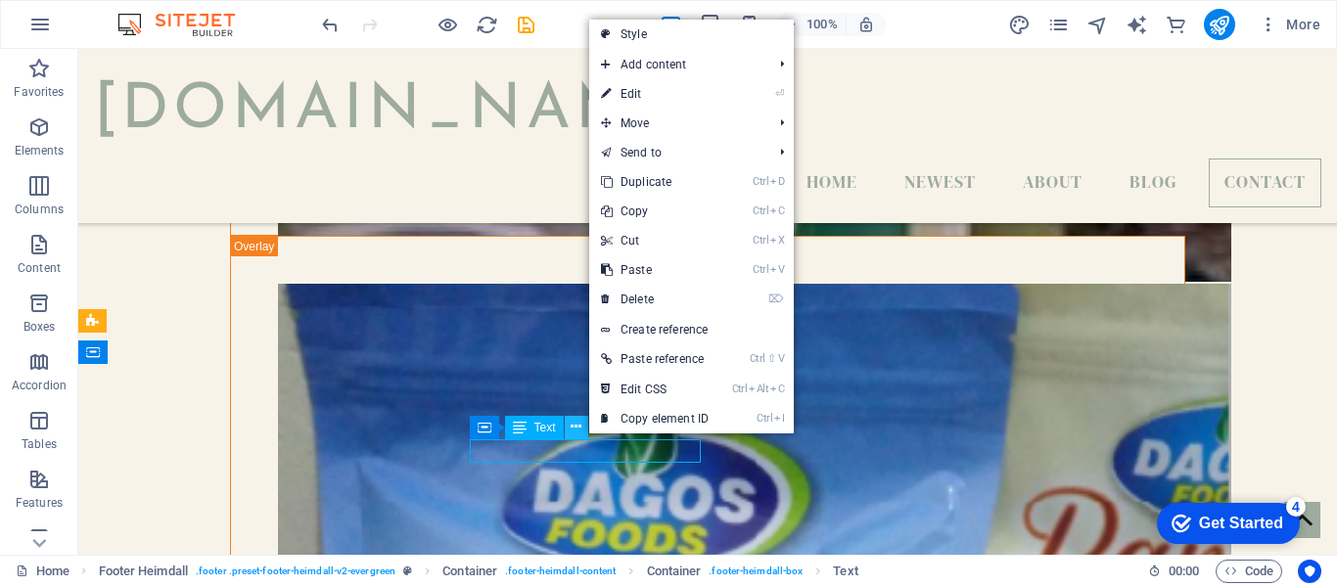
click at [587, 436] on button at bounding box center [576, 427] width 23 height 23
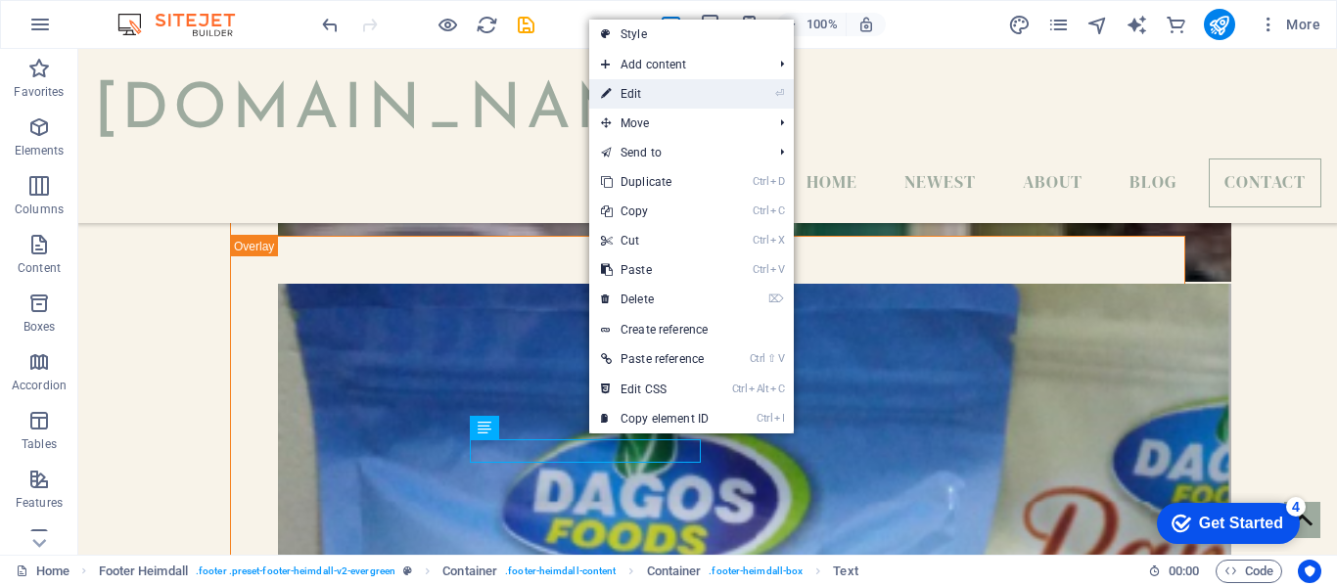
click at [650, 93] on link "⏎ Edit" at bounding box center [654, 93] width 131 height 29
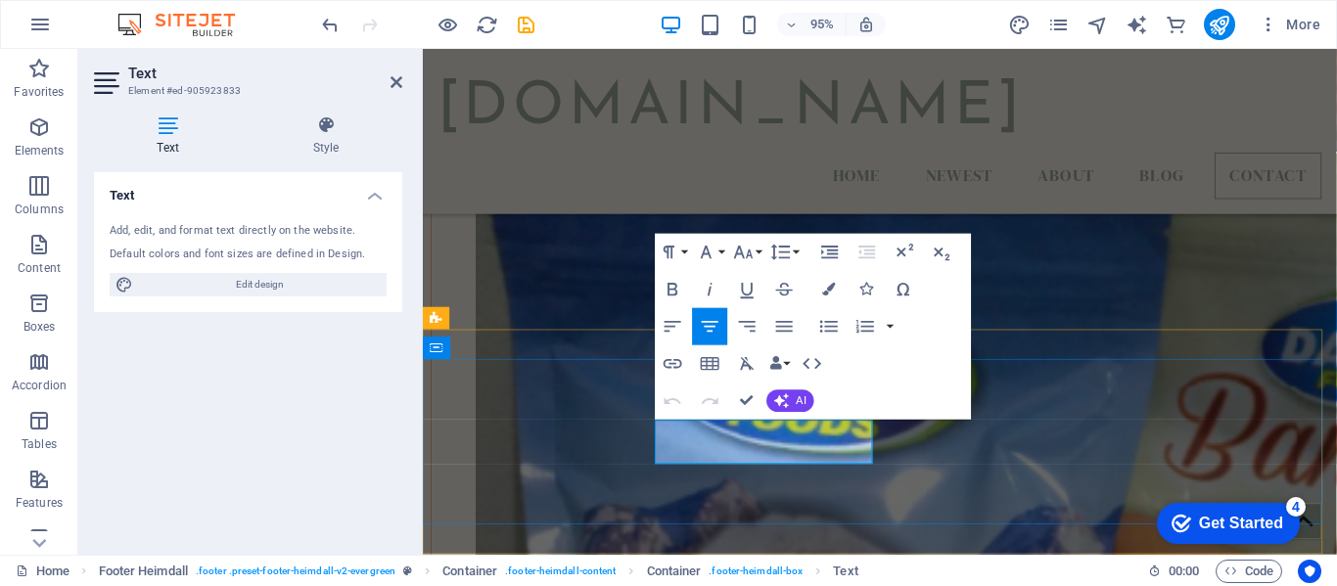
scroll to position [6457, 0]
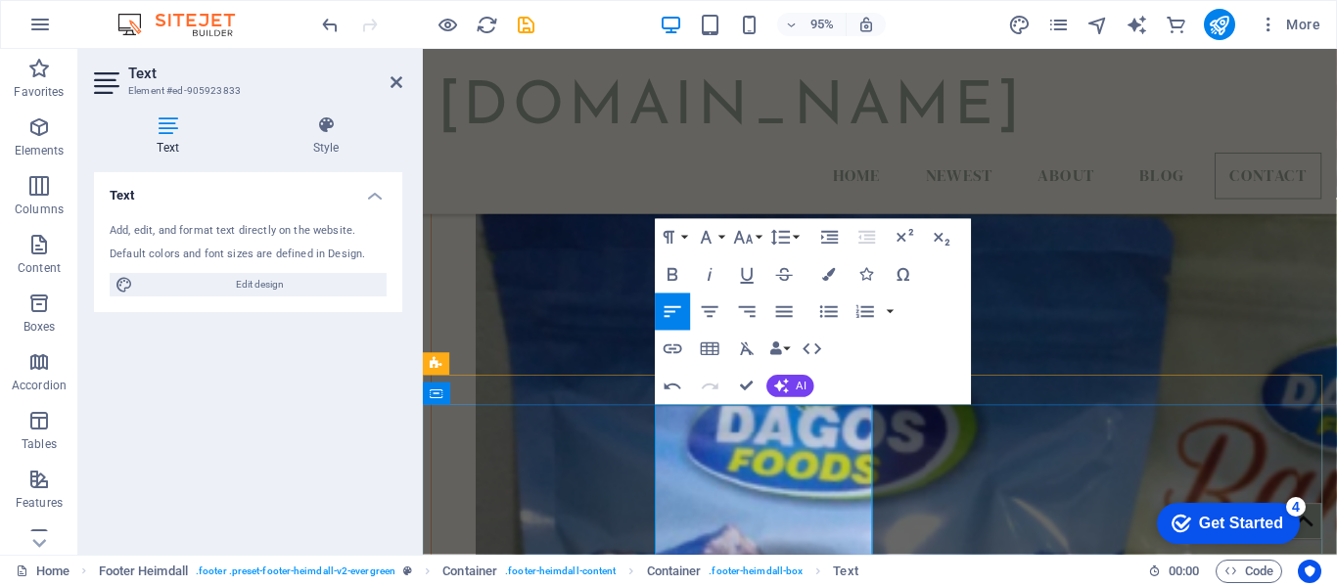
drag, startPoint x: 737, startPoint y: 518, endPoint x: 671, endPoint y: 456, distance: 90.0
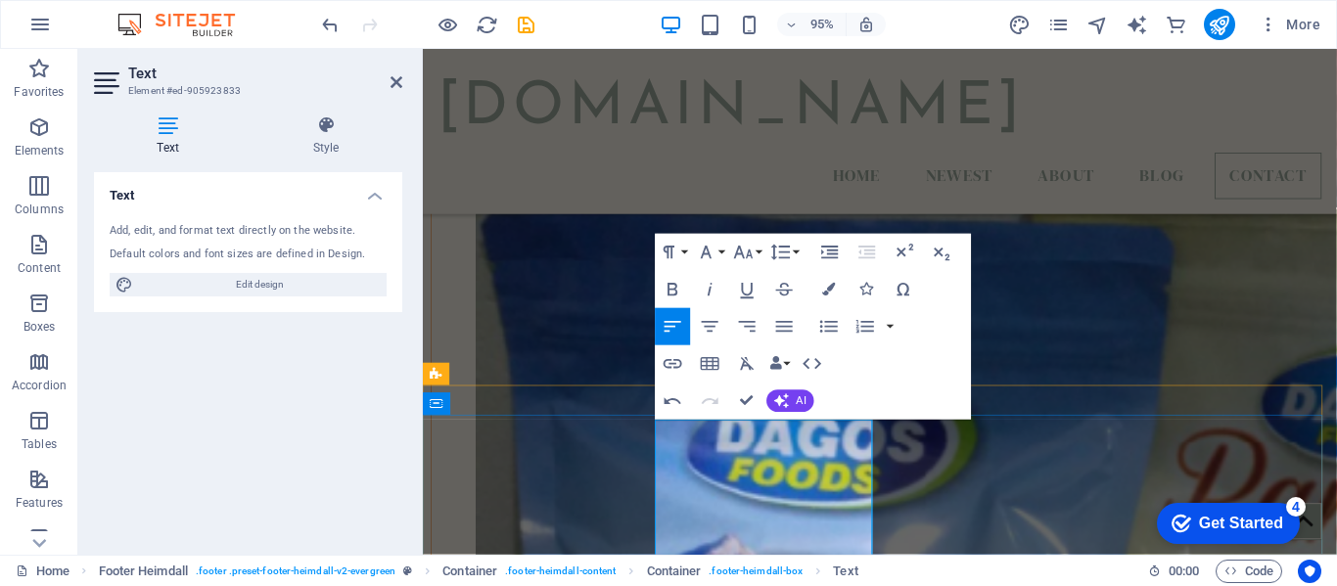
scroll to position [6505, 0]
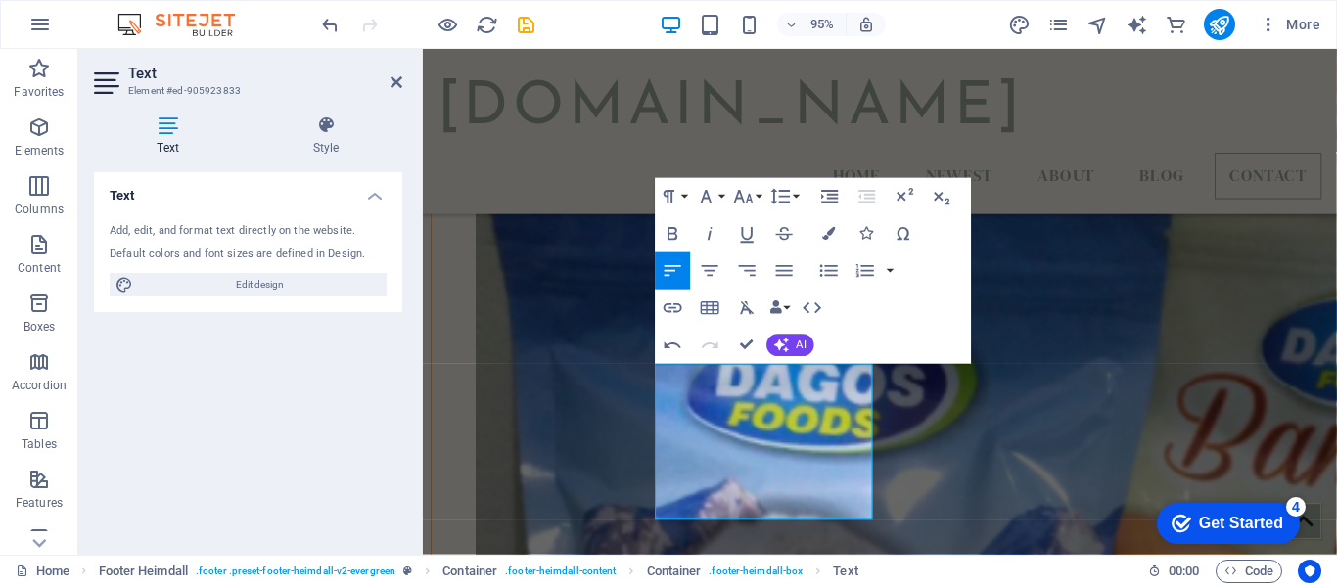
drag, startPoint x: 870, startPoint y: 545, endPoint x: 1303, endPoint y: 620, distance: 439.1
click at [903, 585] on html "Skip to main content dagosfoods.com Home Newest About Blog Contact Newest Artic…" at bounding box center [904, 176] width 962 height 13265
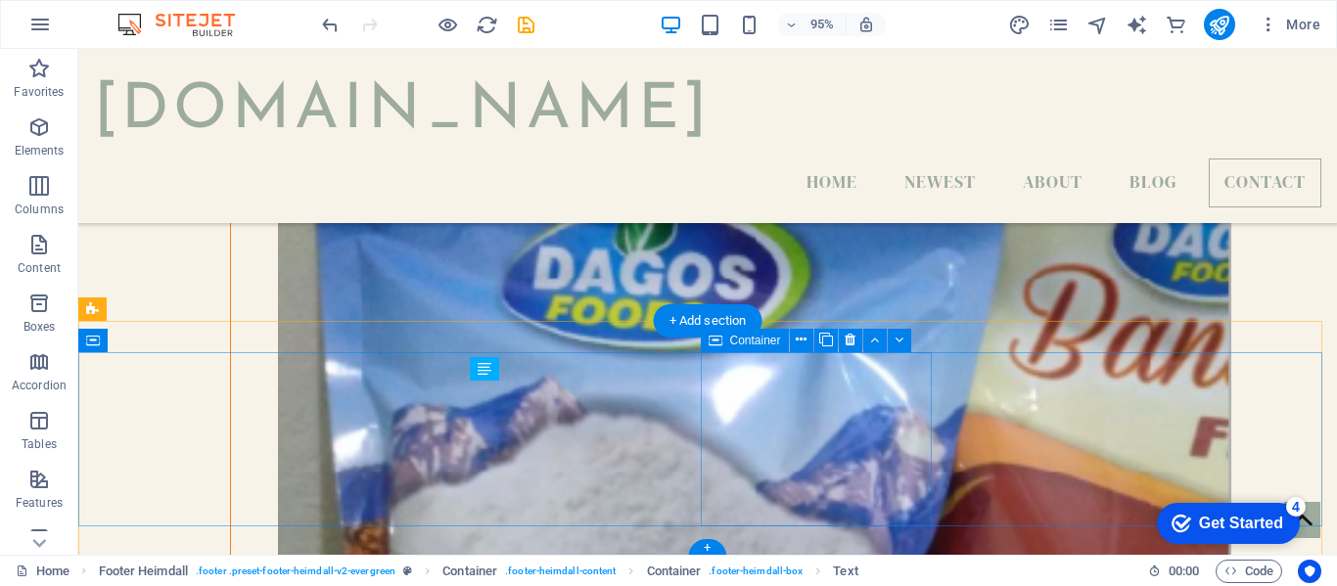
scroll to position [6294, 0]
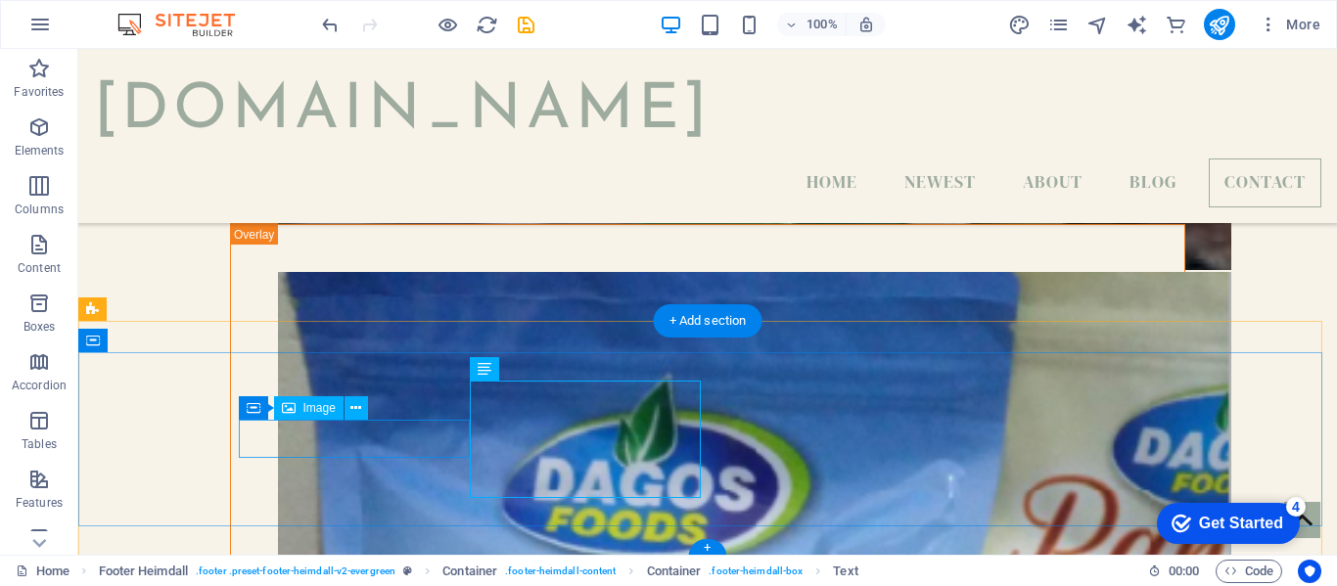
select select "px"
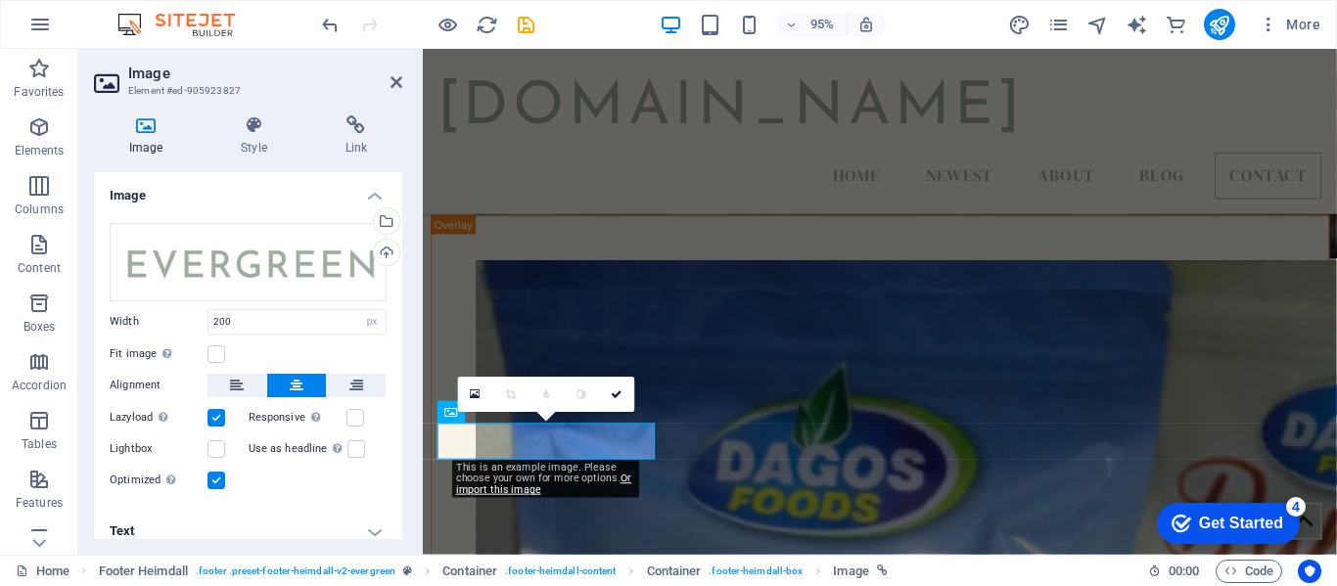
scroll to position [6505, 0]
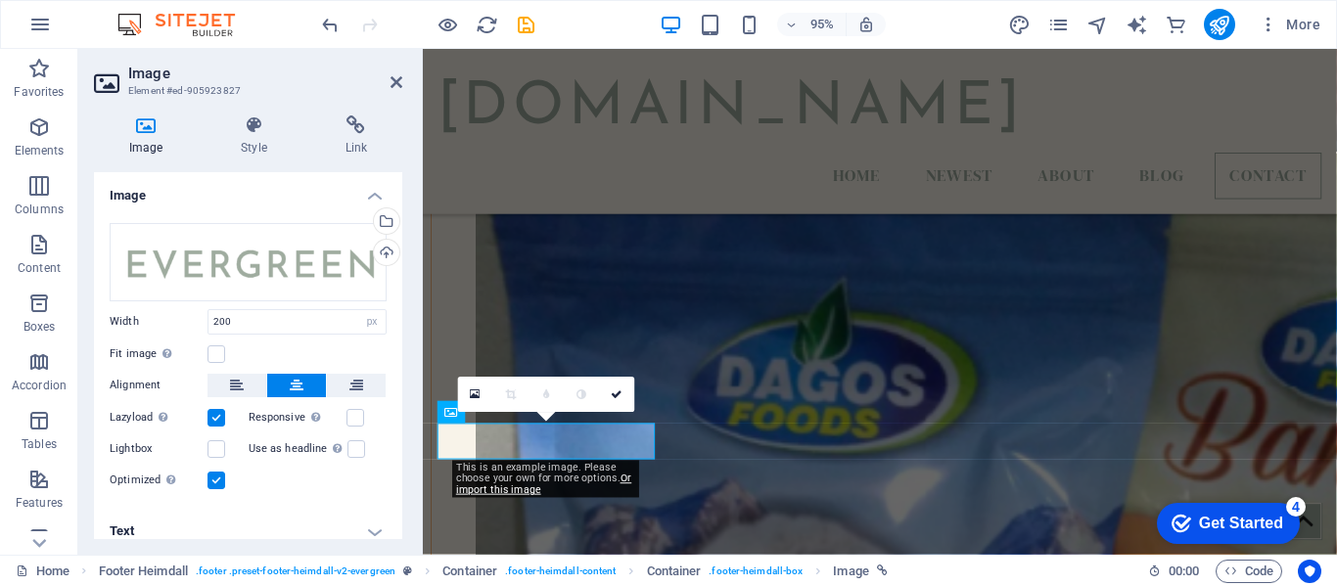
click at [242, 524] on h4 "Text" at bounding box center [248, 531] width 308 height 47
click at [619, 399] on icon at bounding box center [618, 395] width 12 height 11
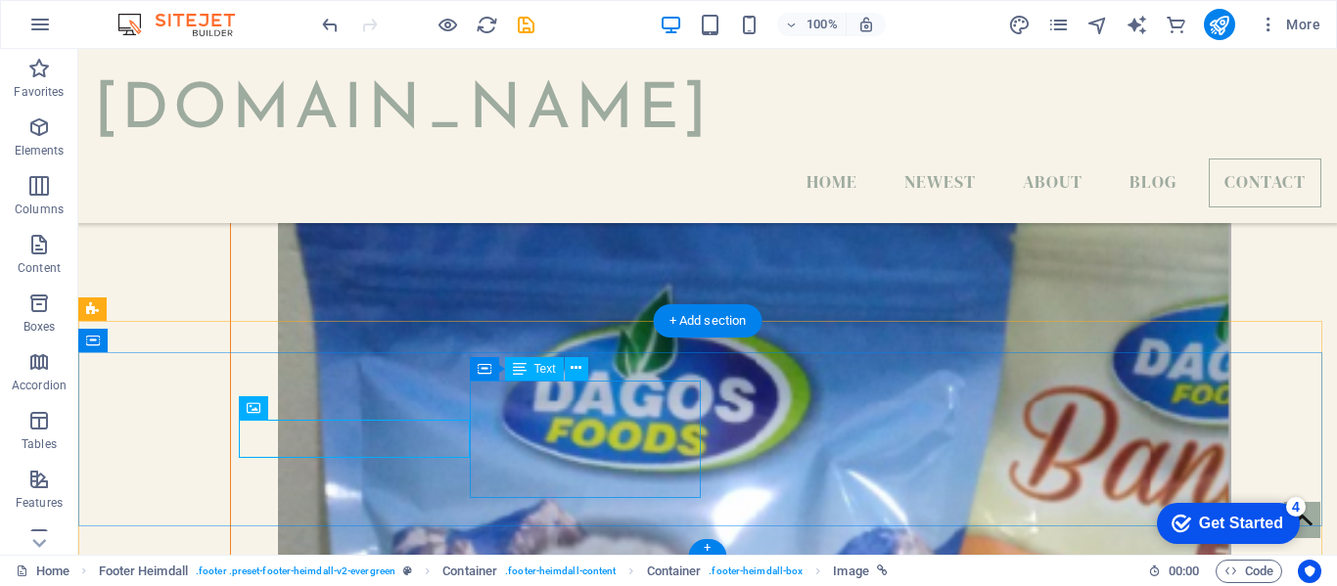
scroll to position [6294, 0]
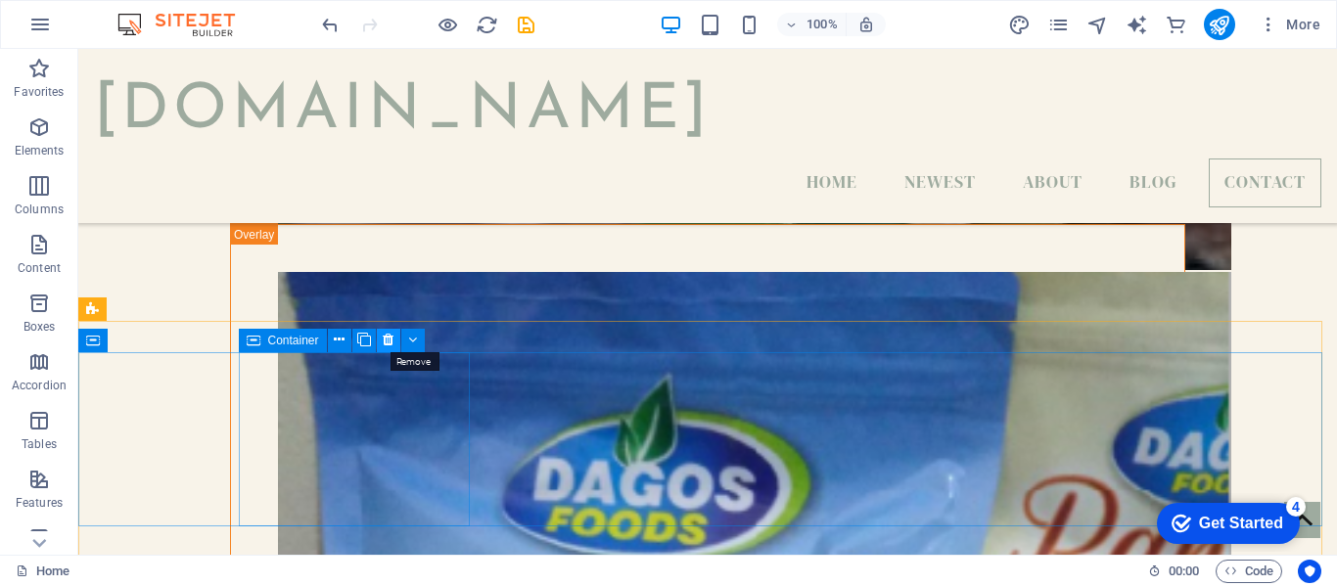
click at [383, 340] on icon at bounding box center [388, 340] width 11 height 21
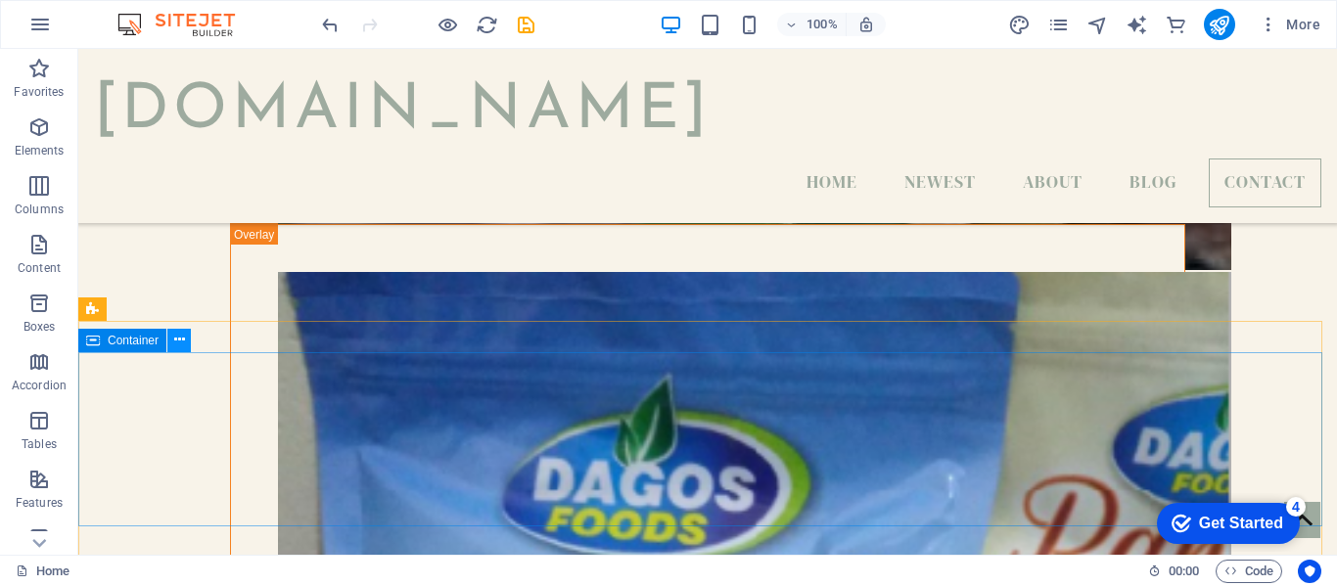
click at [184, 342] on icon at bounding box center [179, 340] width 11 height 21
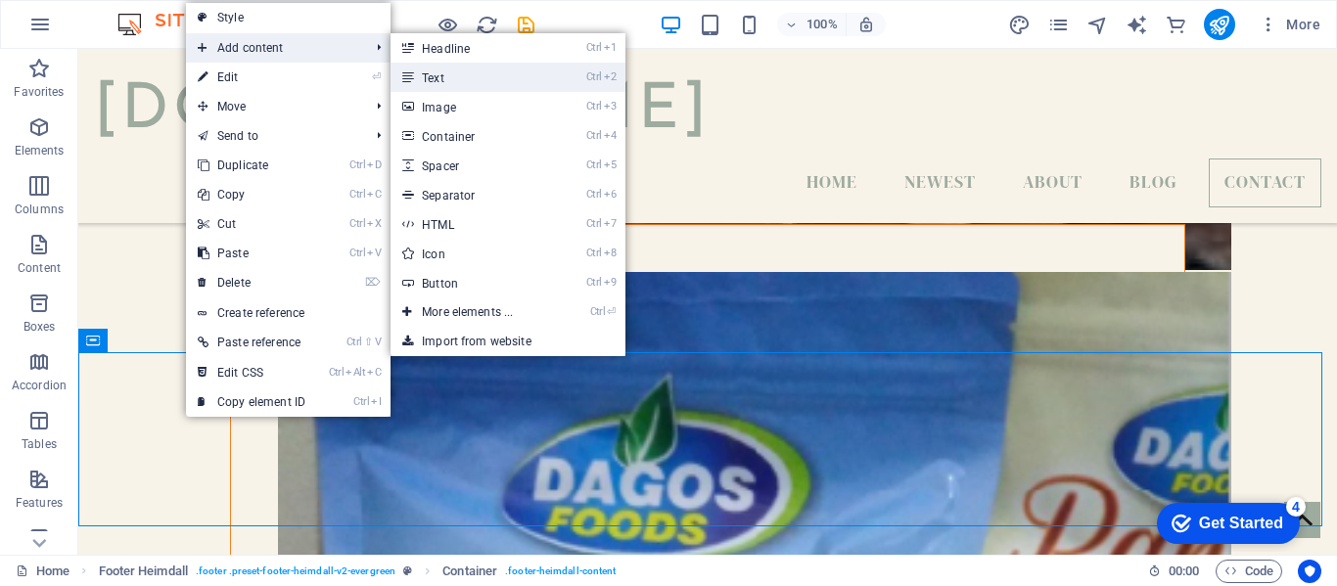
click at [441, 82] on link "Ctrl 2 Text" at bounding box center [470, 77] width 161 height 29
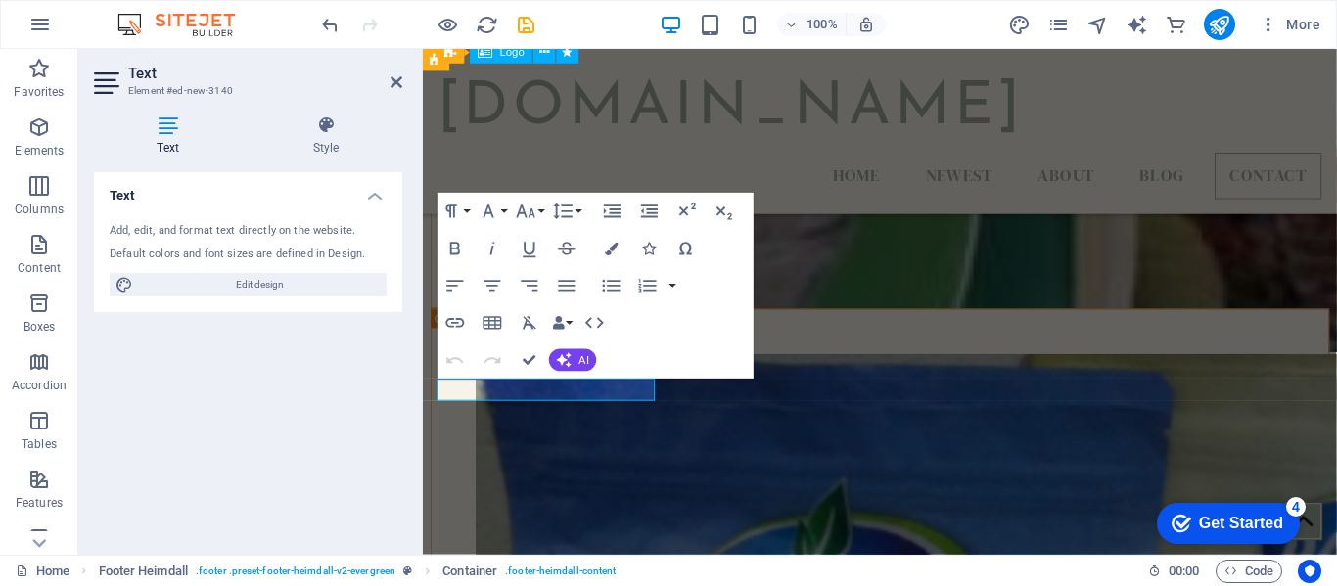
scroll to position [6505, 0]
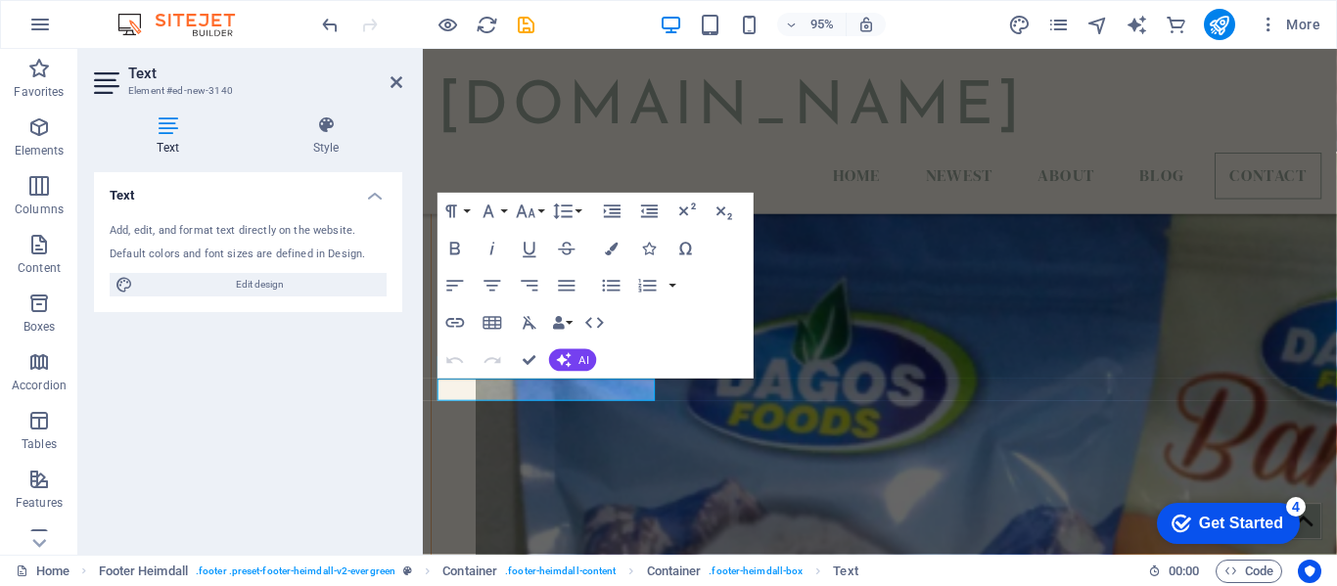
click at [172, 135] on h4 "Text" at bounding box center [172, 135] width 156 height 41
click at [395, 79] on icon at bounding box center [396, 82] width 12 height 16
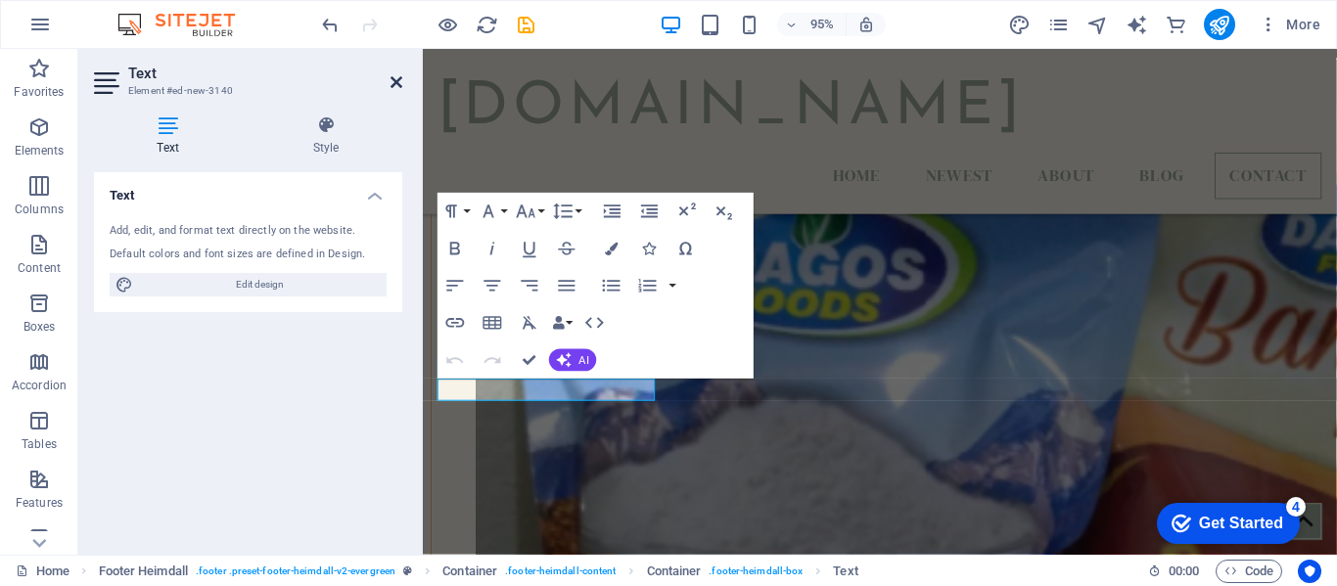
scroll to position [6270, 0]
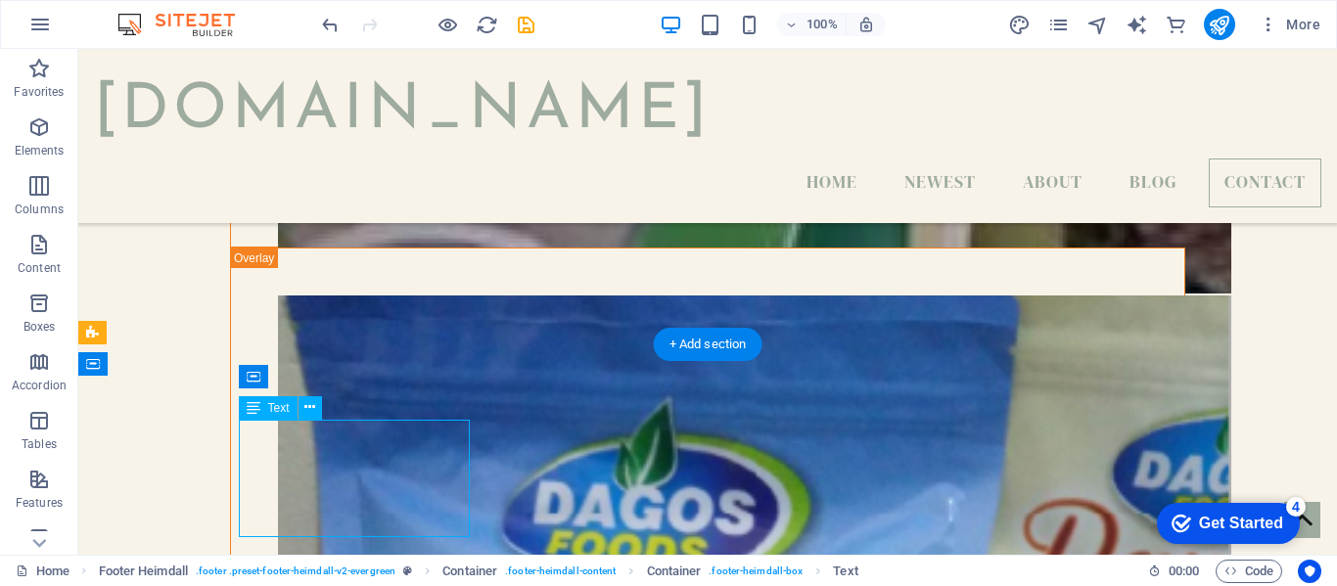
drag, startPoint x: 368, startPoint y: 434, endPoint x: 280, endPoint y: 436, distance: 88.1
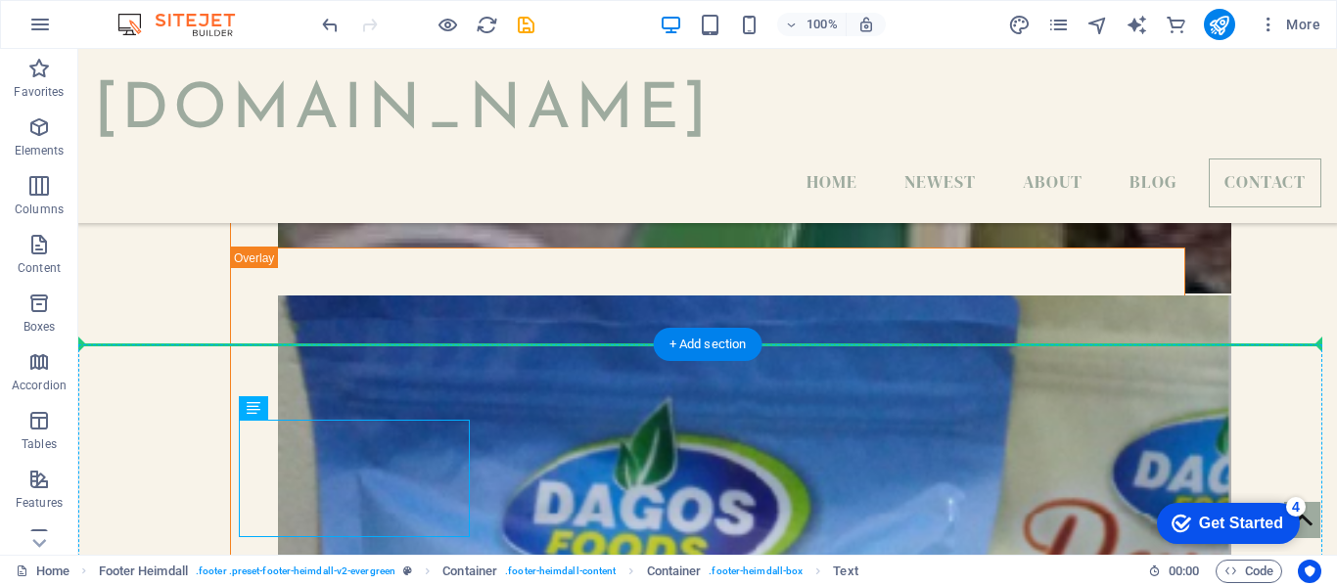
drag, startPoint x: 350, startPoint y: 450, endPoint x: 188, endPoint y: 408, distance: 167.8
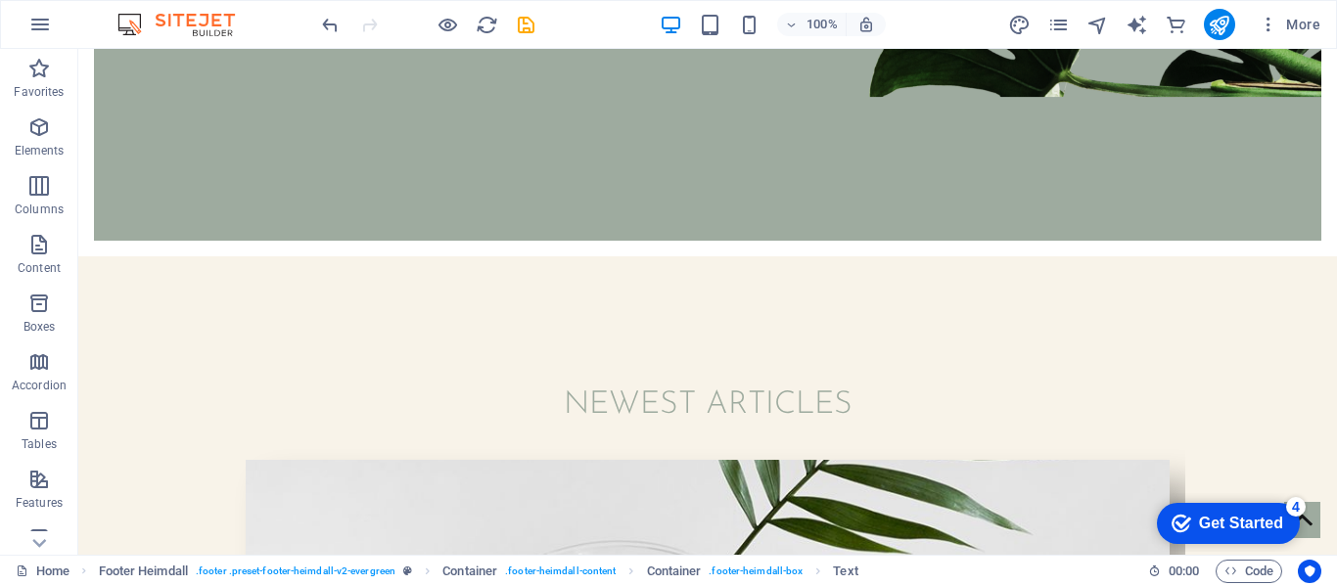
scroll to position [0, 0]
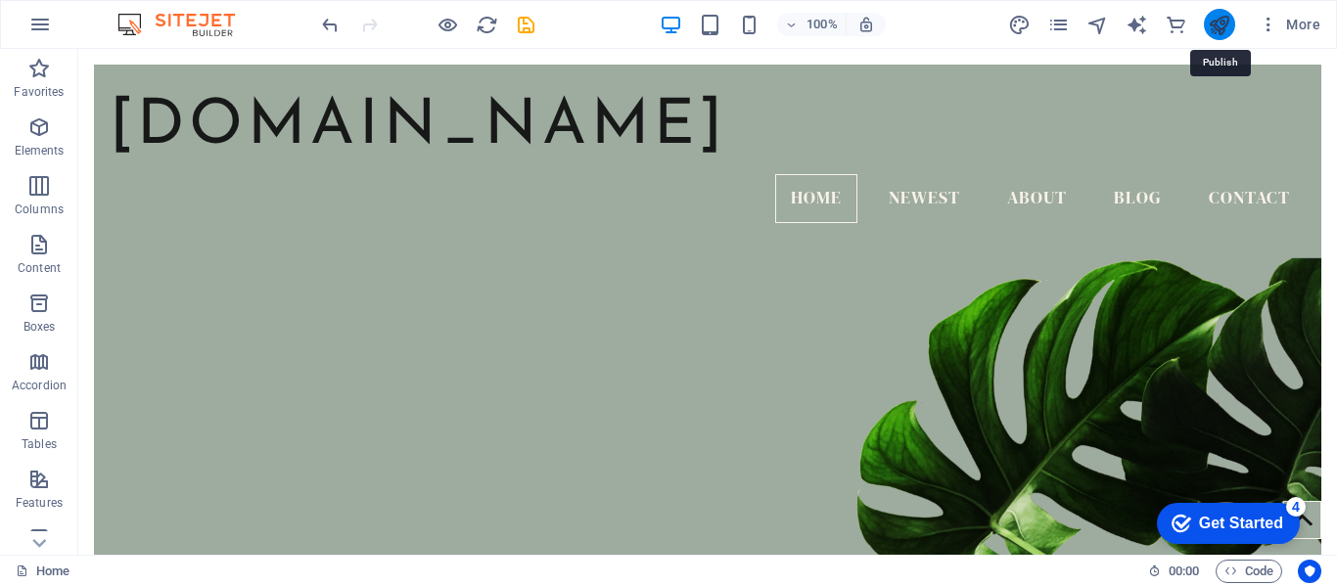
click at [1225, 27] on icon "publish" at bounding box center [1219, 25] width 23 height 23
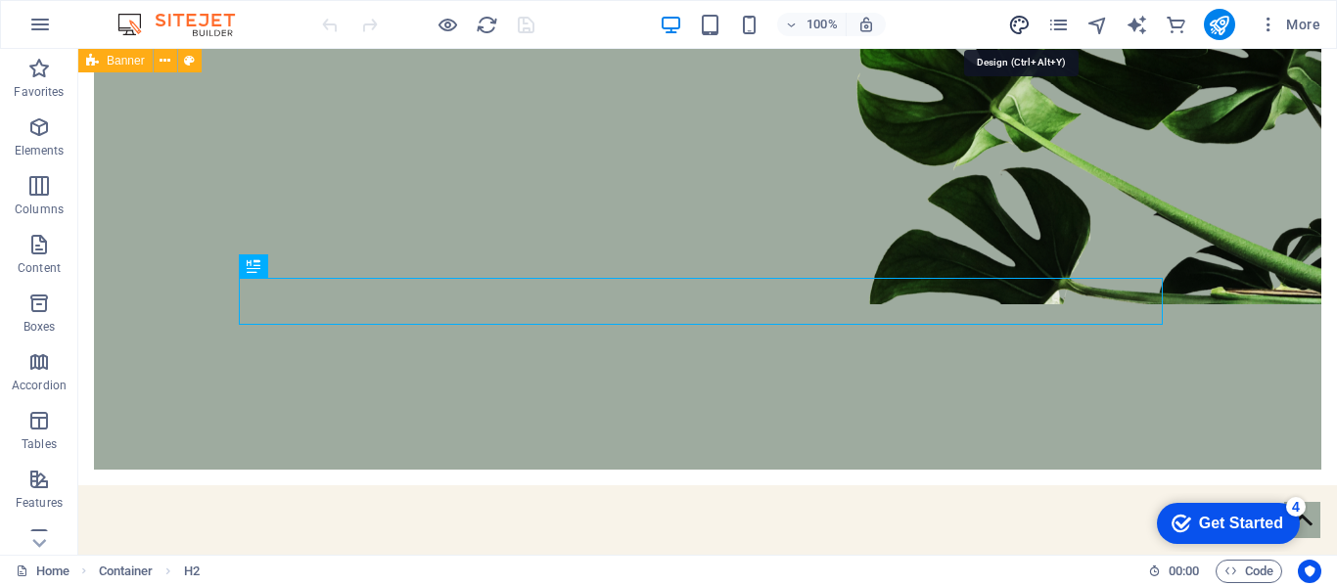
click at [1012, 30] on icon "design" at bounding box center [1019, 25] width 23 height 23
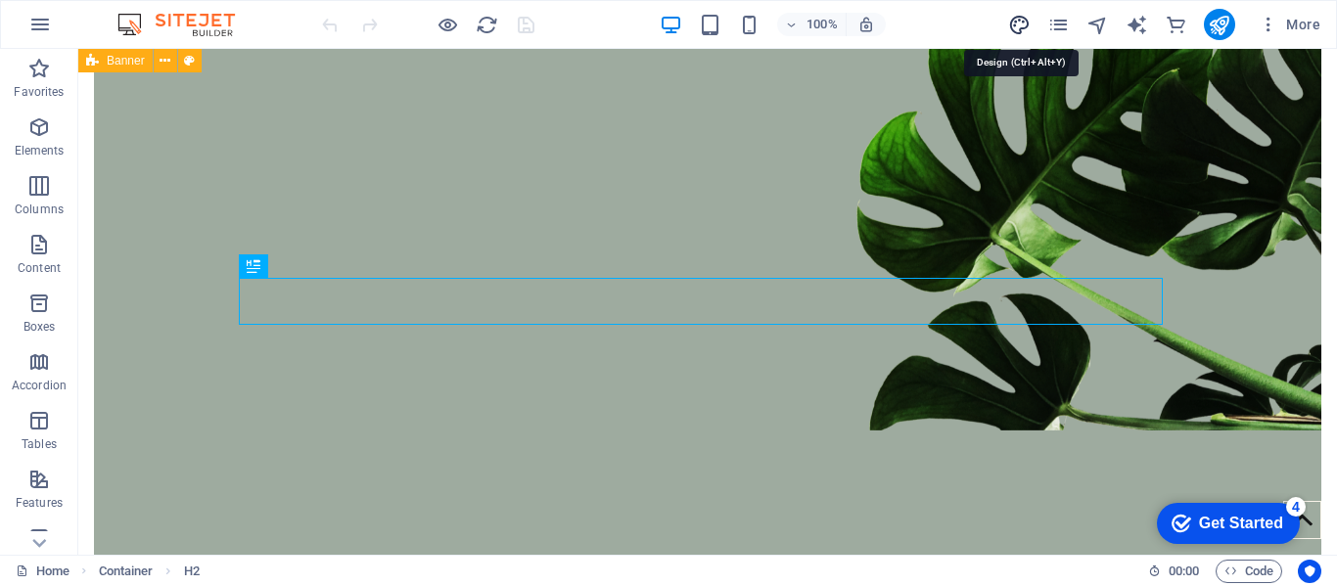
select select "px"
select select "300"
select select "px"
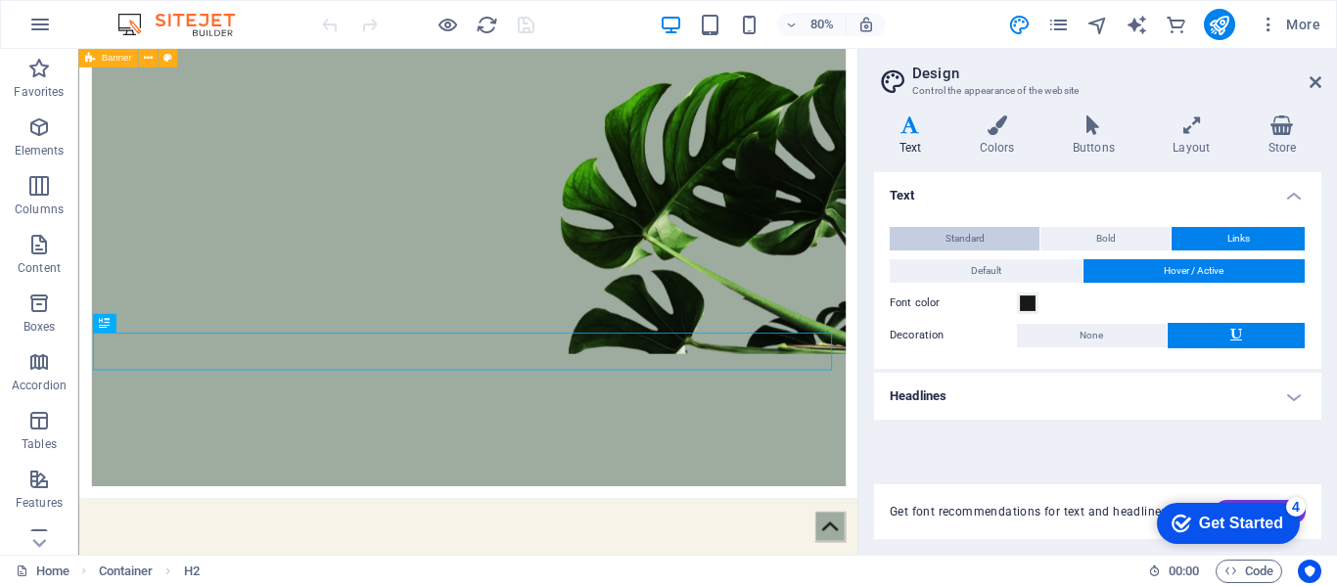
click at [945, 230] on span "Standard" at bounding box center [964, 238] width 39 height 23
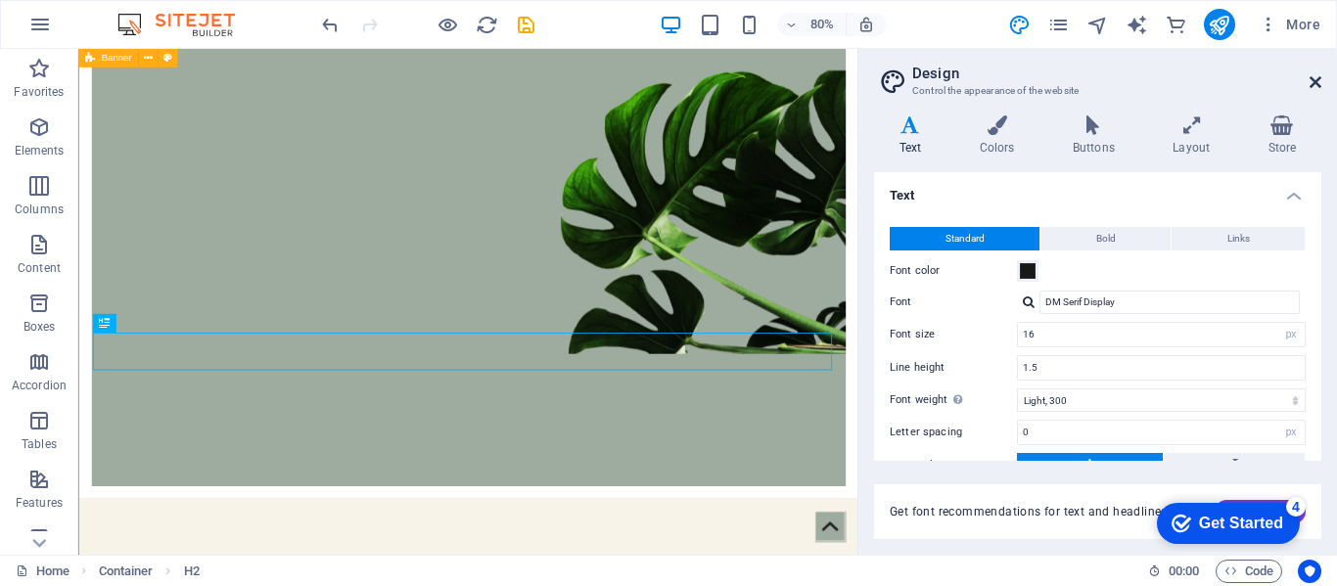
click at [1311, 90] on link at bounding box center [1315, 82] width 12 height 17
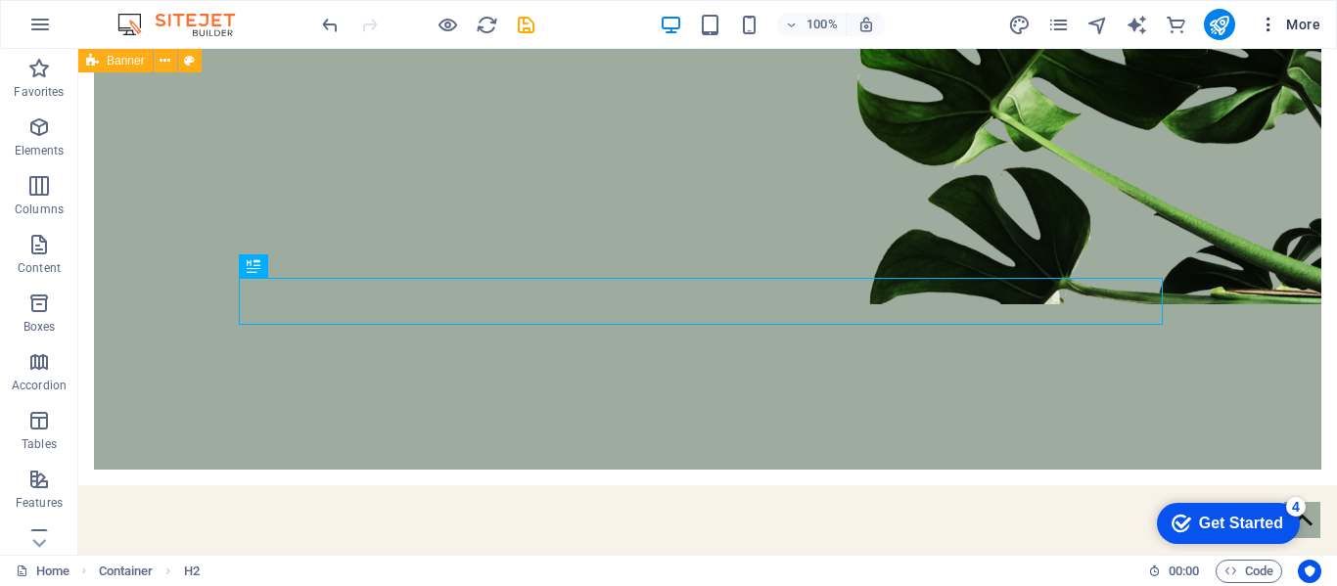
click at [1266, 24] on icon "button" at bounding box center [1269, 25] width 20 height 20
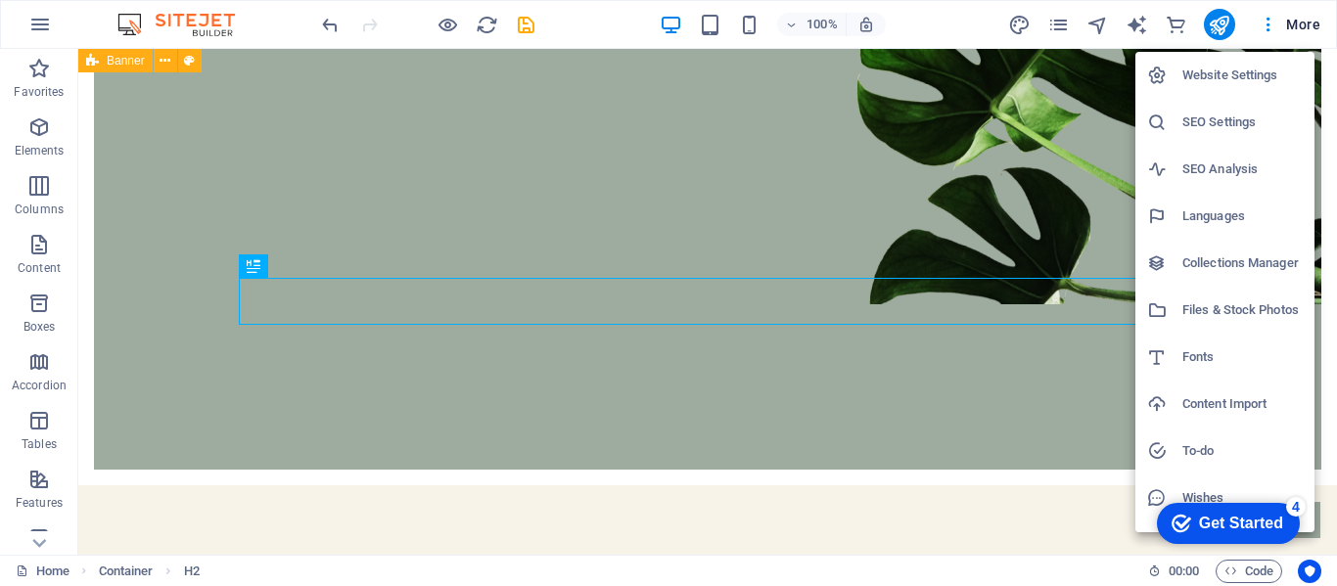
click at [1233, 85] on h6 "Website Settings" at bounding box center [1242, 75] width 120 height 23
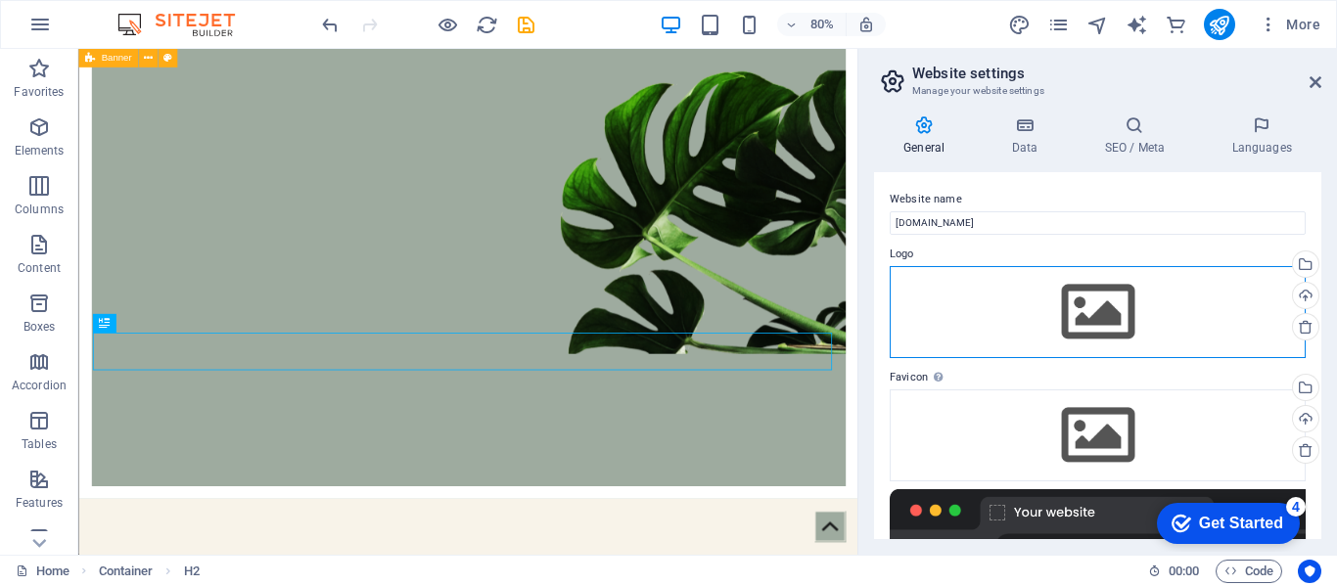
click at [1094, 340] on div "Drag files here, click to choose files or select files from Files or our free s…" at bounding box center [1098, 312] width 416 height 92
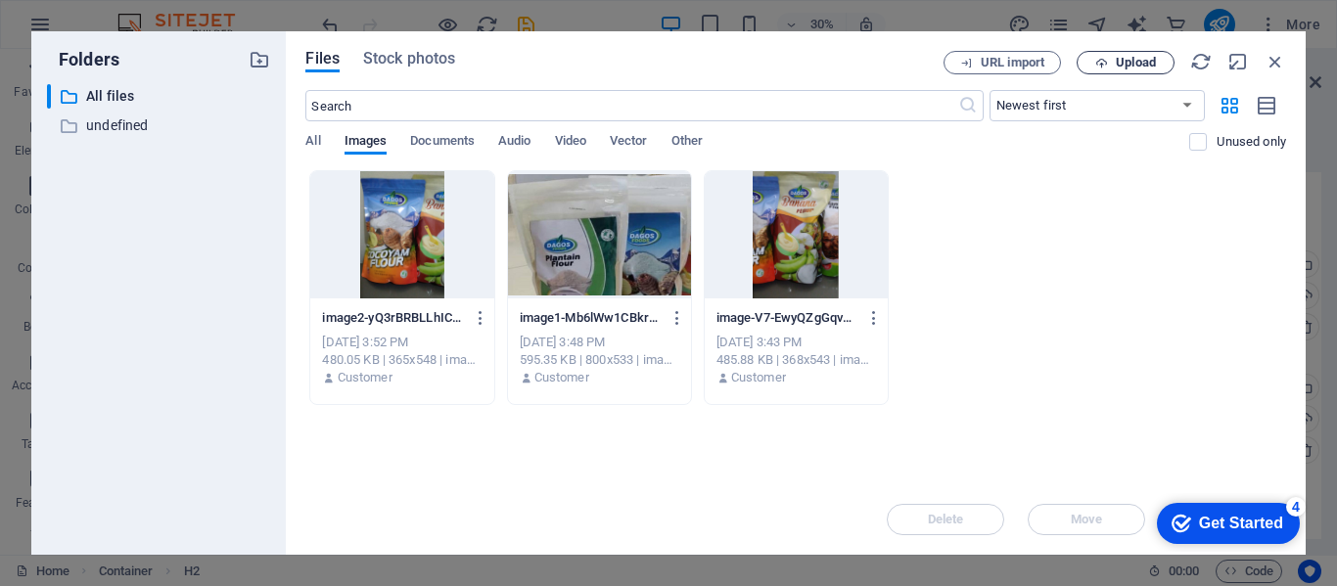
click at [1113, 65] on span "Upload" at bounding box center [1125, 63] width 80 height 13
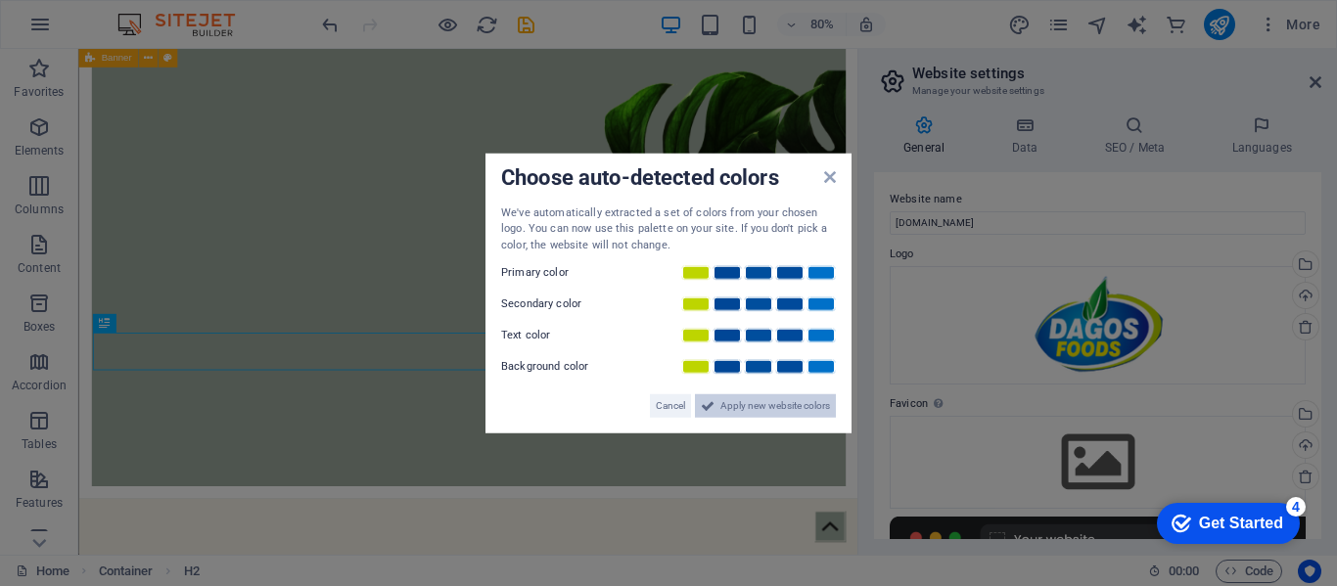
click at [786, 403] on span "Apply new website colors" at bounding box center [775, 405] width 110 height 23
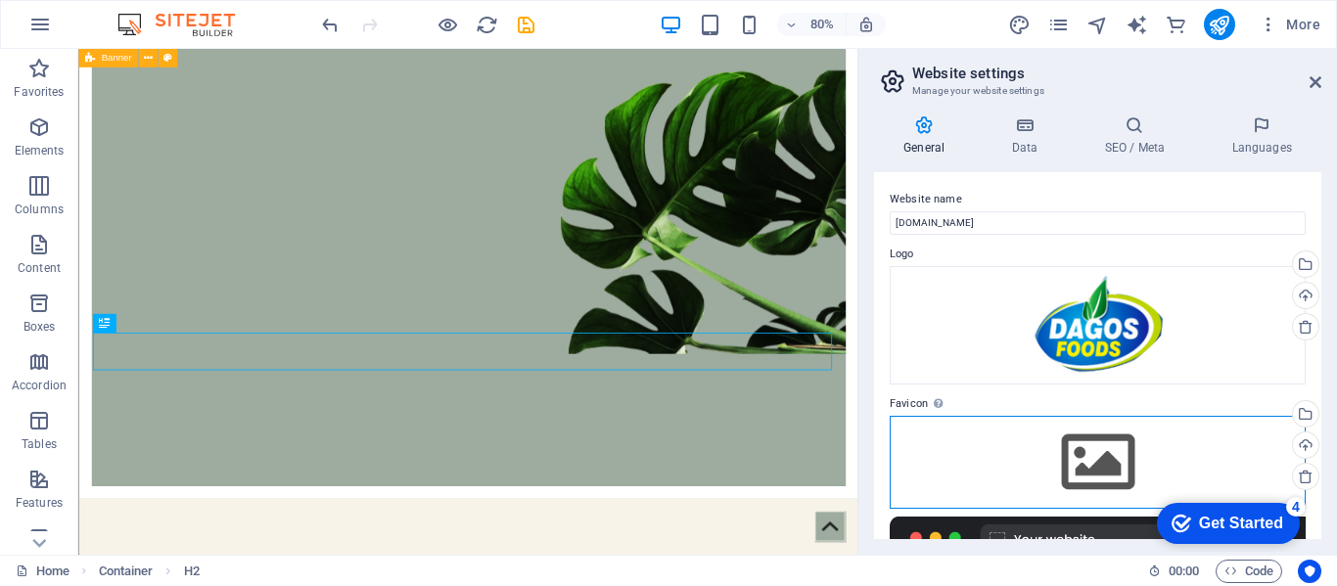
click at [1099, 472] on div "Drag files here, click to choose files or select files from Files or our free s…" at bounding box center [1098, 462] width 416 height 92
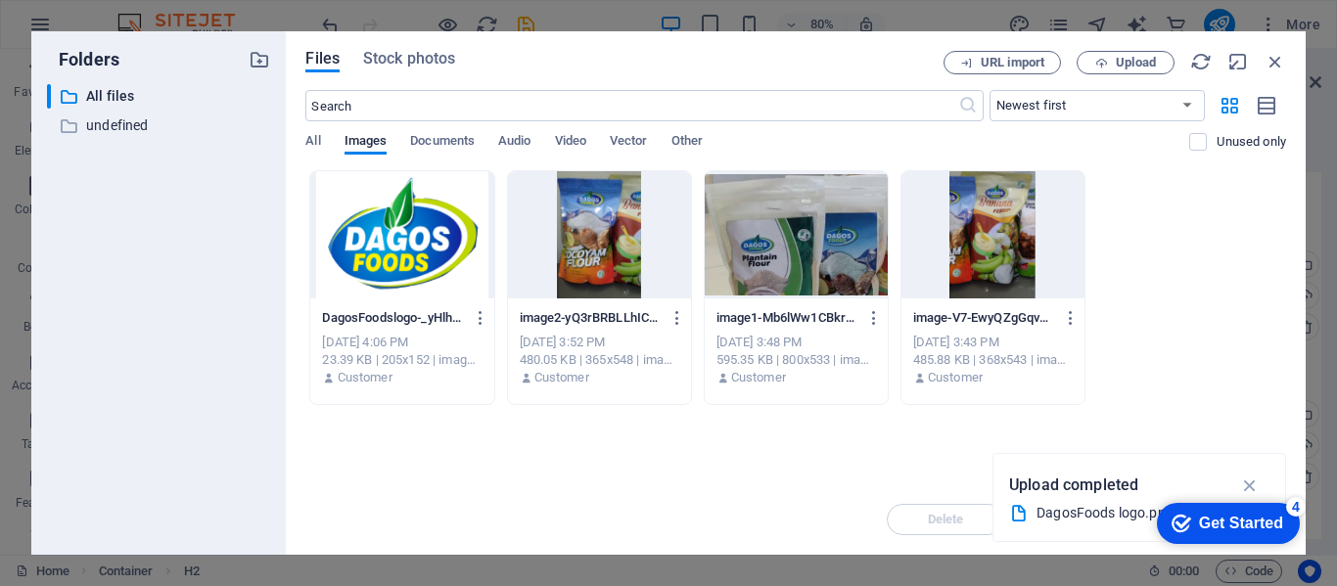
click at [1099, 472] on div "Upload completed" at bounding box center [1139, 485] width 260 height 31
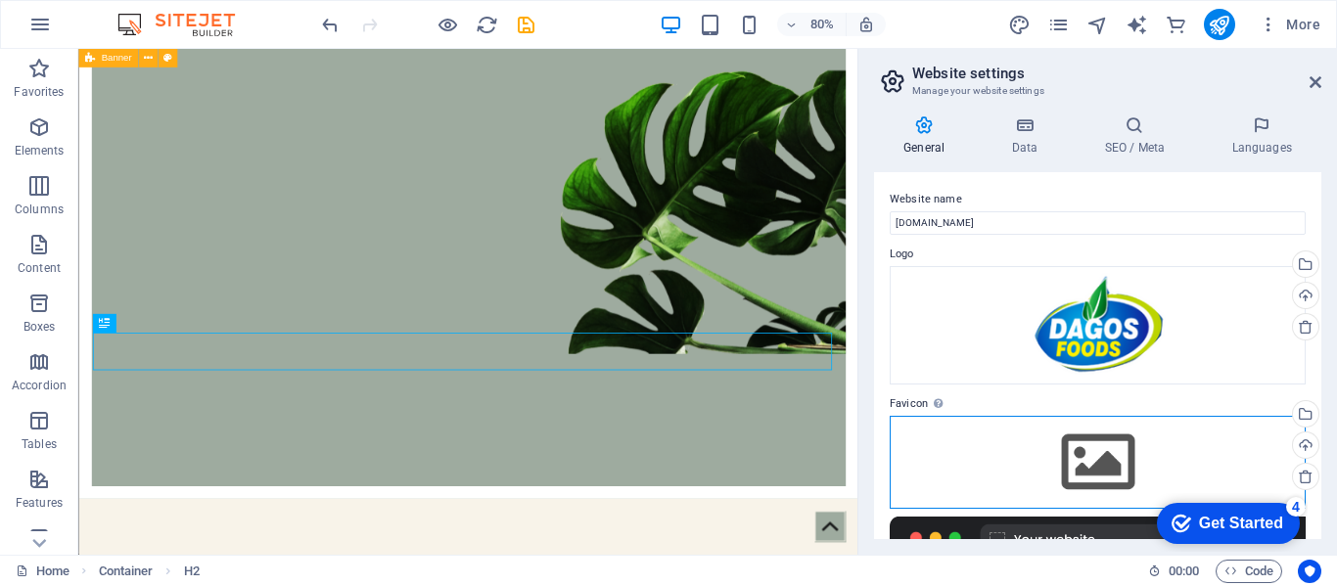
click at [1068, 454] on div "Drag files here, click to choose files or select files from Files or our free s…" at bounding box center [1098, 462] width 416 height 92
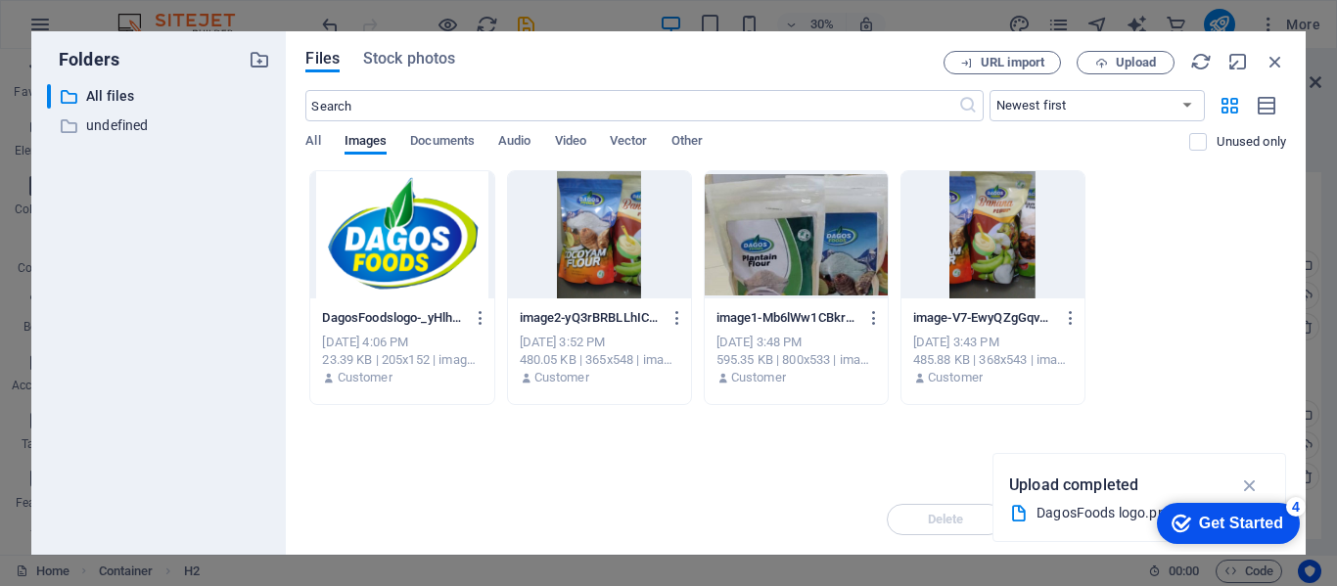
click at [1068, 454] on div "Upload completed DagosFoods logo.png" at bounding box center [1139, 497] width 294 height 89
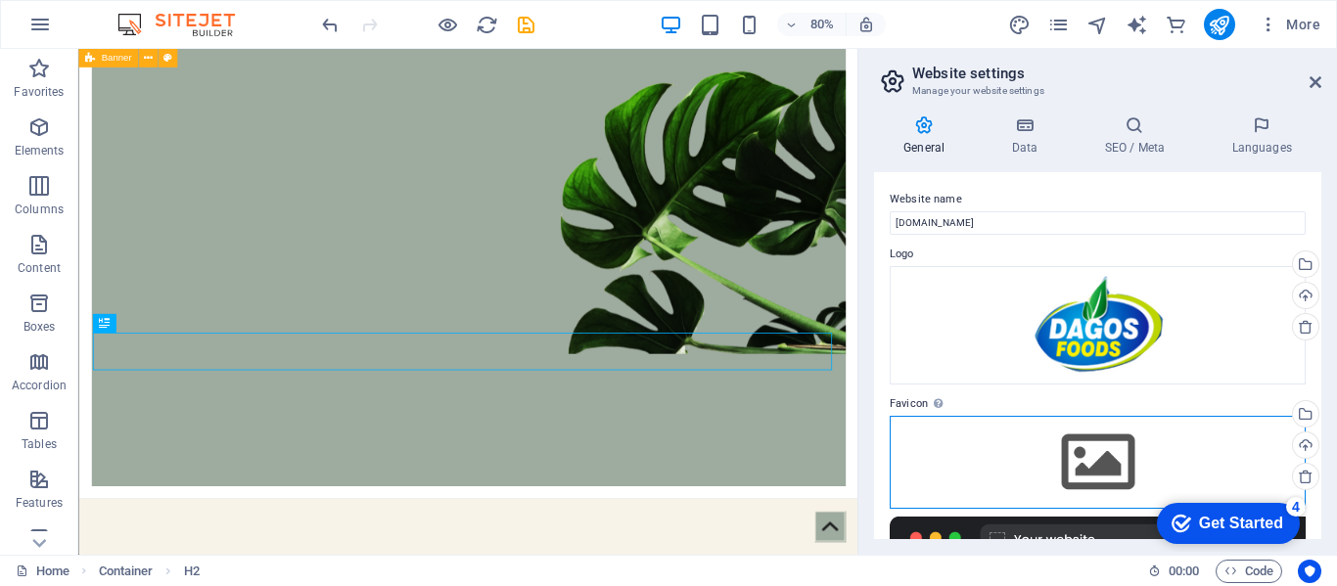
click at [1068, 454] on div "Drag files here, click to choose files or select files from Files or our free s…" at bounding box center [1098, 462] width 416 height 92
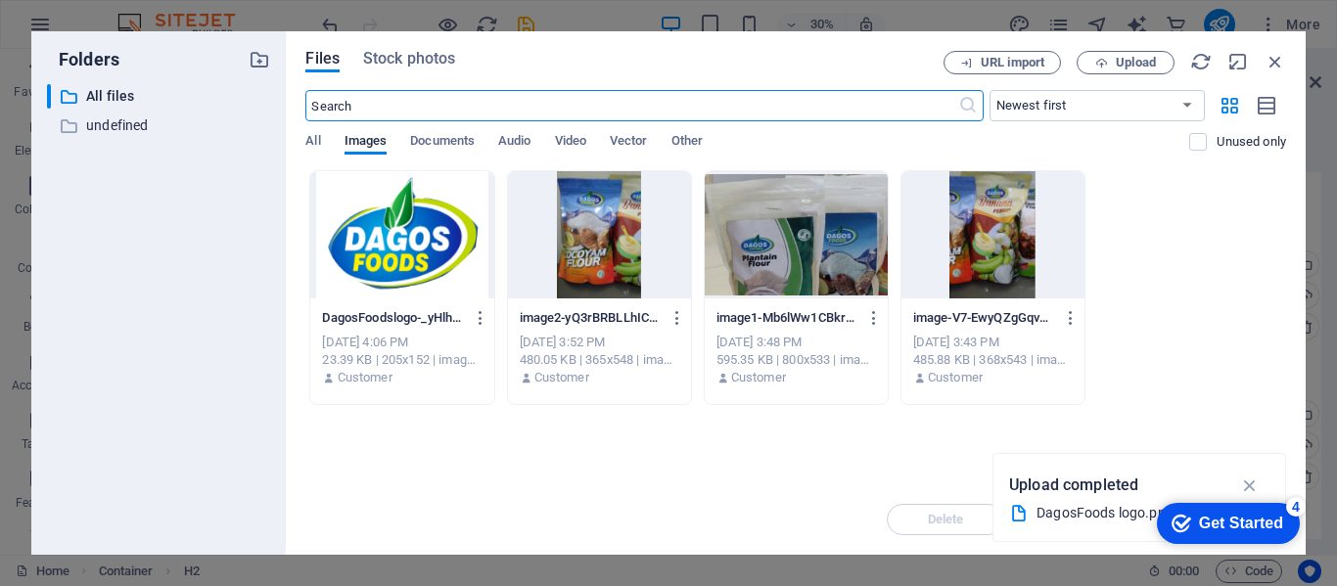
click at [346, 257] on div at bounding box center [401, 234] width 183 height 127
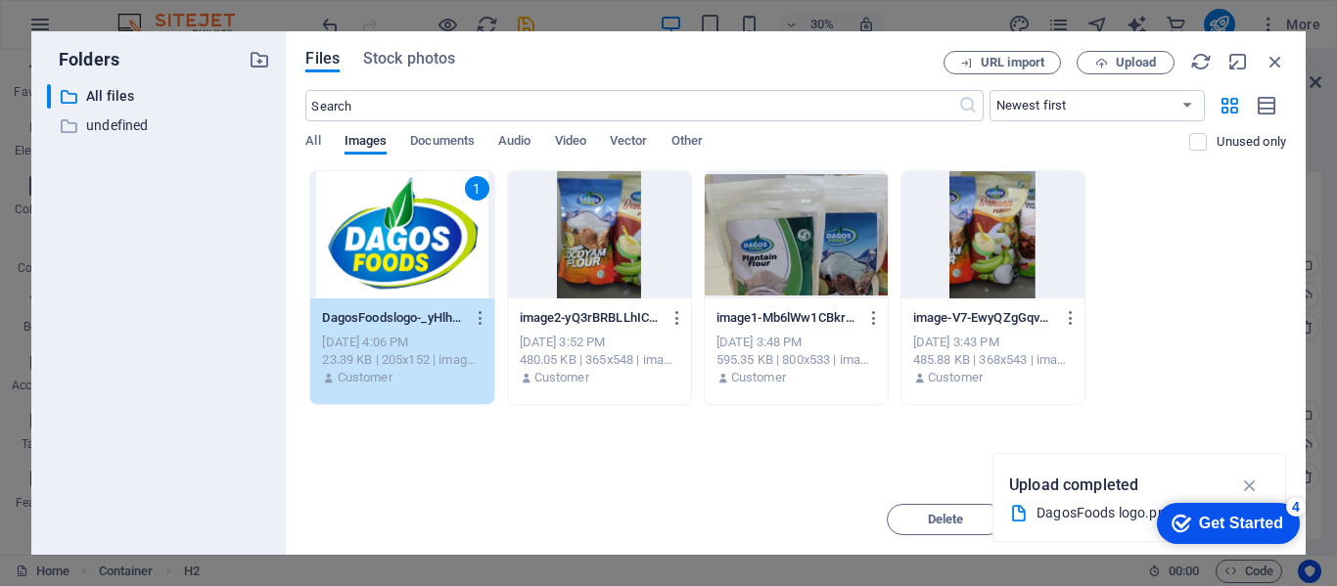
click at [346, 257] on div "1" at bounding box center [401, 234] width 183 height 127
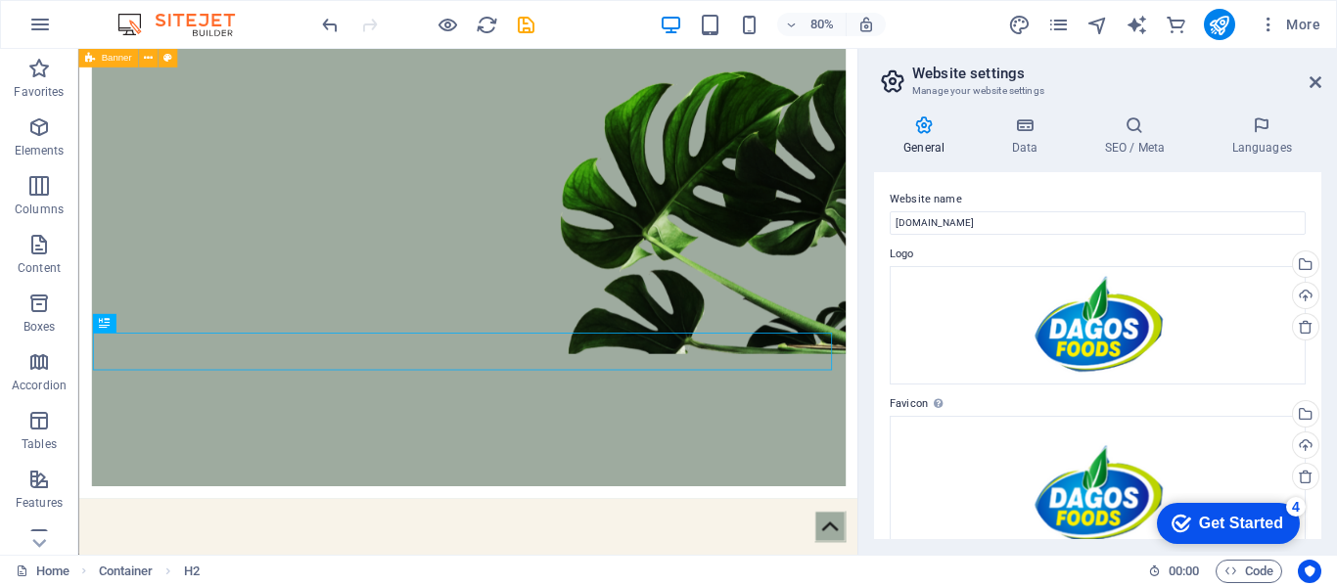
scroll to position [321, 0]
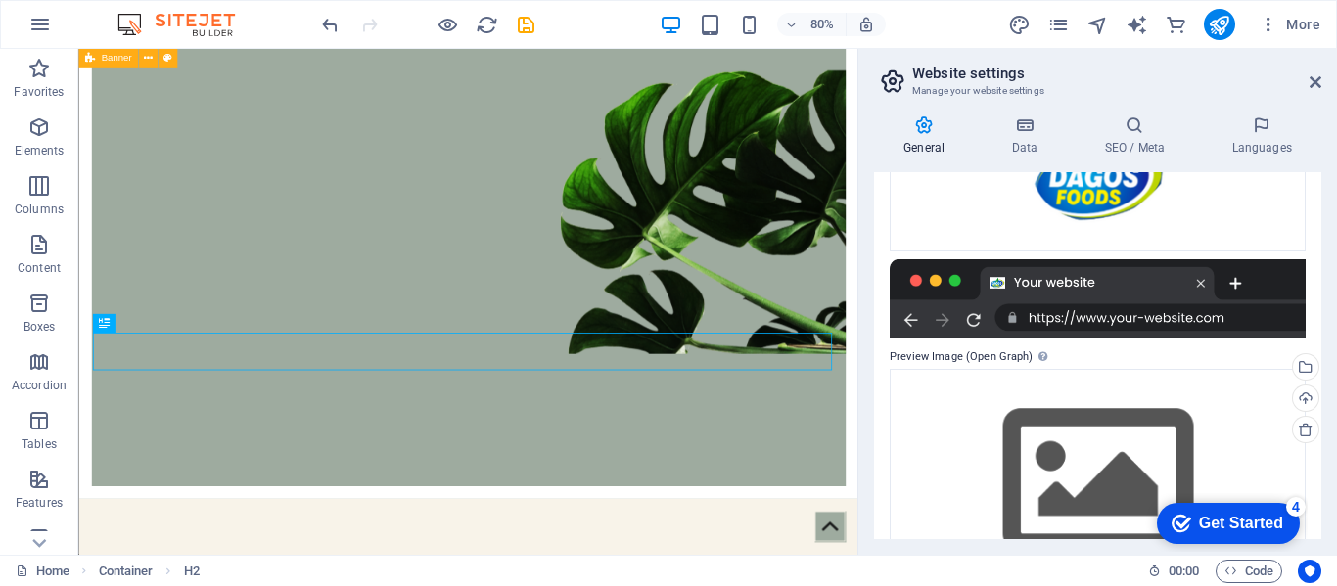
click at [1139, 321] on div at bounding box center [1098, 298] width 416 height 78
click at [1148, 326] on div at bounding box center [1098, 298] width 416 height 78
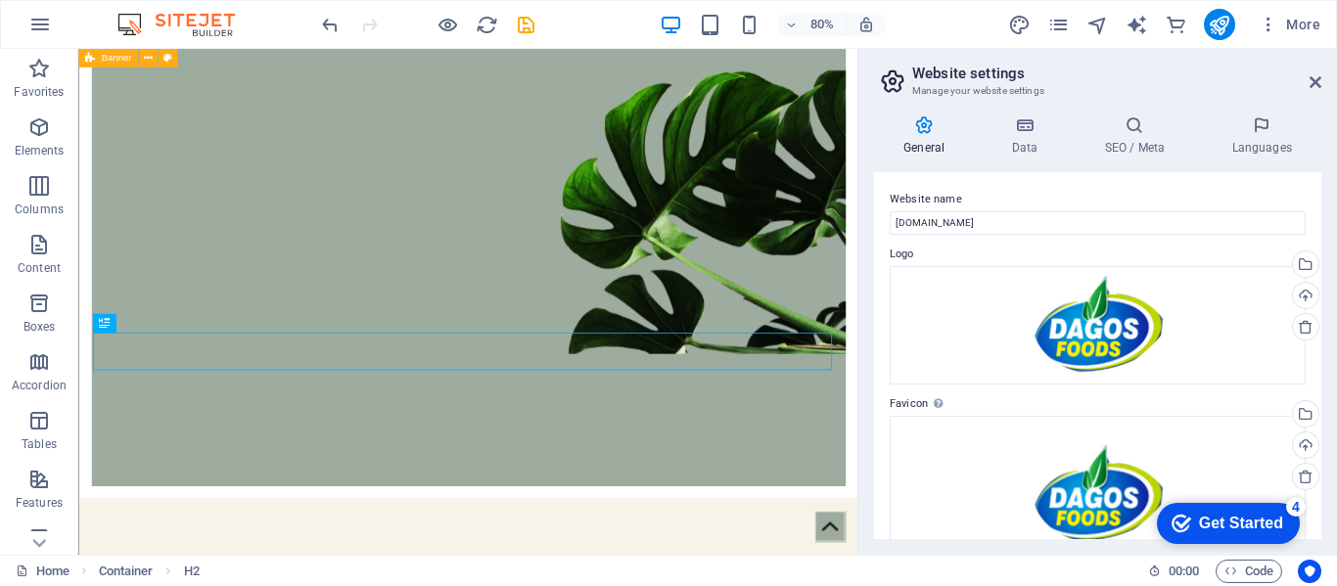
scroll to position [391, 0]
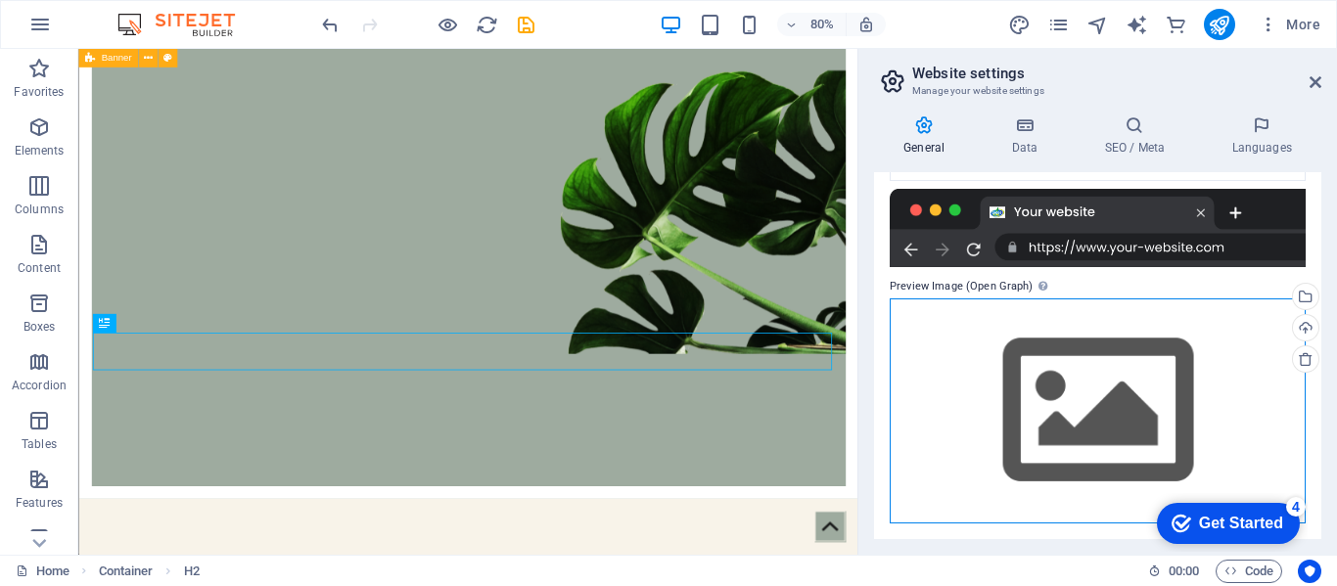
click at [1138, 403] on div "Drag files here, click to choose files or select files from Files or our free s…" at bounding box center [1098, 410] width 416 height 224
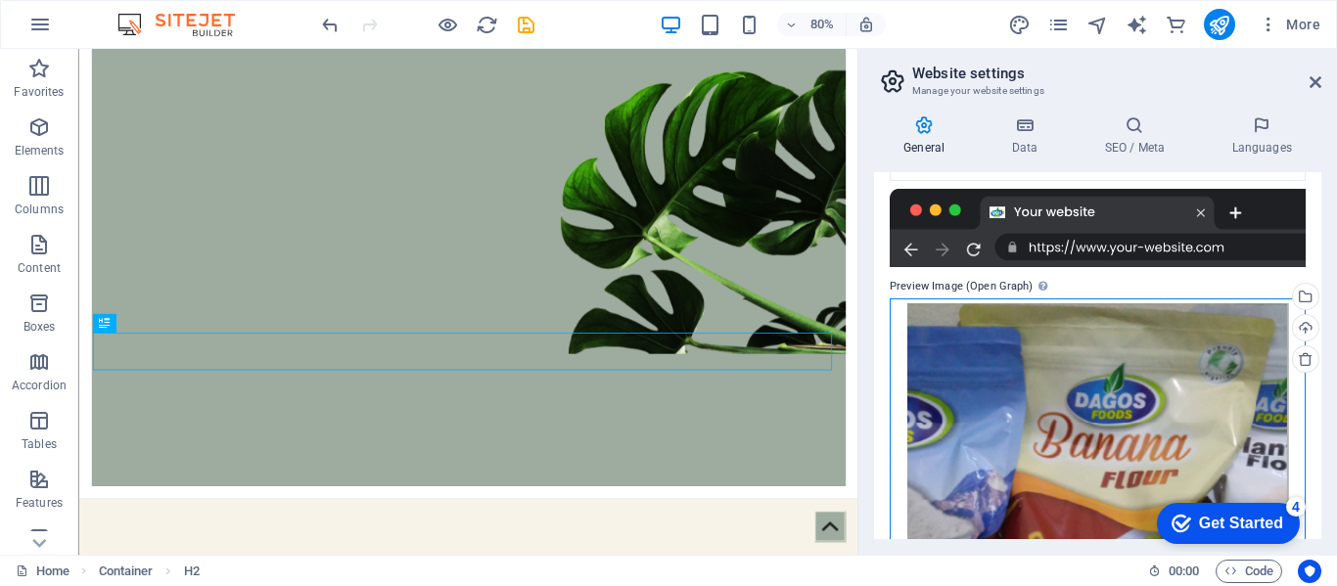
click at [1200, 388] on div "Drag files here, click to choose files or select files from Files or our free s…" at bounding box center [1098, 584] width 416 height 573
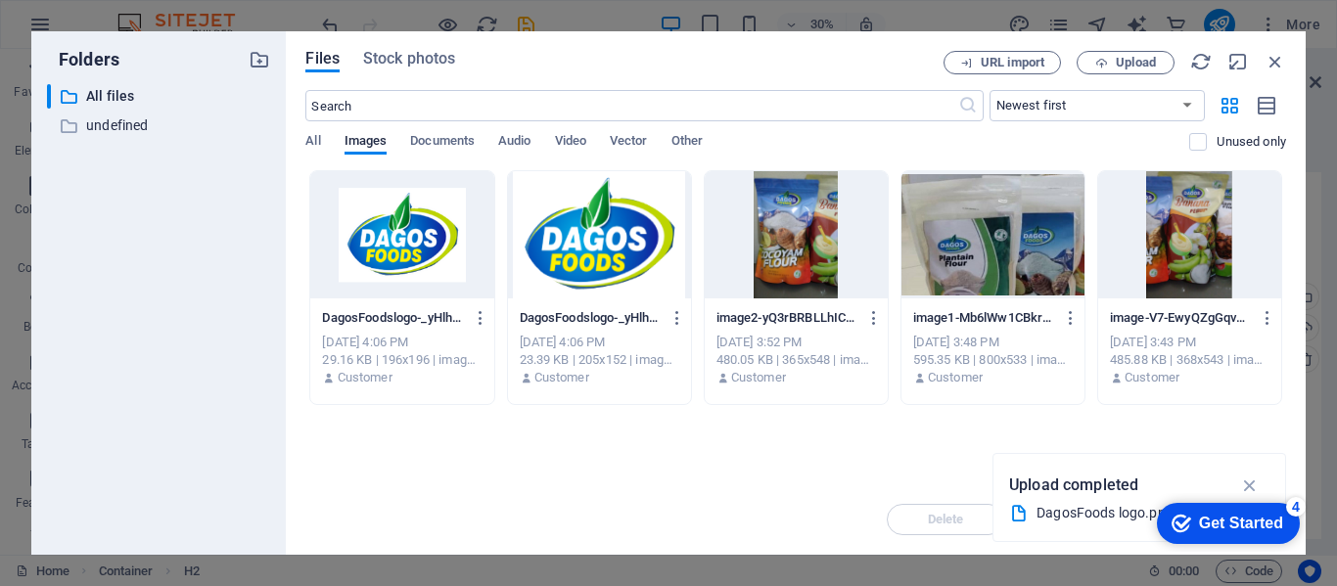
click at [1200, 388] on div "image-V7-EwyQZgGqvxP-quxOI_Q.png image-V7-EwyQZgGqvxP-quxOI_Q.png Sep 4, 2025 3…" at bounding box center [1189, 348] width 183 height 100
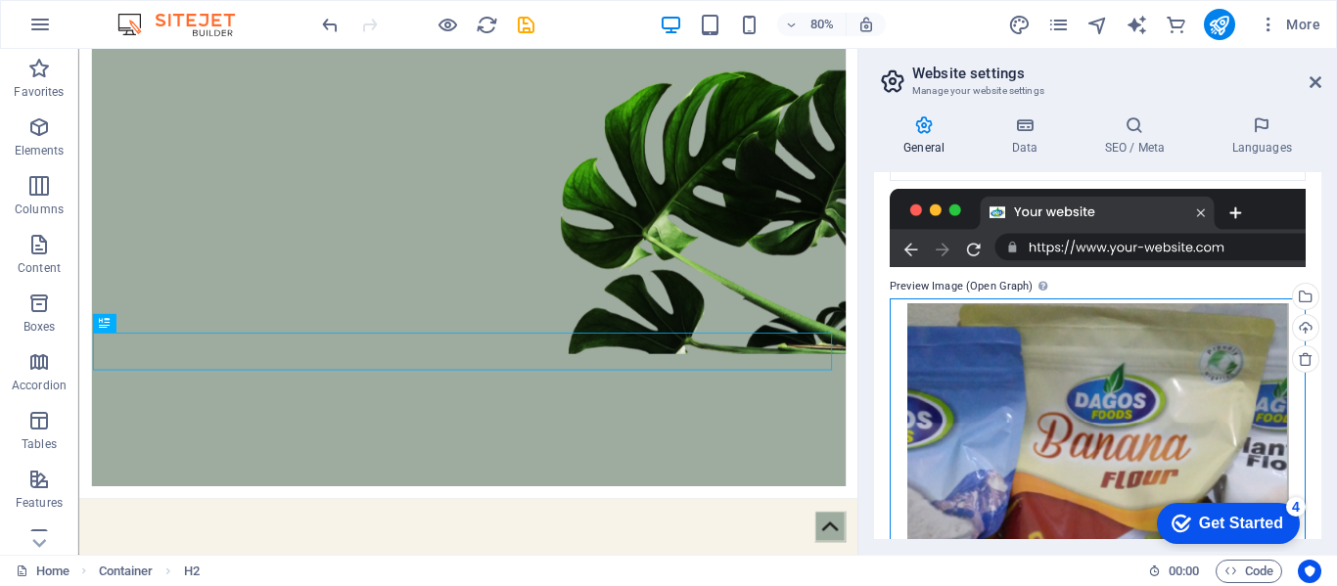
click at [1200, 388] on div "Drag files here, click to choose files or select files from Files or our free s…" at bounding box center [1098, 584] width 416 height 573
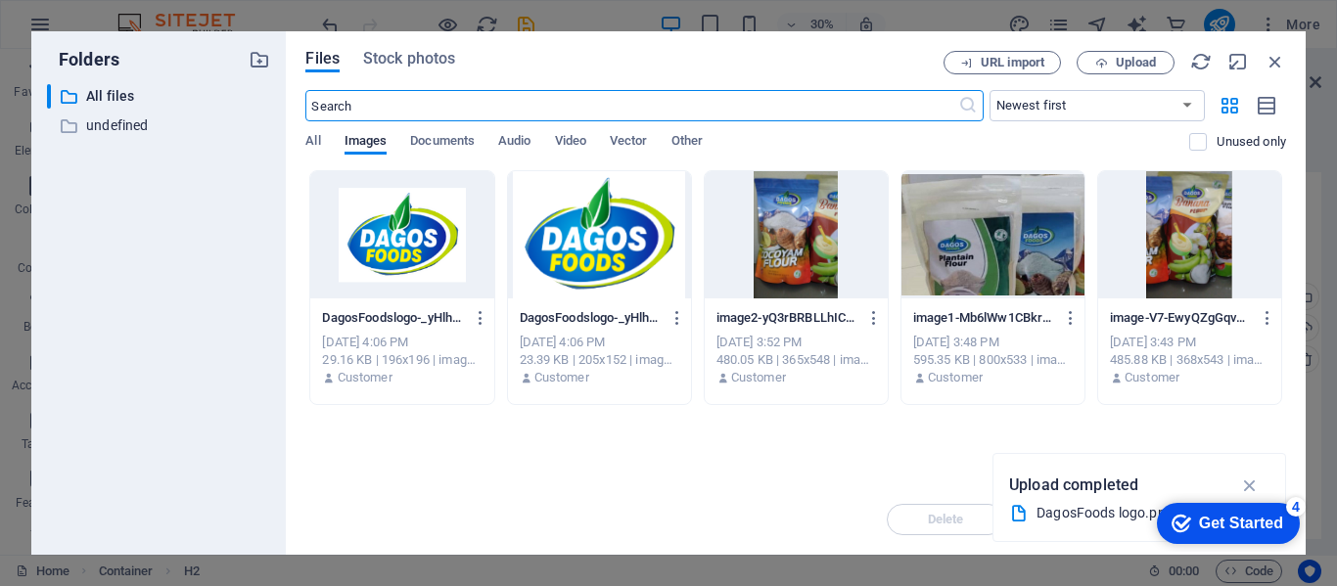
click at [444, 240] on div at bounding box center [401, 234] width 183 height 127
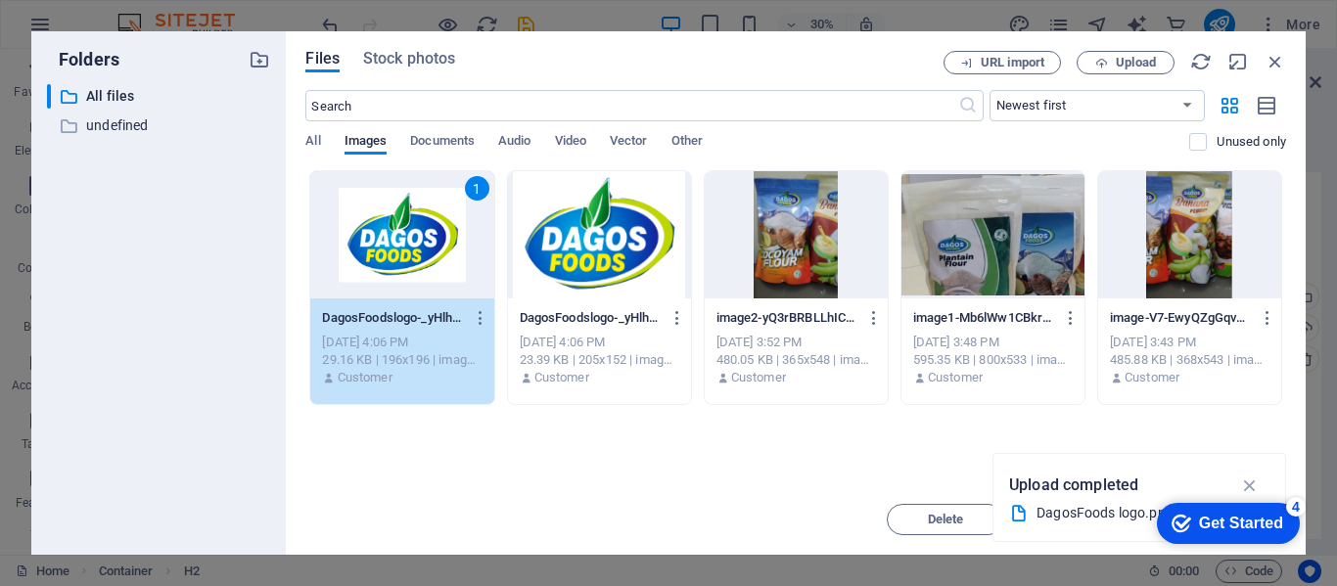
click at [444, 240] on div "1" at bounding box center [401, 234] width 183 height 127
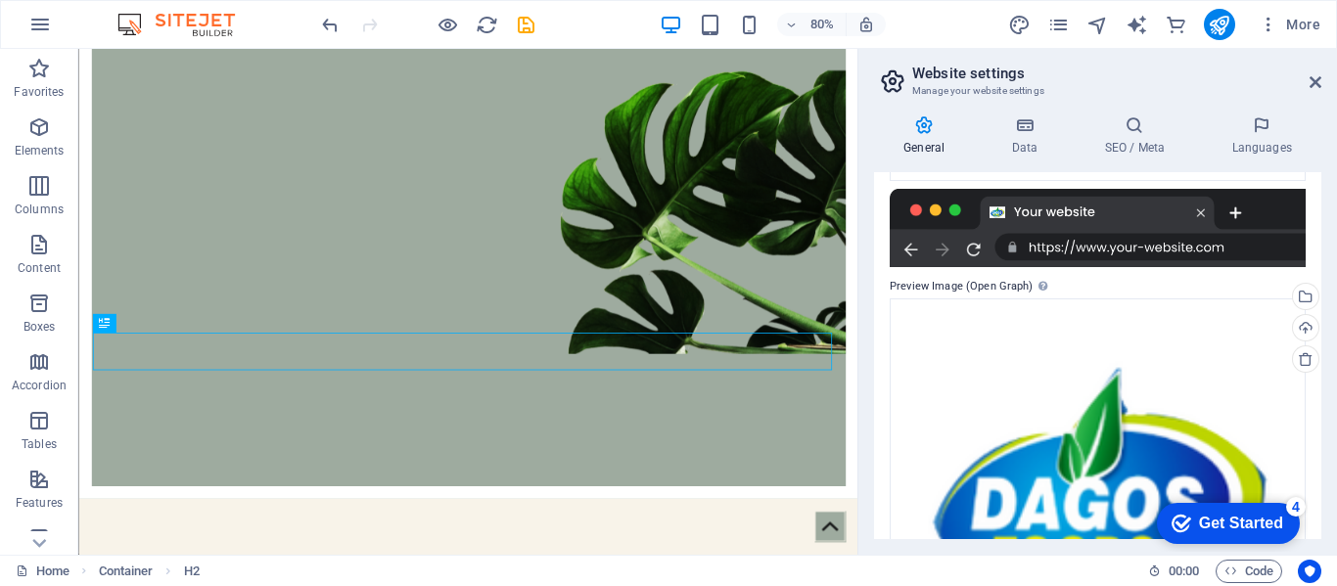
drag, startPoint x: 1321, startPoint y: 371, endPoint x: 1328, endPoint y: 455, distance: 84.4
click at [1328, 455] on div "General Data SEO / Meta Languages Website name dagosfoods.com Logo Drag files h…" at bounding box center [1097, 327] width 479 height 455
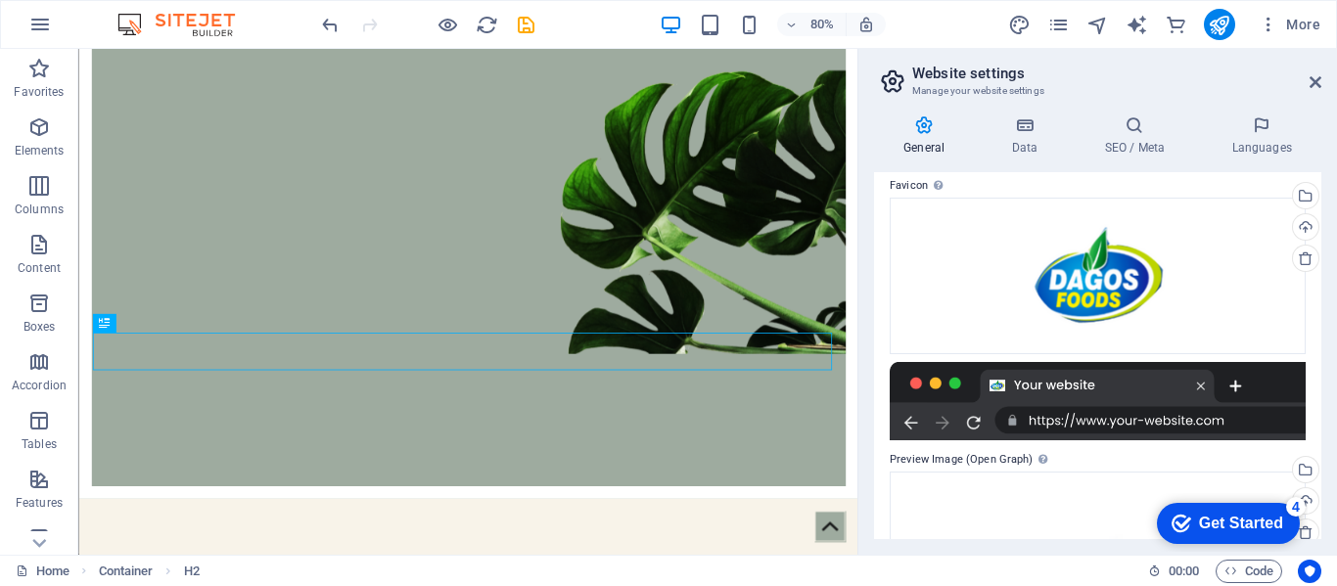
scroll to position [0, 0]
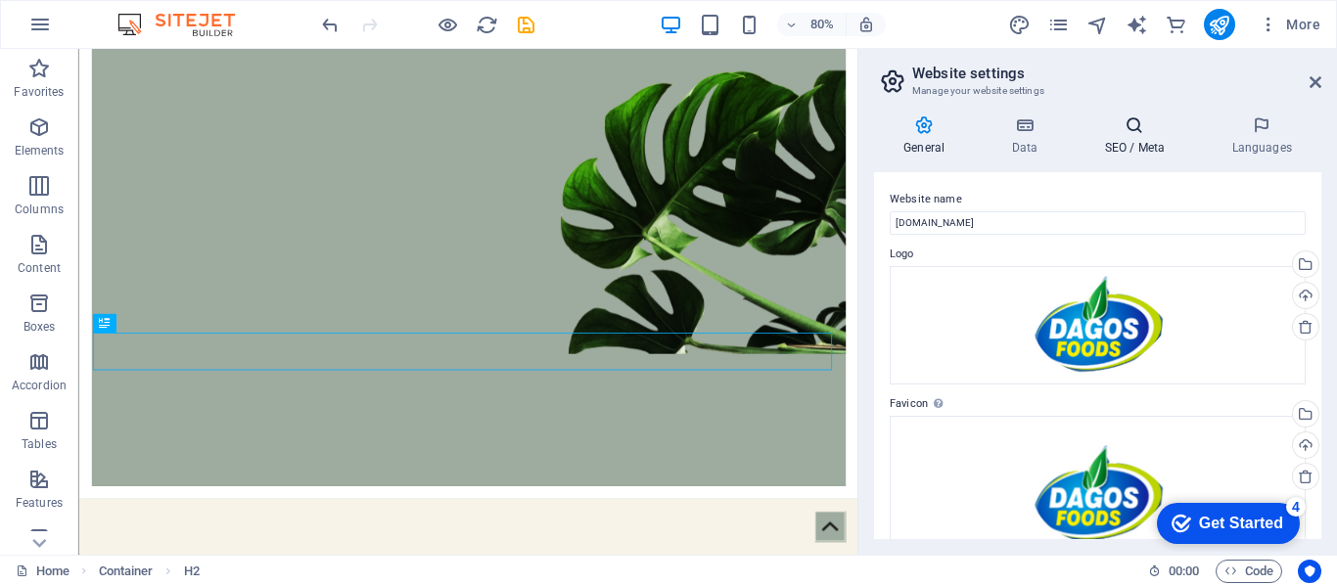
click at [1114, 146] on h4 "SEO / Meta" at bounding box center [1138, 135] width 127 height 41
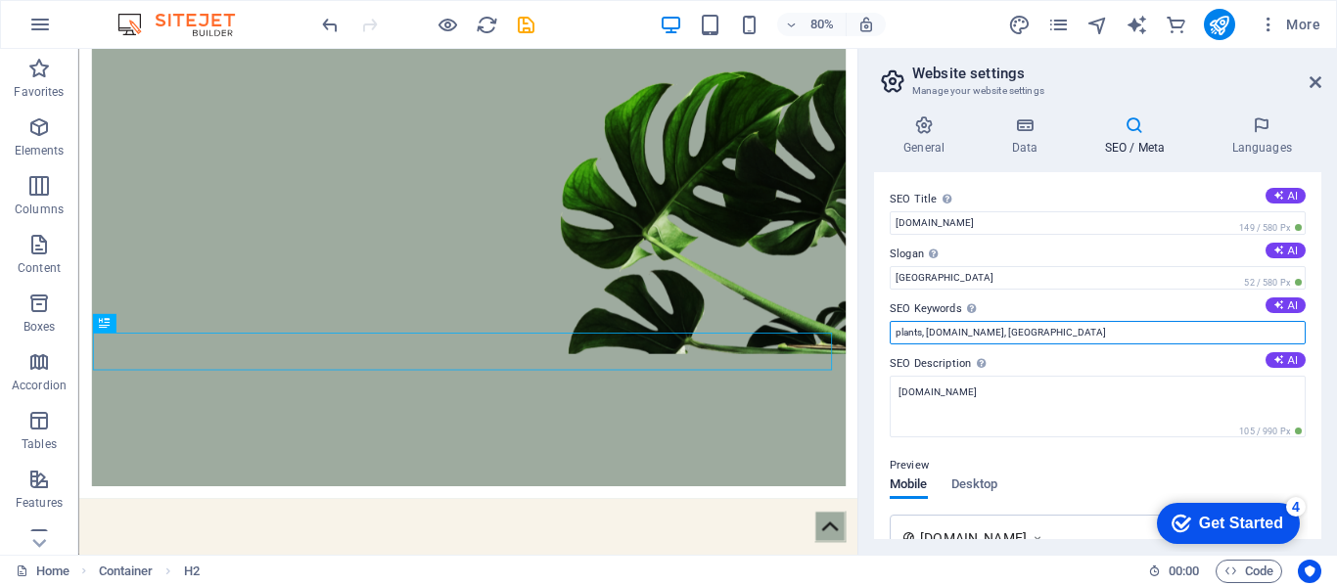
click at [1031, 337] on input "plants, dagosfoods.com, Berlin" at bounding box center [1098, 332] width 416 height 23
type input "plants, dagosfoods.com, health, foods,"
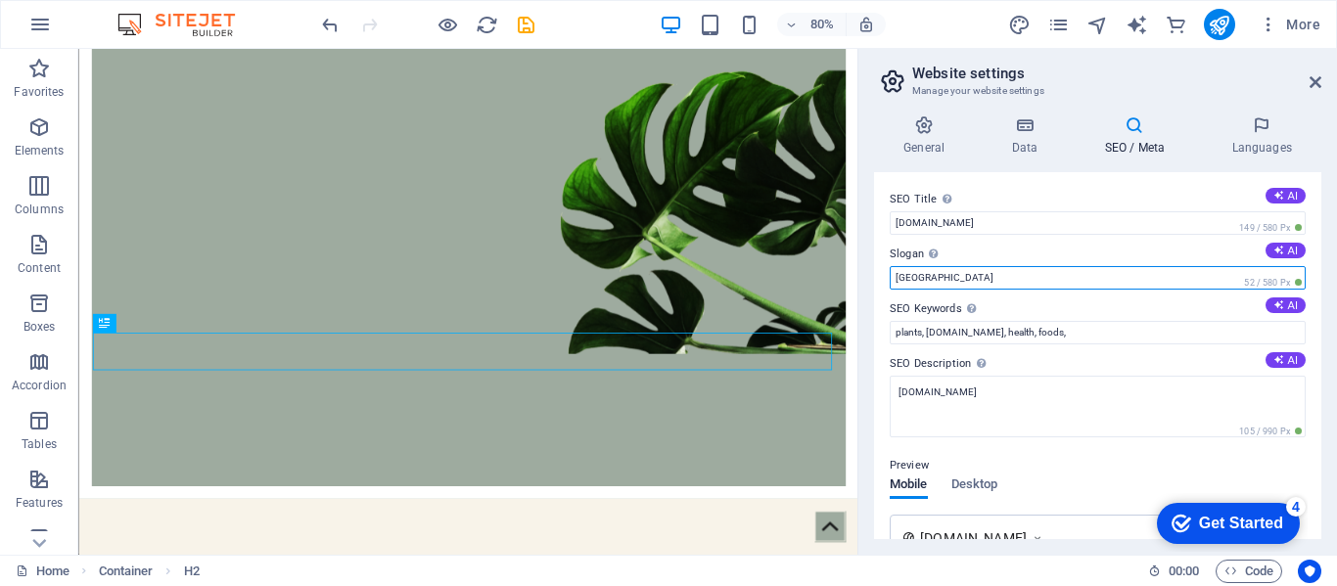
click at [934, 270] on input "Berlin" at bounding box center [1098, 277] width 416 height 23
paste input "Healthy food for healthy people"
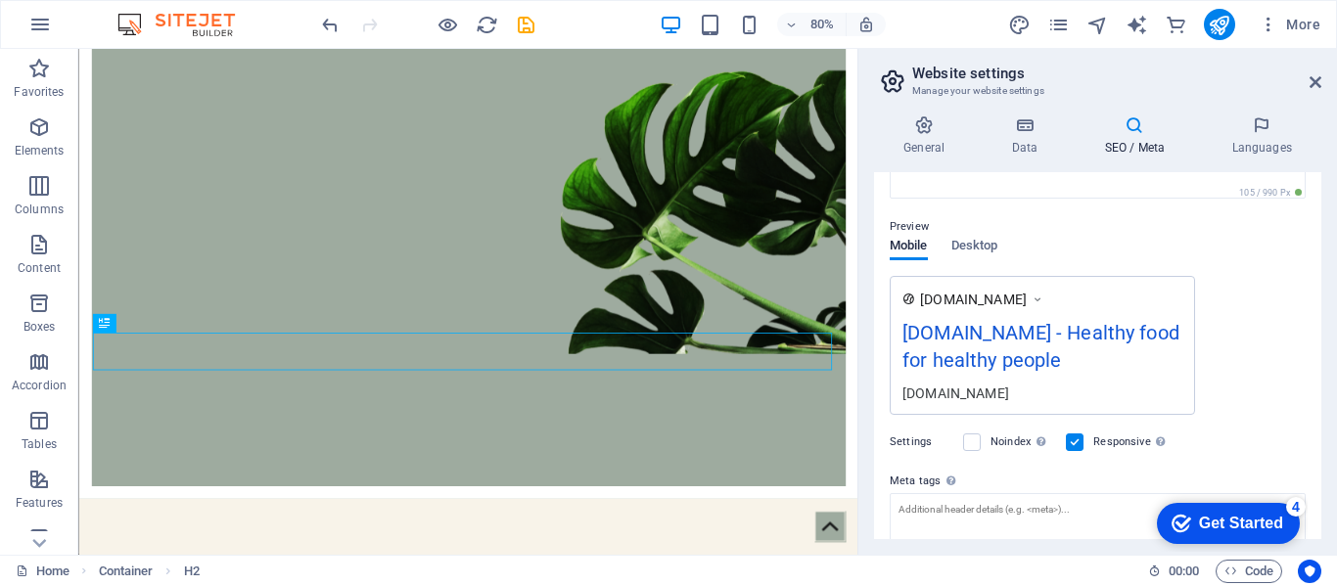
scroll to position [248, 0]
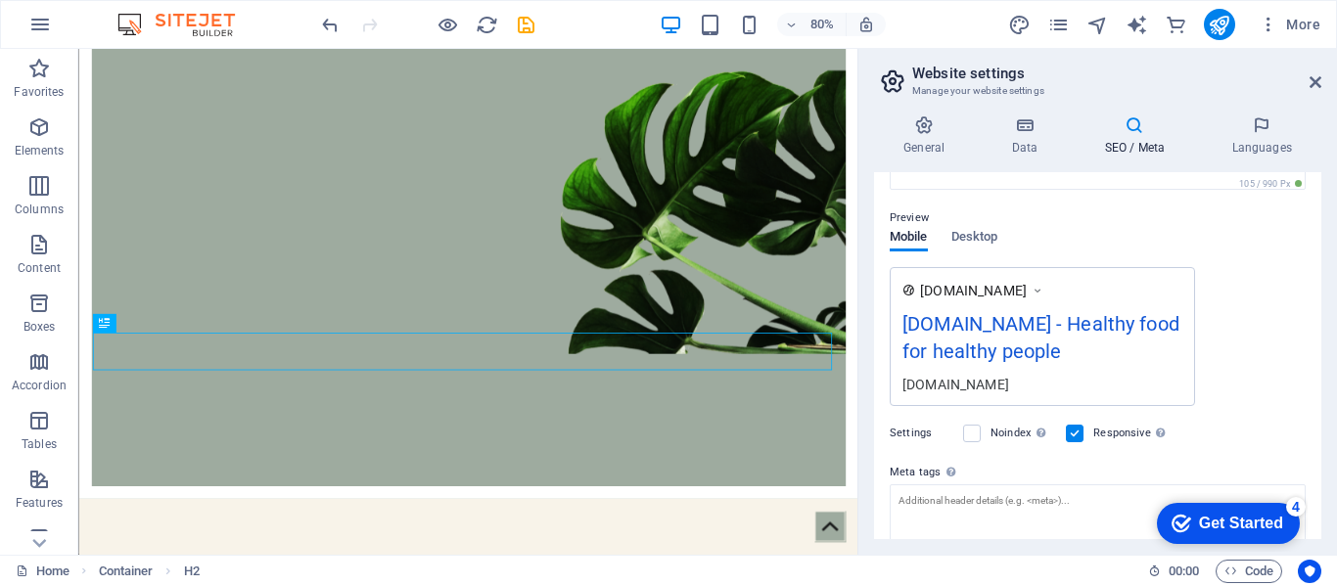
type input "Healthy food for healthy people"
click at [1044, 290] on icon at bounding box center [1038, 291] width 14 height 20
click at [995, 293] on span "www.example.com" at bounding box center [973, 291] width 107 height 20
click at [915, 281] on div "www.example.com" at bounding box center [1042, 290] width 280 height 21
click at [950, 384] on div "[DOMAIN_NAME]" at bounding box center [1042, 384] width 280 height 21
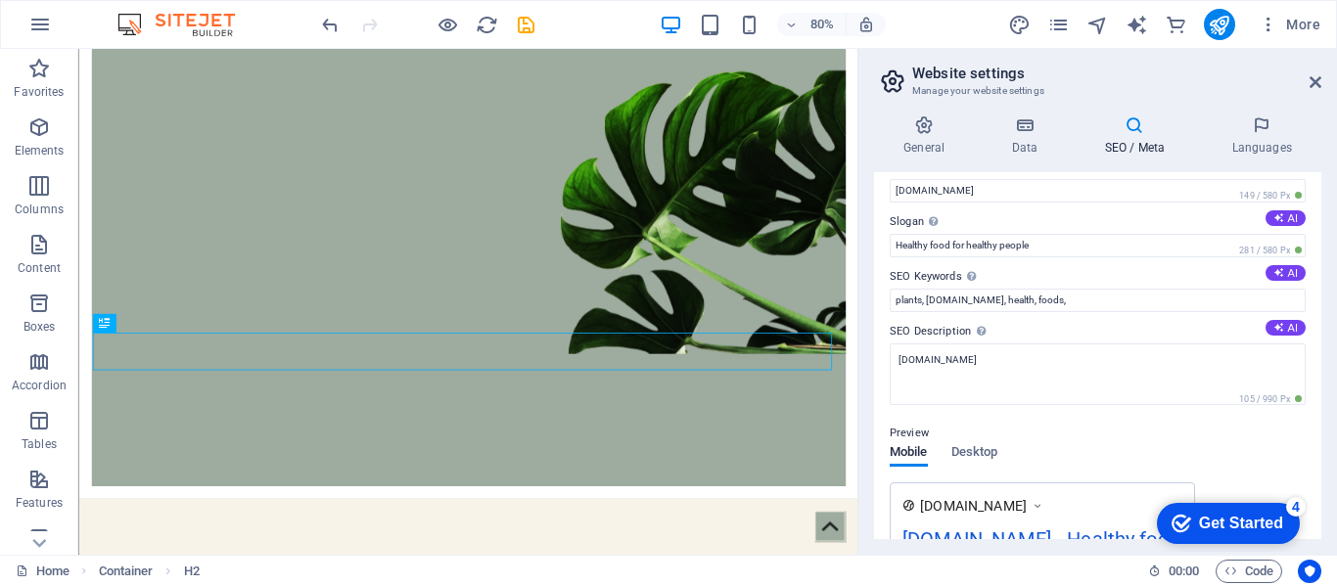
scroll to position [30, 0]
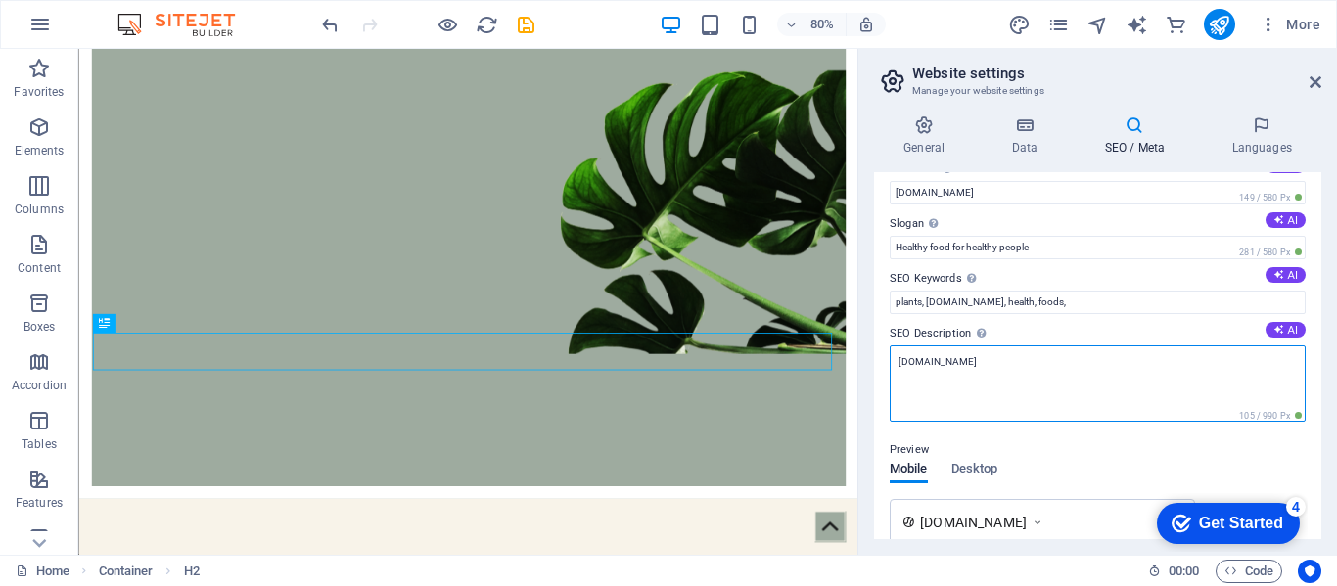
click at [1020, 388] on textarea "[DOMAIN_NAME]" at bounding box center [1098, 383] width 416 height 76
click at [1138, 369] on textarea "dagosfoods.com is the producer of Banana flour, Unripre plantain flour and Coco…" at bounding box center [1098, 383] width 416 height 76
click at [1285, 366] on textarea "dagosfoods.com is the producer of Banana flour, Unripe plantain flour and Cocoy…" at bounding box center [1098, 383] width 416 height 76
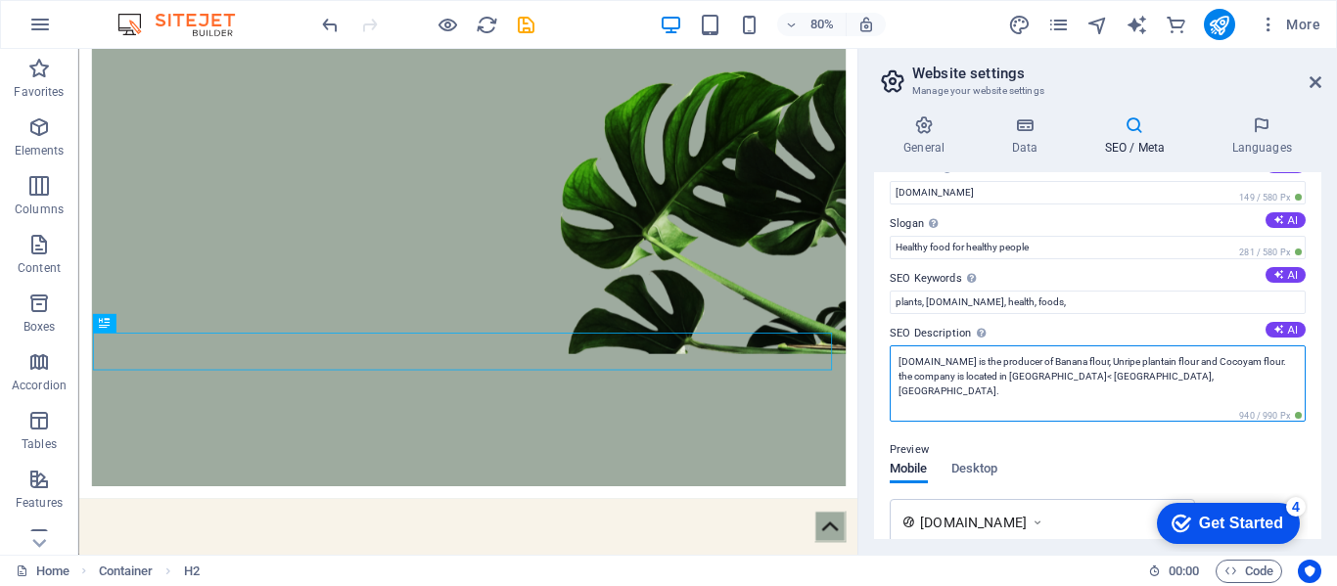
click at [1035, 378] on textarea "dagosfoods.com is the producer of Banana flour, Unripe plantain flour and Cocoy…" at bounding box center [1098, 383] width 416 height 76
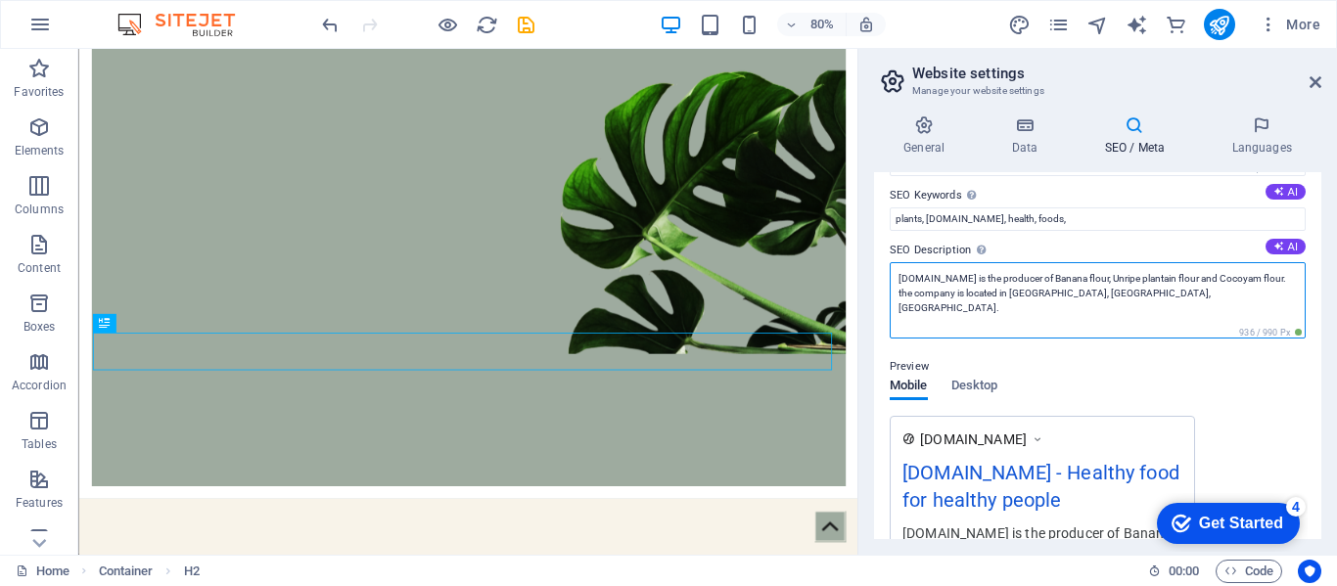
scroll to position [0, 0]
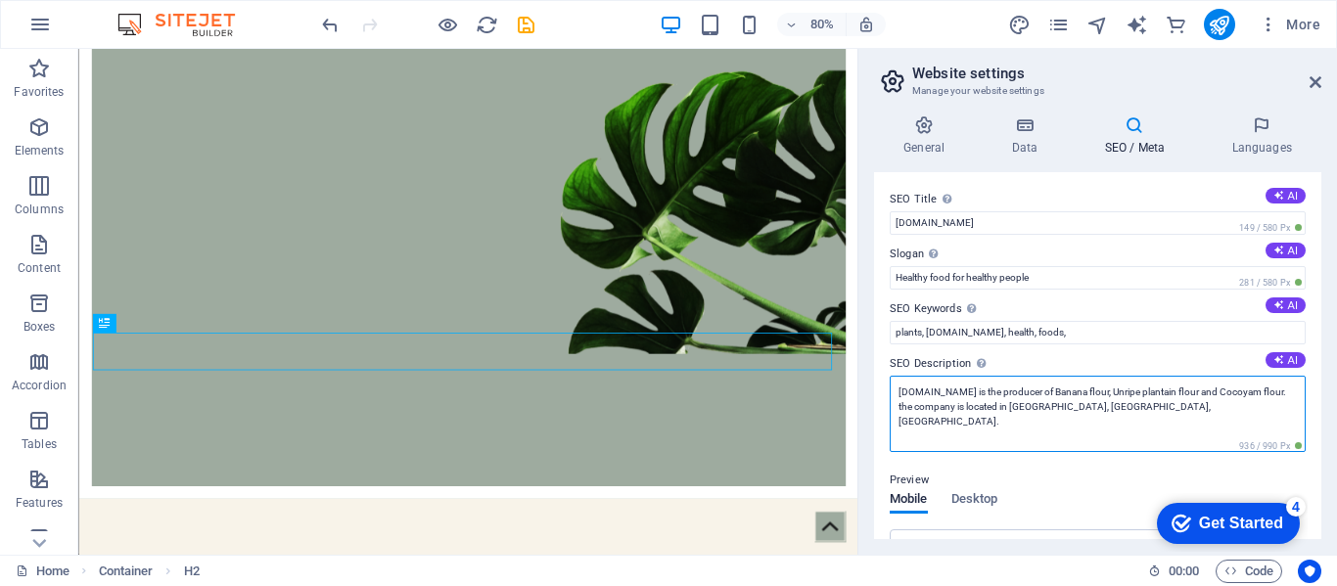
type textarea "dagosfoods.com is the producer of Banana flour, Unripe plantain flour and Cocoy…"
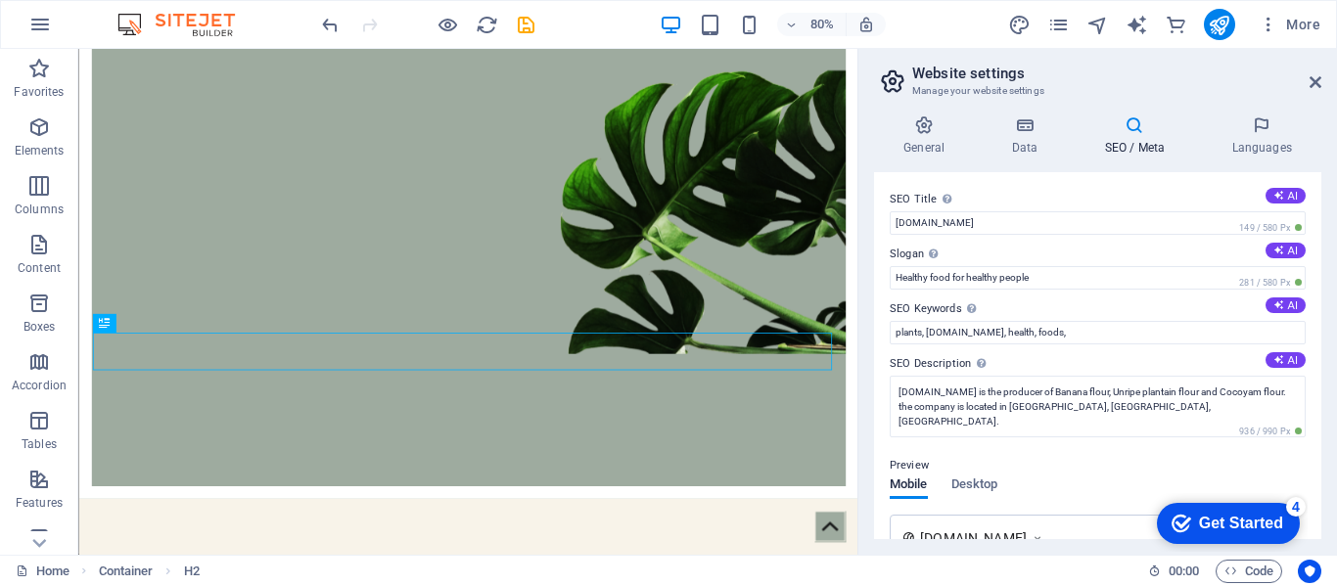
drag, startPoint x: 1316, startPoint y: 247, endPoint x: 1336, endPoint y: 436, distance: 190.9
click at [1336, 436] on div "General Data SEO / Meta Languages Website name dagosfoods.com Logo Drag files h…" at bounding box center [1097, 327] width 479 height 455
click at [1035, 152] on h4 "Data" at bounding box center [1028, 135] width 93 height 41
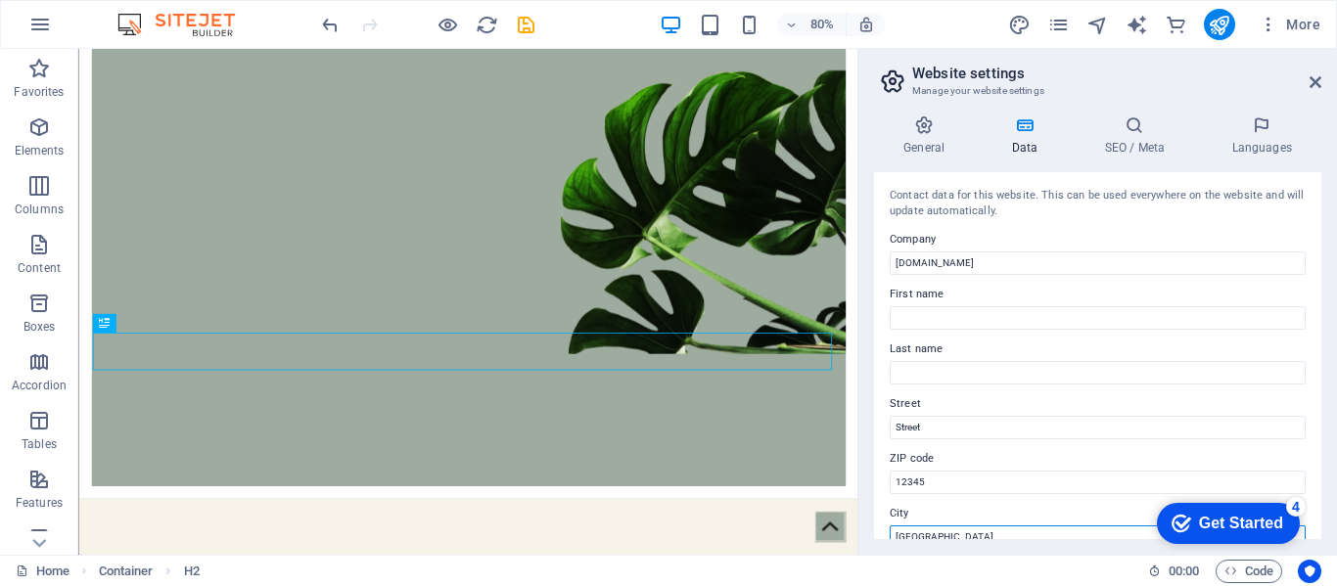
click at [937, 528] on input "Berlin" at bounding box center [1098, 537] width 416 height 23
type input "Eket"
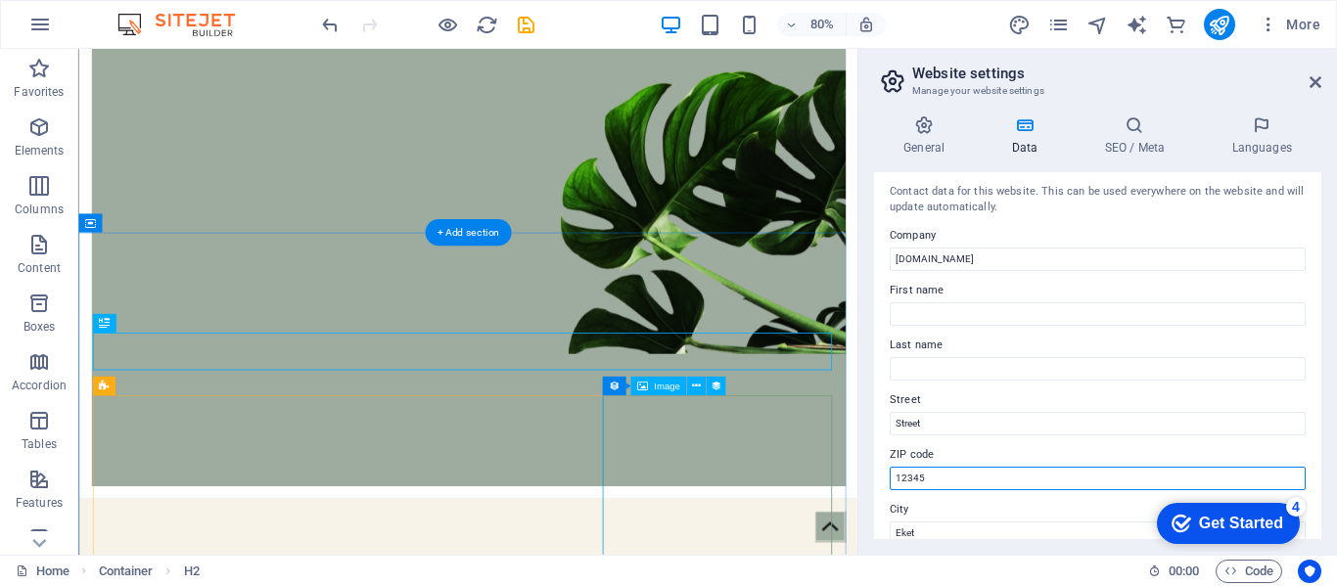
drag, startPoint x: 1044, startPoint y: 529, endPoint x: 995, endPoint y: 610, distance: 94.0
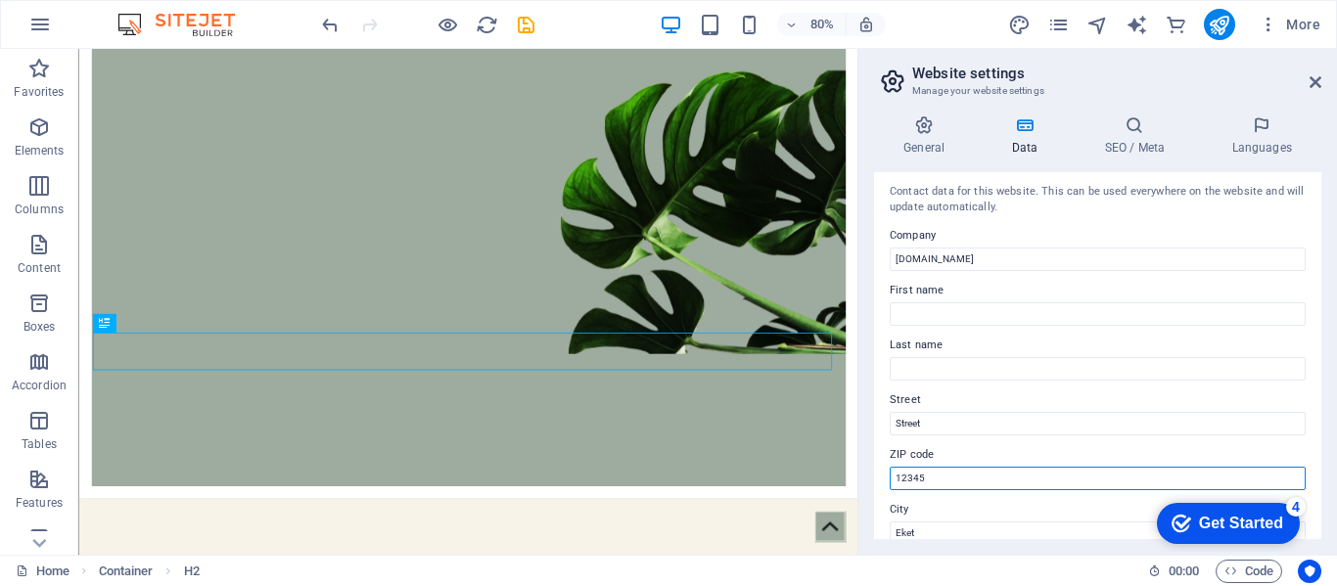
click at [945, 474] on input "12345" at bounding box center [1098, 478] width 416 height 23
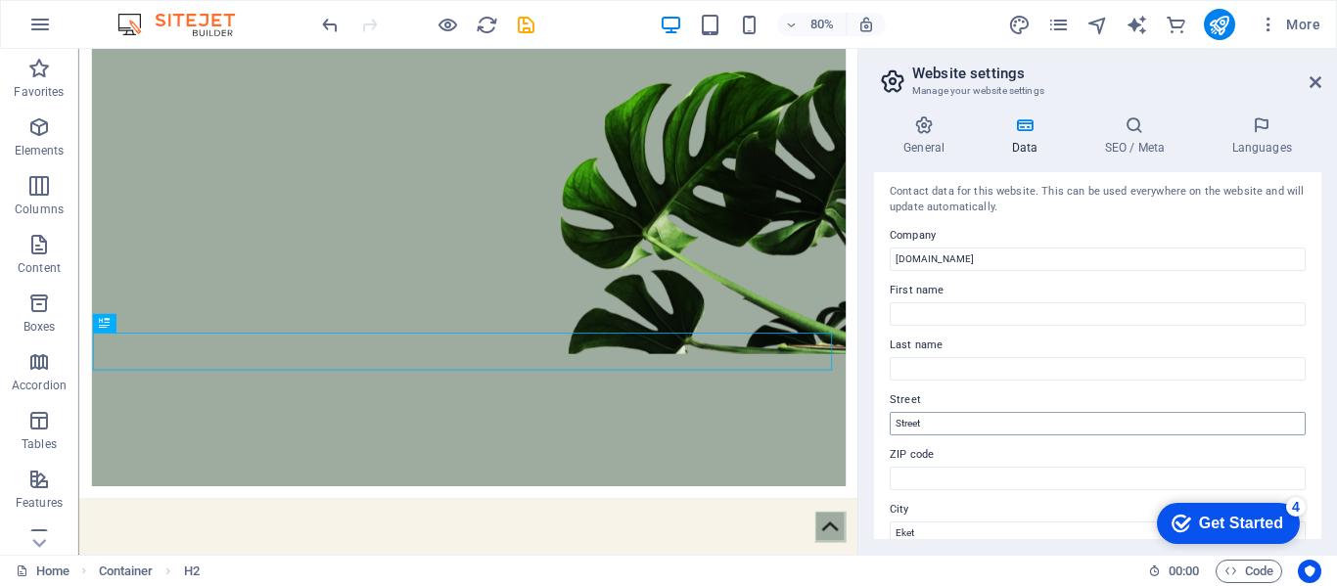
click at [981, 432] on div "Contact data for this website. This can be used everywhere on the website and w…" at bounding box center [1097, 355] width 447 height 367
click at [981, 432] on input "Street" at bounding box center [1098, 423] width 416 height 23
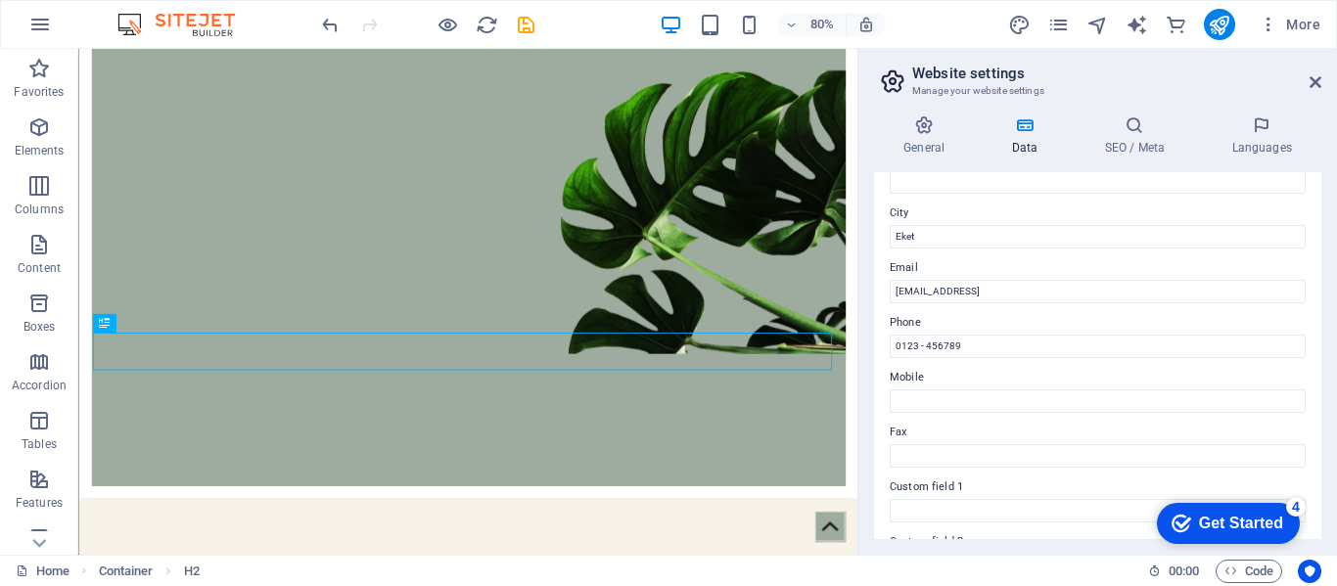
scroll to position [302, 0]
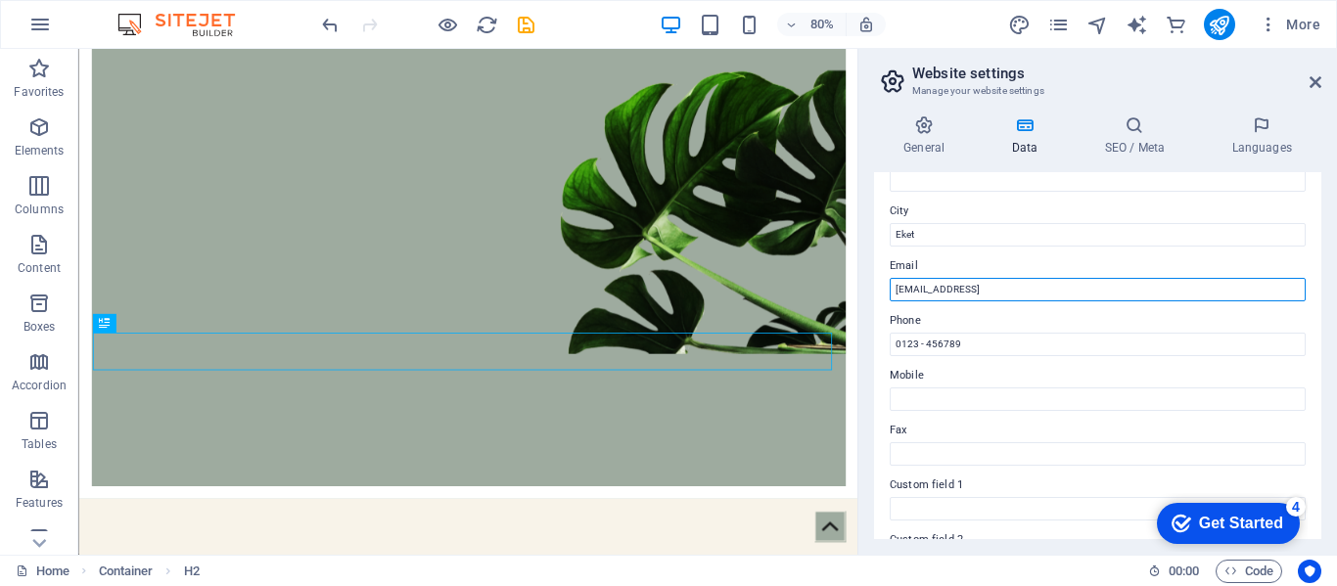
click at [1037, 281] on input "39c34f109832a546432525ab546935@cpanel.local" at bounding box center [1098, 289] width 416 height 23
type input "dagosfoods@gmail.com"
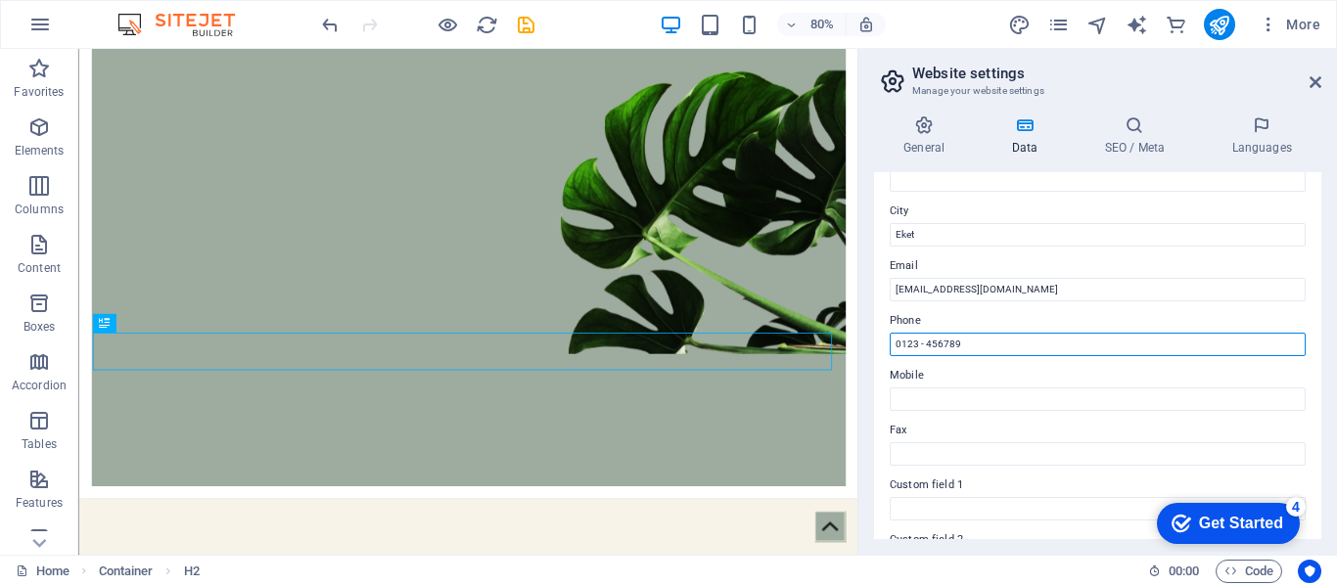
click at [992, 335] on input "0123 - 456789" at bounding box center [1098, 344] width 416 height 23
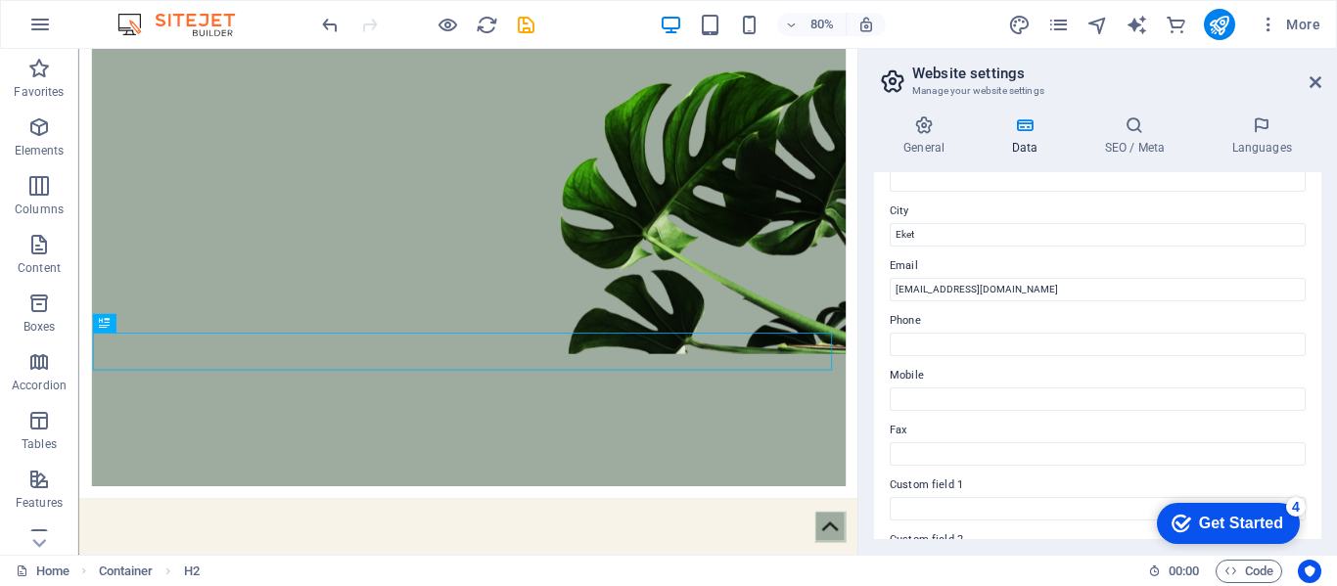
drag, startPoint x: 1321, startPoint y: 352, endPoint x: 1334, endPoint y: 428, distance: 76.4
click at [1334, 428] on div "General Data SEO / Meta Languages Website name dagosfoods.com Logo Drag files h…" at bounding box center [1097, 327] width 479 height 455
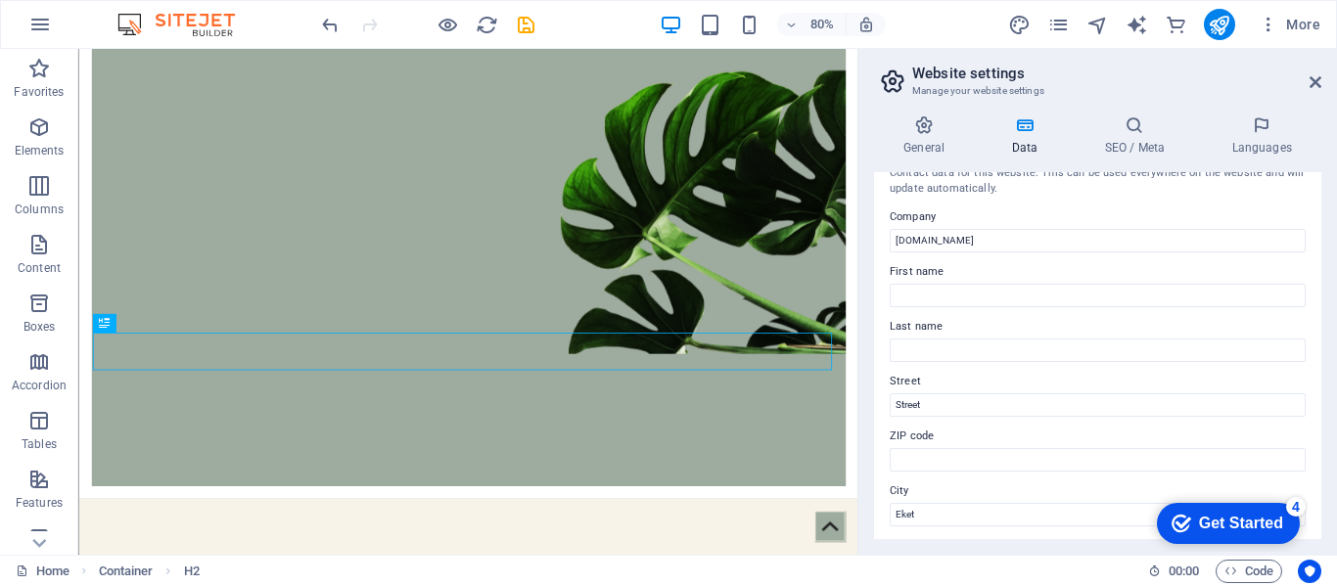
scroll to position [0, 0]
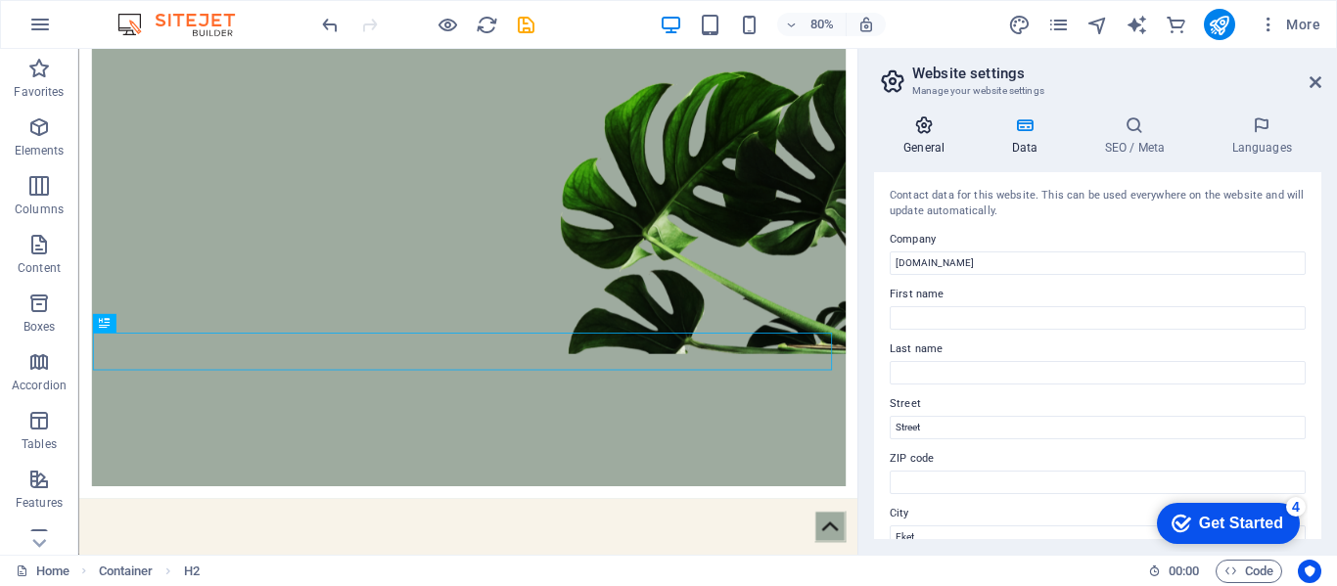
click at [946, 142] on h4 "General" at bounding box center [928, 135] width 108 height 41
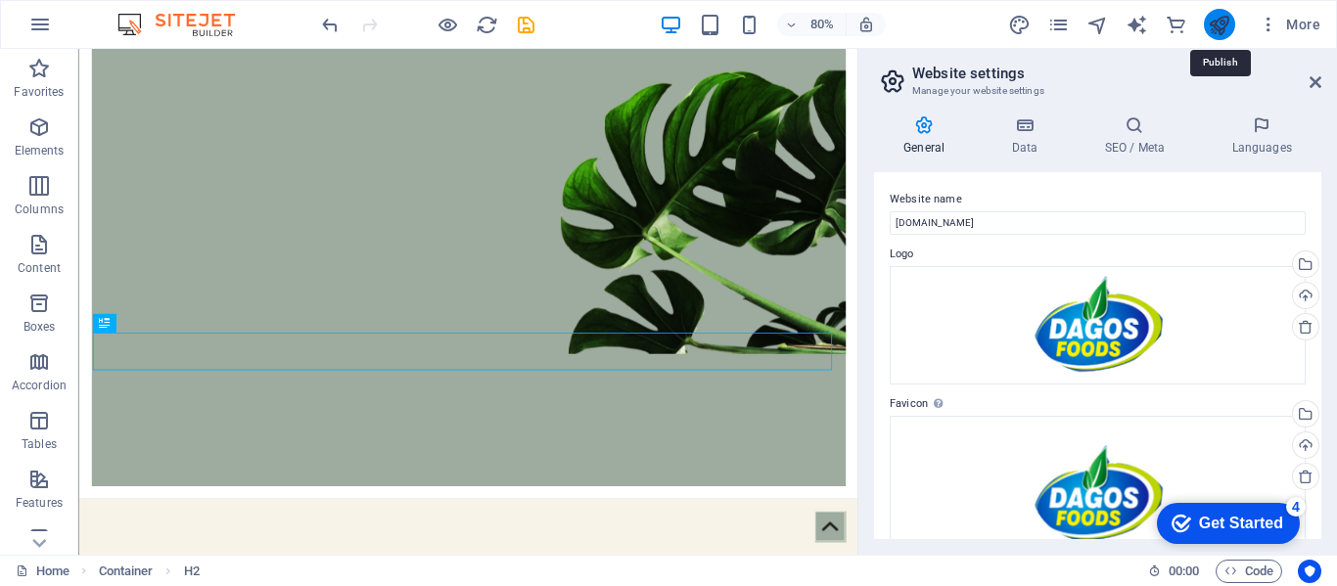
click at [1217, 20] on icon "publish" at bounding box center [1219, 25] width 23 height 23
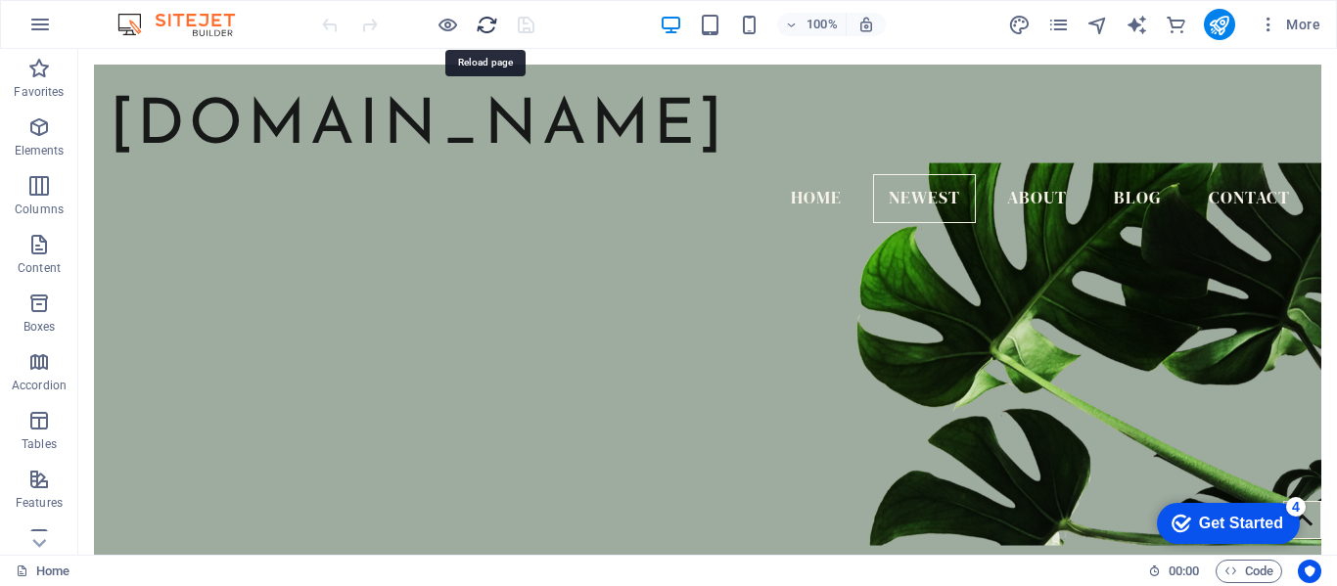
click at [491, 26] on icon "reload" at bounding box center [487, 25] width 23 height 23
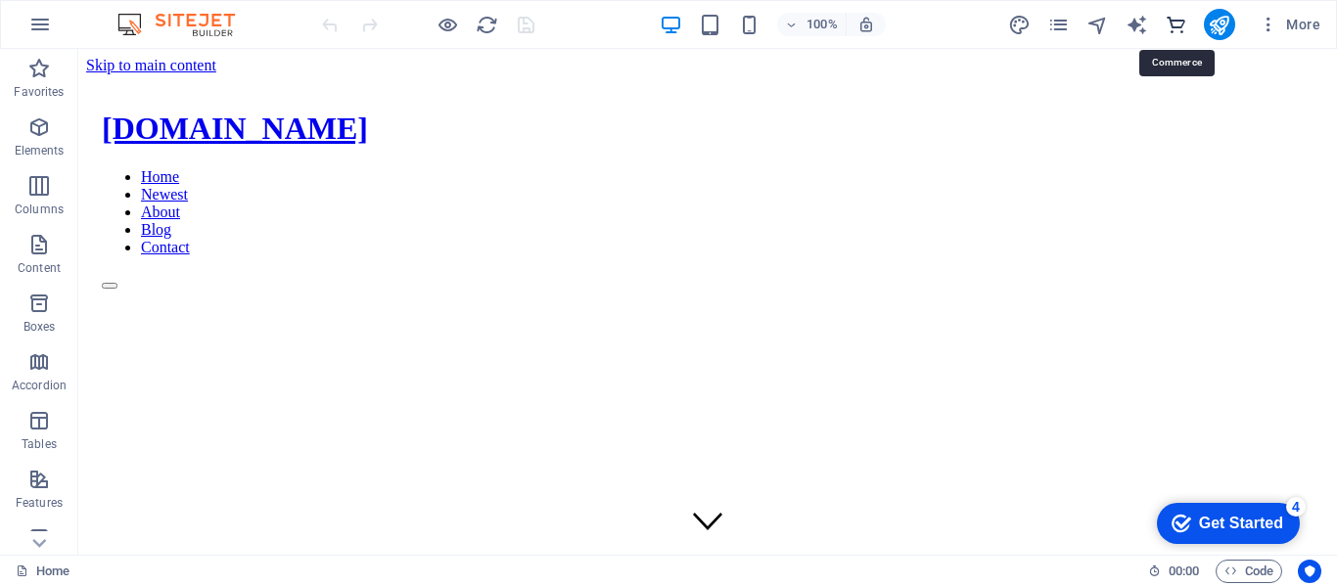
click at [1186, 24] on icon "commerce" at bounding box center [1176, 25] width 23 height 23
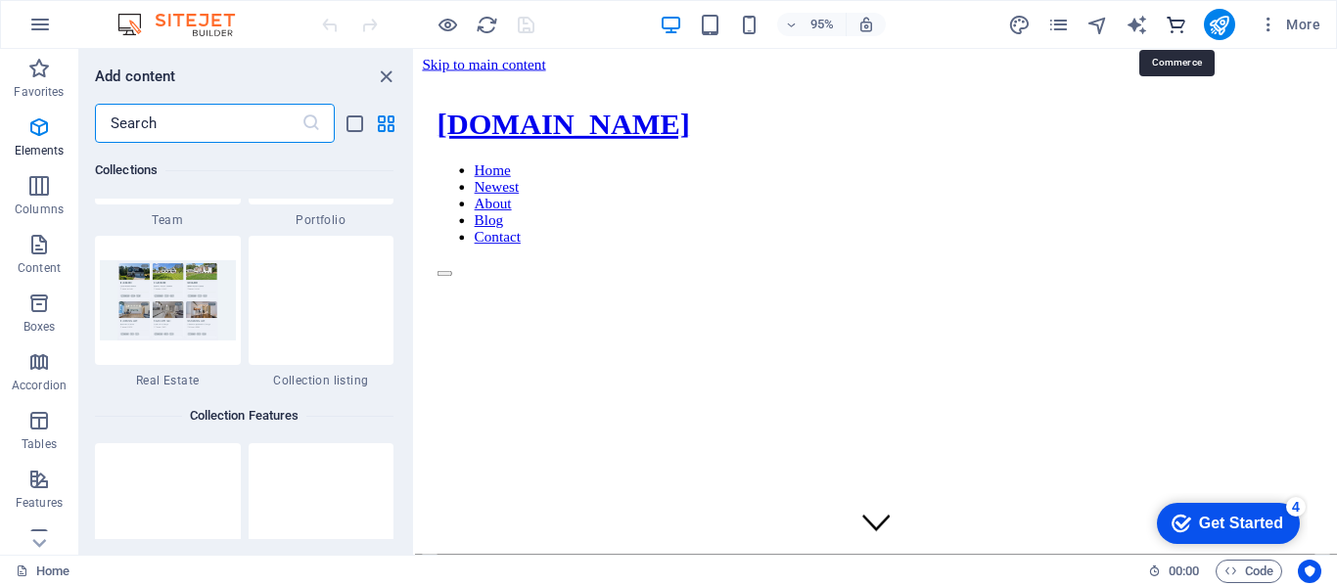
scroll to position [18860, 0]
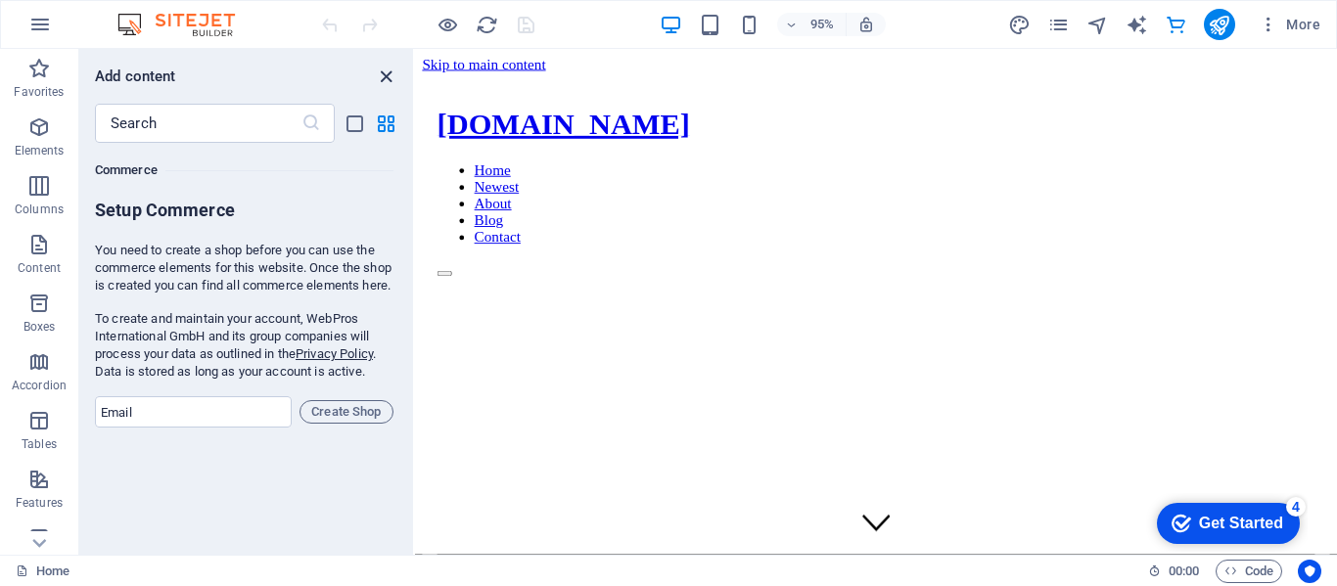
click at [393, 80] on icon "close panel" at bounding box center [386, 77] width 23 height 23
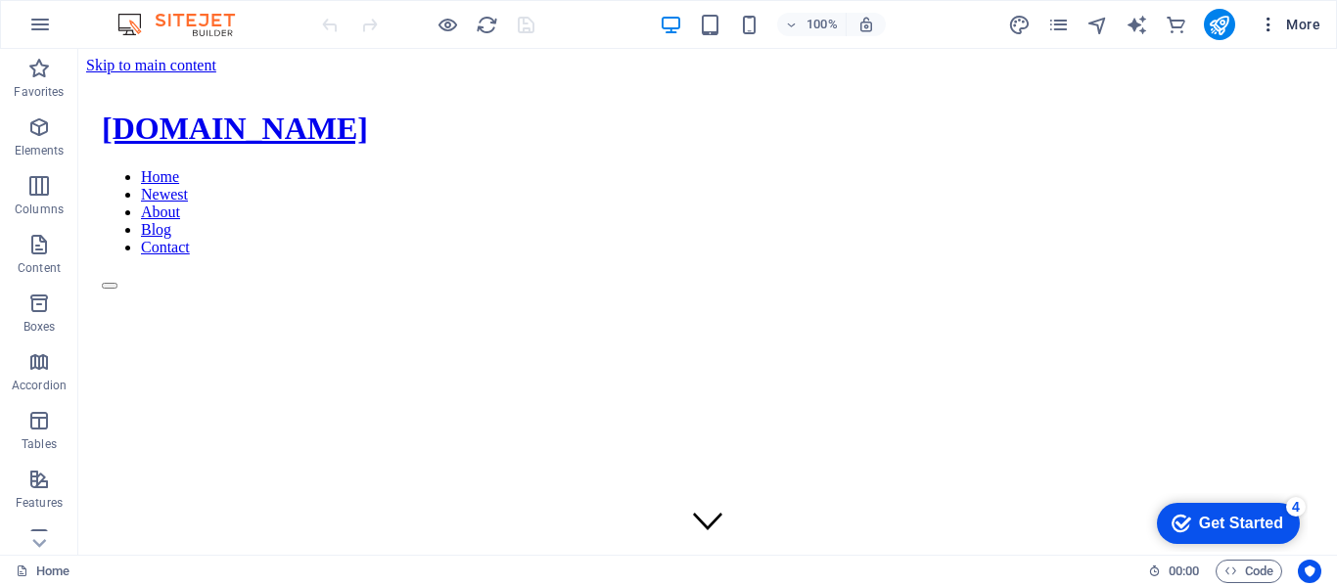
click at [1269, 22] on icon "button" at bounding box center [1269, 25] width 20 height 20
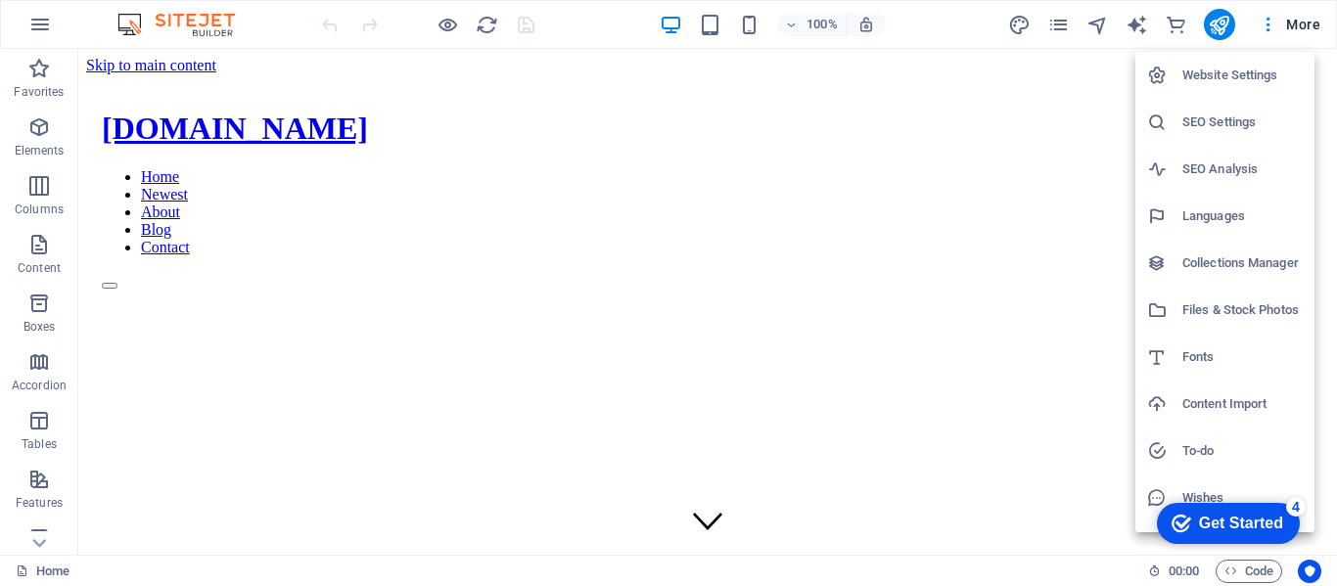
click at [1302, 30] on div at bounding box center [668, 293] width 1337 height 586
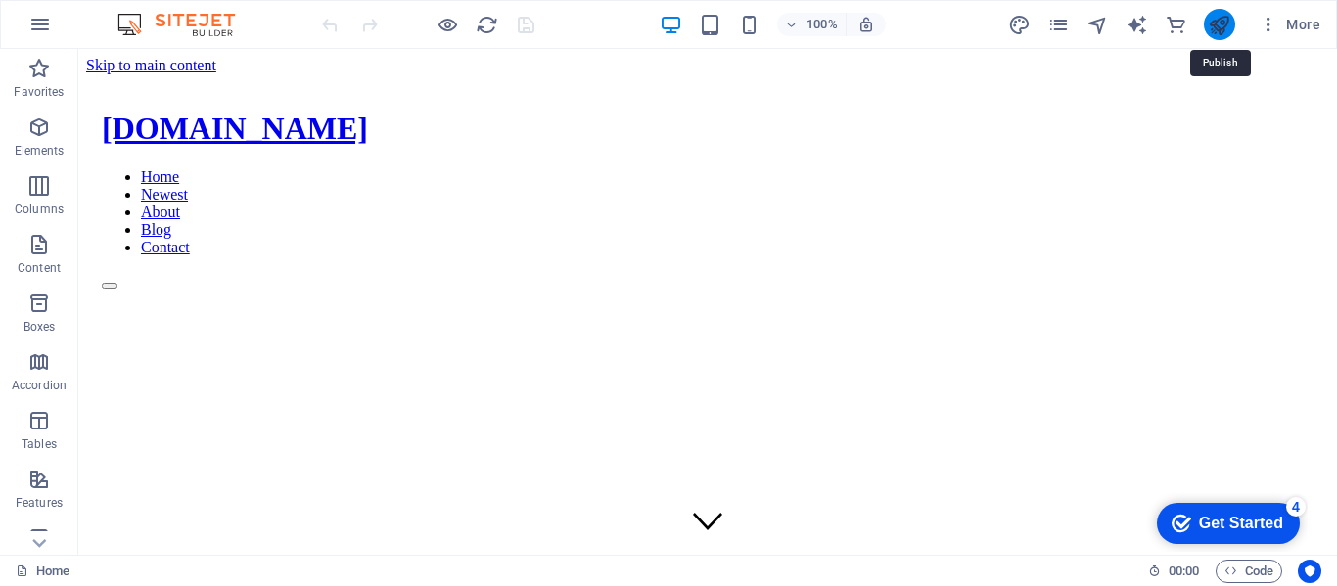
click at [1229, 29] on icon "publish" at bounding box center [1219, 25] width 23 height 23
